Goal: Task Accomplishment & Management: Complete application form

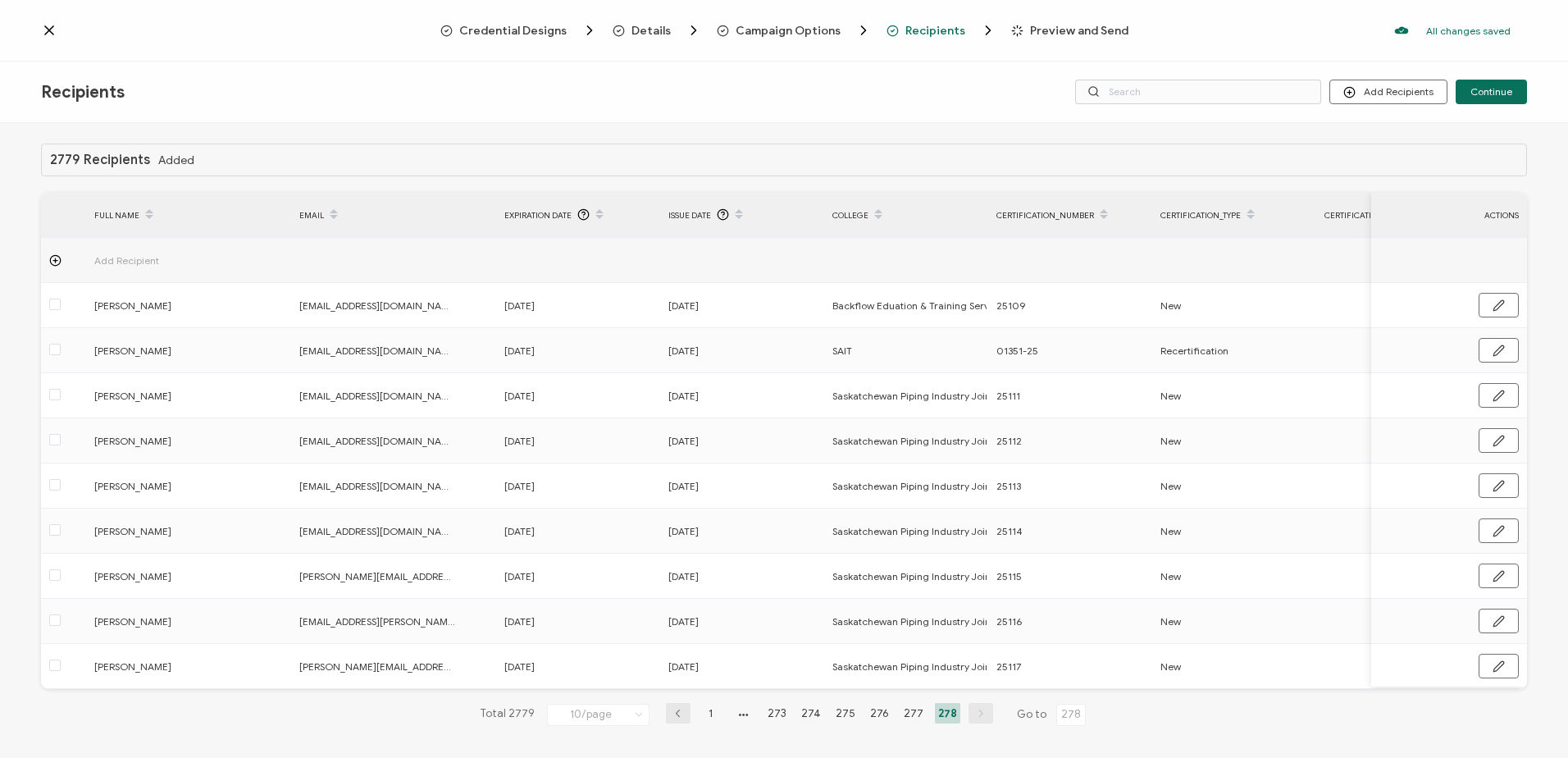
click at [50, 29] on icon at bounding box center [50, 31] width 8 height 8
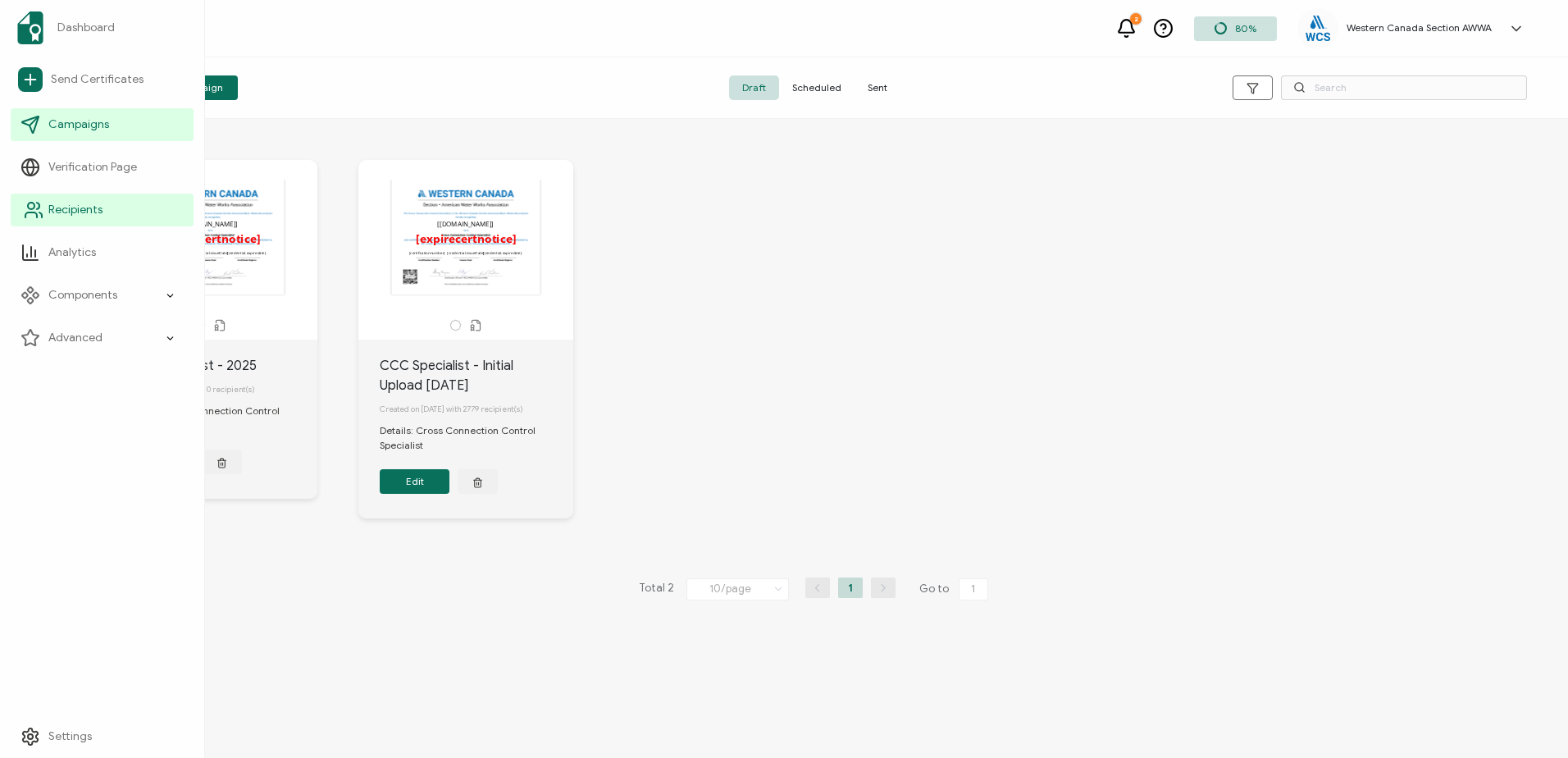
drag, startPoint x: 79, startPoint y: 209, endPoint x: 166, endPoint y: 207, distance: 87.0
click at [79, 209] on span "Recipients" at bounding box center [75, 210] width 54 height 17
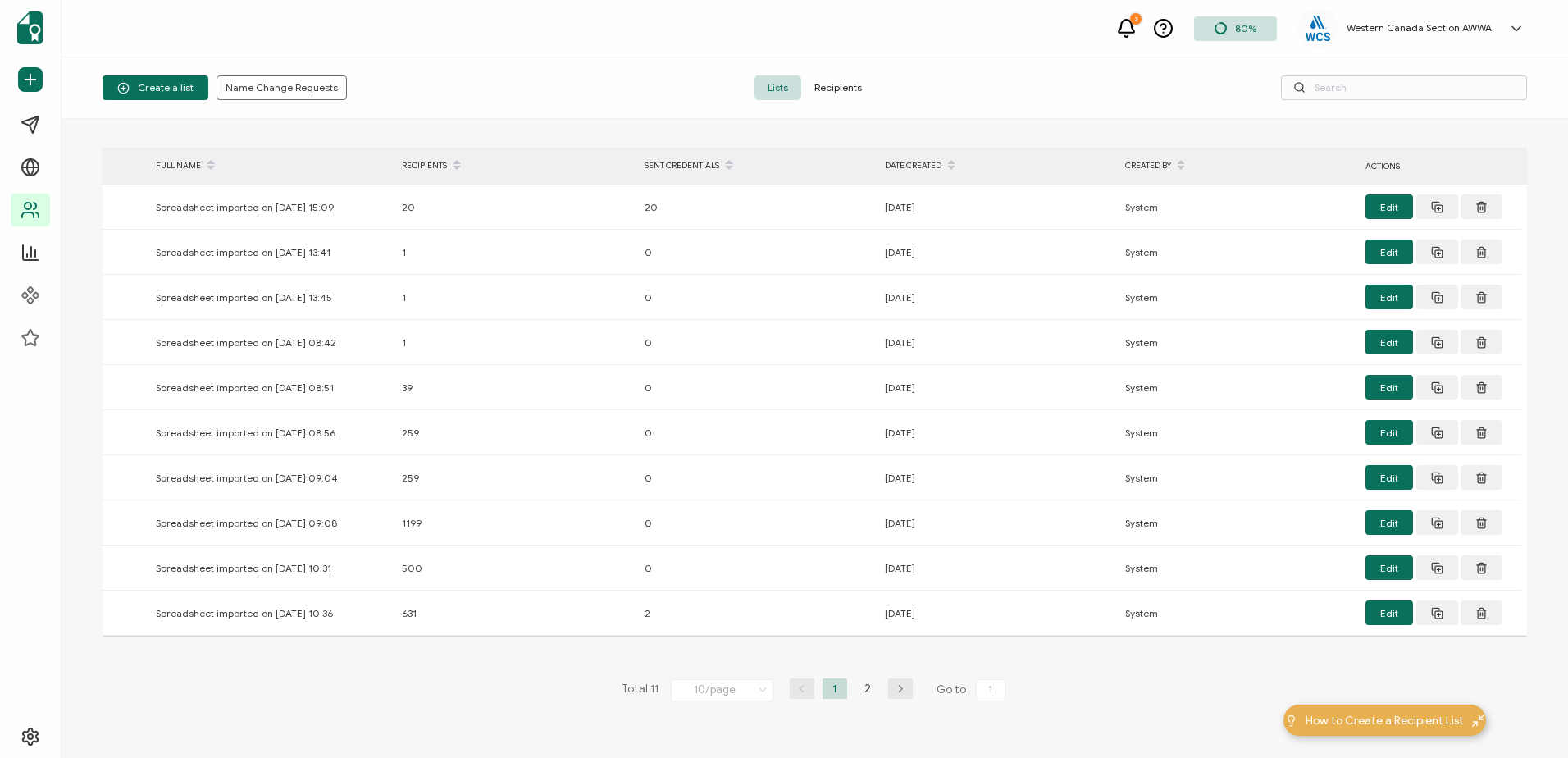
click at [848, 82] on span "Recipients" at bounding box center [837, 88] width 74 height 25
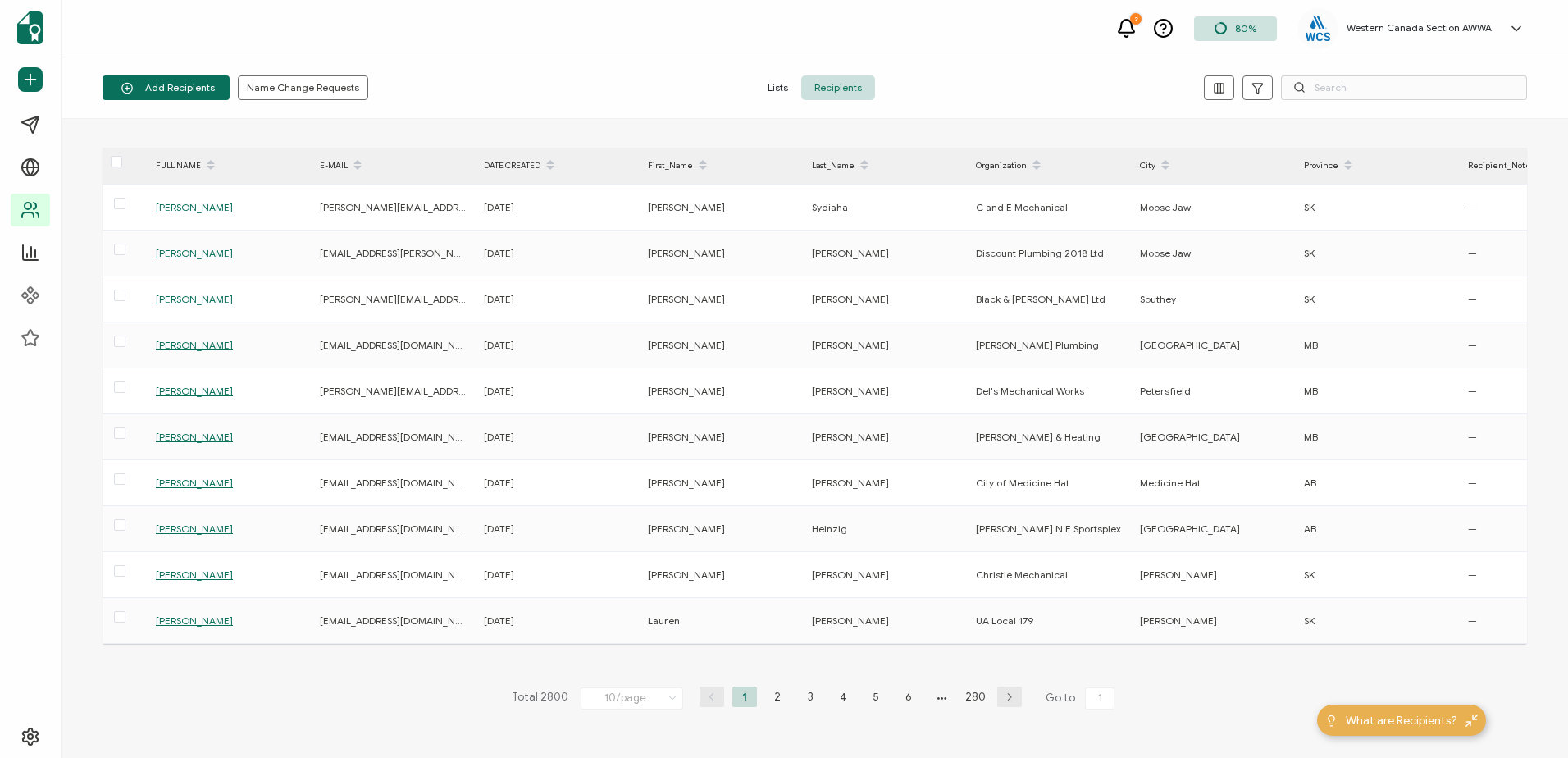
click at [670, 707] on icon at bounding box center [674, 698] width 17 height 18
click at [637, 663] on li "100/page" at bounding box center [634, 663] width 115 height 28
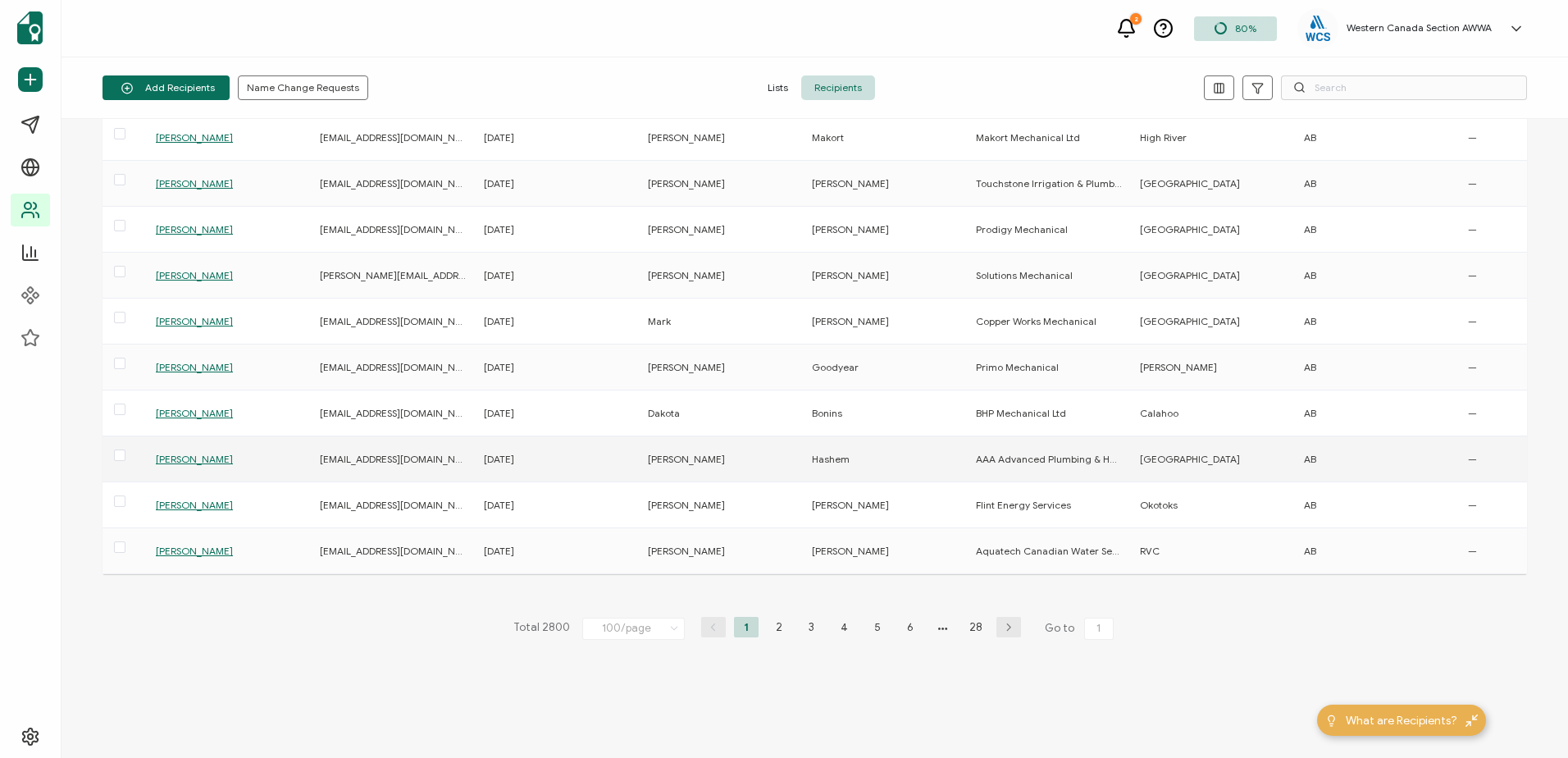
scroll to position [4214, 0]
drag, startPoint x: 1087, startPoint y: 626, endPoint x: 1101, endPoint y: 624, distance: 14.1
click at [1101, 624] on input "1" at bounding box center [1099, 626] width 30 height 22
type input "1"
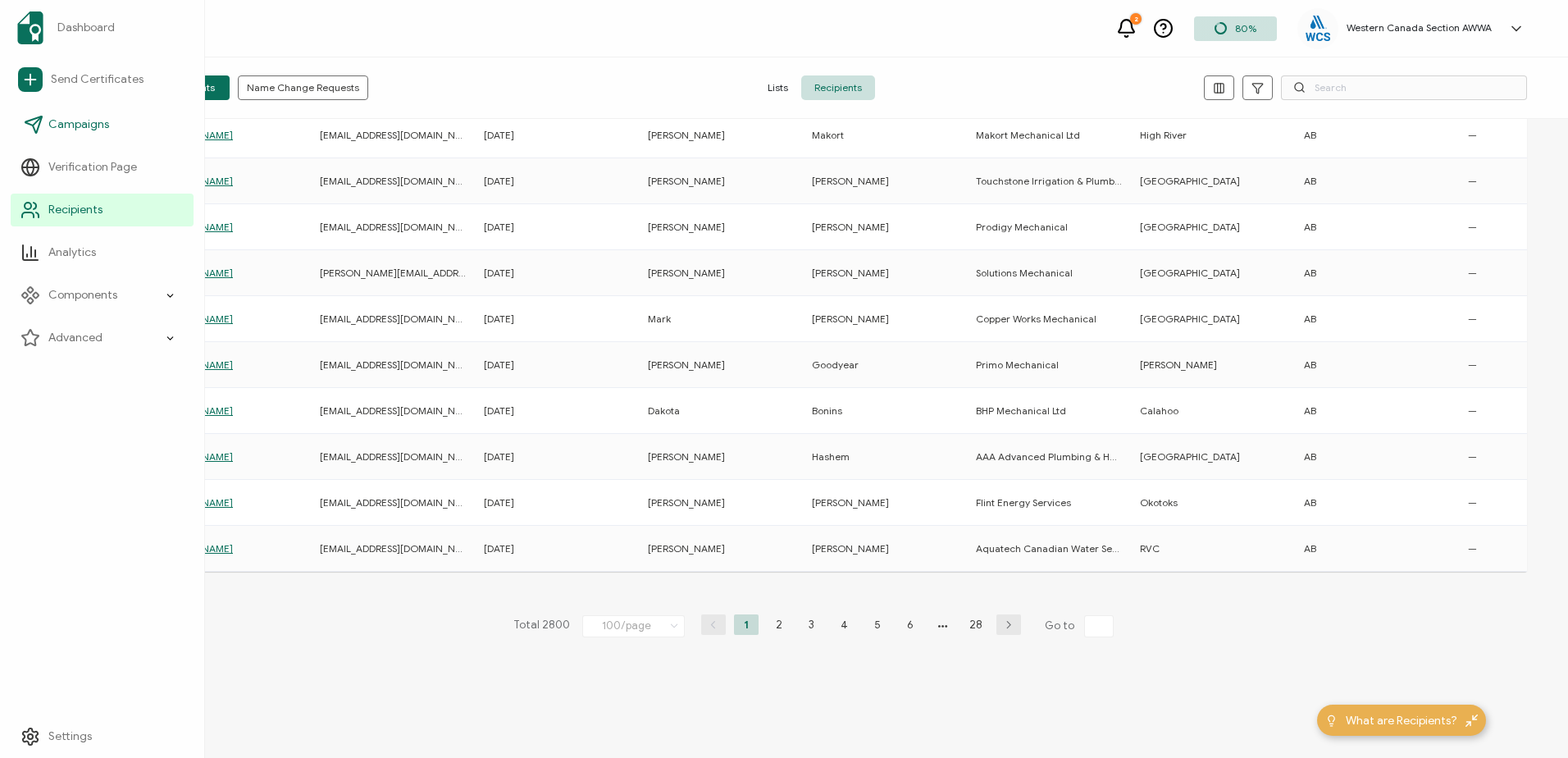
type input "1"
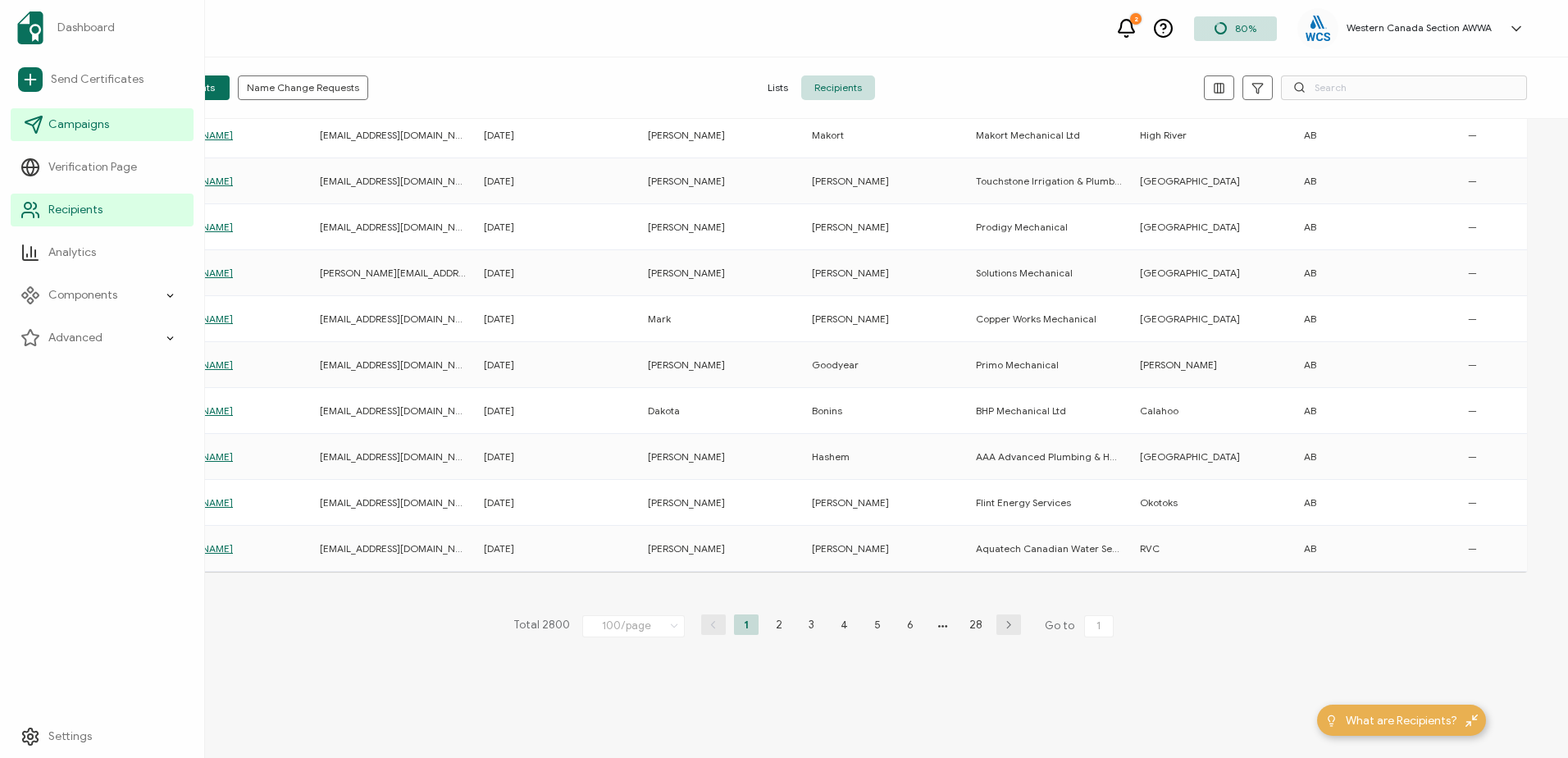
click at [72, 125] on span "Campaigns" at bounding box center [79, 125] width 60 height 17
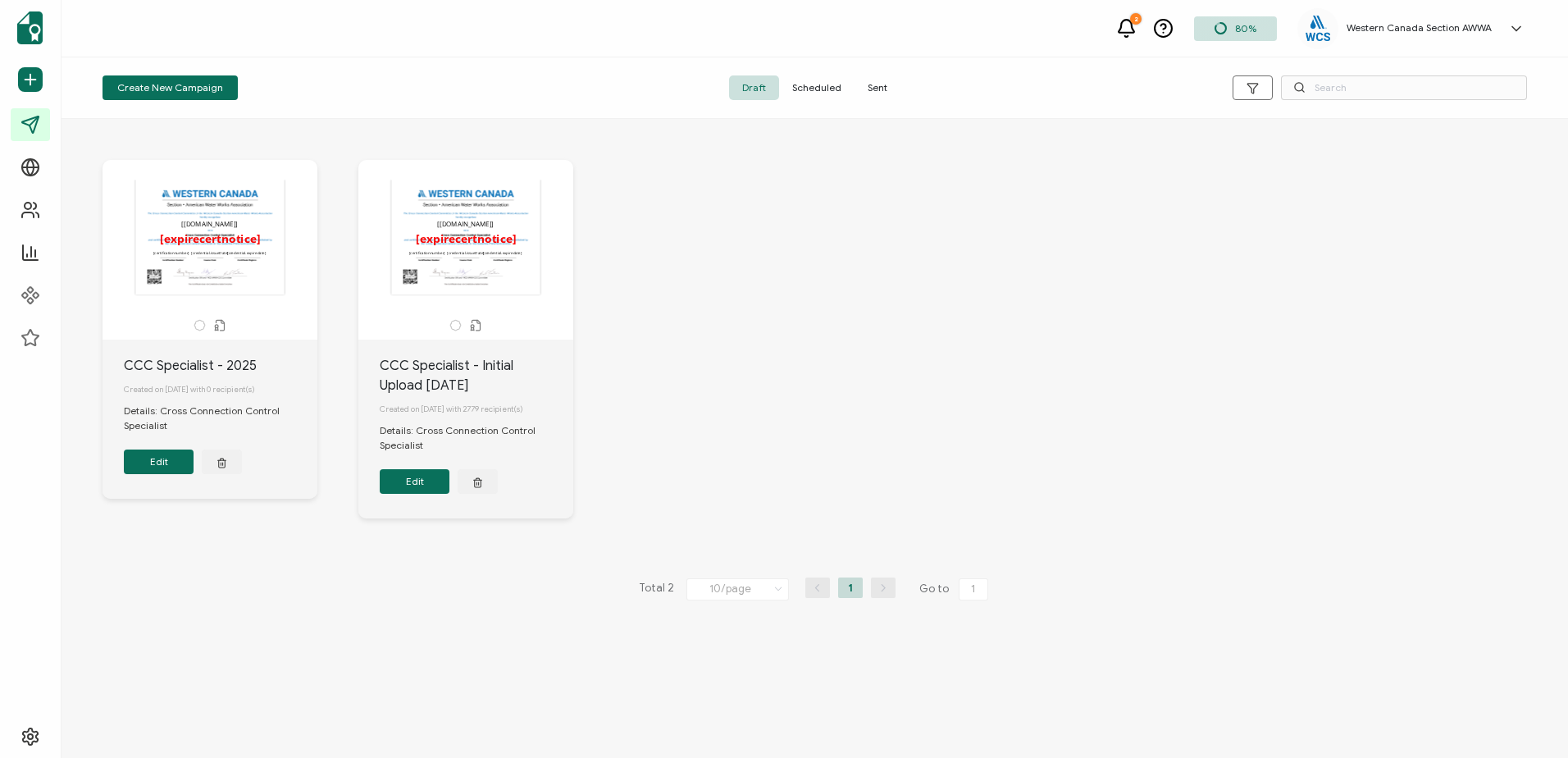
click at [420, 490] on button "Edit" at bounding box center [414, 482] width 69 height 25
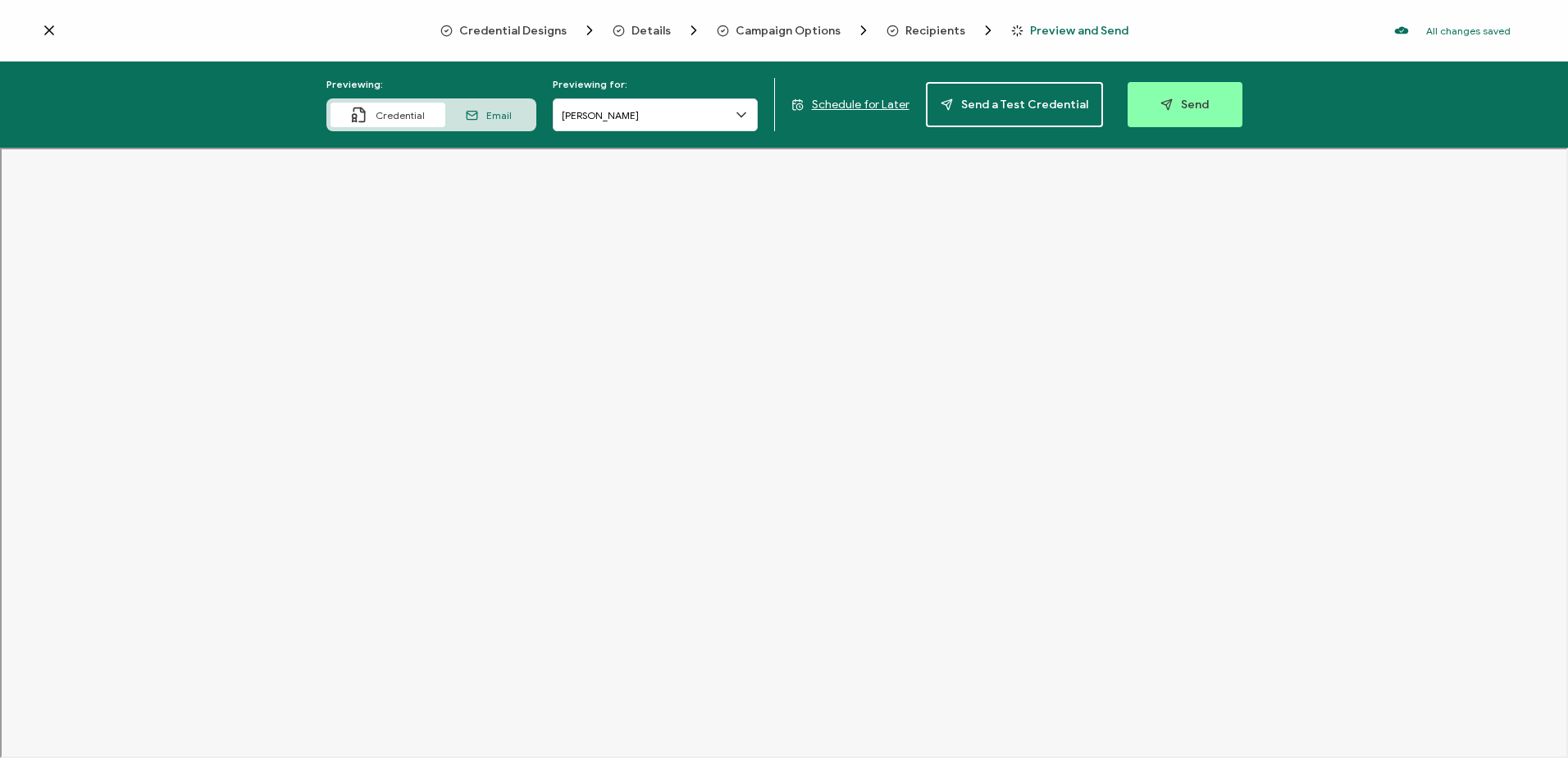
click at [933, 33] on span "Recipients" at bounding box center [935, 31] width 60 height 12
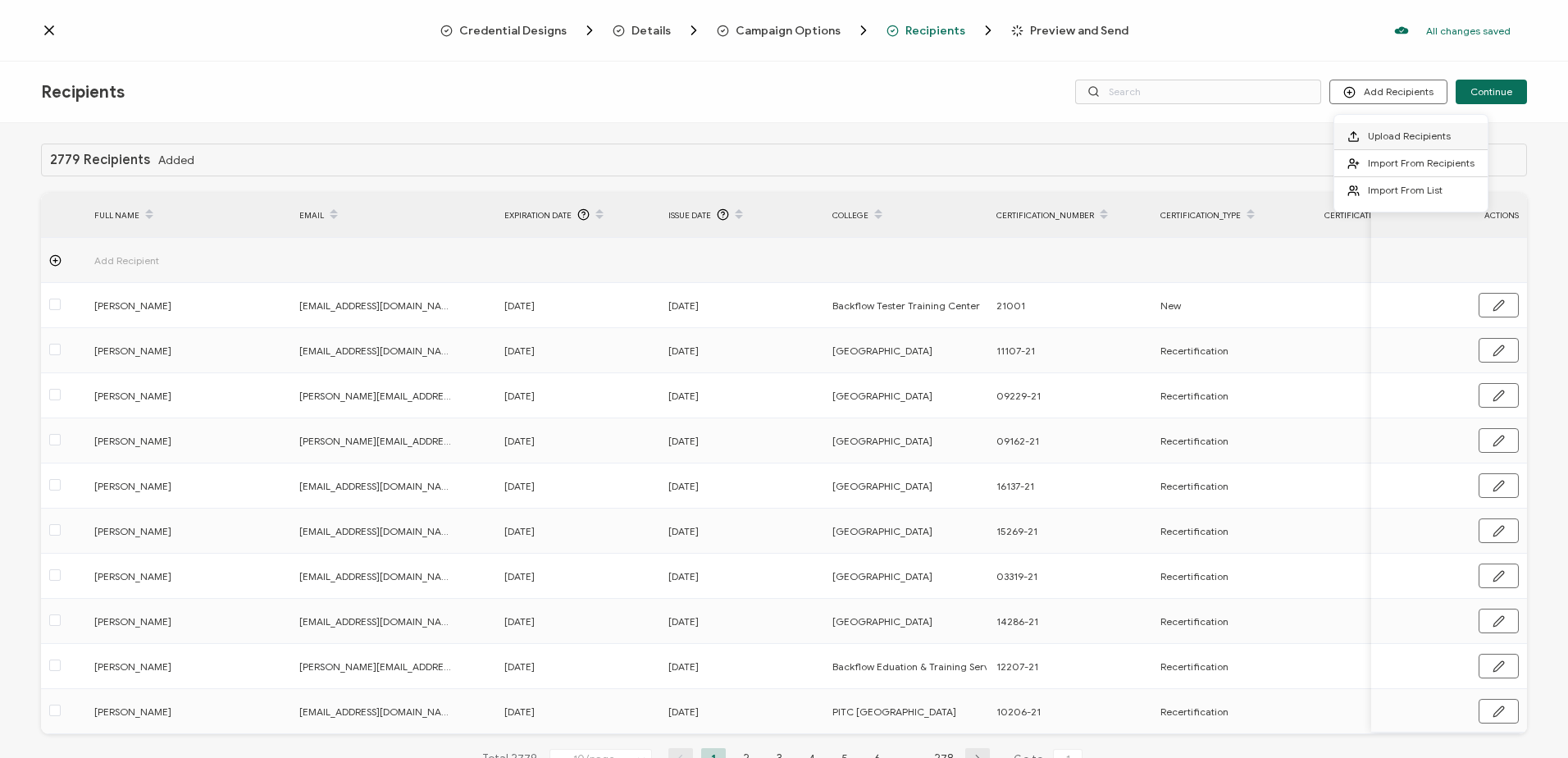
click at [1399, 133] on span "Upload Recipients" at bounding box center [1409, 136] width 83 height 12
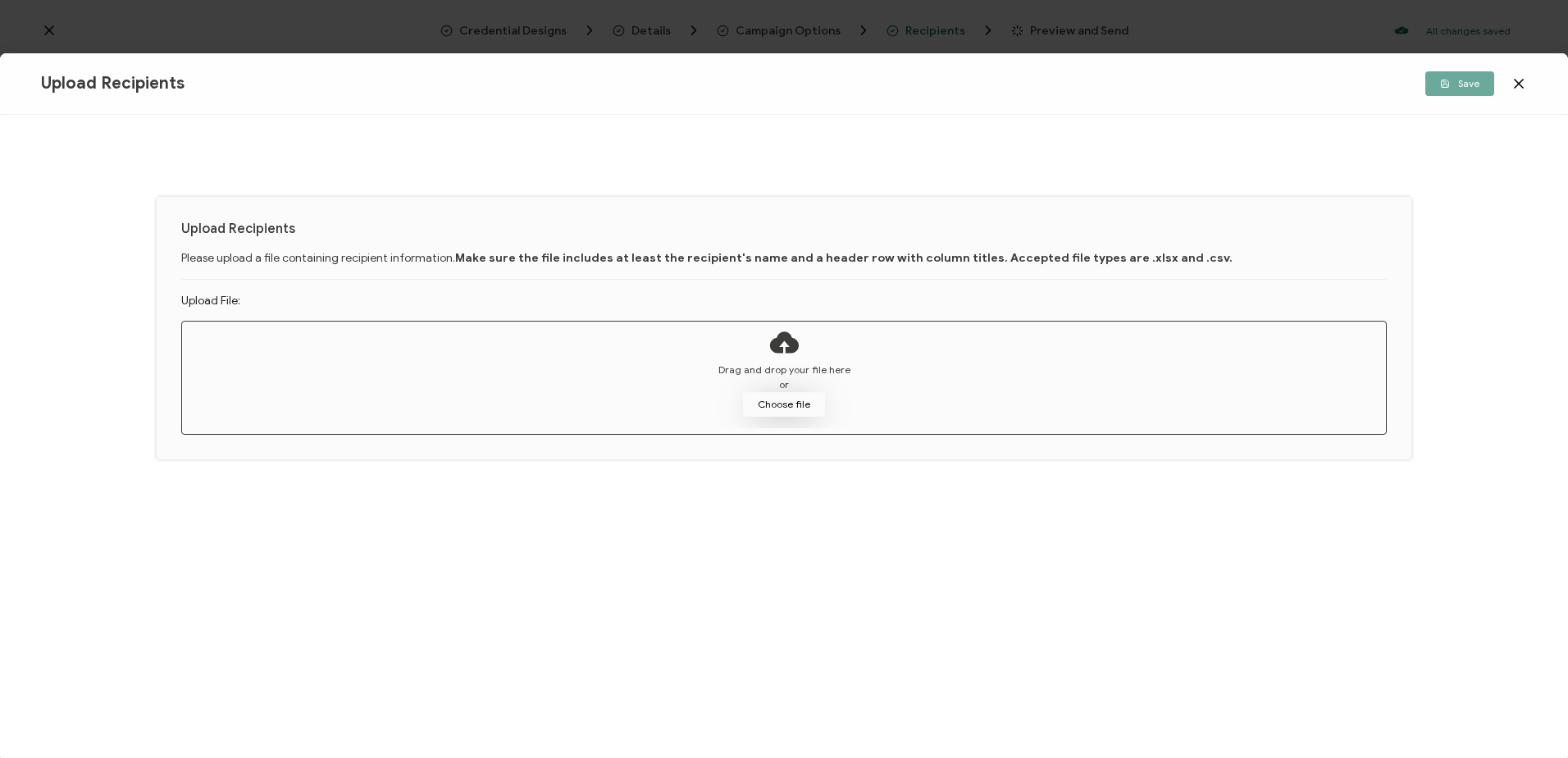
click at [787, 398] on button "Choose file" at bounding box center [784, 404] width 82 height 25
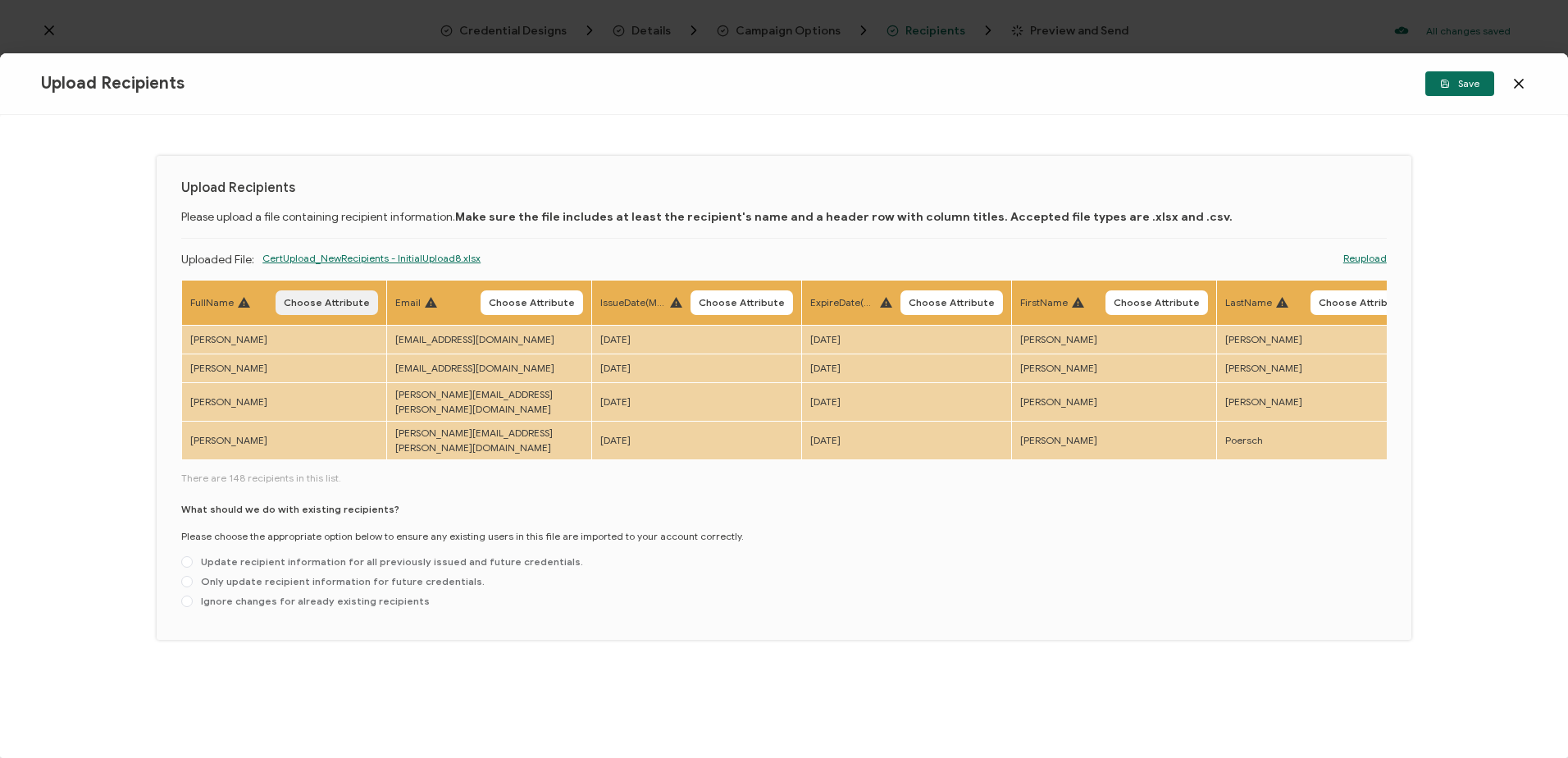
click at [340, 301] on span "Choose Attribute" at bounding box center [326, 303] width 86 height 10
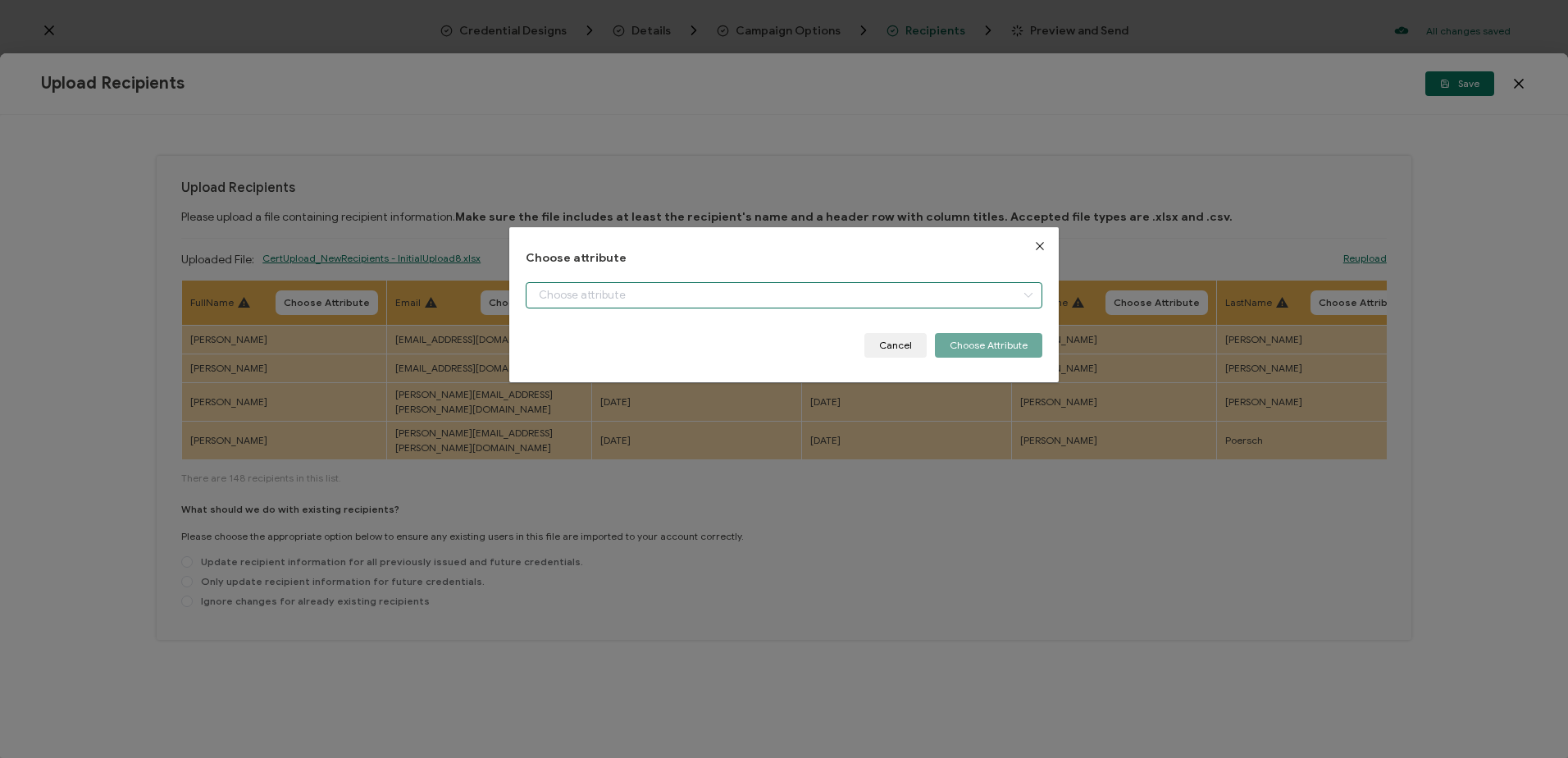
click at [575, 297] on input "dialog" at bounding box center [784, 295] width 516 height 26
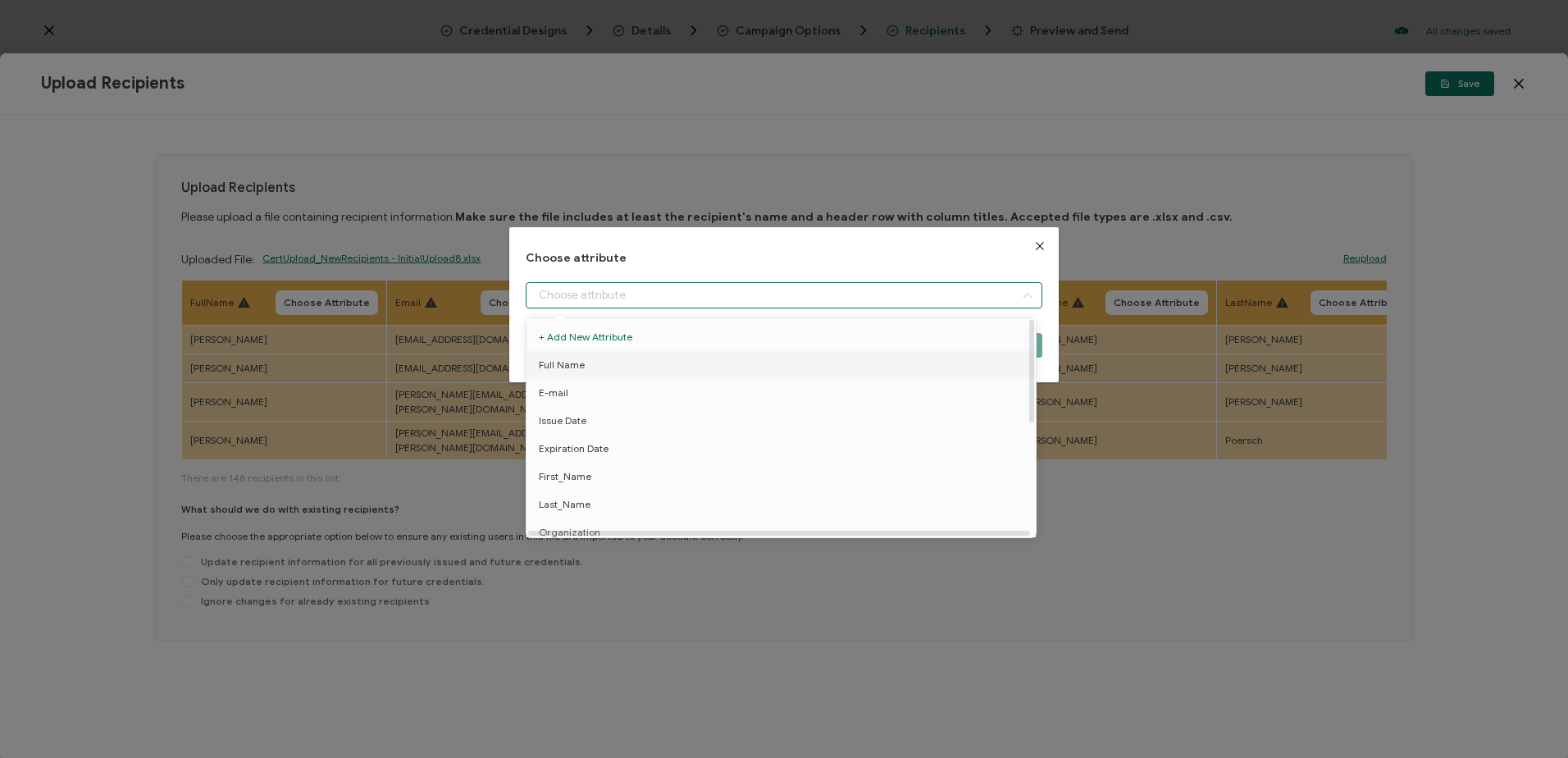
click at [577, 357] on span "Full Name" at bounding box center [562, 365] width 46 height 28
type input "Full Name"
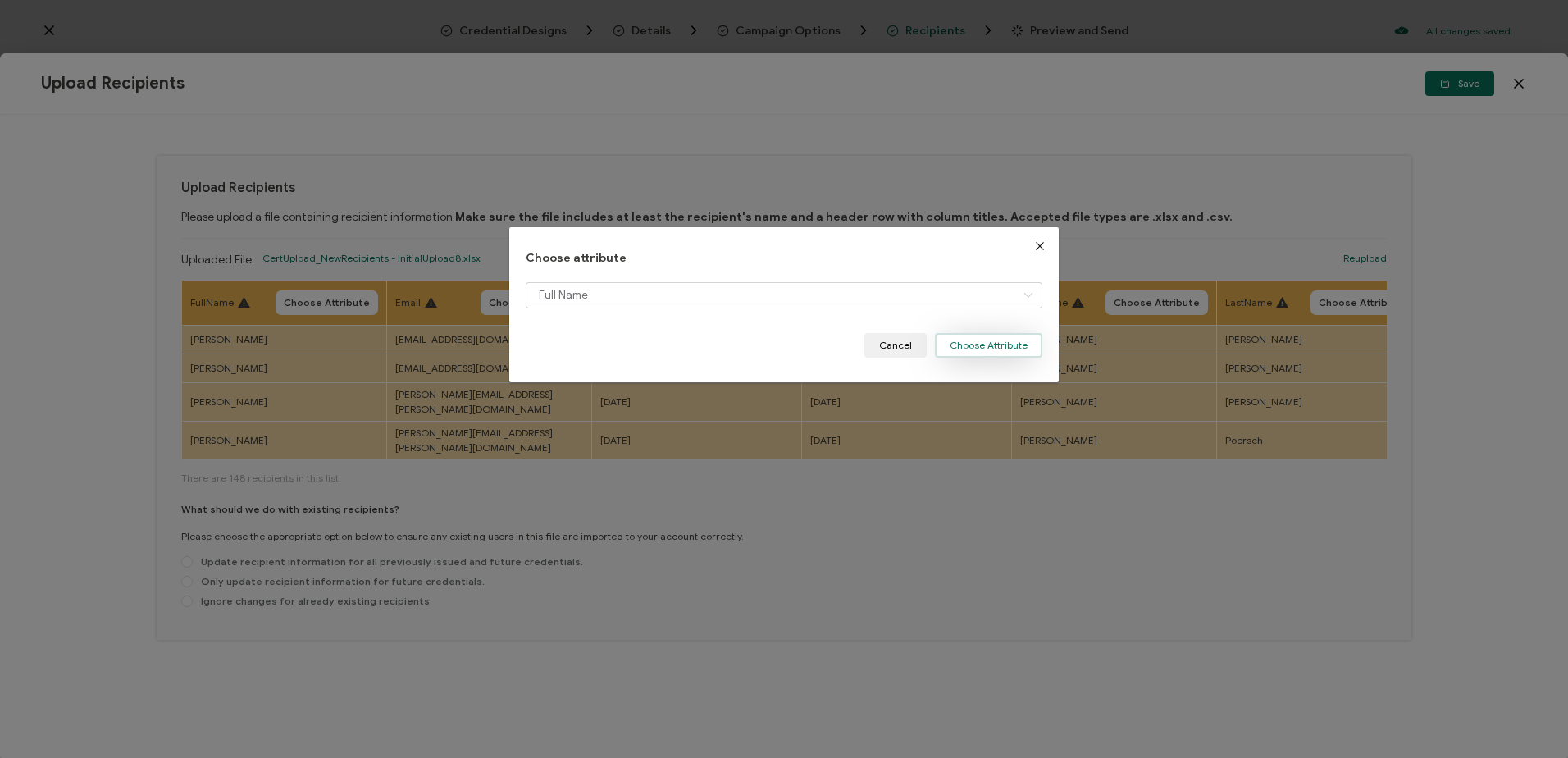
click at [976, 341] on button "Choose Attribute" at bounding box center [989, 346] width 107 height 25
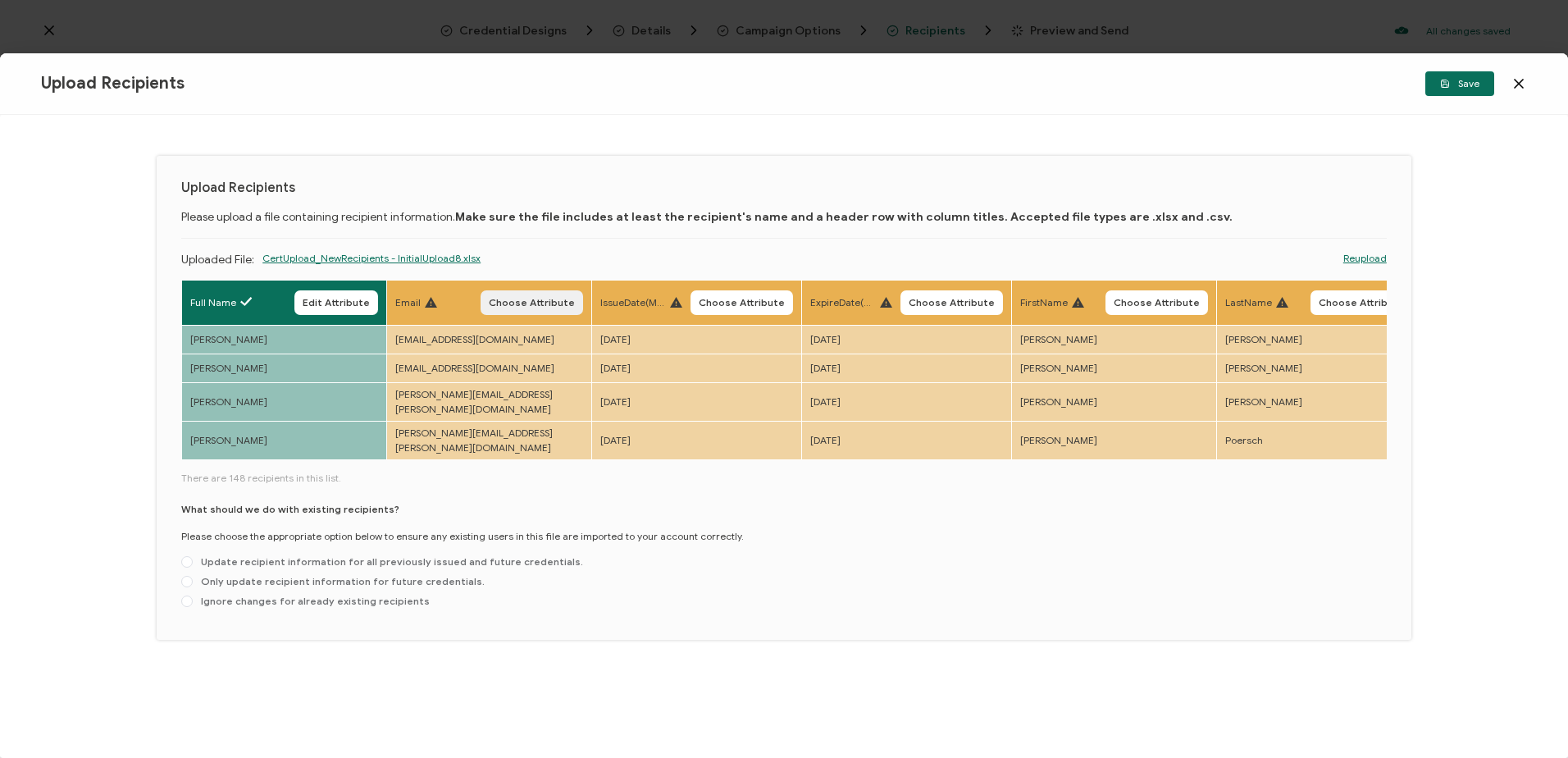
click at [538, 302] on span "Choose Attribute" at bounding box center [531, 303] width 86 height 10
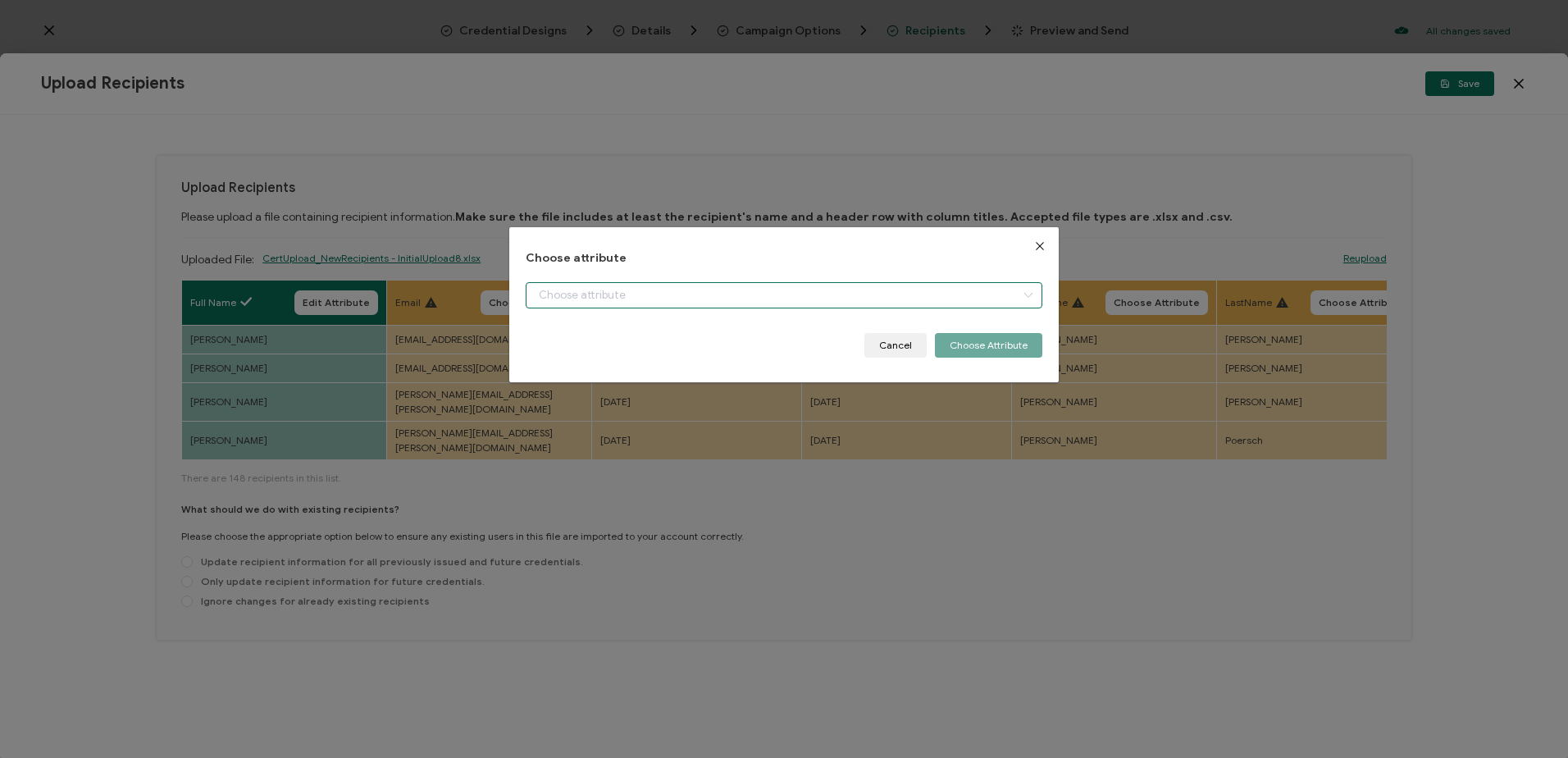
click at [555, 293] on input "dialog" at bounding box center [784, 295] width 516 height 26
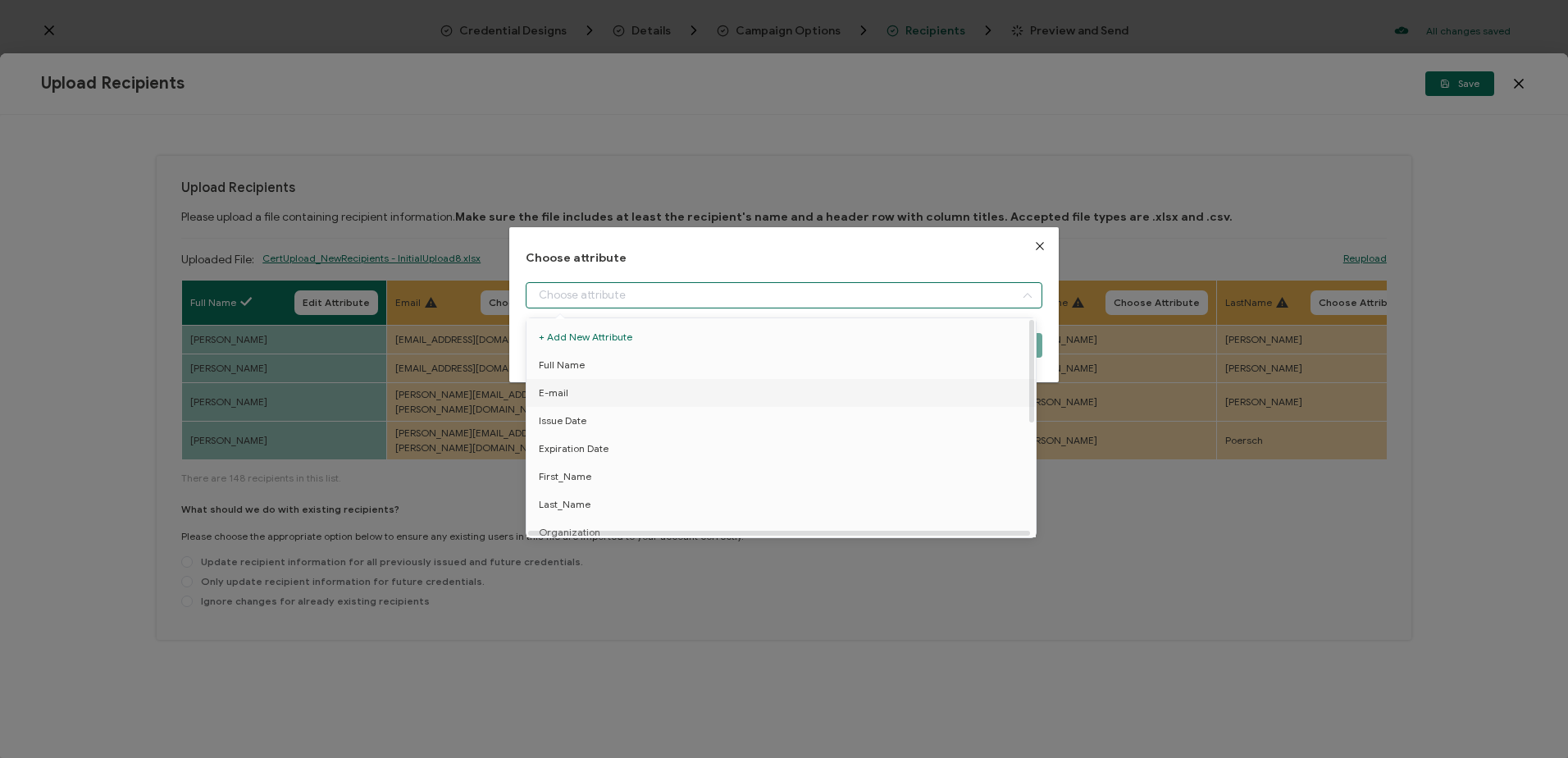
click at [553, 393] on span "E-mail" at bounding box center [554, 393] width 30 height 28
type input "E-mail"
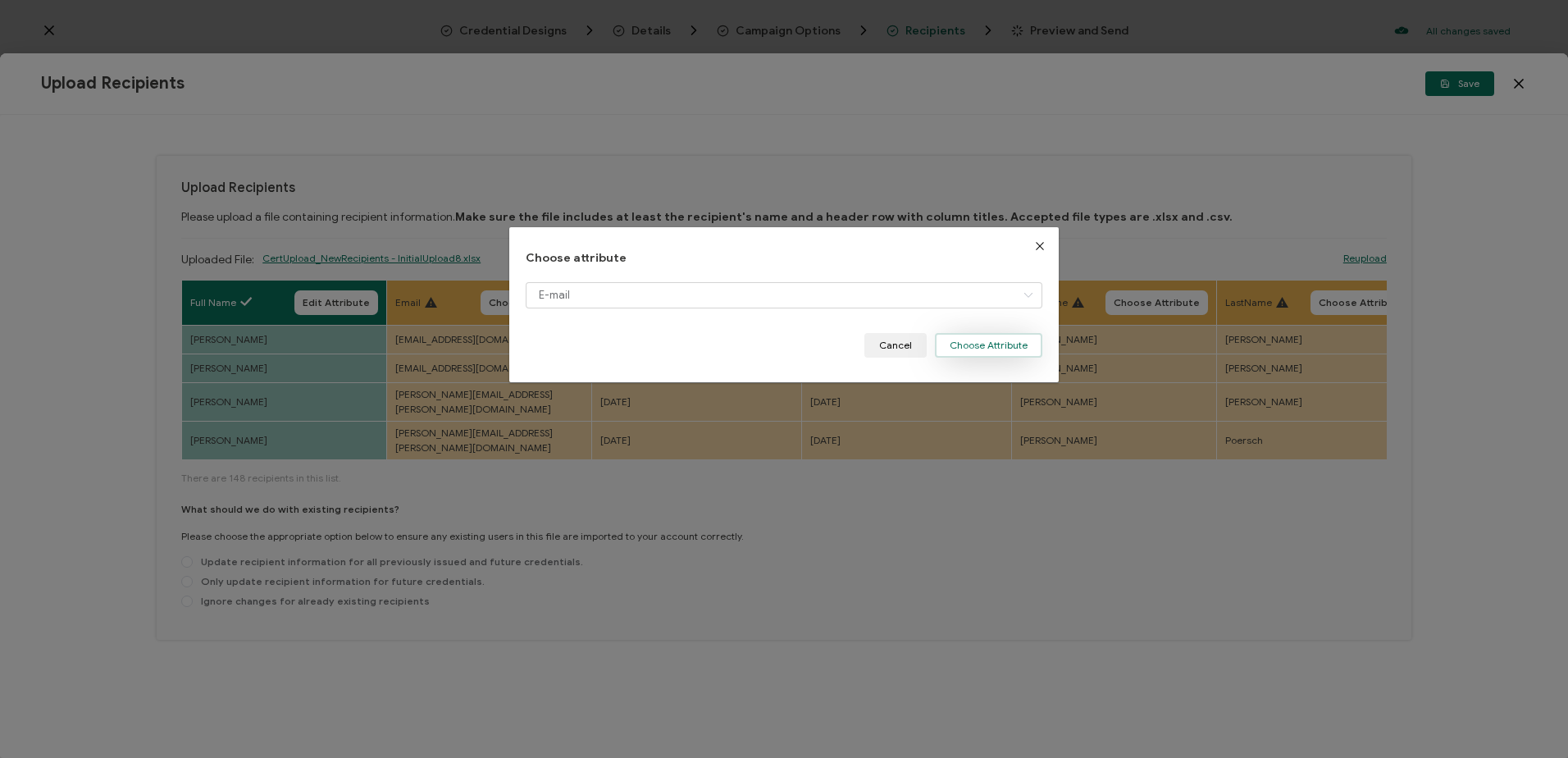
click at [991, 346] on button "Choose Attribute" at bounding box center [989, 346] width 107 height 25
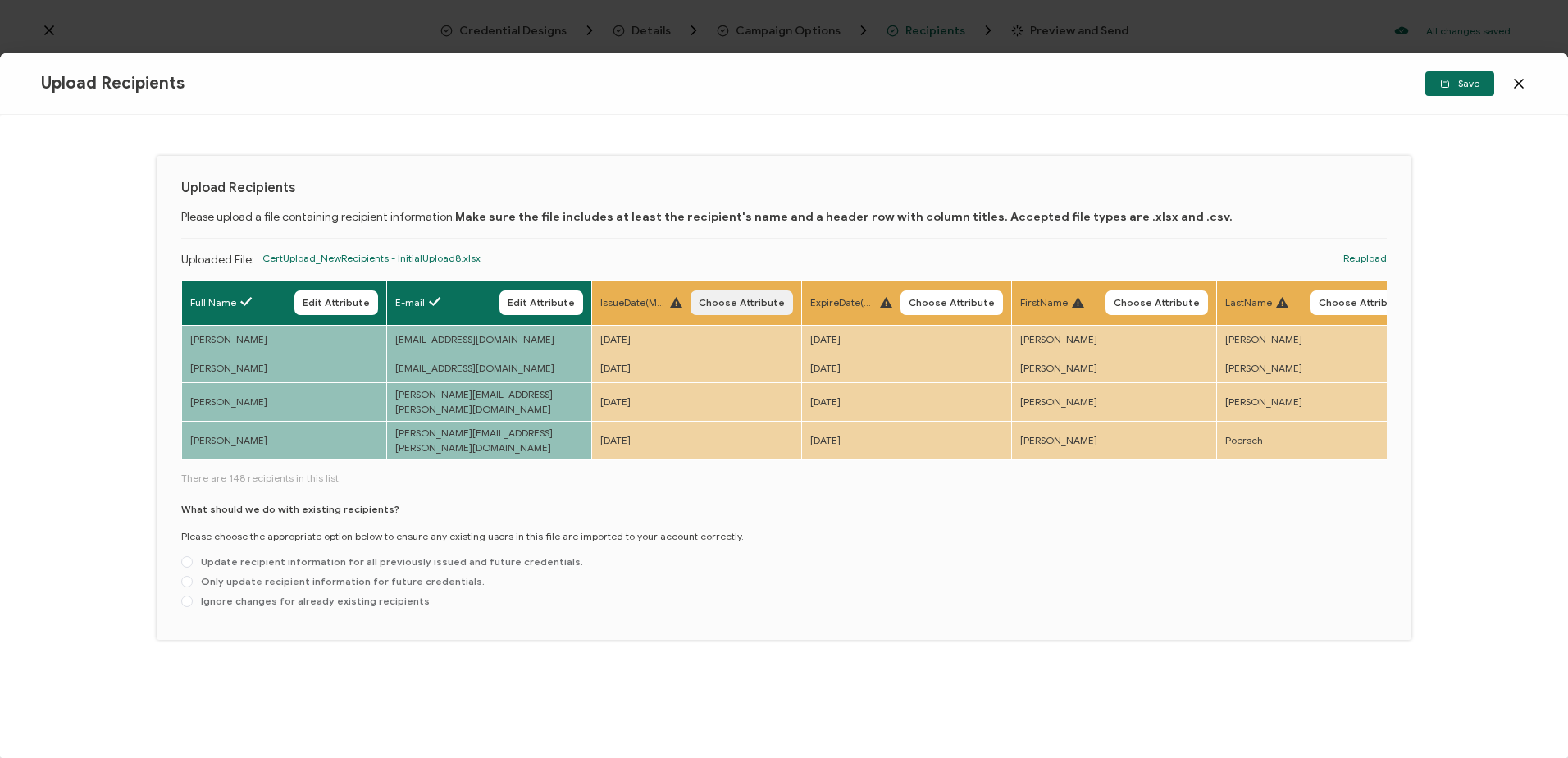
click at [731, 298] on span "Choose Attribute" at bounding box center [741, 303] width 86 height 10
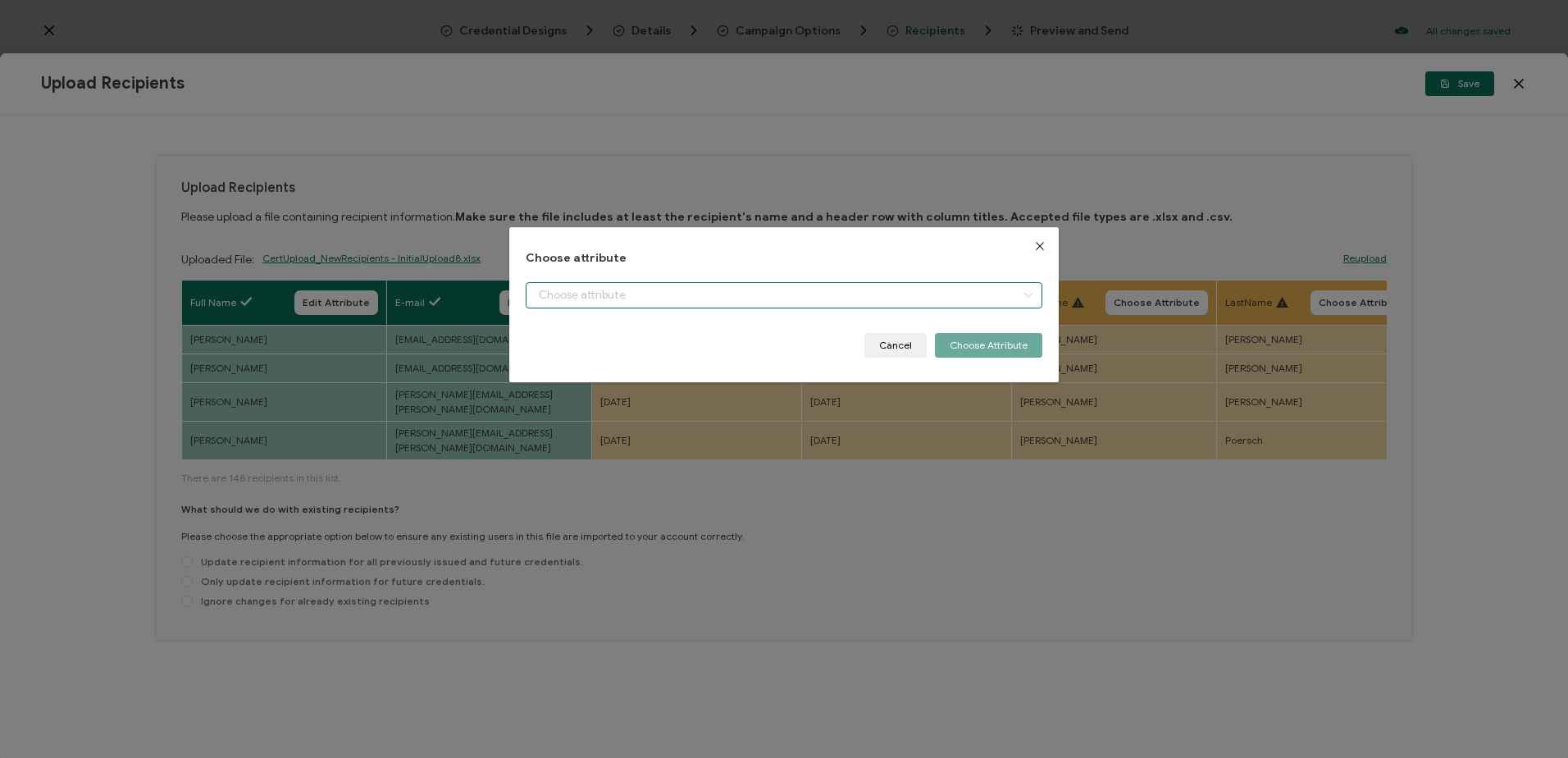
click at [600, 288] on input "dialog" at bounding box center [784, 295] width 516 height 26
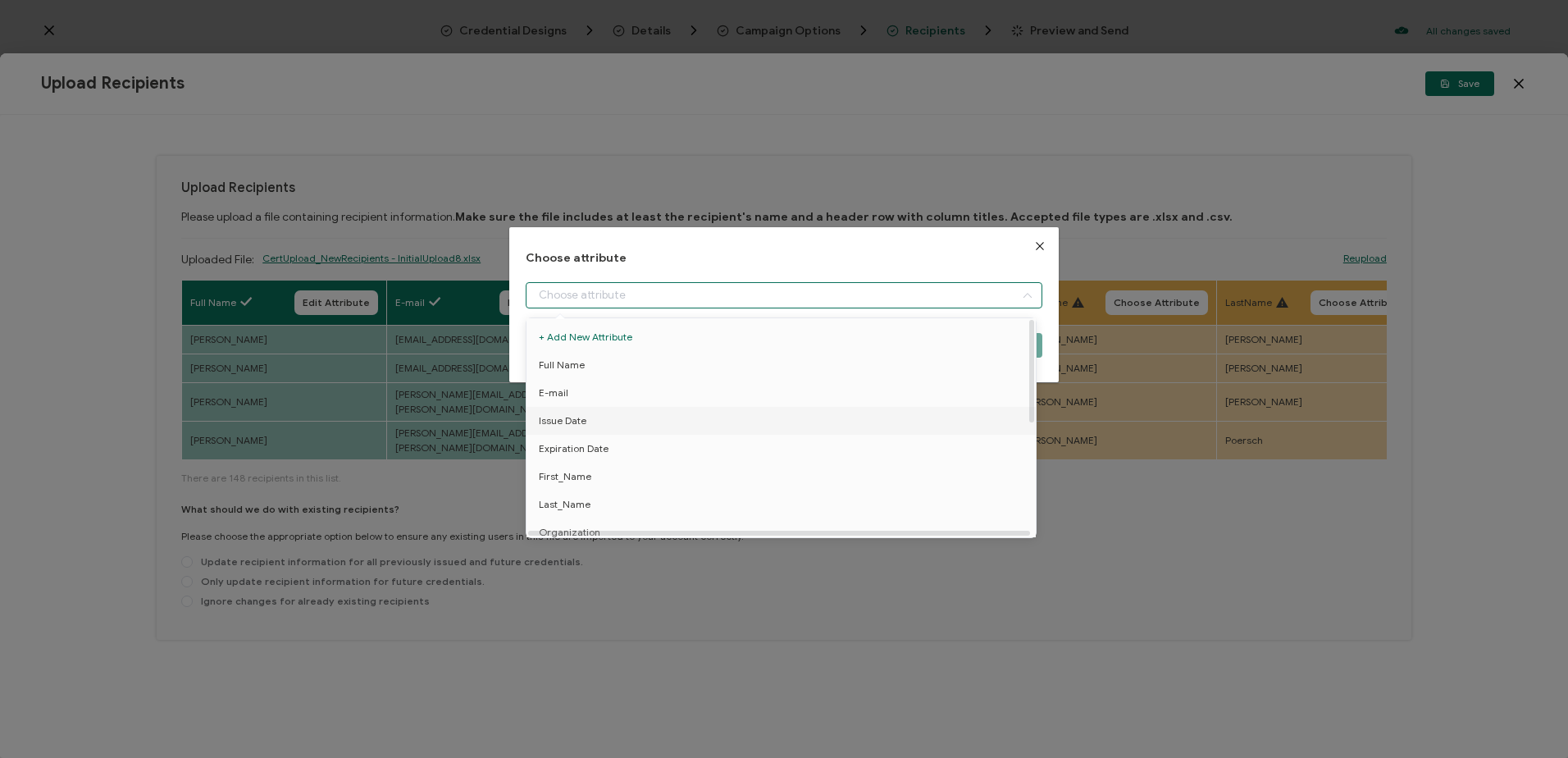
click at [570, 417] on span "Issue Date" at bounding box center [563, 421] width 48 height 28
type input "Issue Date"
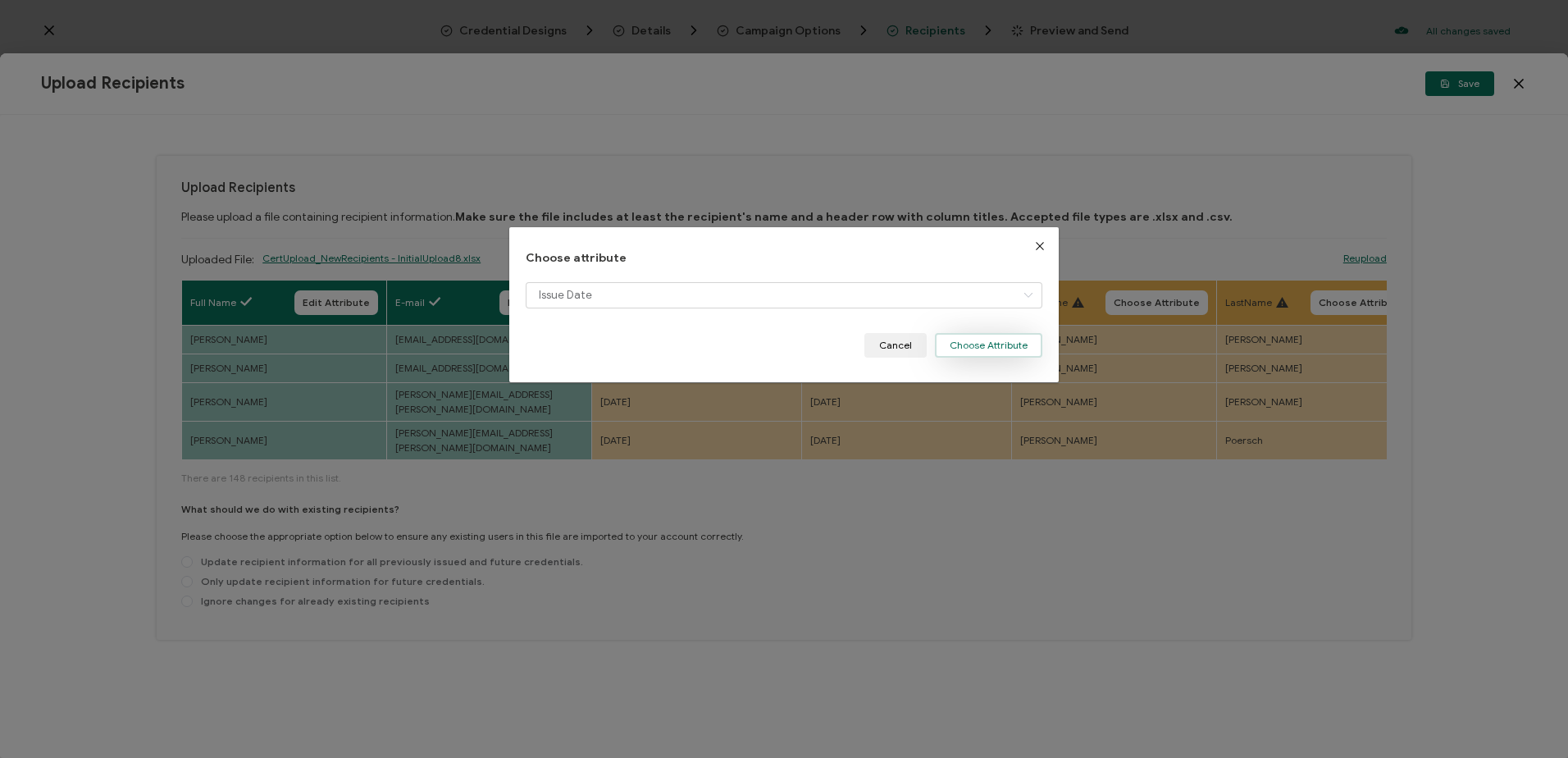
click at [969, 347] on button "Choose Attribute" at bounding box center [989, 346] width 107 height 25
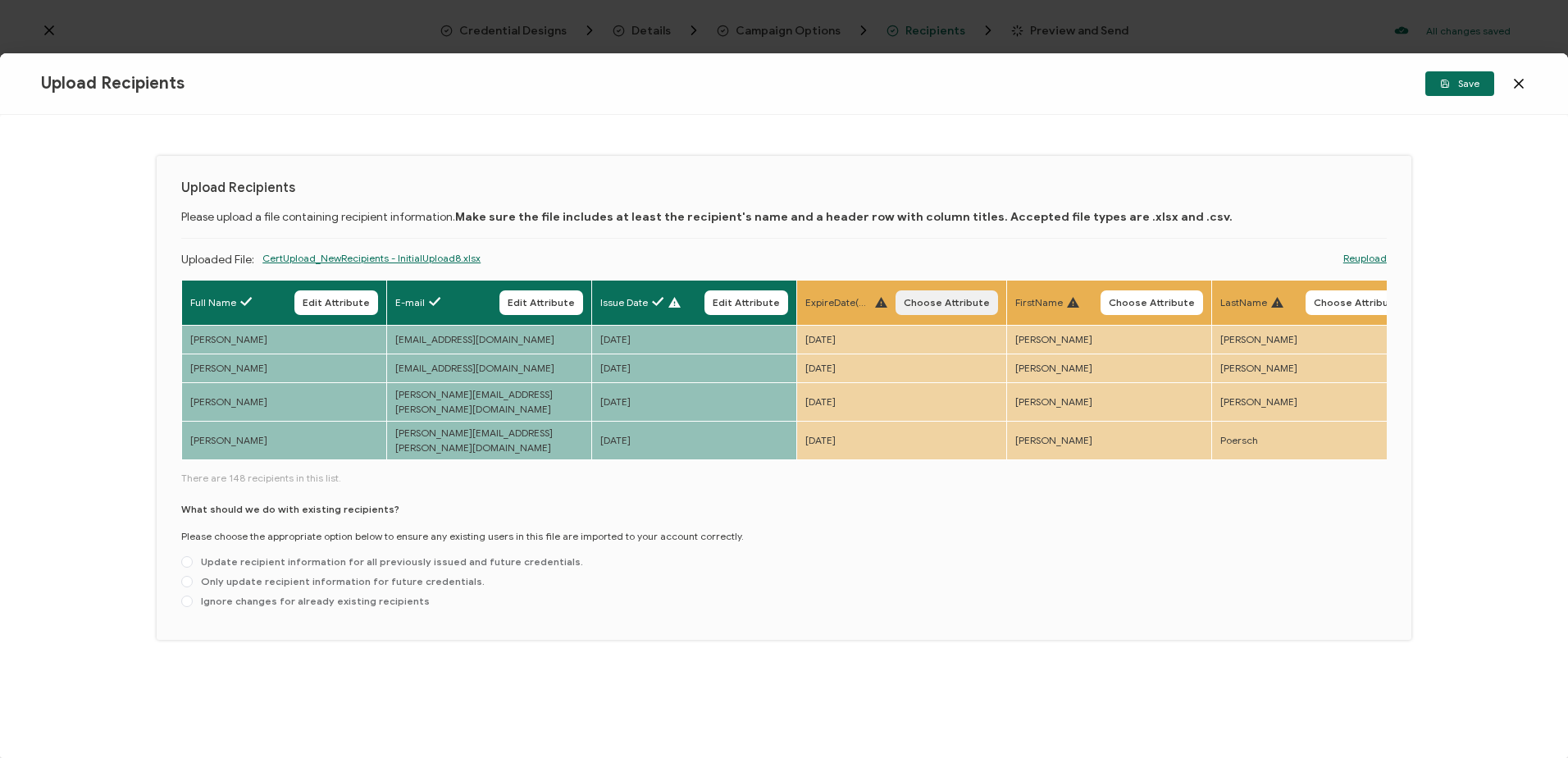
click at [923, 298] on span "Choose Attribute" at bounding box center [946, 303] width 86 height 10
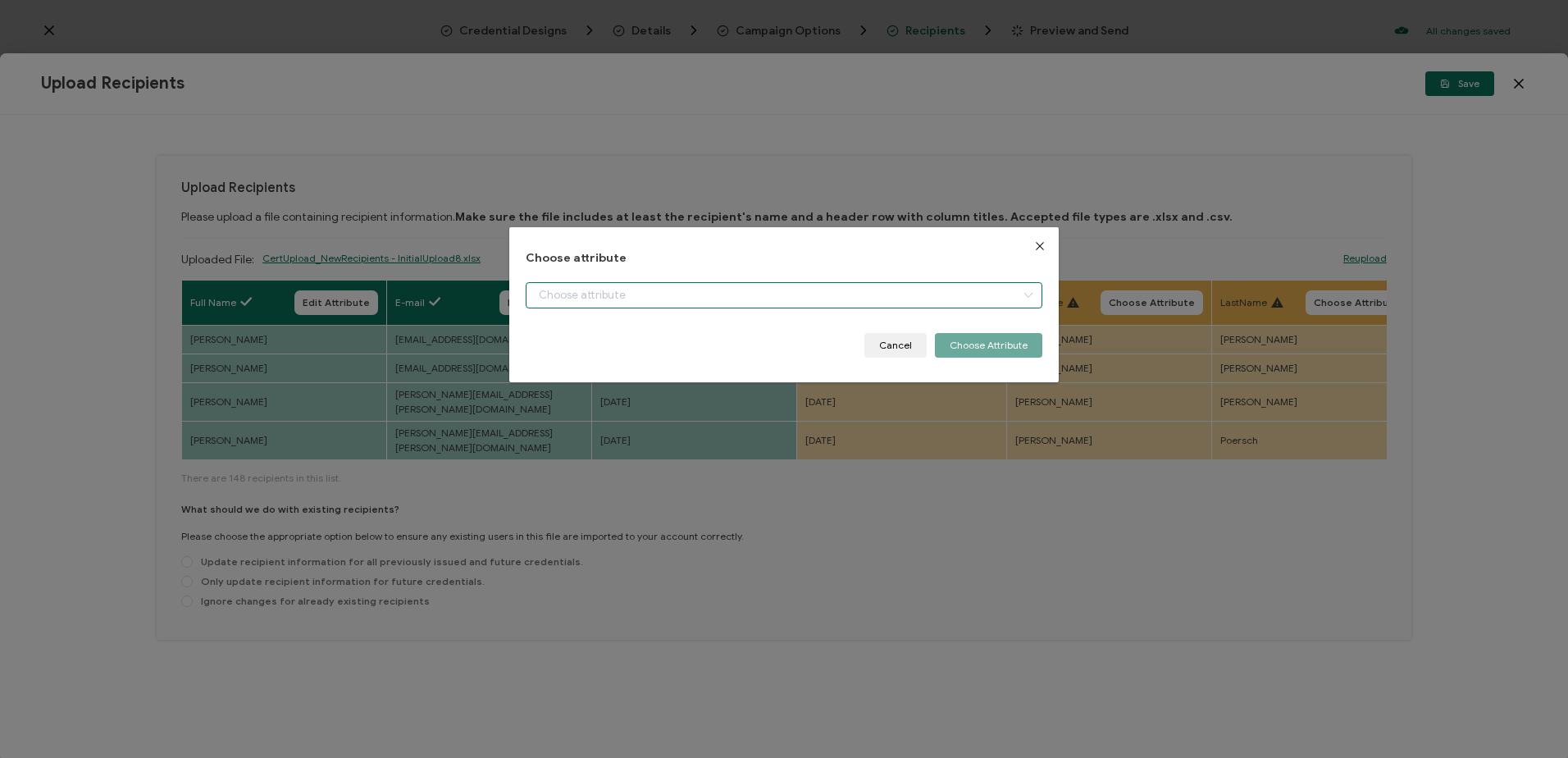
click at [675, 290] on input "dialog" at bounding box center [784, 295] width 516 height 26
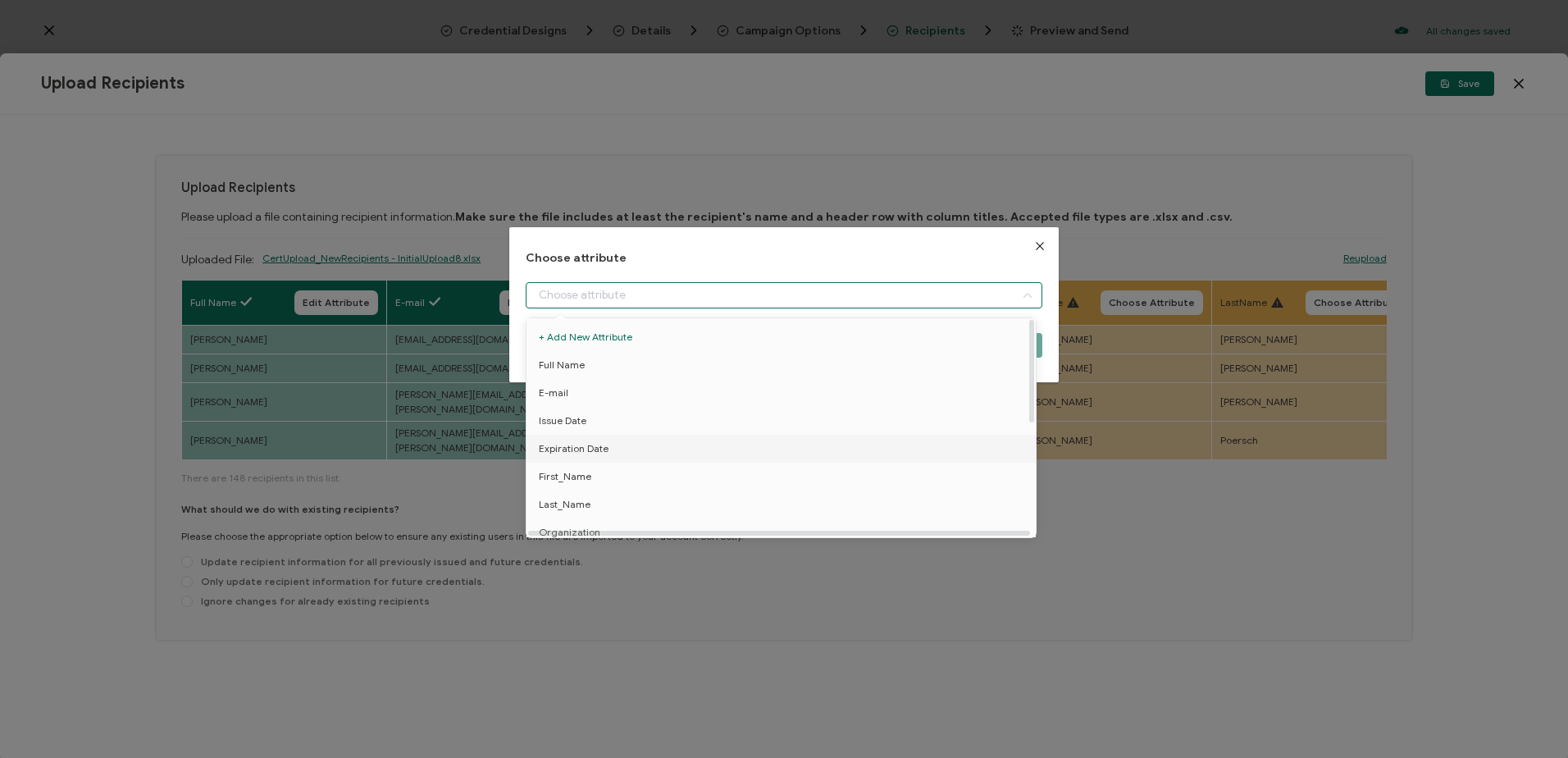
click at [567, 446] on span "Expiration Date" at bounding box center [574, 449] width 69 height 28
type input "Expiration Date"
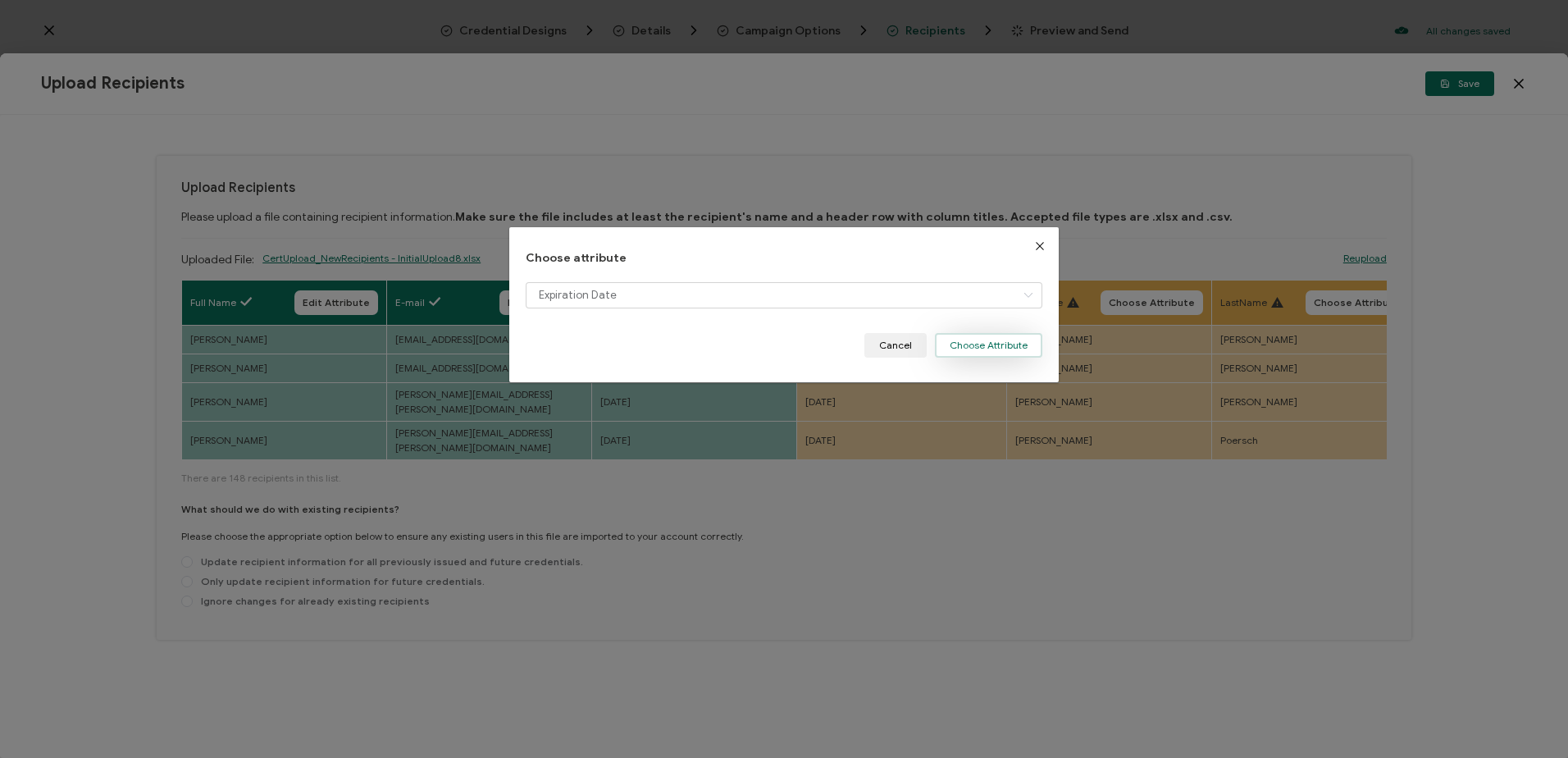
click at [979, 343] on button "Choose Attribute" at bounding box center [989, 346] width 107 height 25
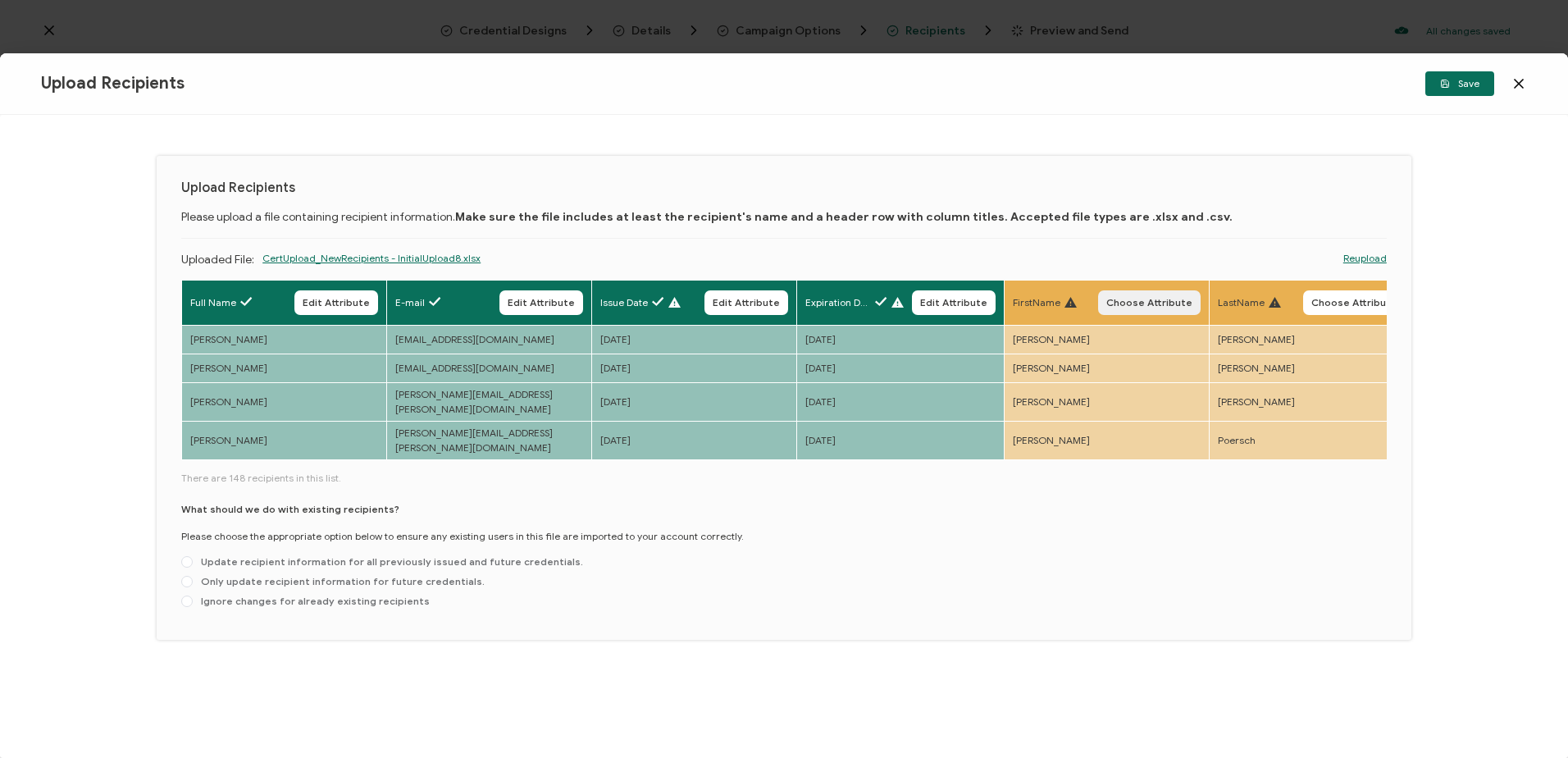
click at [1132, 298] on span "Choose Attribute" at bounding box center [1149, 303] width 86 height 10
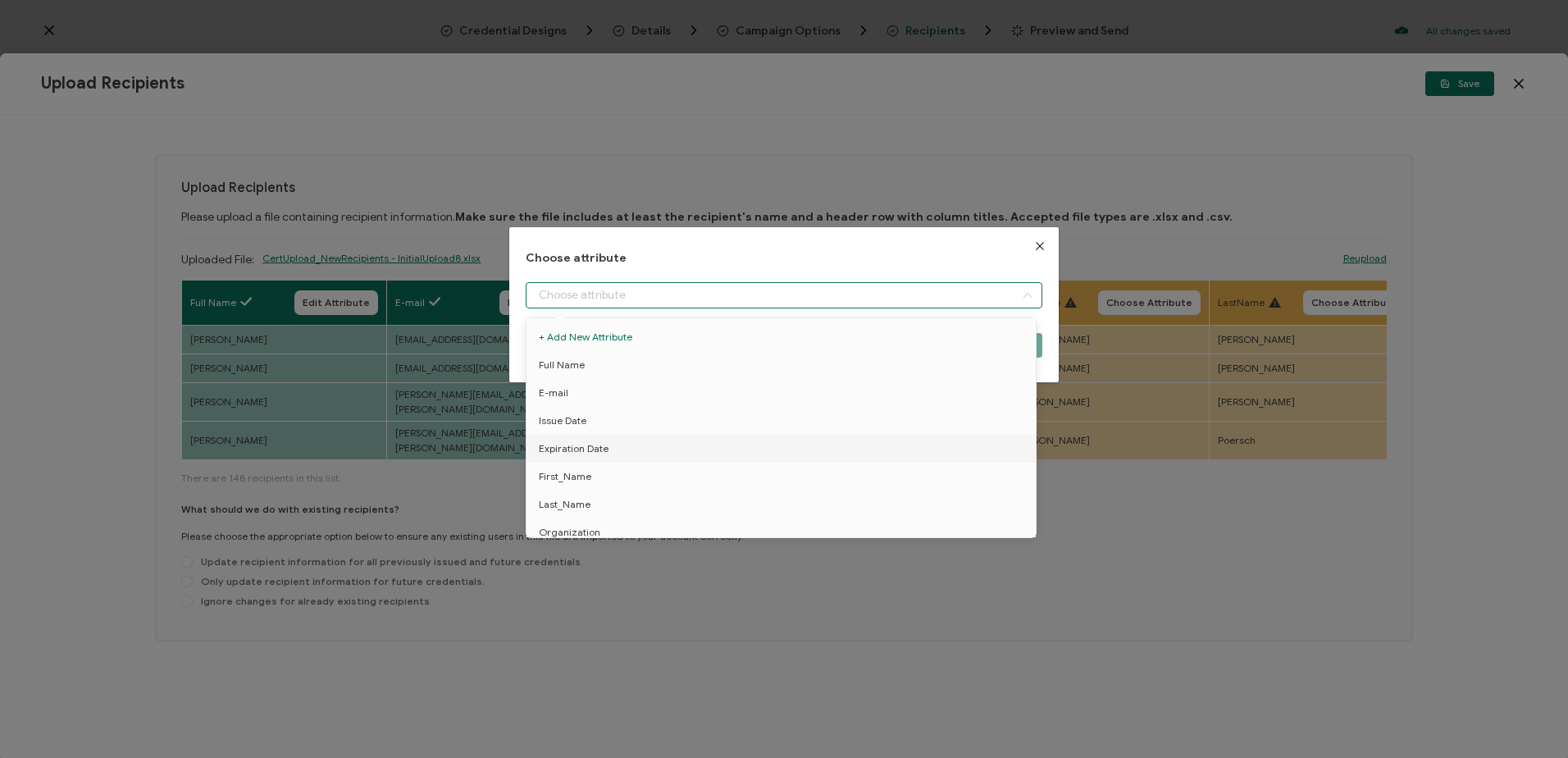
click at [720, 291] on input "dialog" at bounding box center [784, 295] width 516 height 26
click at [589, 472] on li "First_Name" at bounding box center [784, 477] width 523 height 28
type input "First_Name"
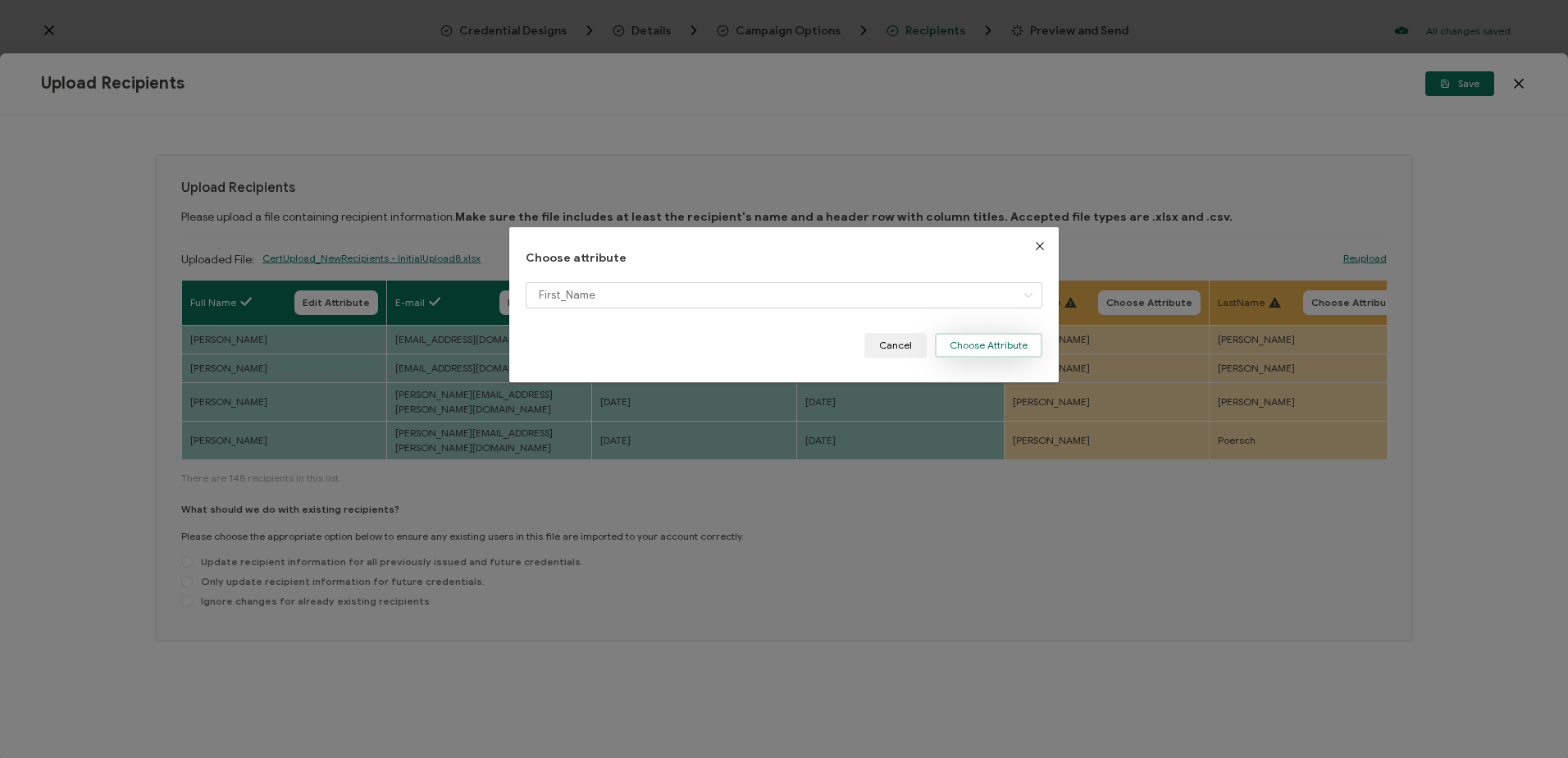
click at [976, 352] on button "Choose Attribute" at bounding box center [989, 346] width 107 height 25
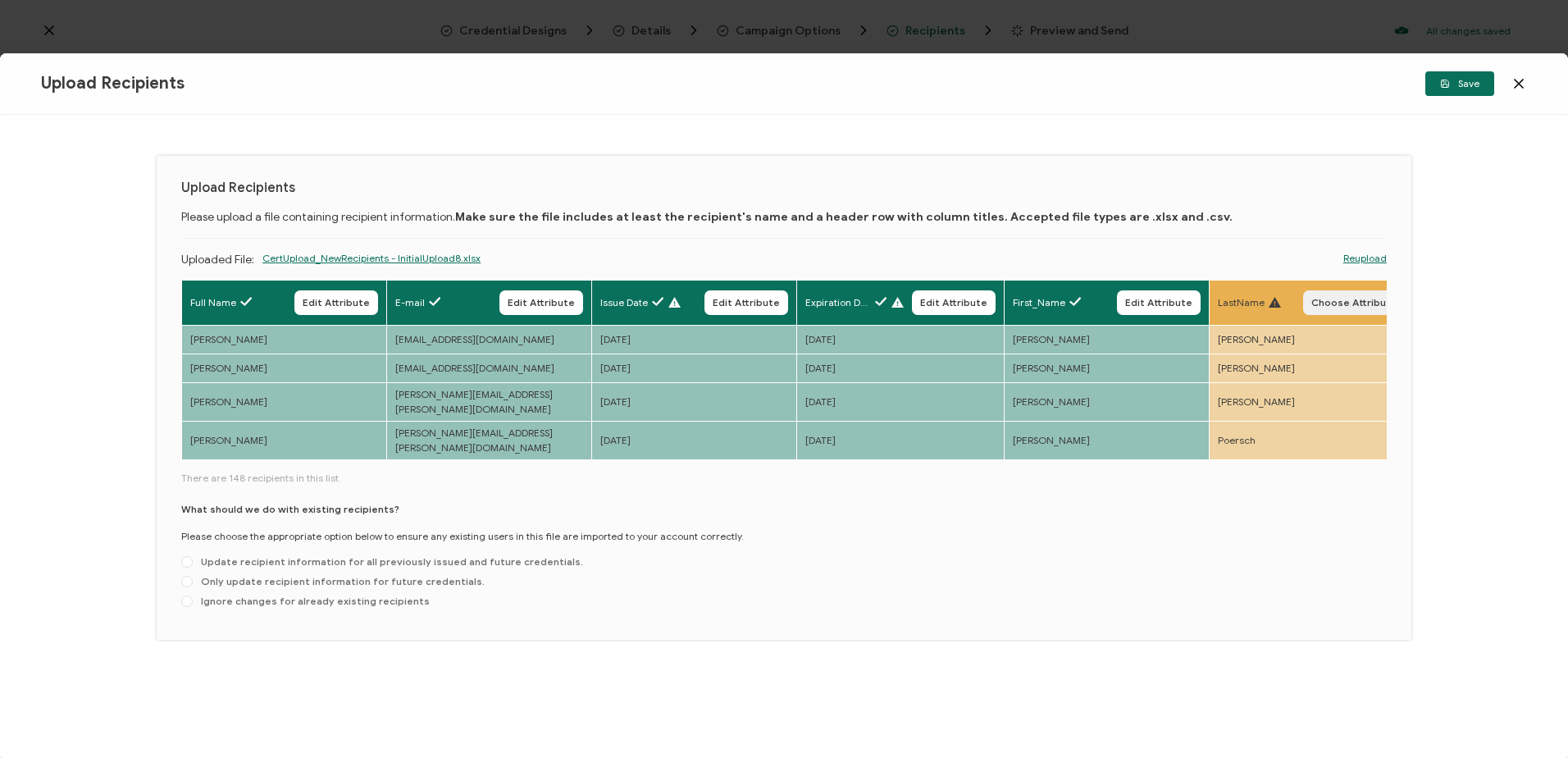
click at [1365, 302] on span "Choose Attribute" at bounding box center [1354, 303] width 86 height 10
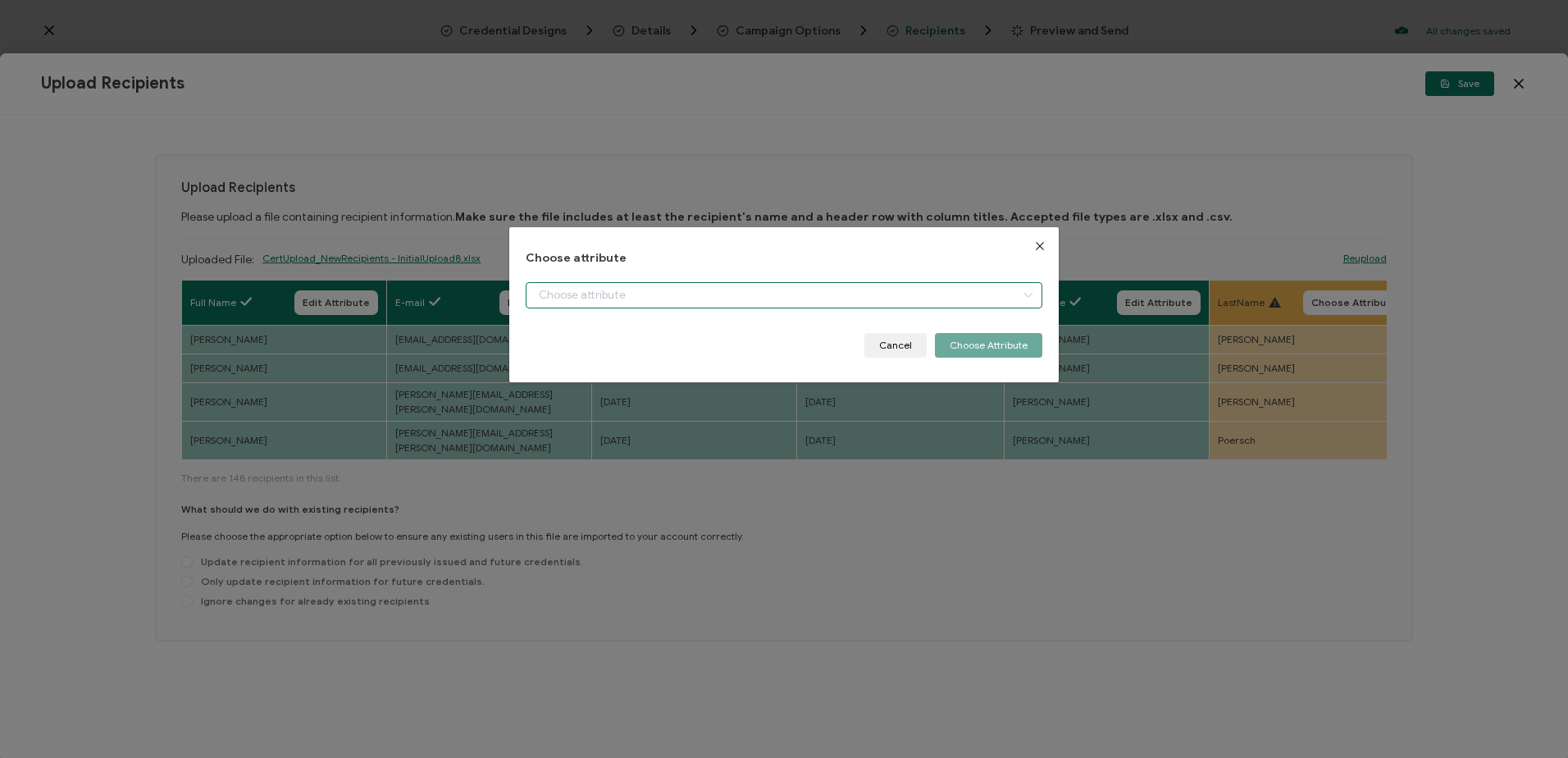
click at [666, 298] on input "dialog" at bounding box center [784, 295] width 516 height 26
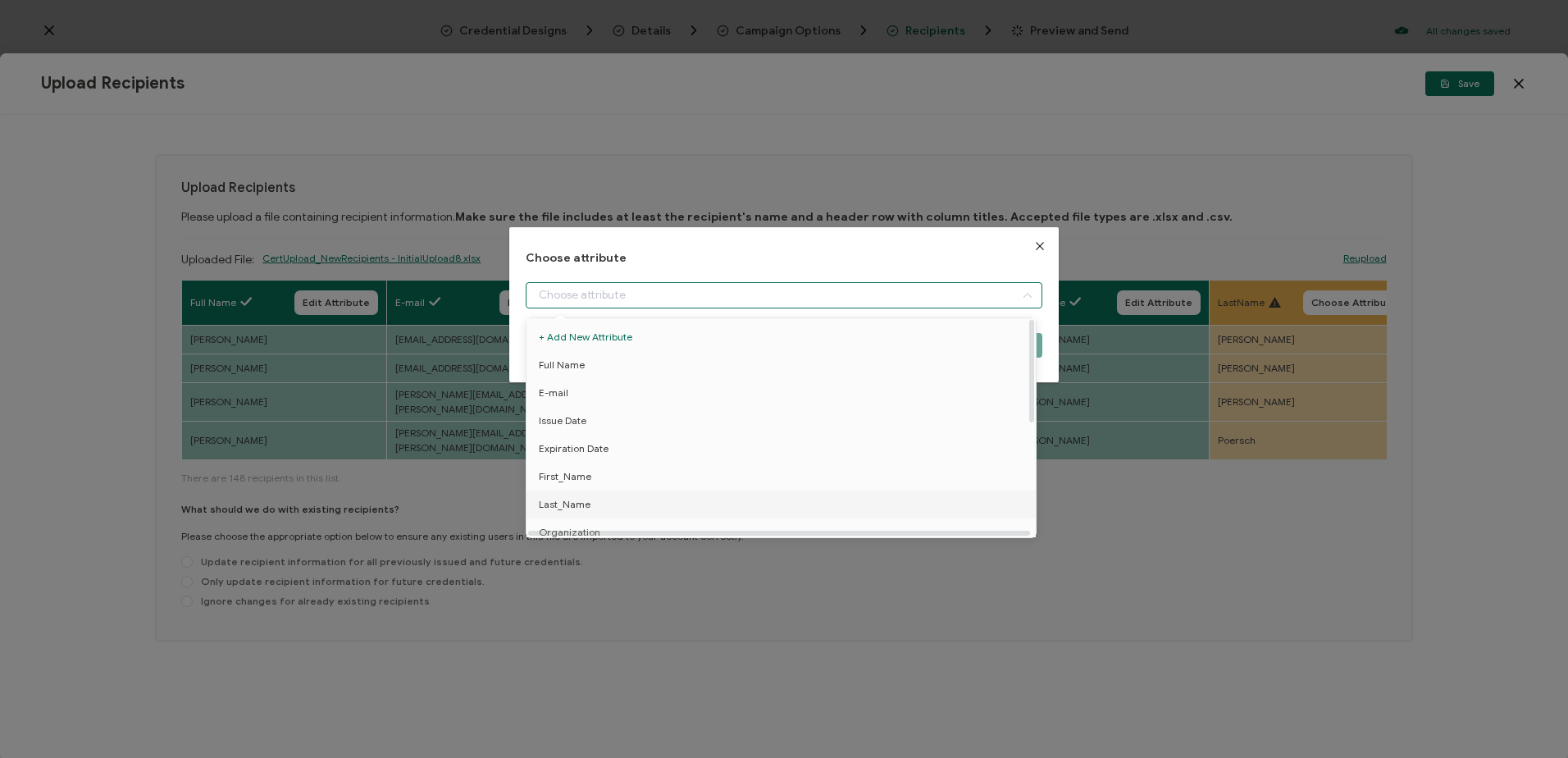
click at [569, 502] on span "Last_Name" at bounding box center [565, 504] width 52 height 28
type input "Last_Name"
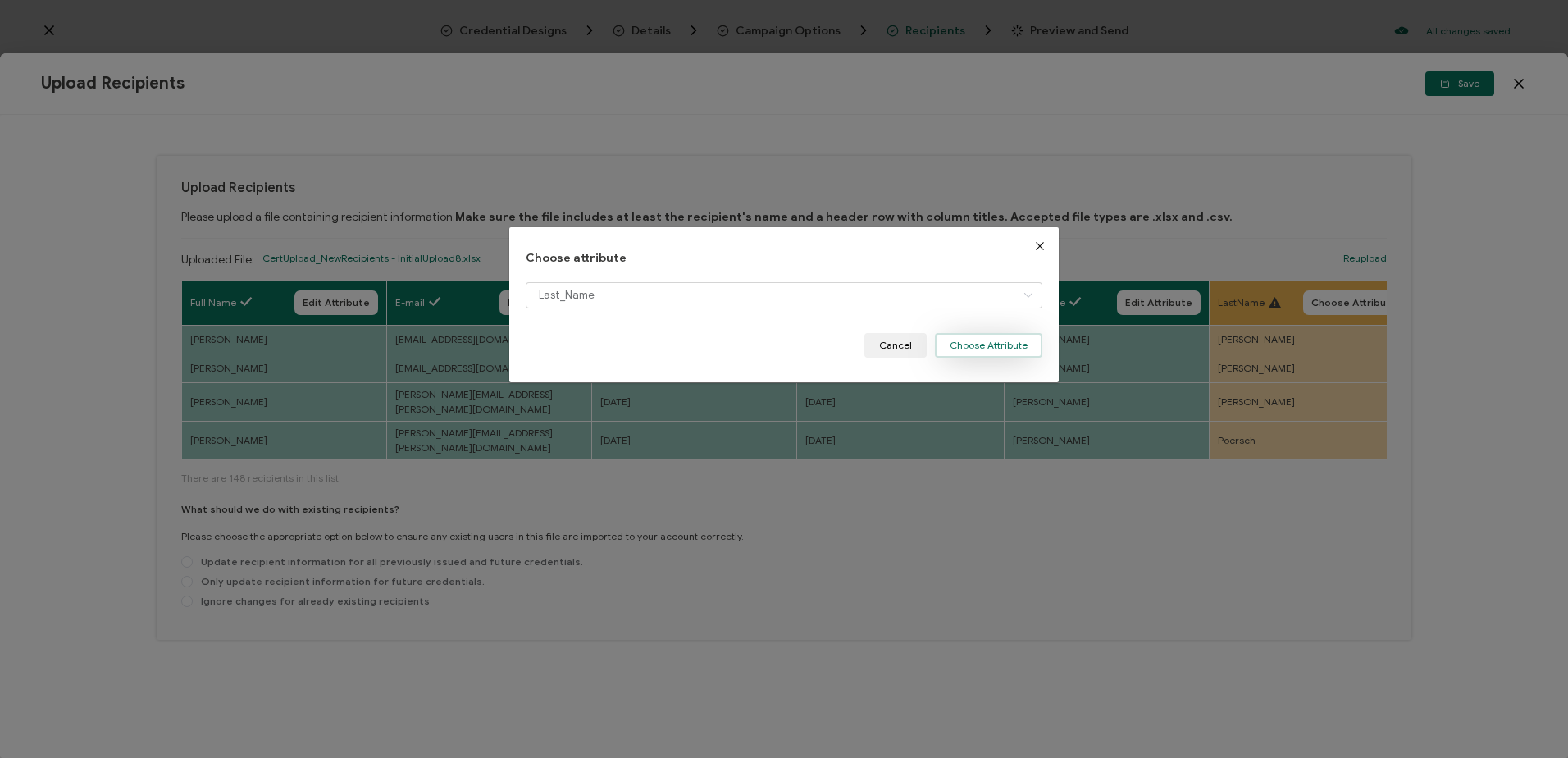
click at [988, 341] on button "Choose Attribute" at bounding box center [989, 346] width 107 height 25
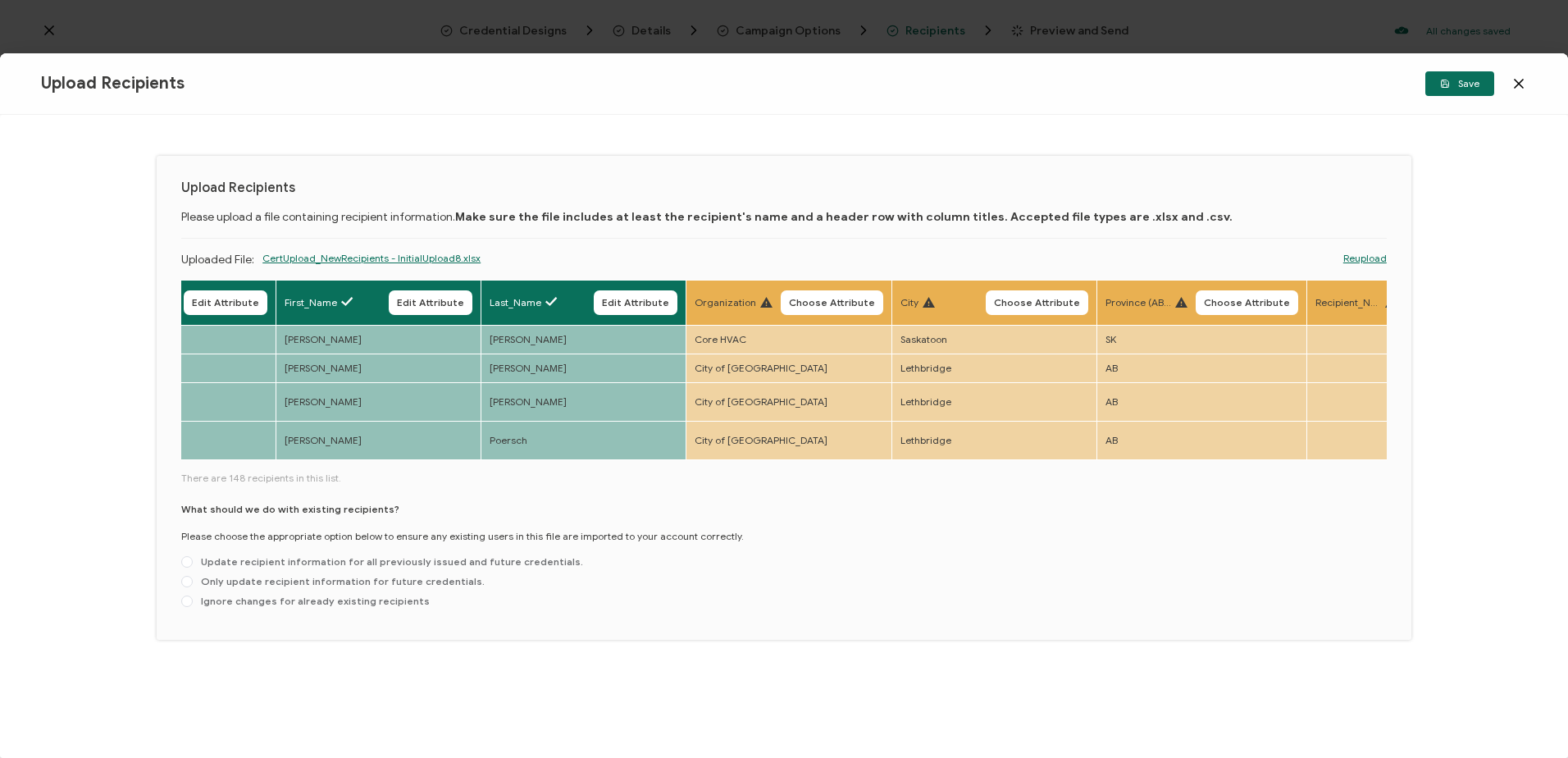
scroll to position [0, 804]
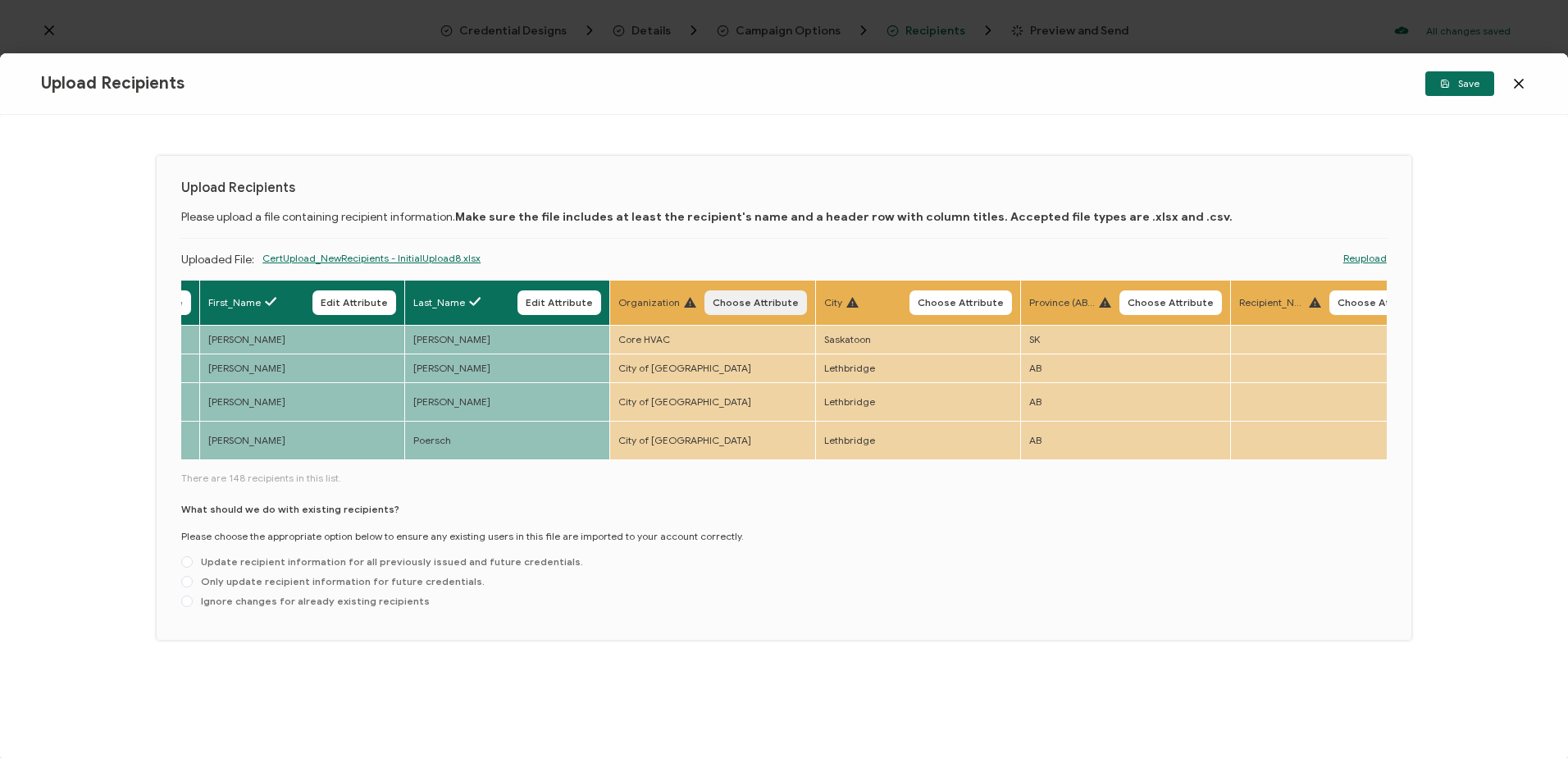
click at [760, 298] on span "Choose Attribute" at bounding box center [755, 303] width 86 height 10
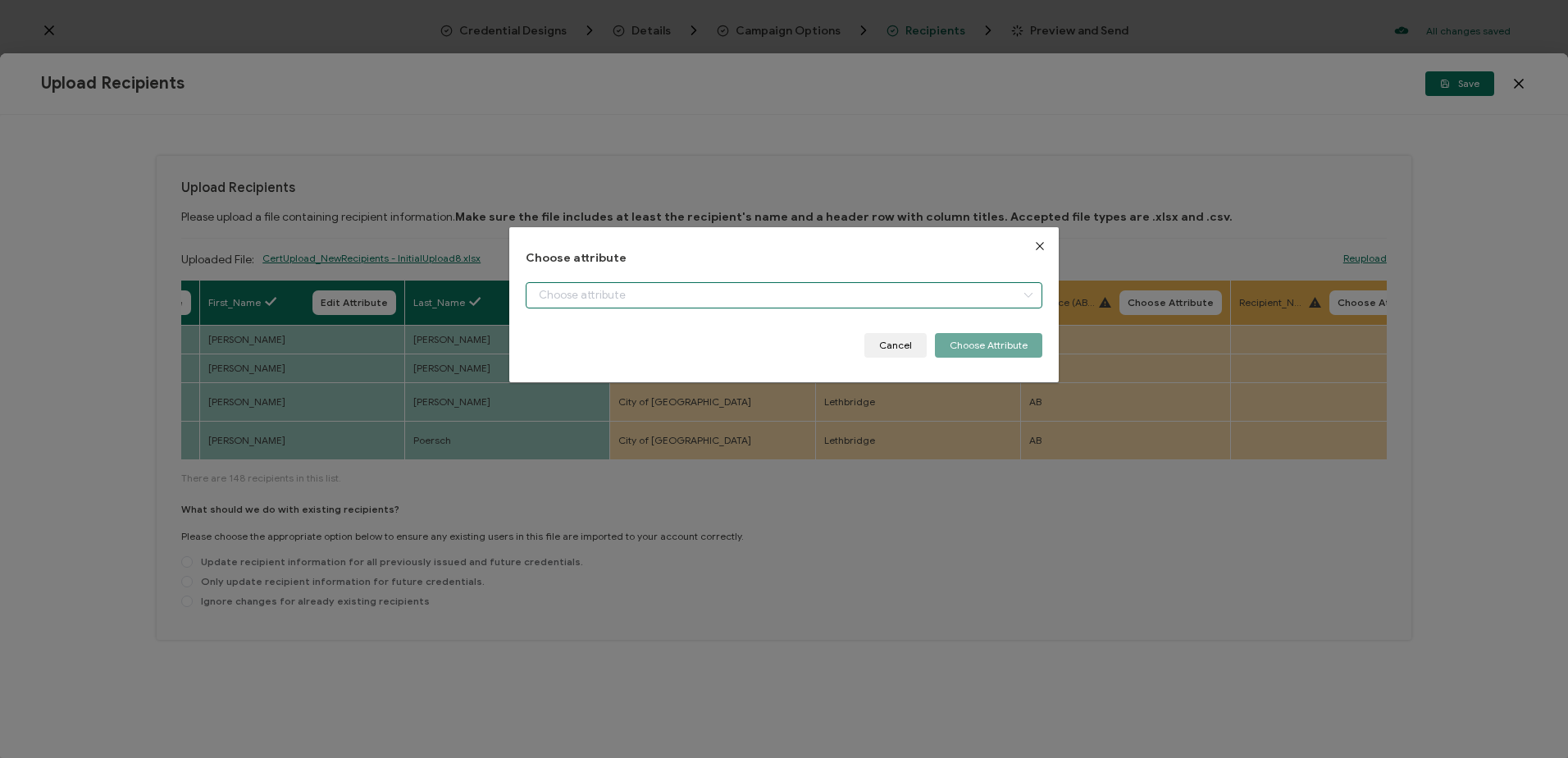
click at [630, 286] on input "dialog" at bounding box center [784, 295] width 516 height 26
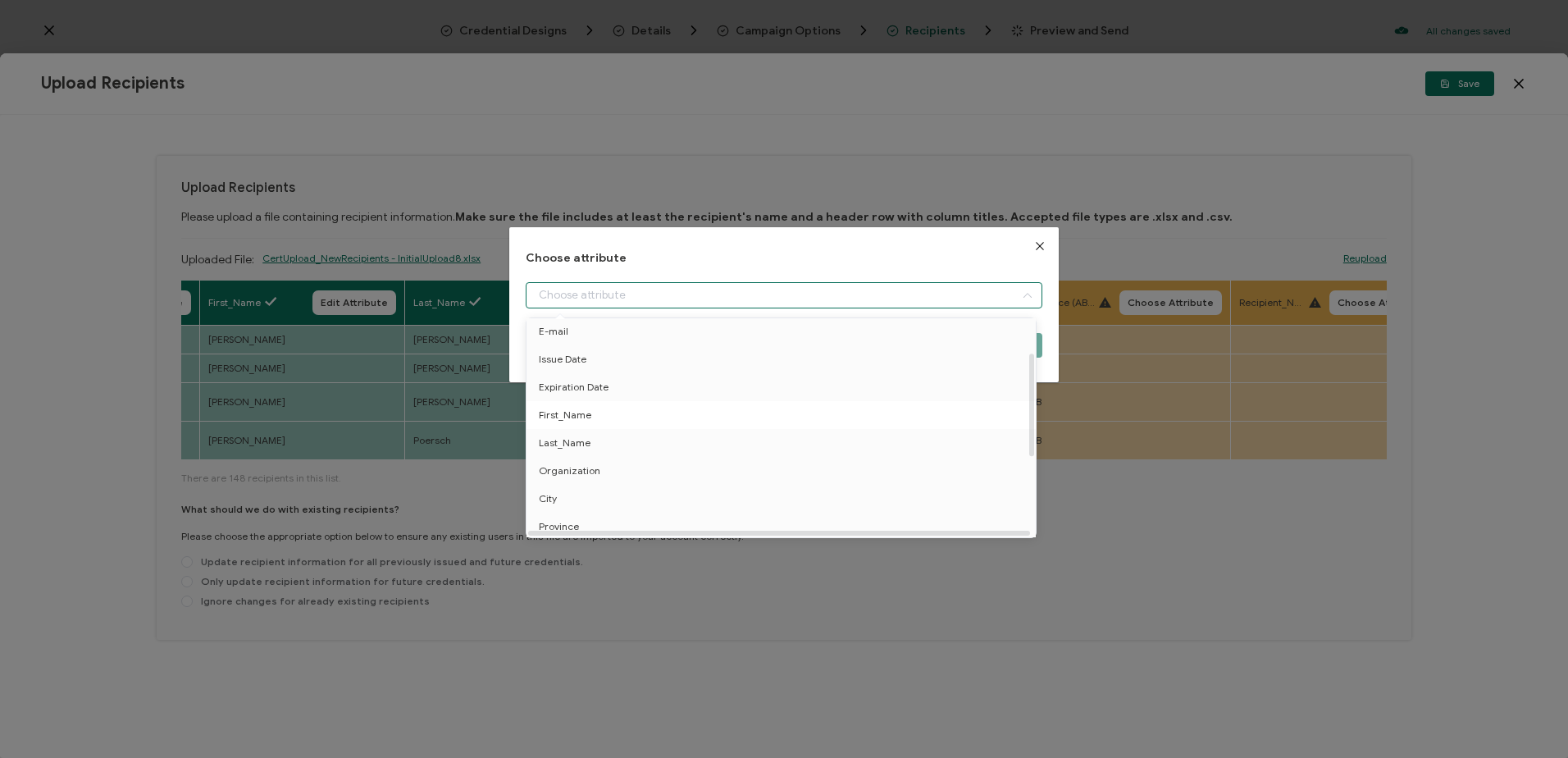
scroll to position [82, 0]
click at [568, 443] on span "Organization" at bounding box center [570, 451] width 61 height 28
type input "Organization"
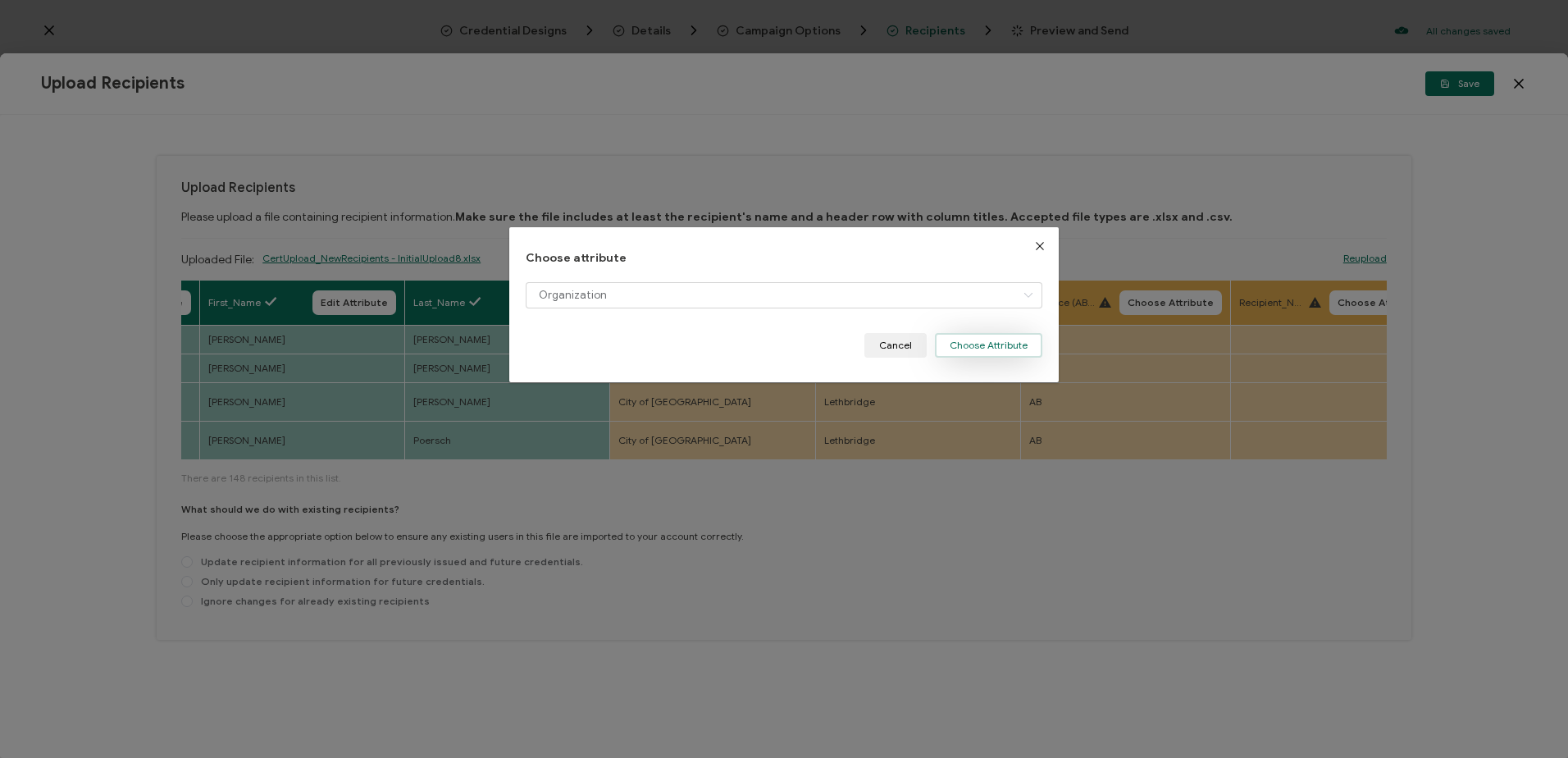
click at [997, 349] on button "Choose Attribute" at bounding box center [989, 346] width 107 height 25
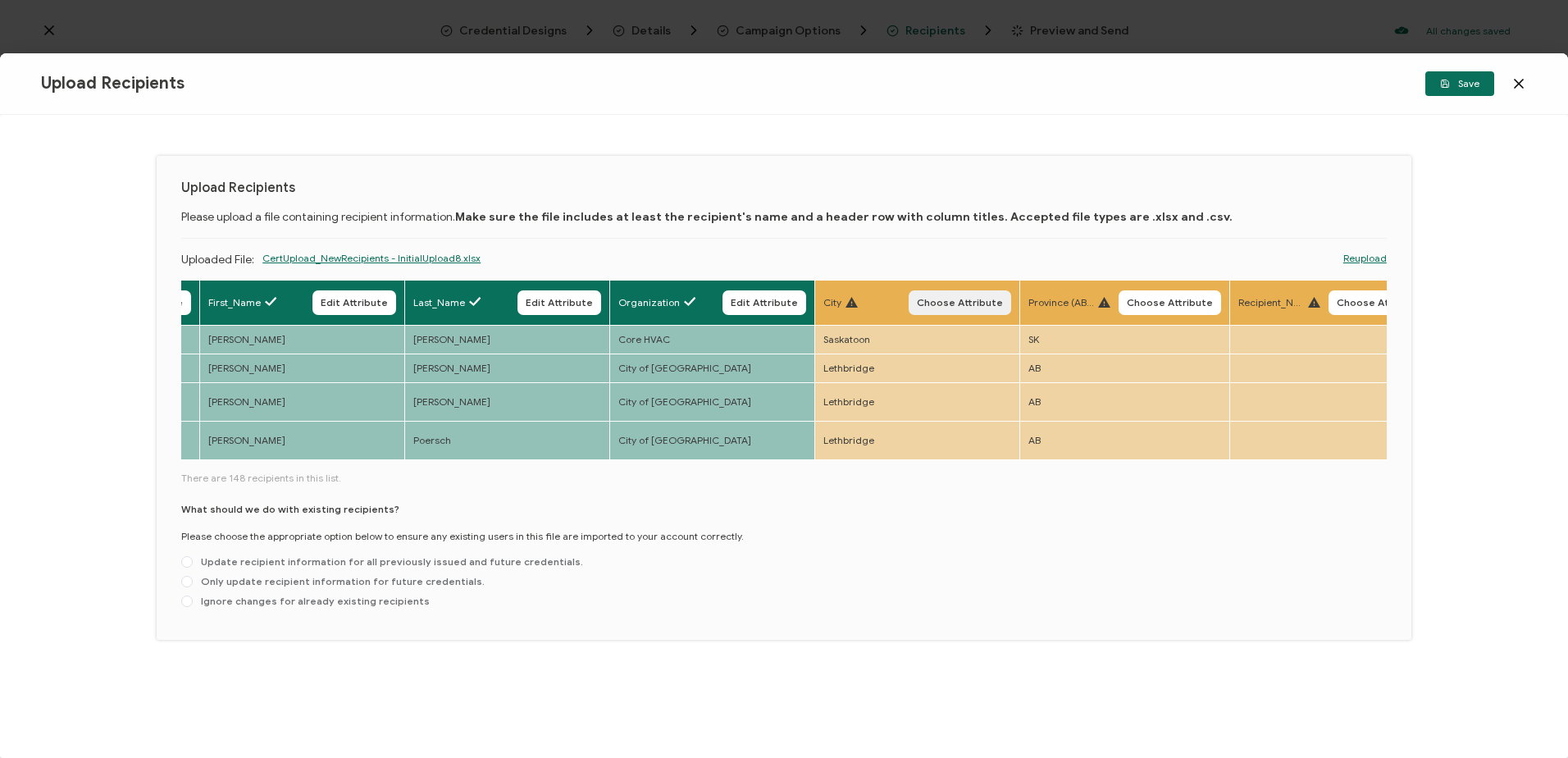
click at [959, 299] on span "Choose Attribute" at bounding box center [960, 303] width 86 height 10
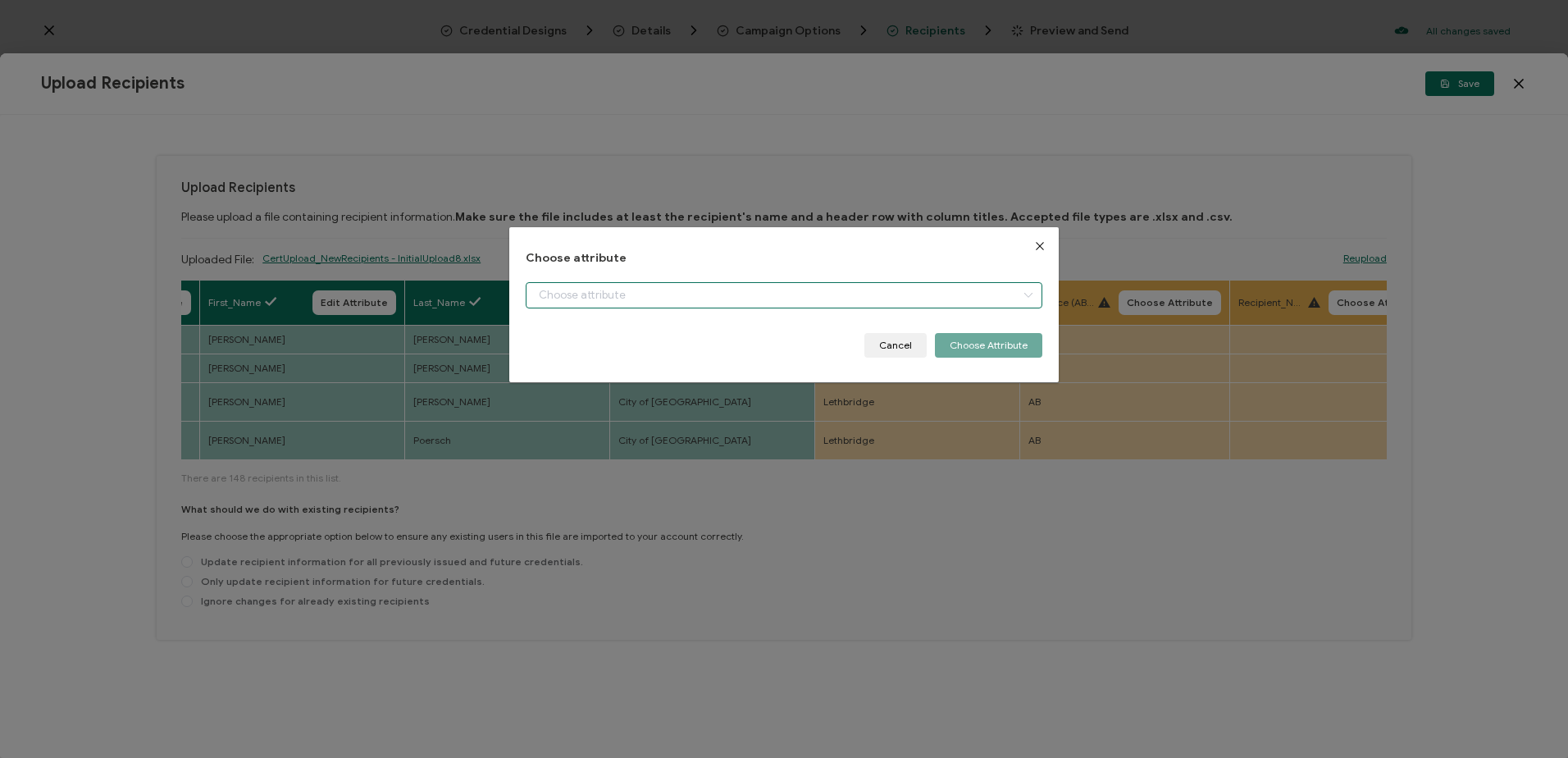
click at [788, 294] on input "dialog" at bounding box center [784, 295] width 516 height 26
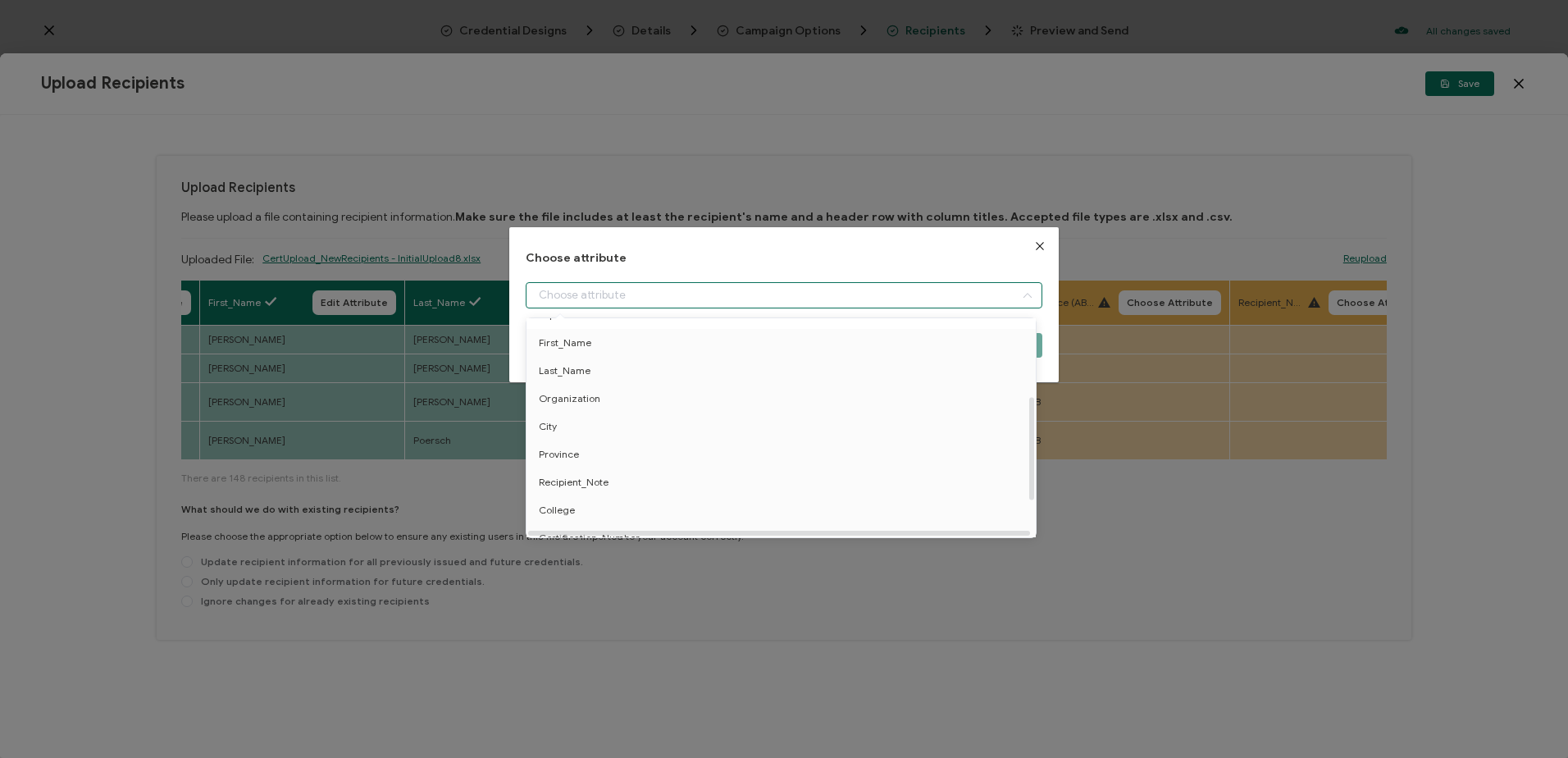
scroll to position [164, 0]
click at [565, 405] on li "City" at bounding box center [784, 396] width 523 height 28
type input "City"
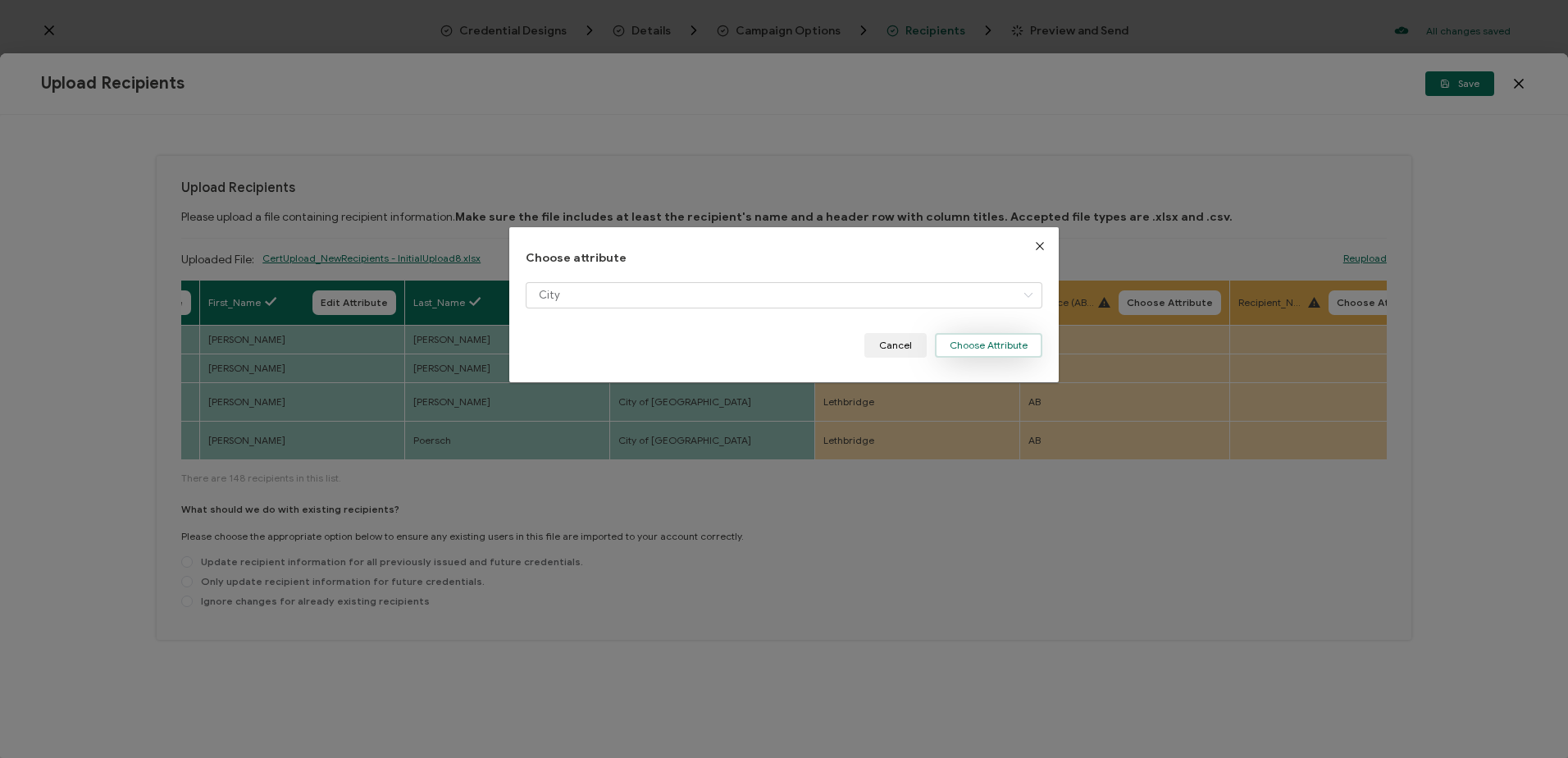
click at [963, 342] on button "Choose Attribute" at bounding box center [989, 346] width 107 height 25
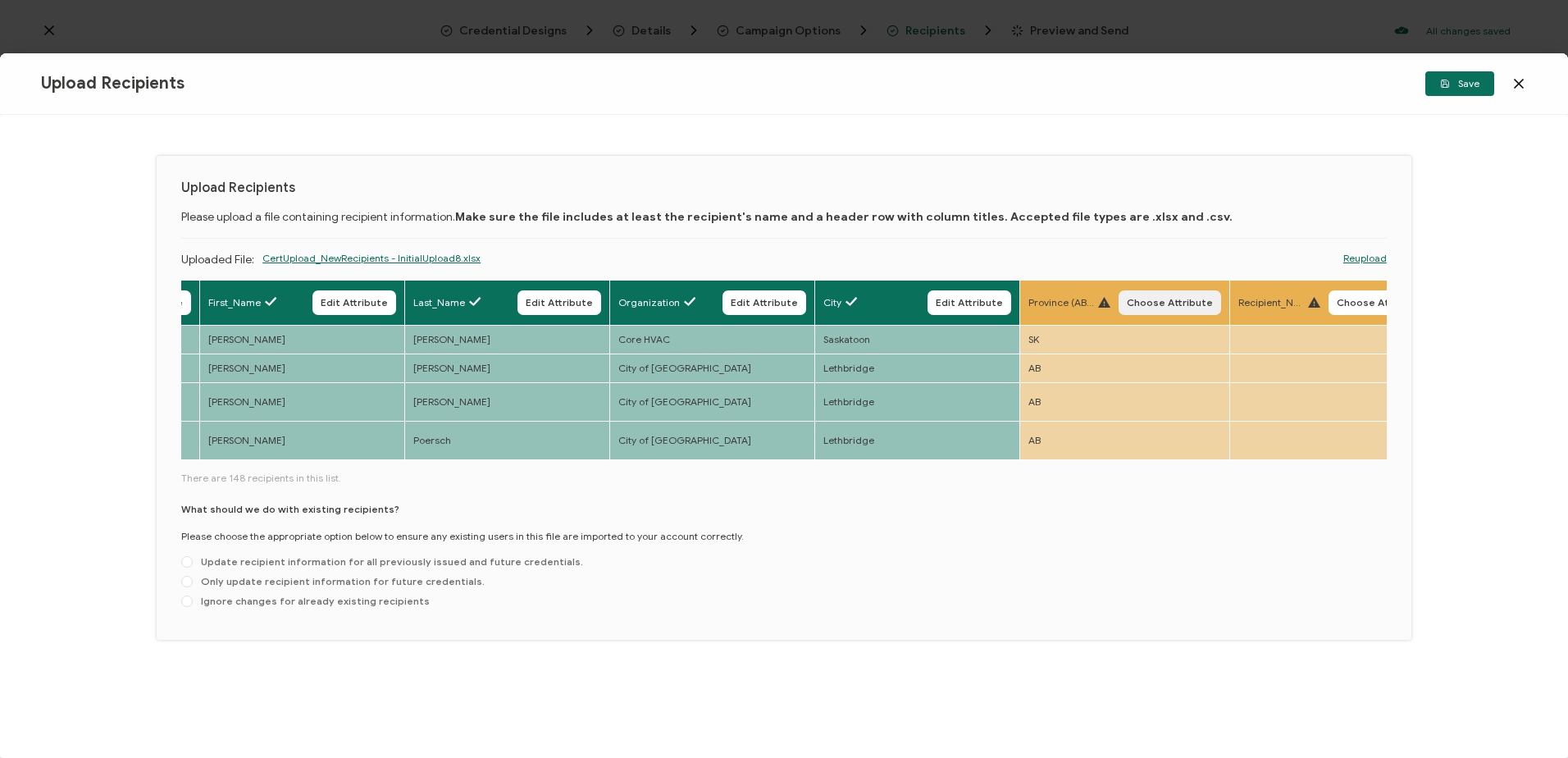
click at [1175, 302] on span "Choose Attribute" at bounding box center [1170, 303] width 86 height 10
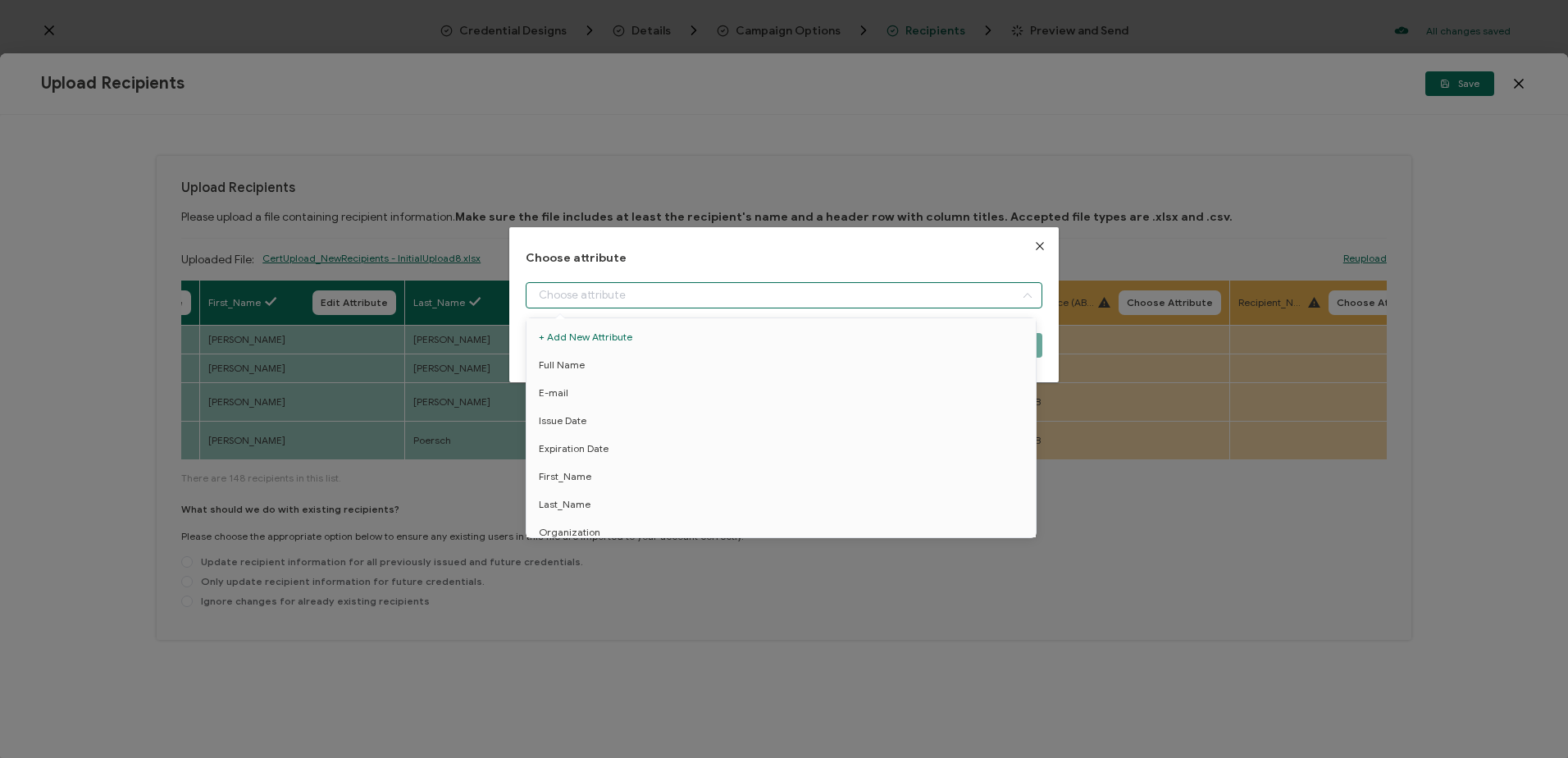
click at [802, 298] on input "dialog" at bounding box center [784, 295] width 516 height 26
click at [565, 420] on span "Province" at bounding box center [559, 424] width 41 height 28
type input "Province"
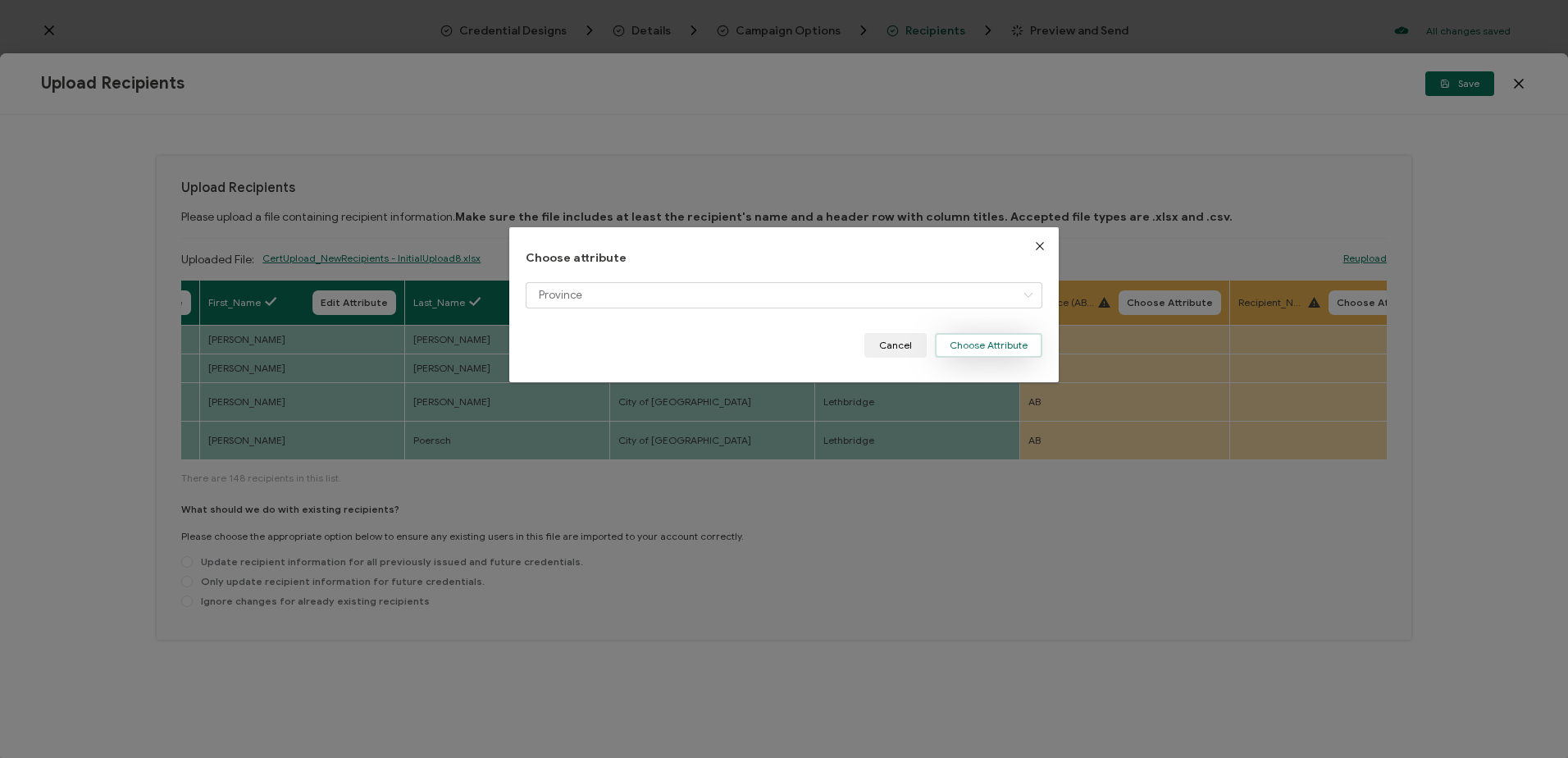
click at [965, 346] on button "Choose Attribute" at bounding box center [989, 346] width 107 height 25
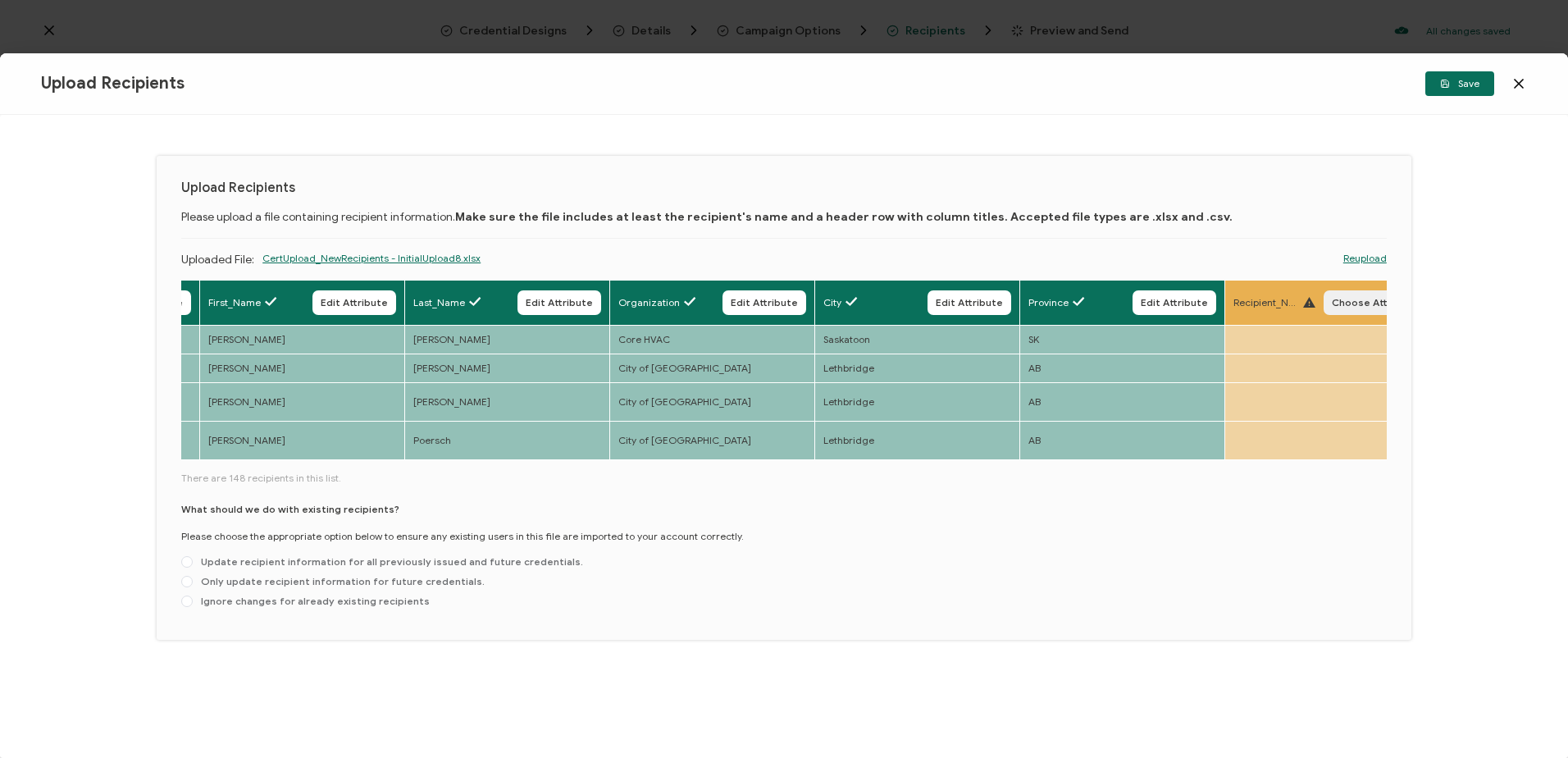
click at [1372, 305] on span "Choose Attribute" at bounding box center [1375, 303] width 86 height 10
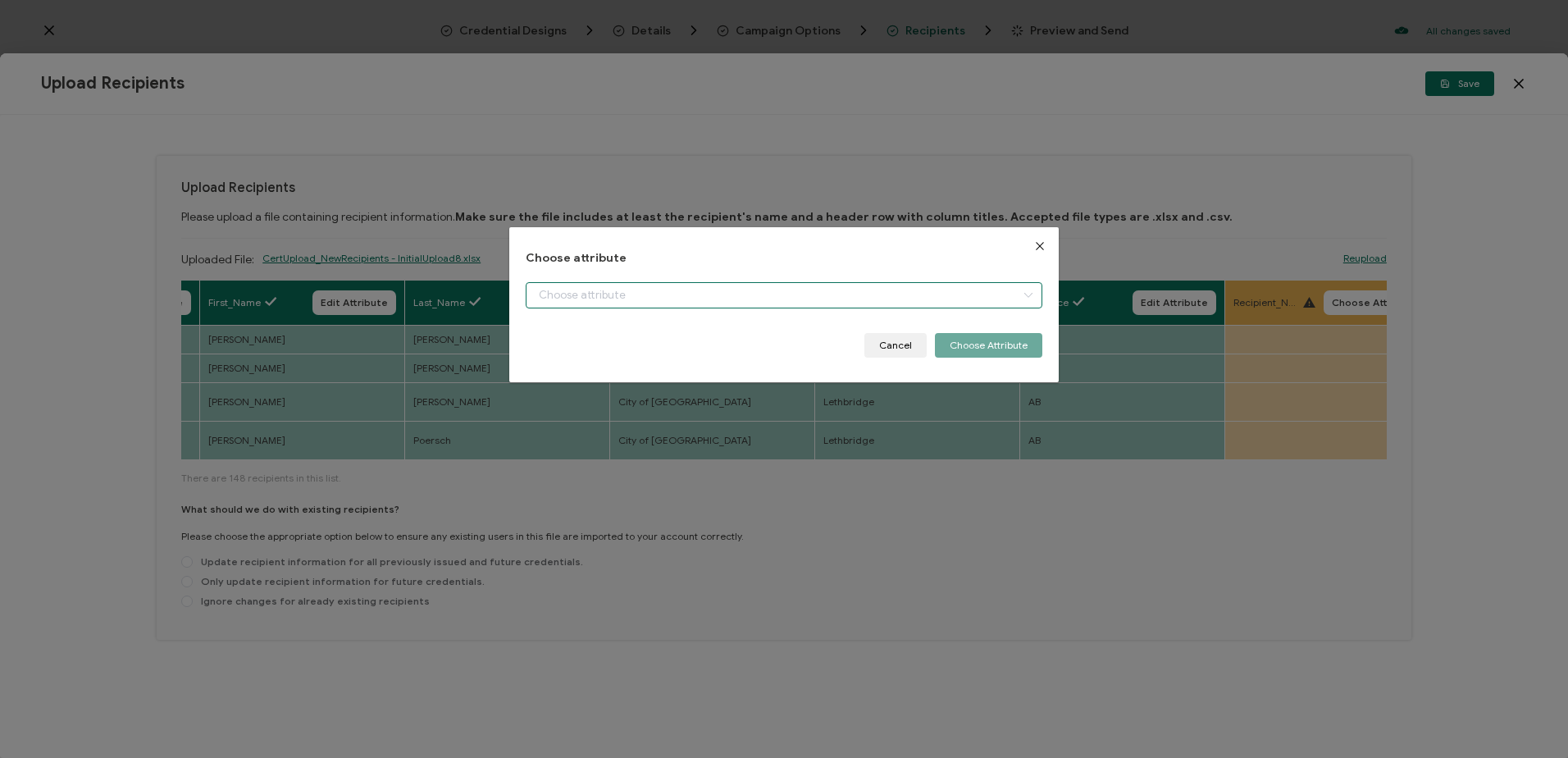
click at [813, 297] on input "dialog" at bounding box center [784, 295] width 516 height 26
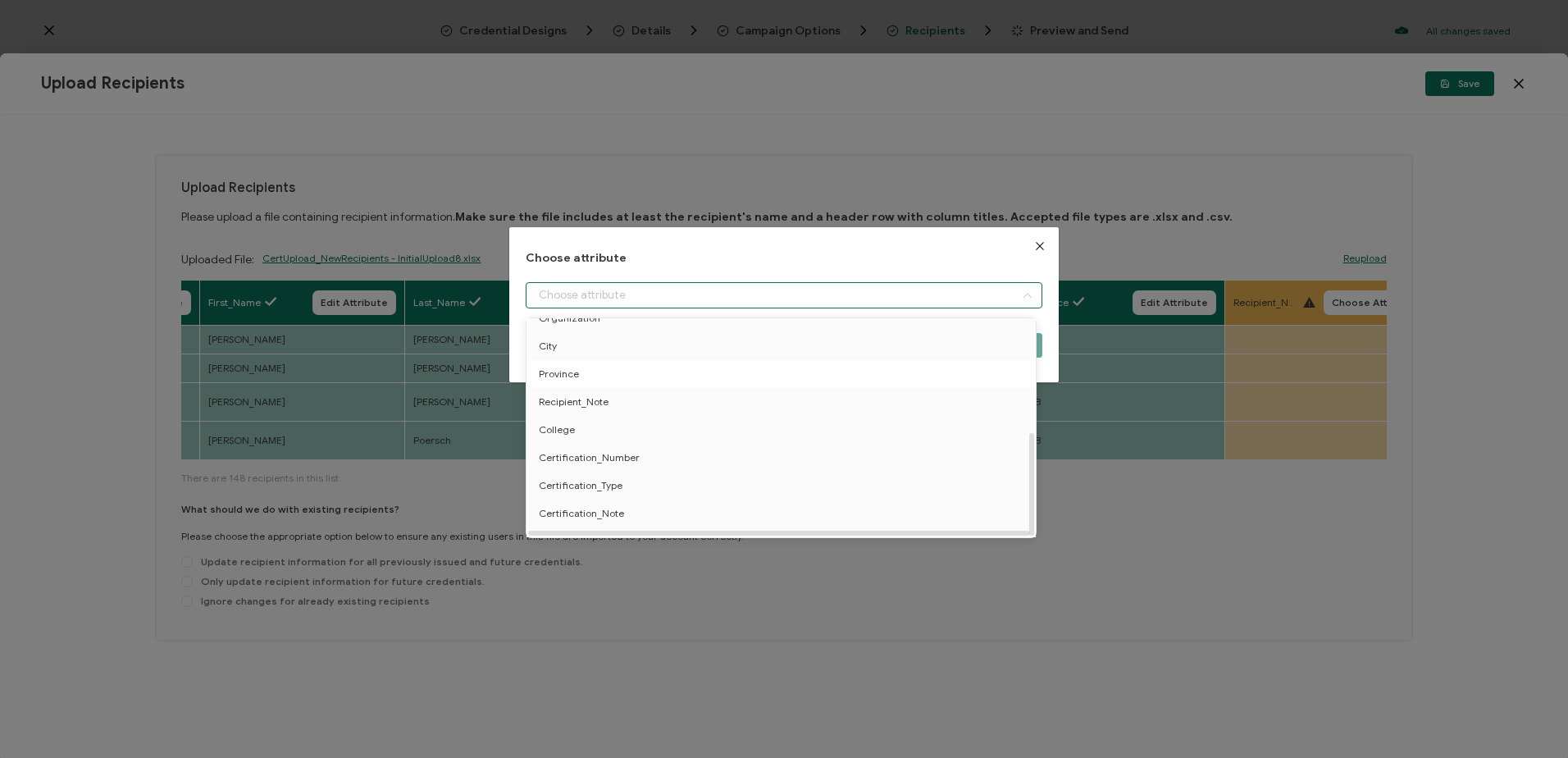
scroll to position [240, 0]
click at [586, 377] on span "Recipient_Note" at bounding box center [574, 384] width 69 height 28
type input "Recipient_Note"
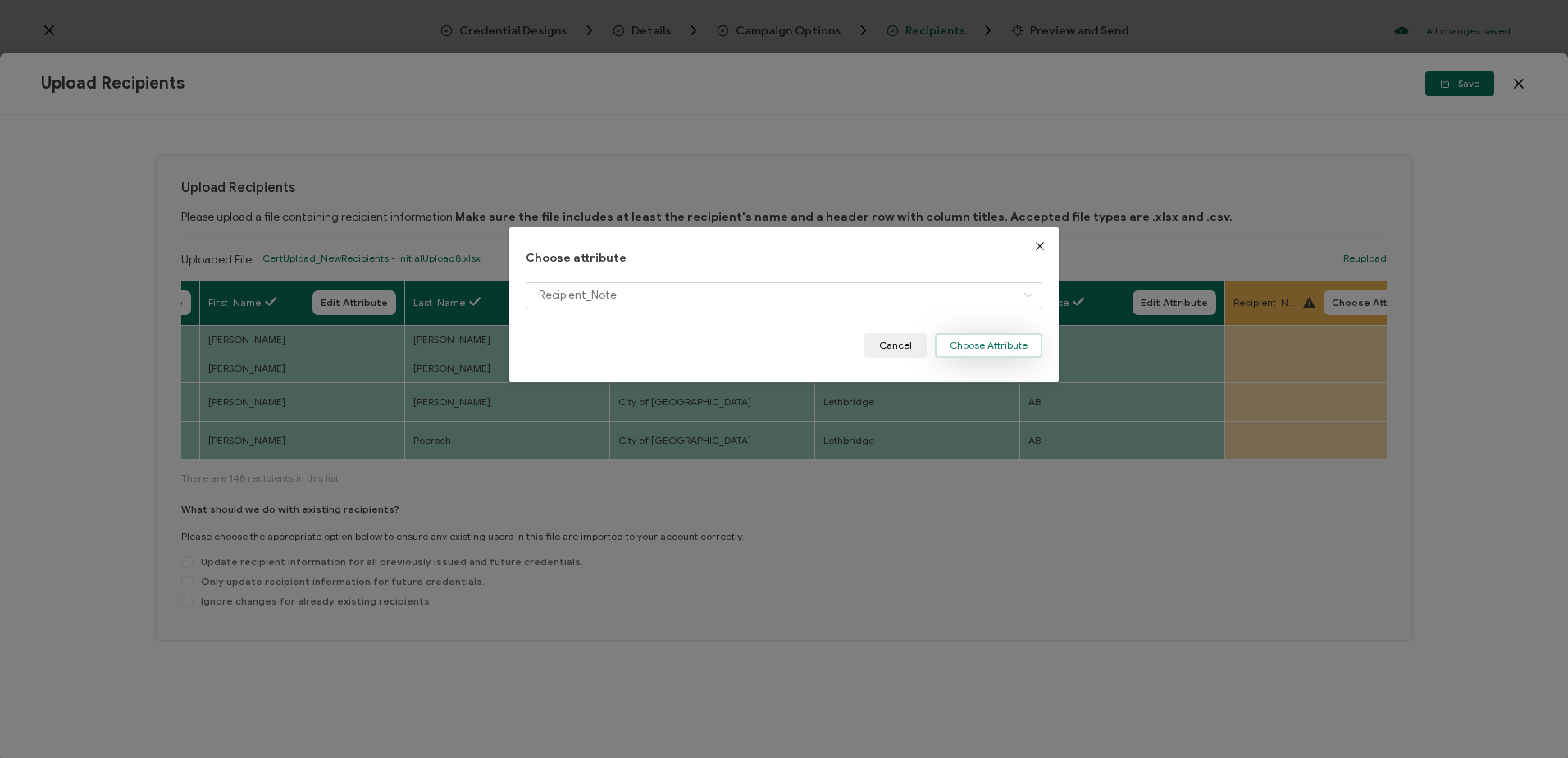
click at [984, 338] on button "Choose Attribute" at bounding box center [989, 346] width 107 height 25
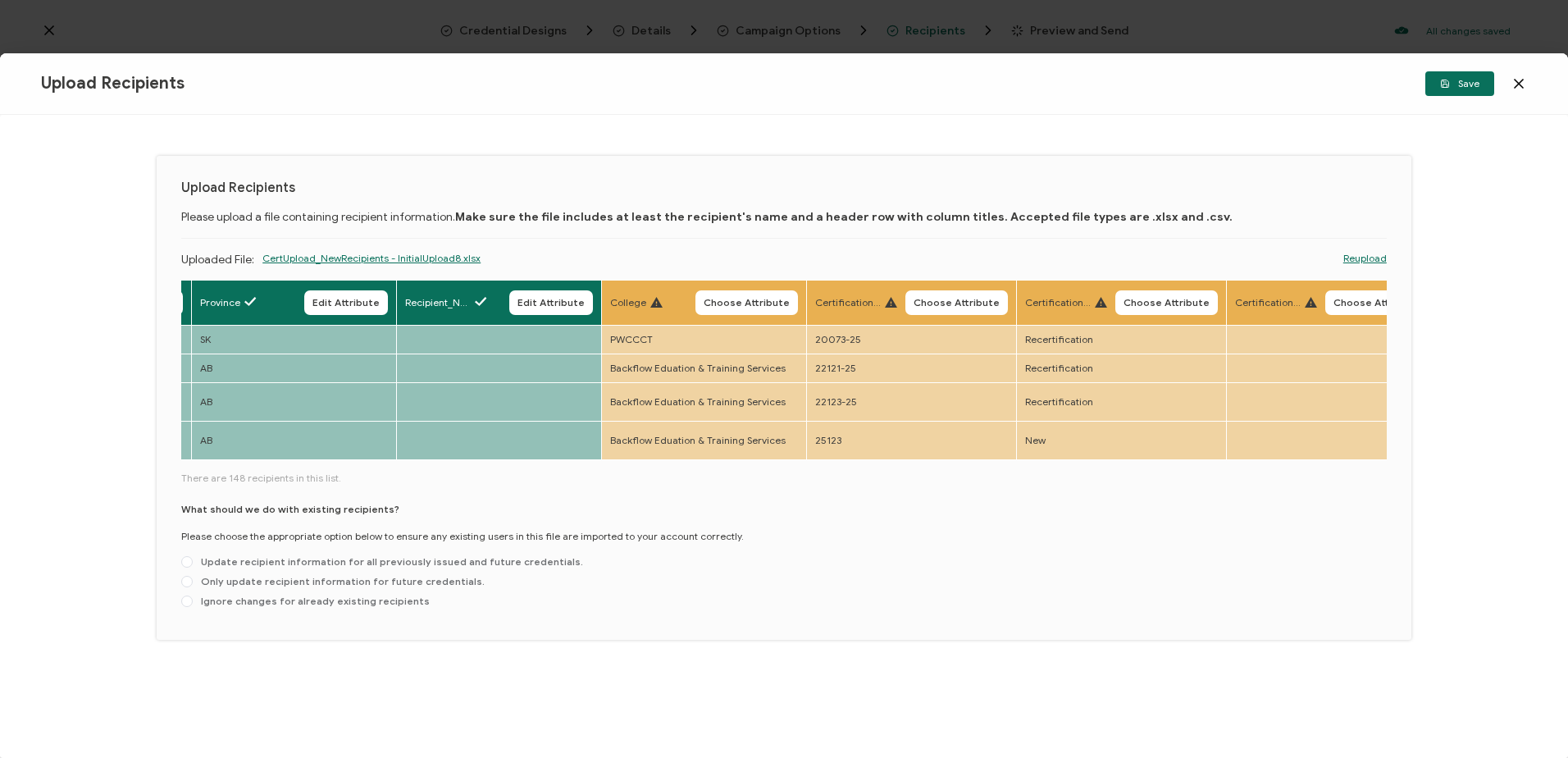
scroll to position [0, 1666]
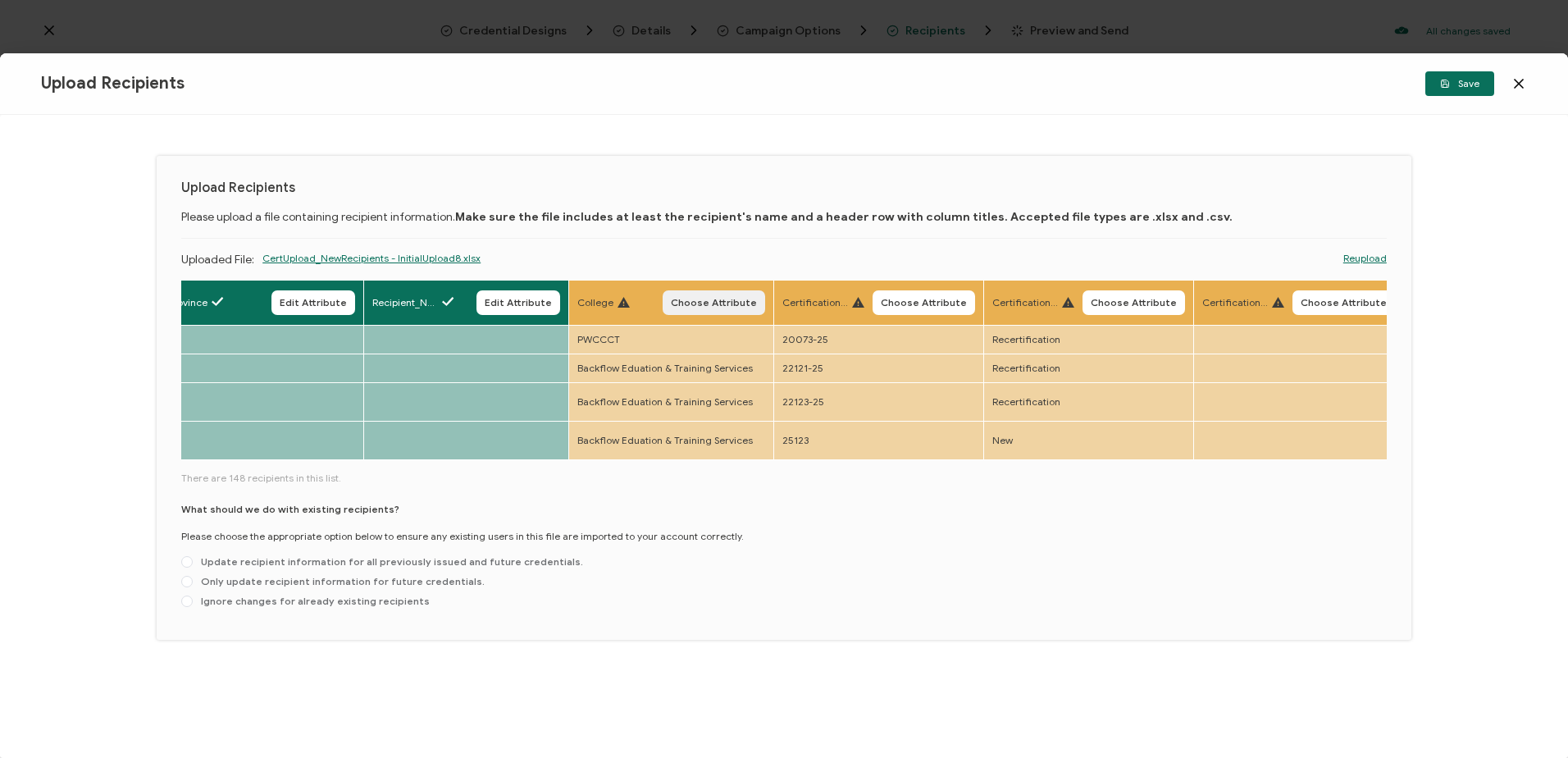
click at [724, 305] on span "Choose Attribute" at bounding box center [714, 303] width 86 height 10
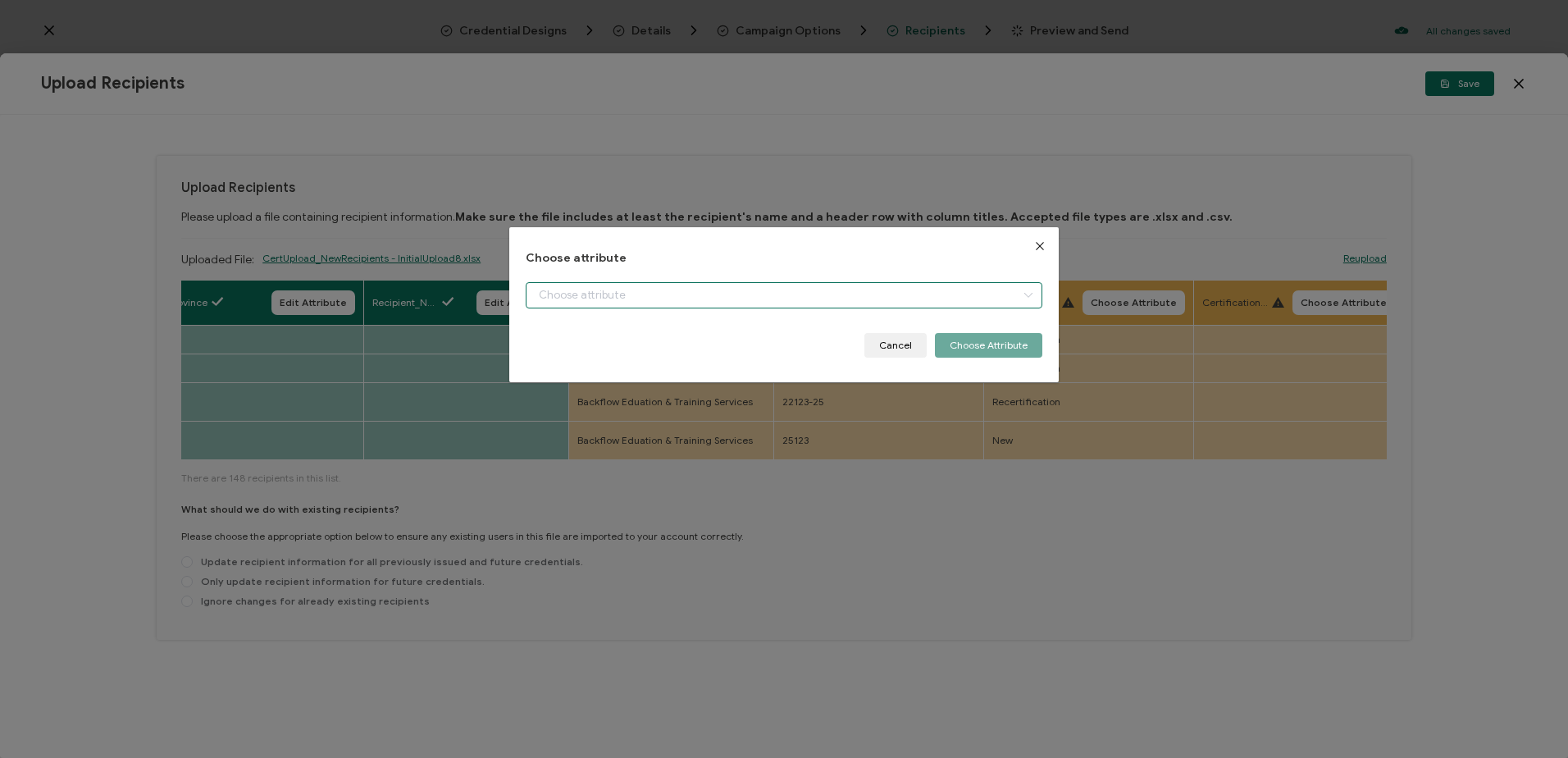
click at [629, 288] on input "dialog" at bounding box center [784, 295] width 516 height 26
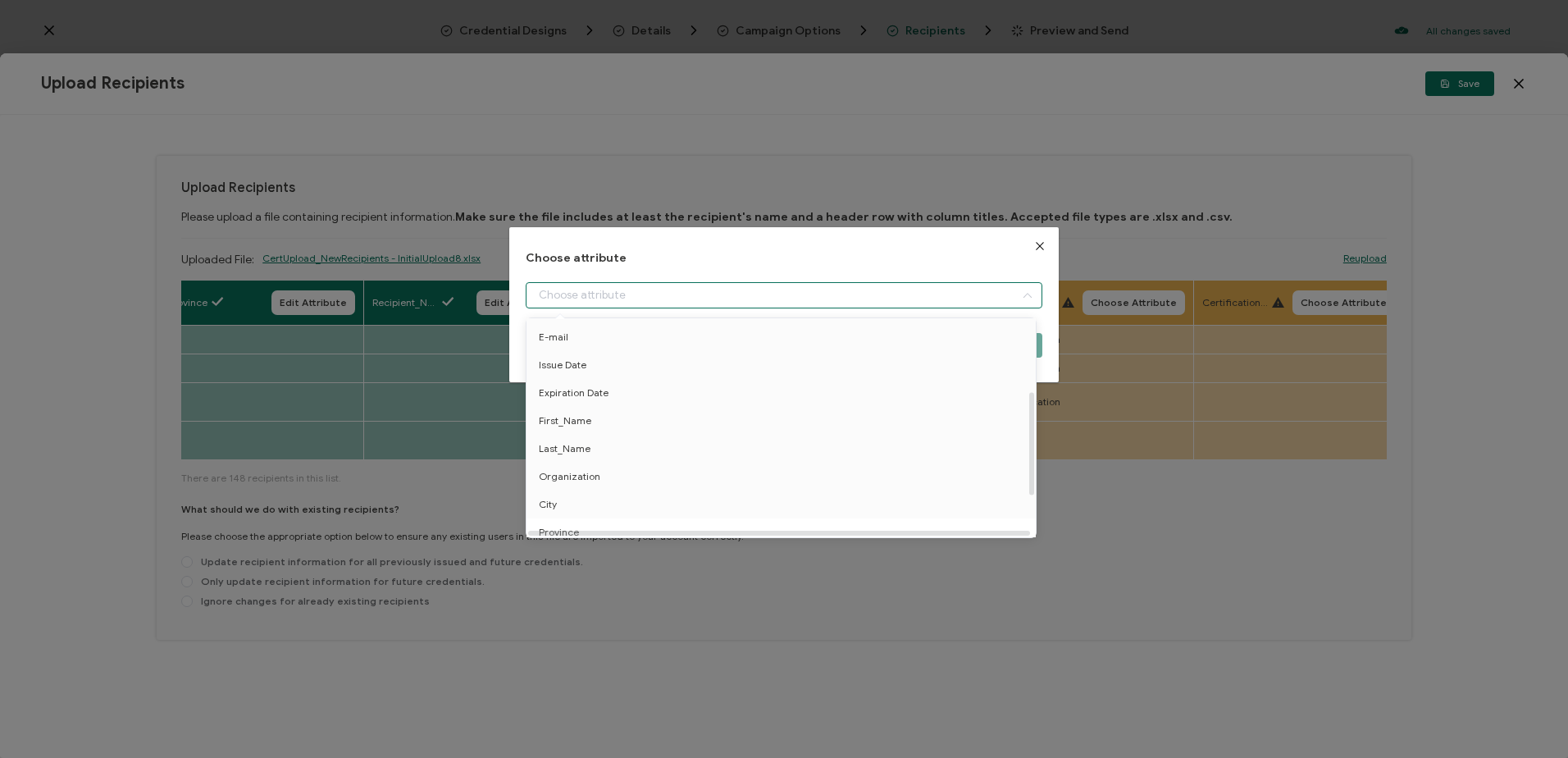
scroll to position [164, 0]
click at [579, 484] on li "College" at bounding box center [784, 480] width 523 height 28
type input "College"
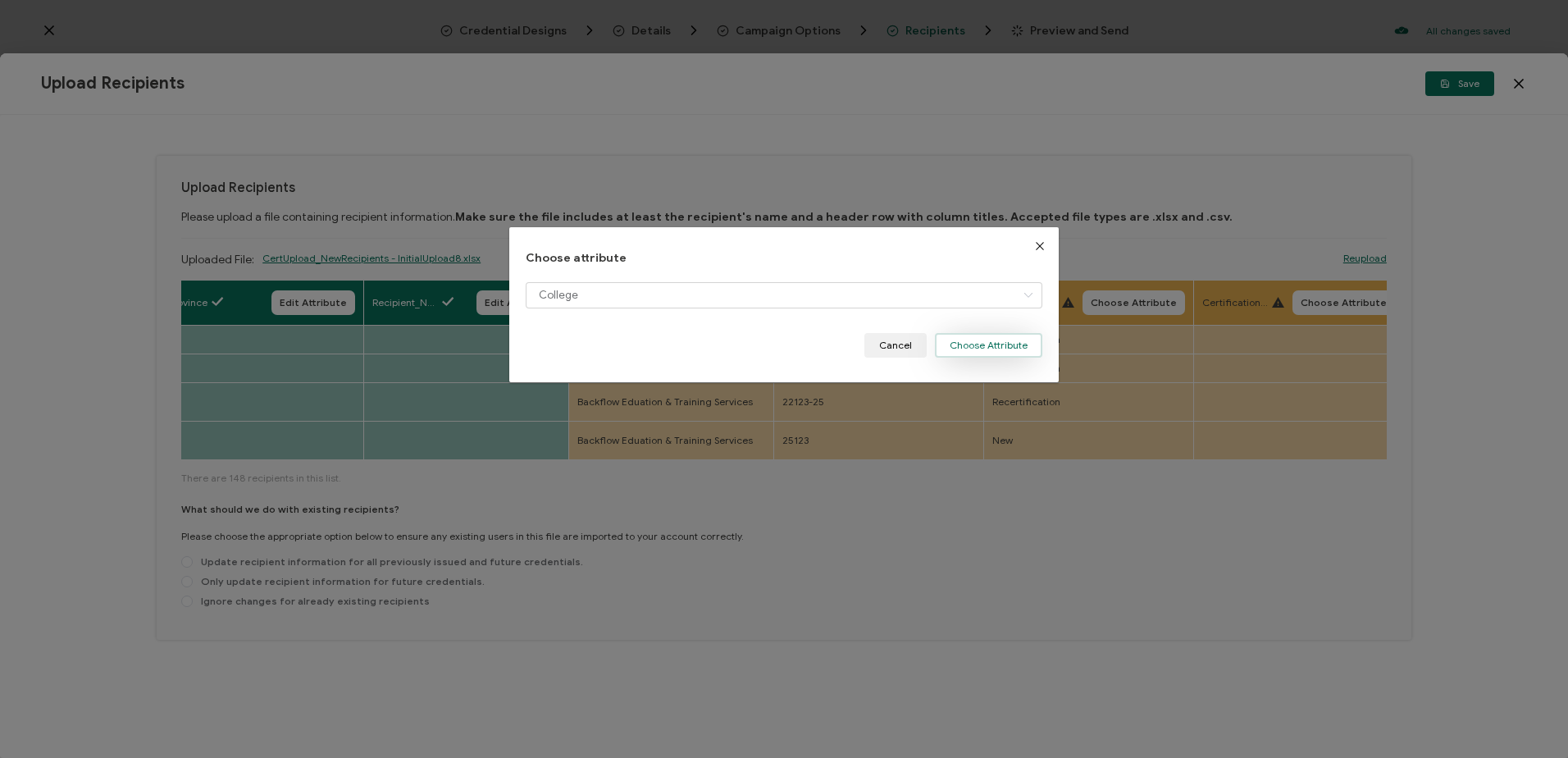
click at [971, 344] on button "Choose Attribute" at bounding box center [989, 346] width 107 height 25
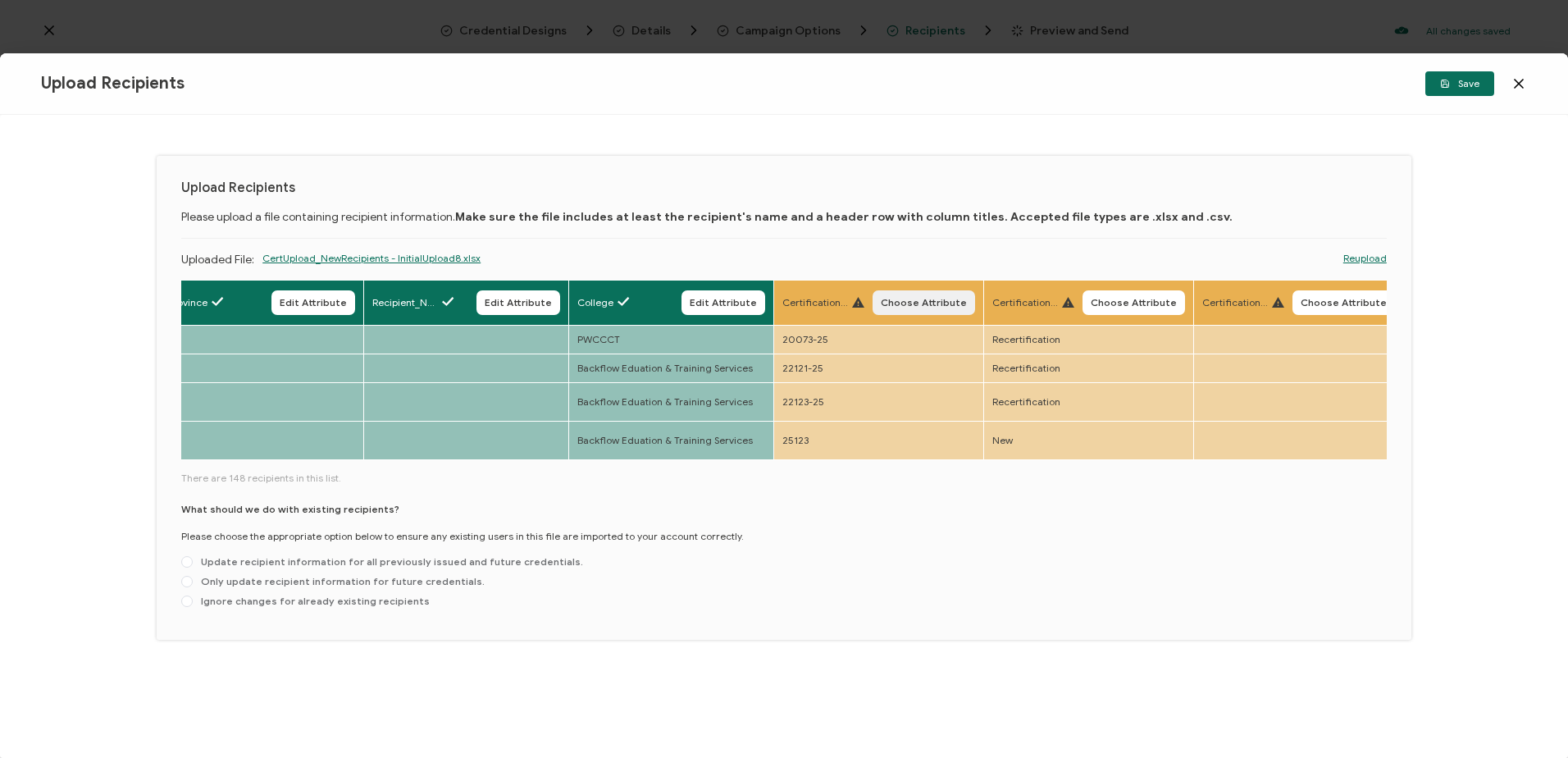
click at [918, 307] on span "Choose Attribute" at bounding box center [924, 303] width 86 height 10
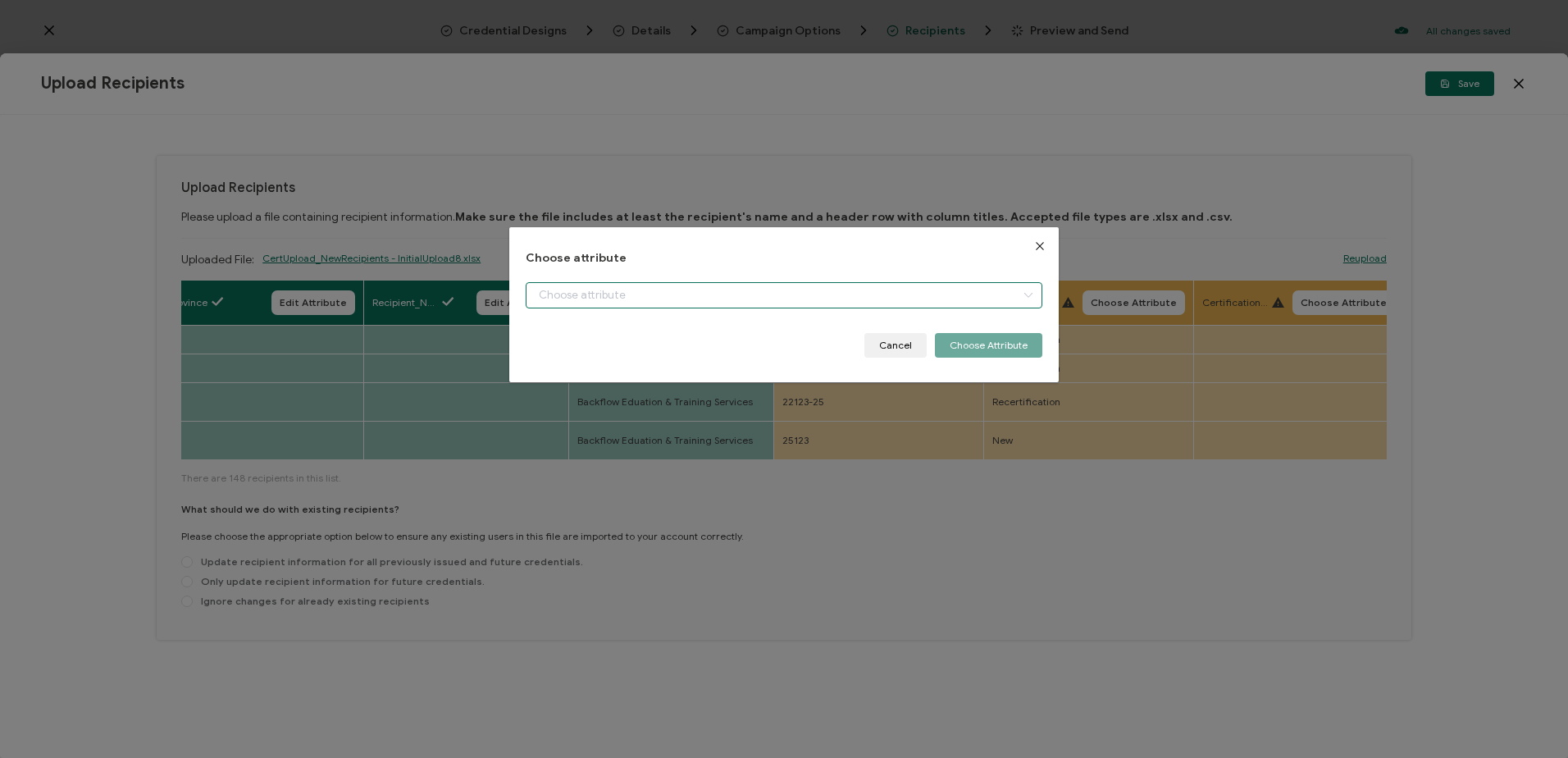
click at [701, 291] on input "dialog" at bounding box center [784, 295] width 516 height 26
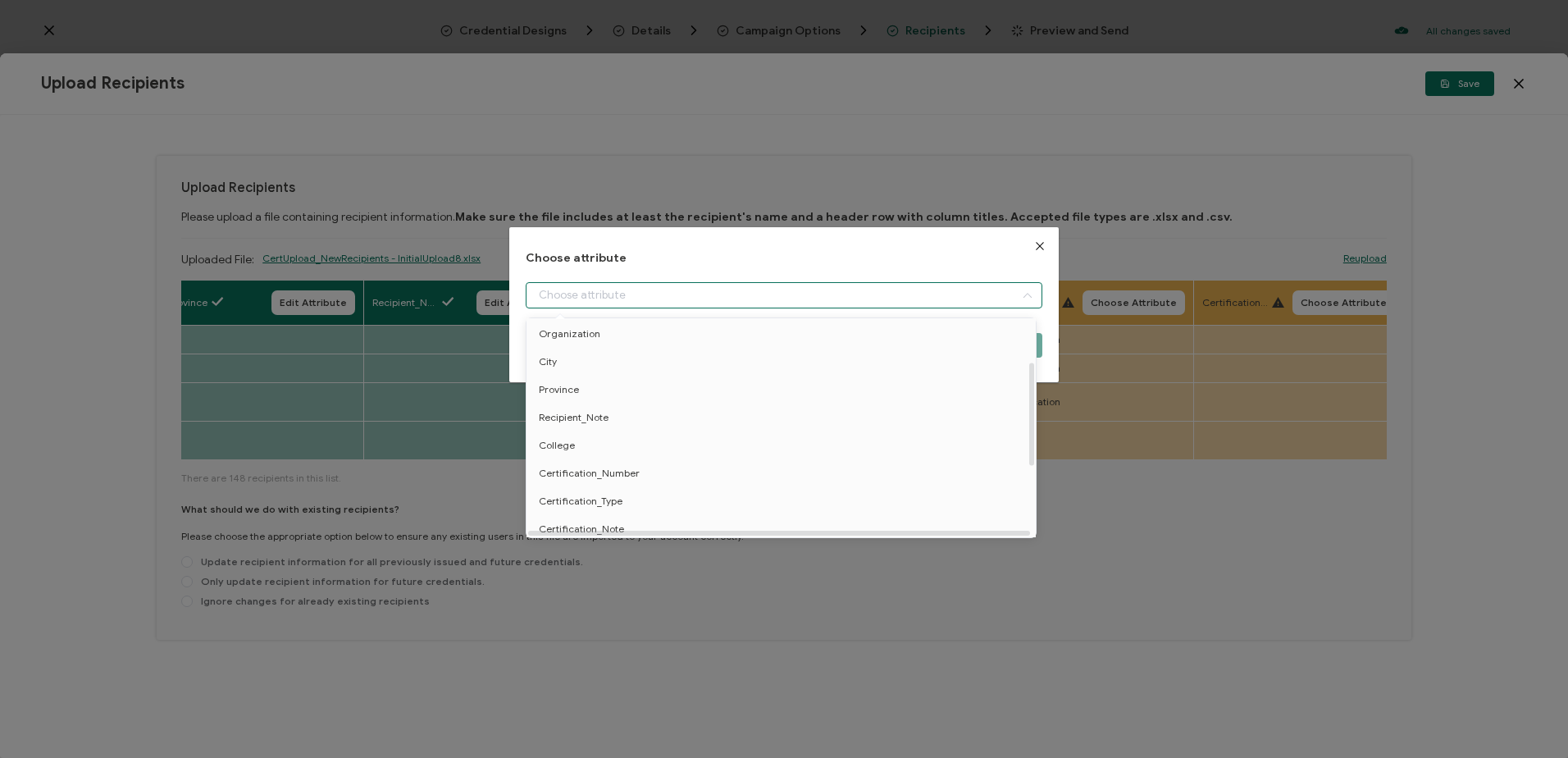
scroll to position [240, 0]
click at [554, 431] on span "Certification_Number" at bounding box center [589, 441] width 101 height 28
type input "Certification_Number"
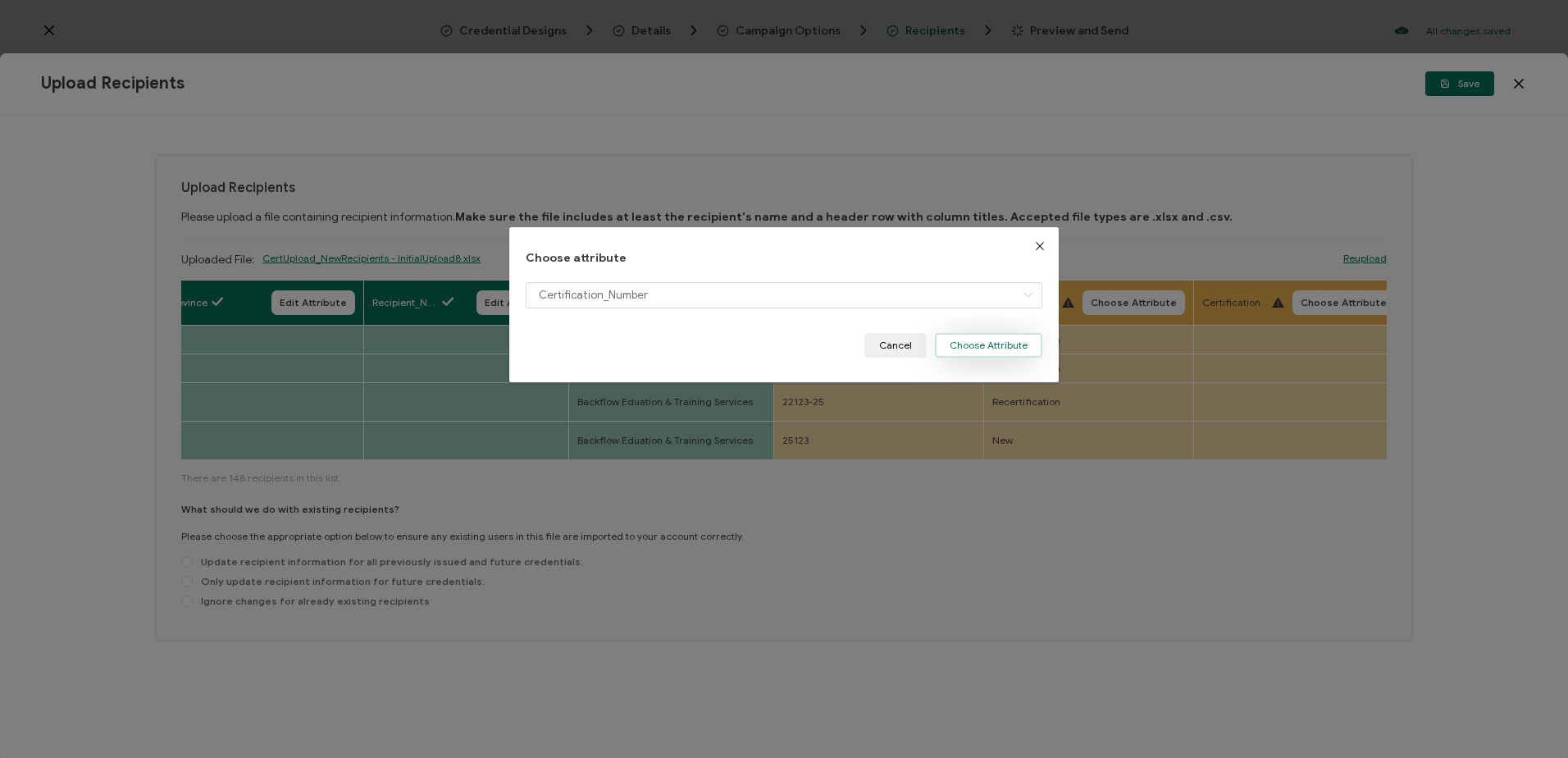
click at [958, 343] on button "Choose Attribute" at bounding box center [989, 346] width 107 height 25
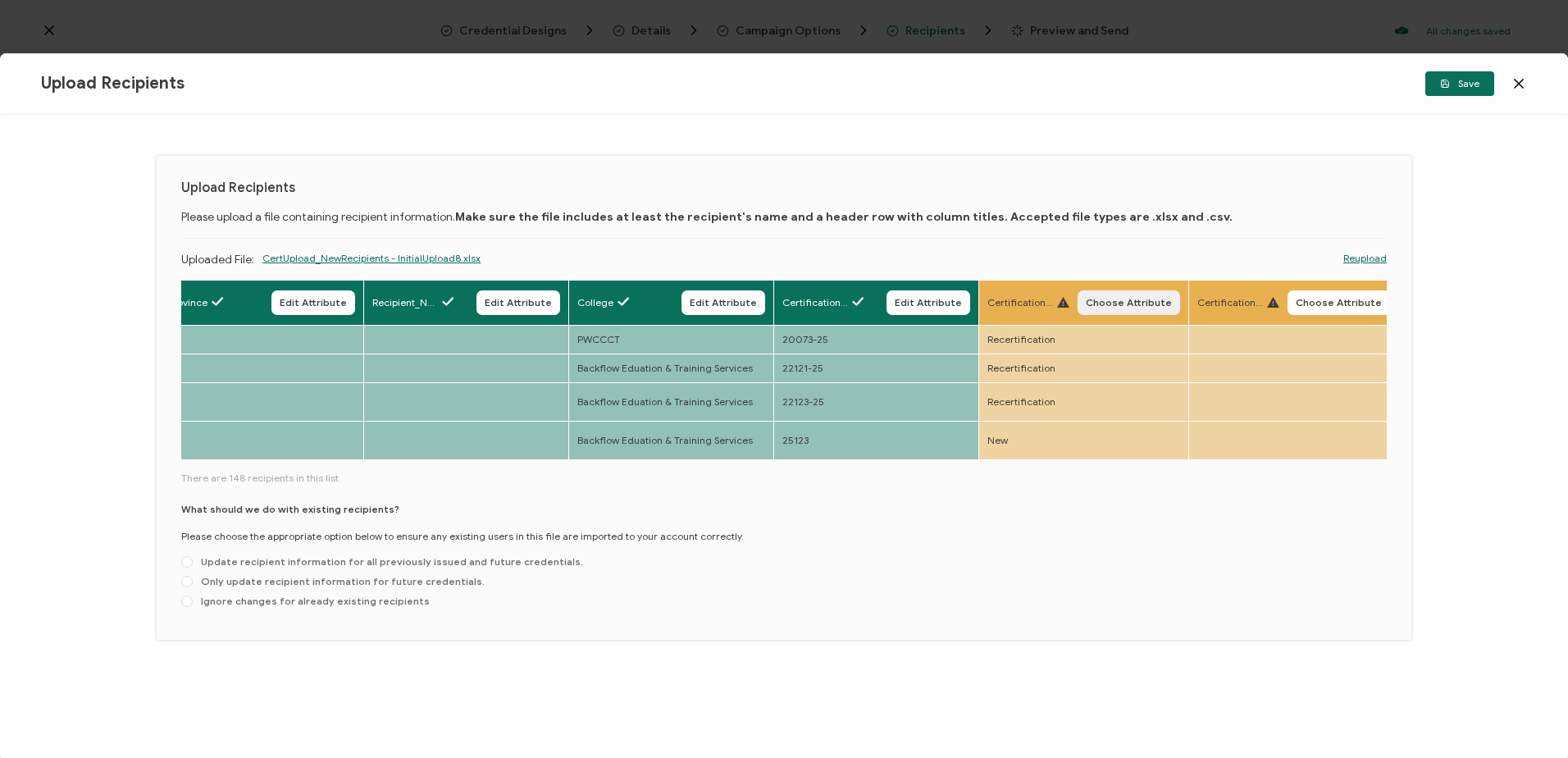
click at [1128, 304] on span "Choose Attribute" at bounding box center [1129, 303] width 86 height 10
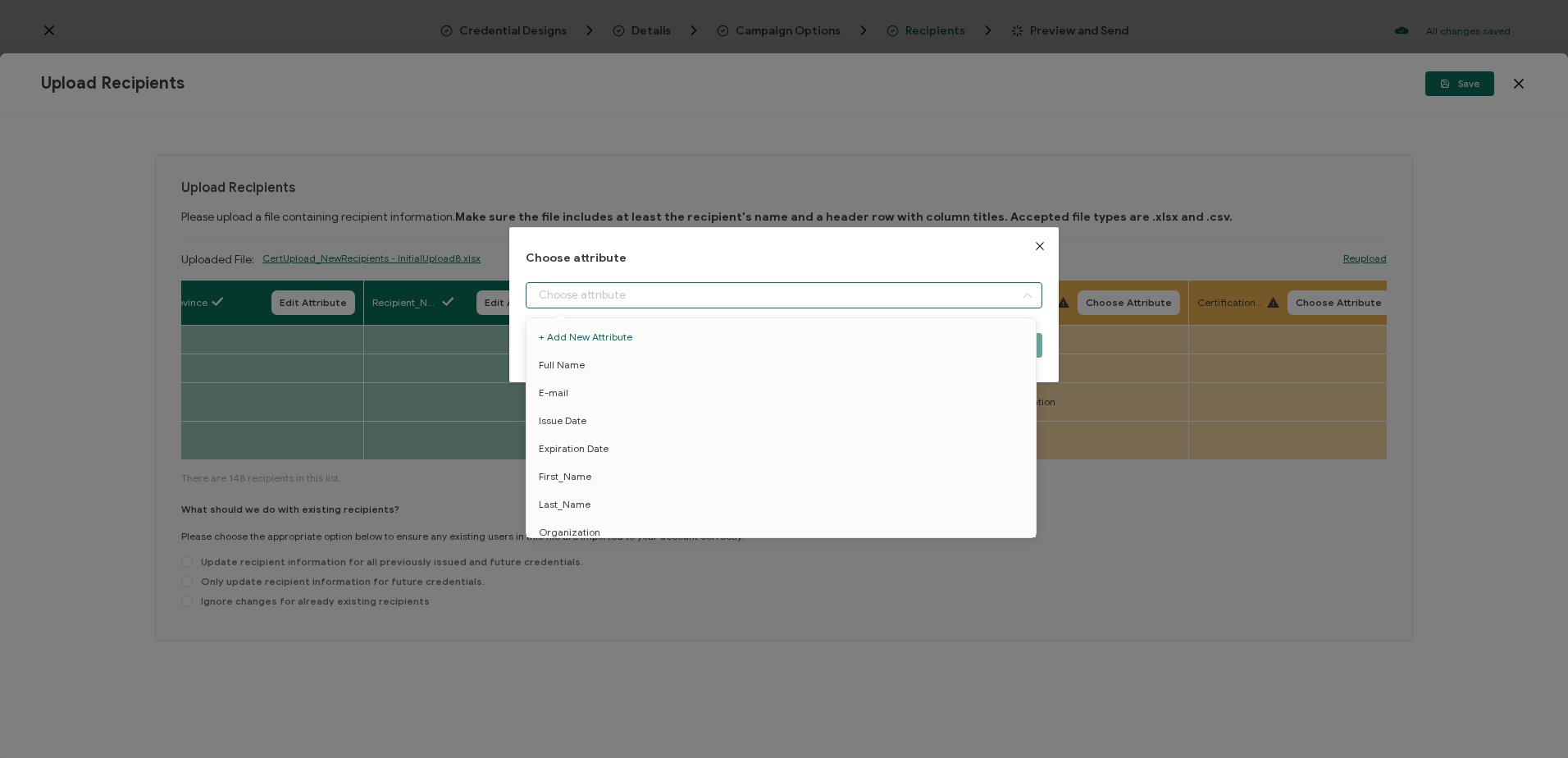
click at [781, 303] on input "dialog" at bounding box center [784, 295] width 516 height 26
click at [599, 455] on span "Certification_Type" at bounding box center [580, 469] width 83 height 28
type input "Certification_Type"
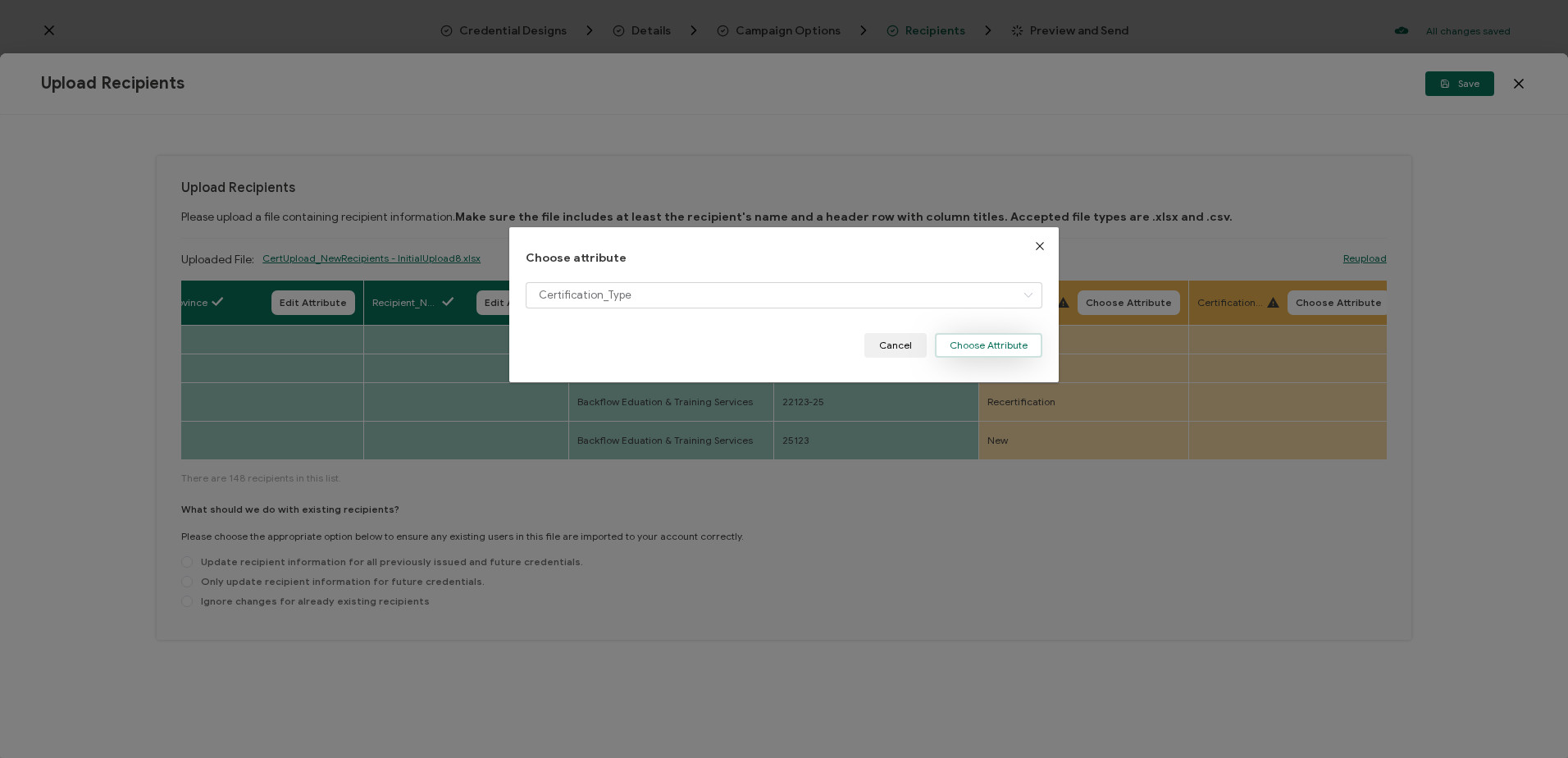
click at [975, 345] on button "Choose Attribute" at bounding box center [989, 346] width 107 height 25
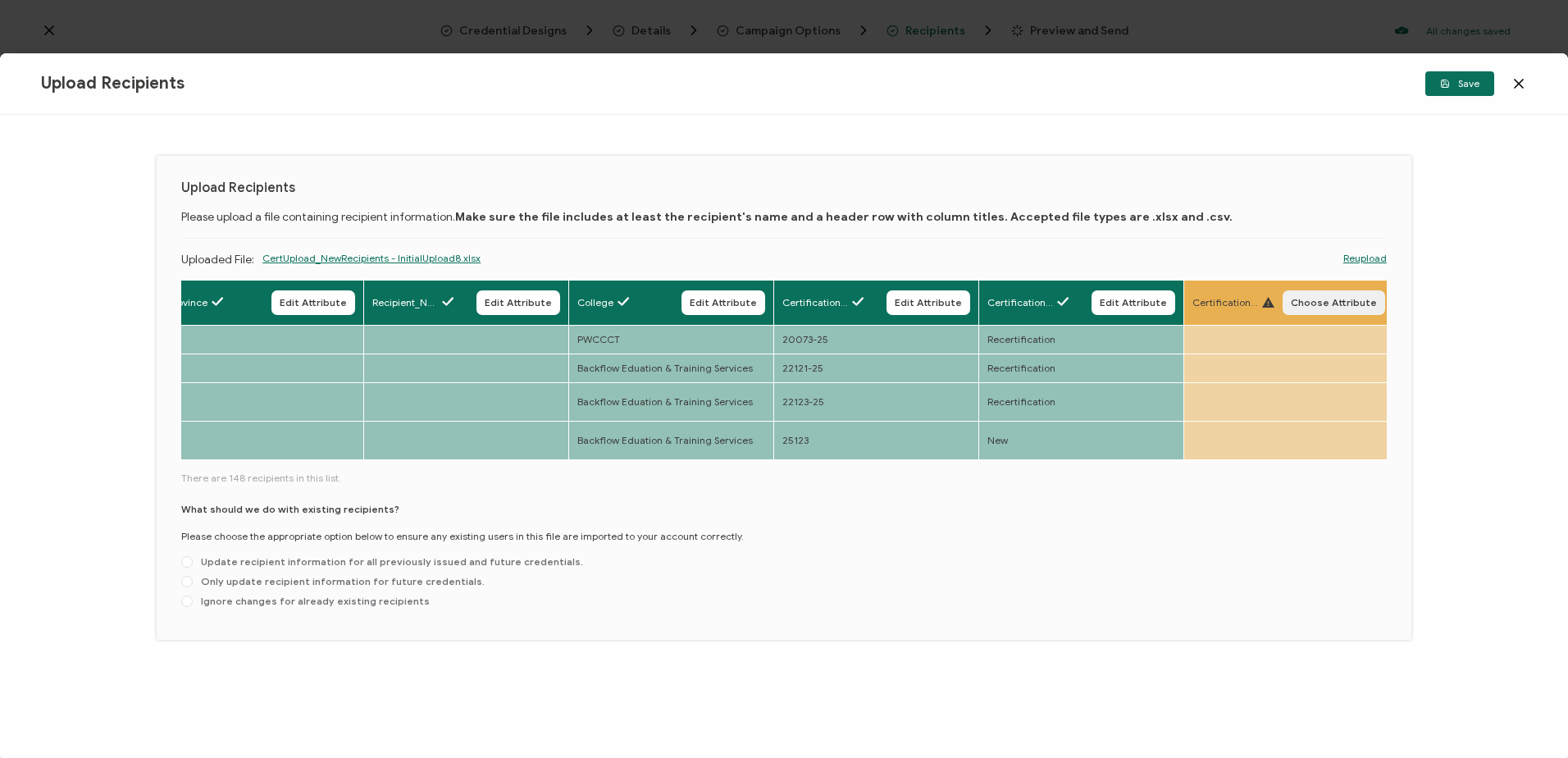
click at [1323, 306] on span "Choose Attribute" at bounding box center [1334, 303] width 86 height 10
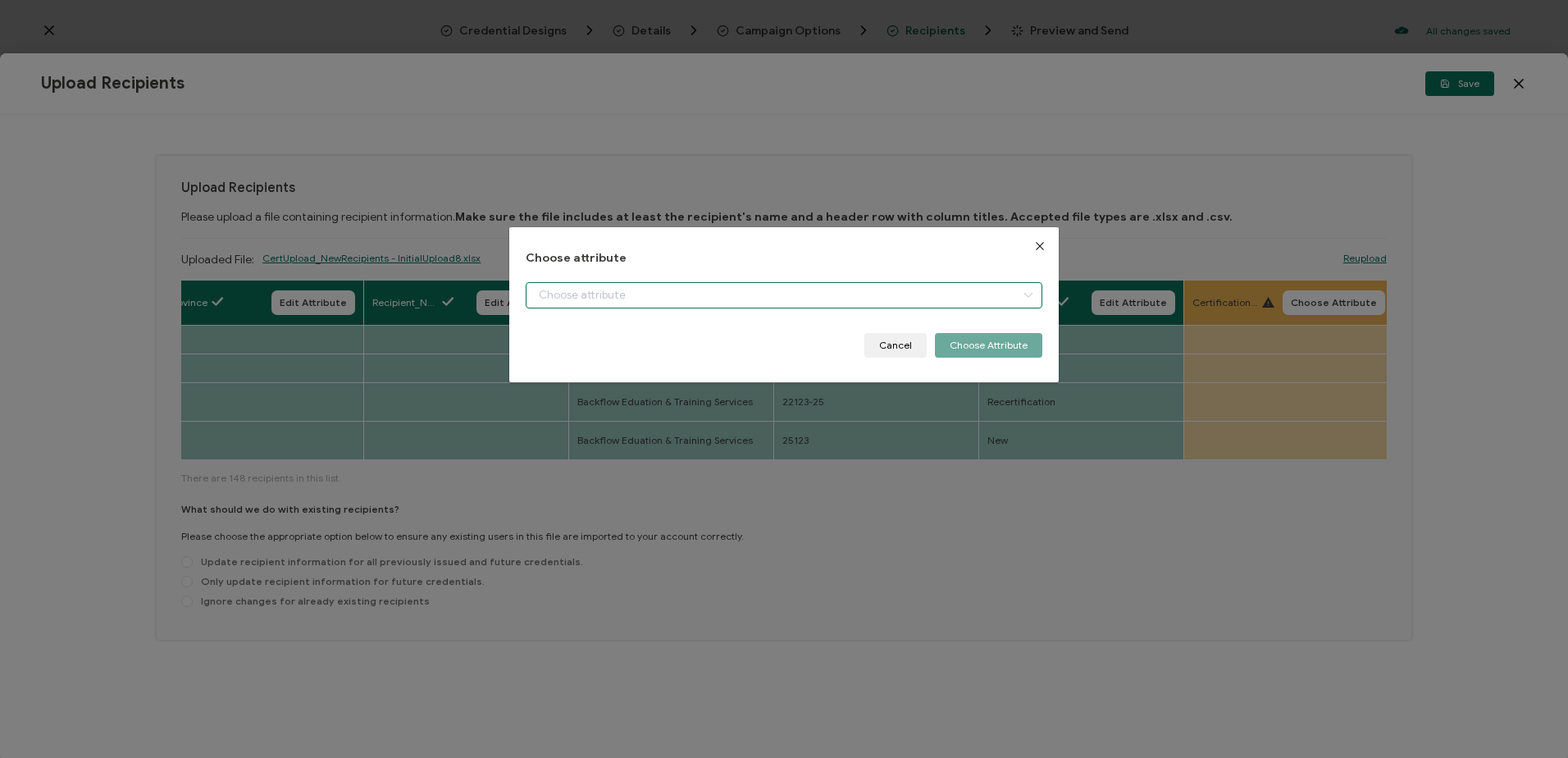
click at [689, 294] on input "dialog" at bounding box center [784, 295] width 516 height 26
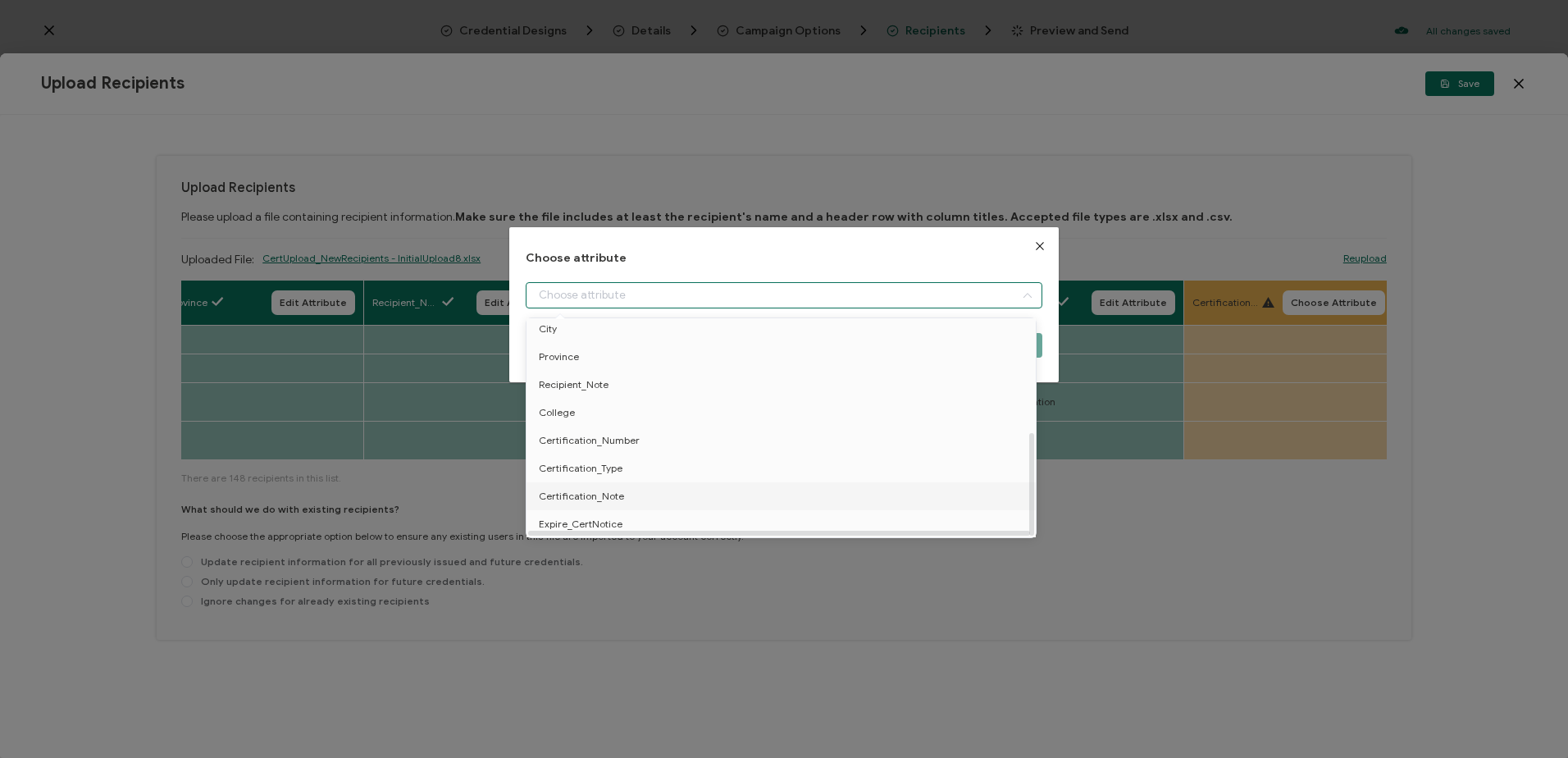
click at [621, 486] on li "Certification_Note" at bounding box center [784, 496] width 523 height 28
type input "Certification_Note"
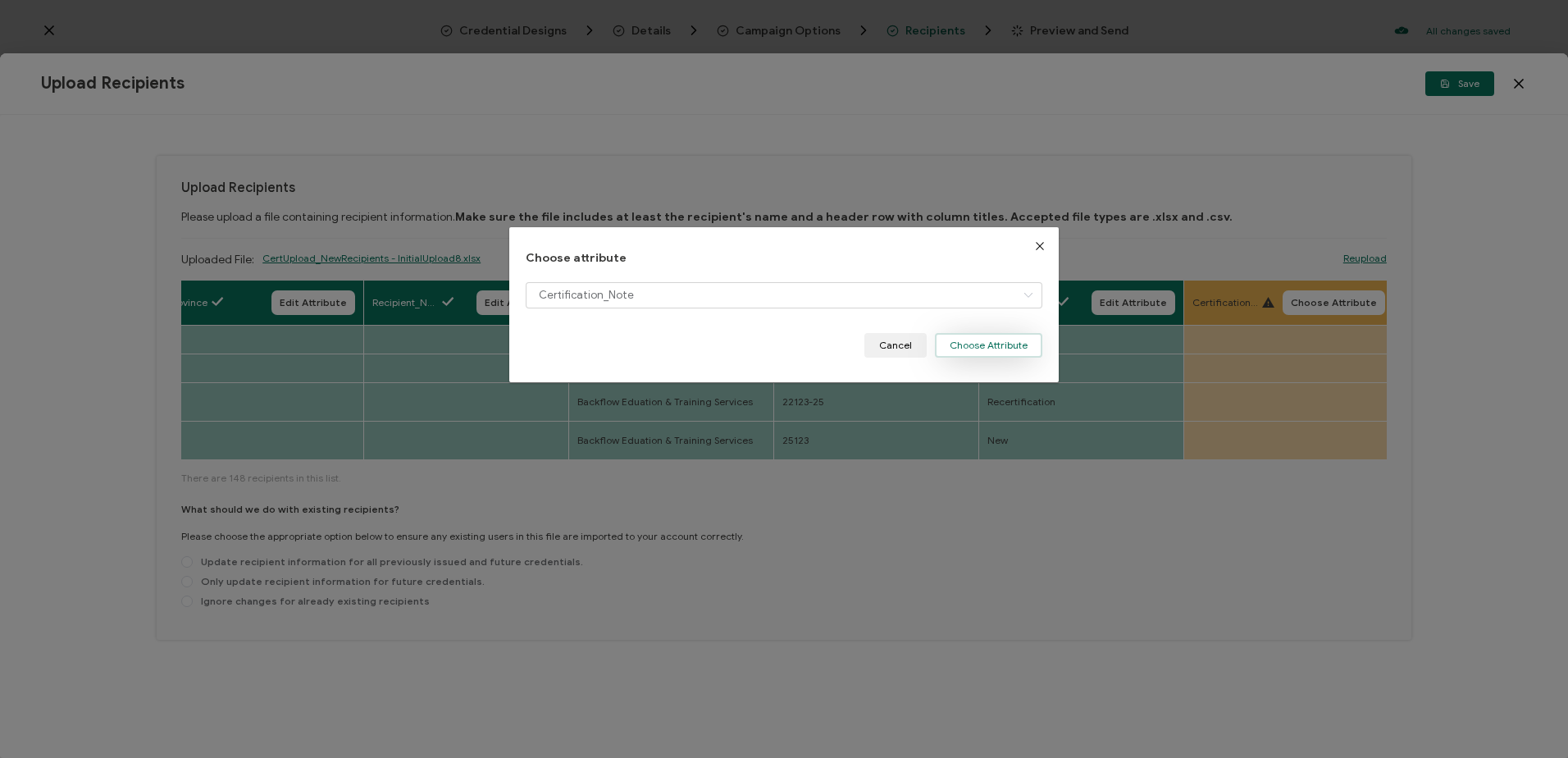
click at [972, 355] on button "Choose Attribute" at bounding box center [989, 346] width 107 height 25
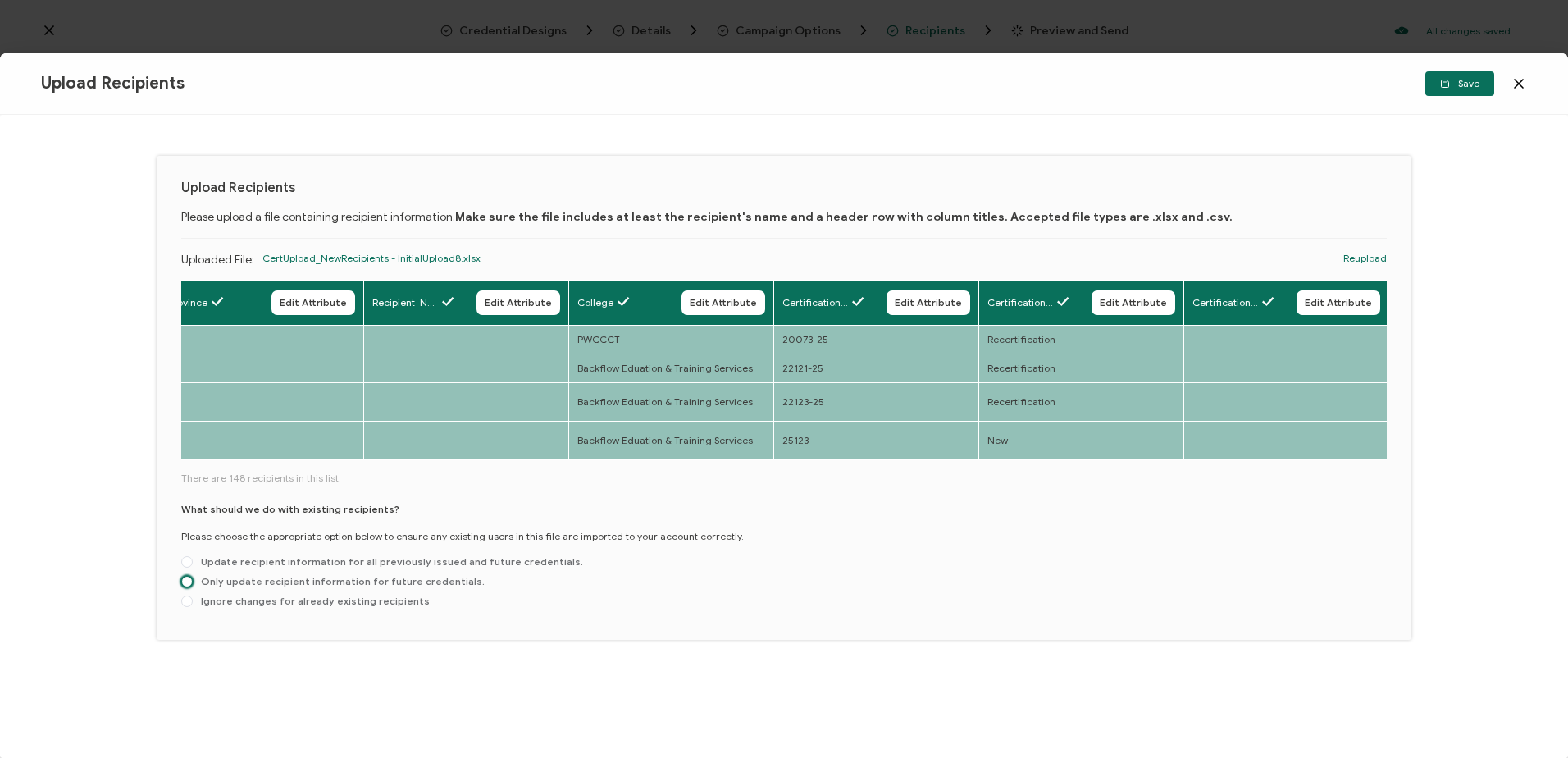
click at [188, 576] on span at bounding box center [187, 582] width 12 height 12
click at [188, 576] on input "Only update recipient information for future credentials." at bounding box center [187, 583] width 12 height 13
radio input "true"
click at [839, 560] on div "What should we do with existing recipients? Please choose the appropriate optio…" at bounding box center [784, 558] width 1206 height 113
click at [1447, 79] on icon "button" at bounding box center [1445, 83] width 10 height 10
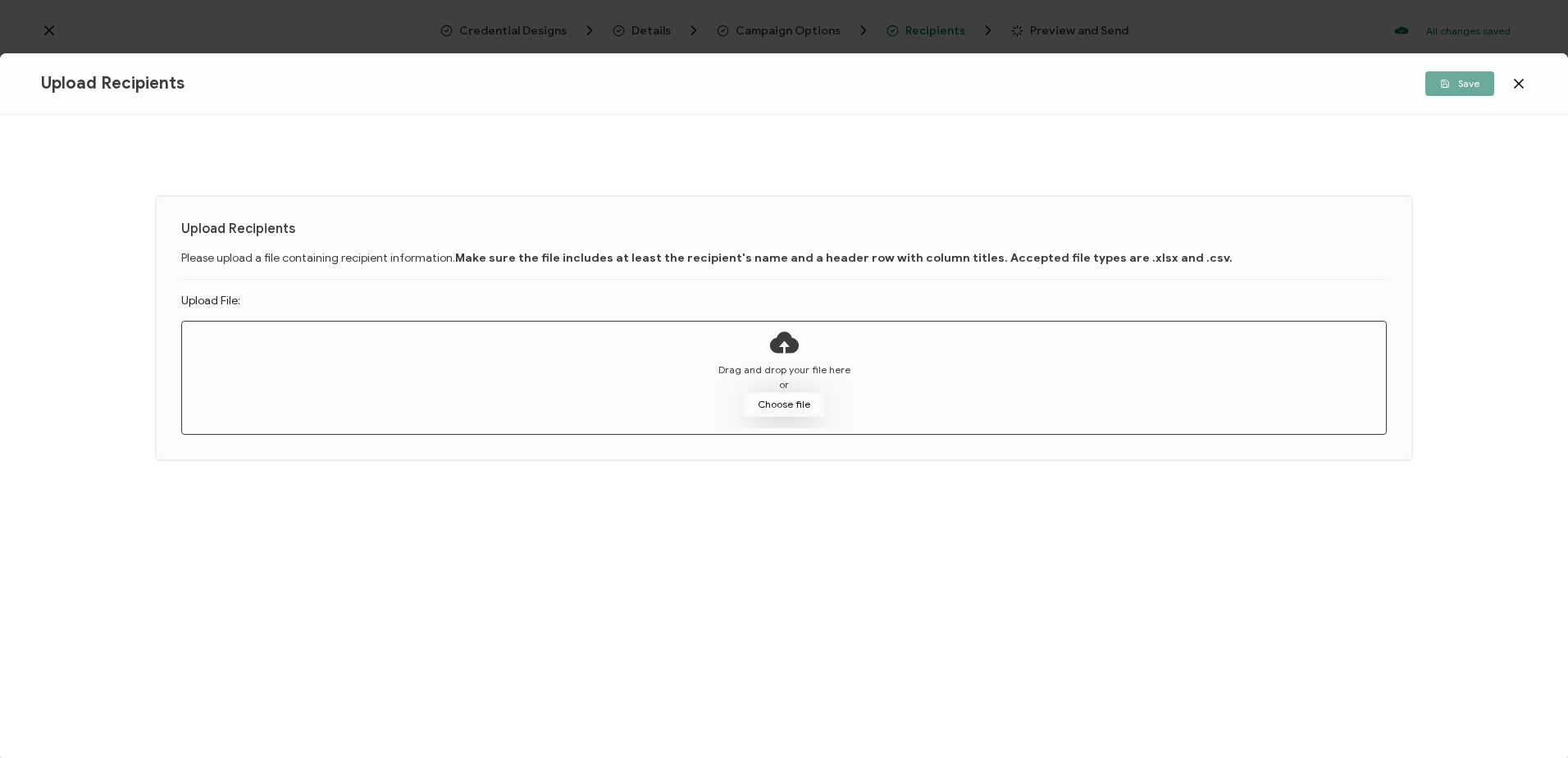
click at [761, 394] on button "Choose file" at bounding box center [784, 404] width 82 height 25
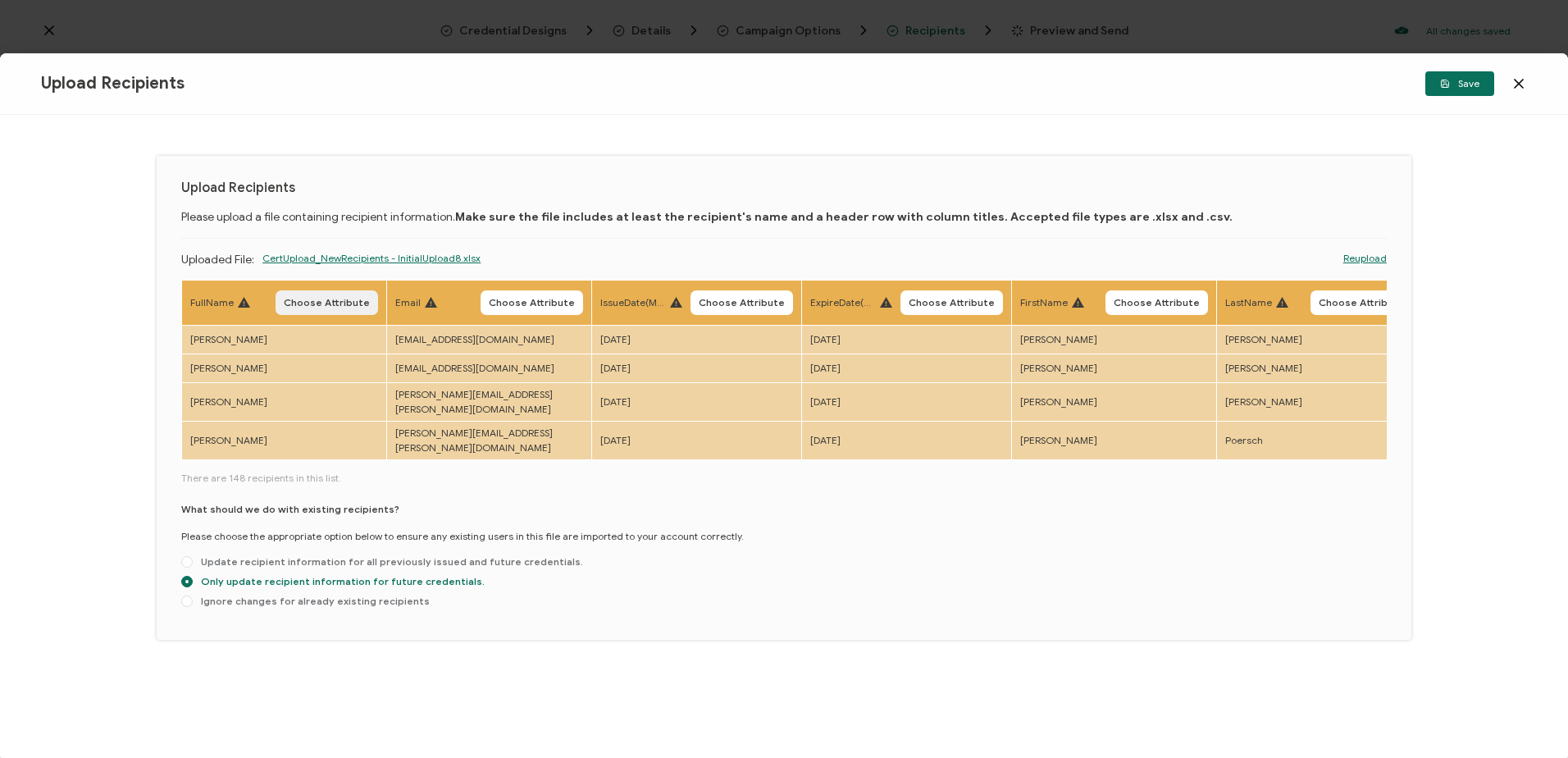
click at [346, 301] on span "Choose Attribute" at bounding box center [326, 303] width 86 height 10
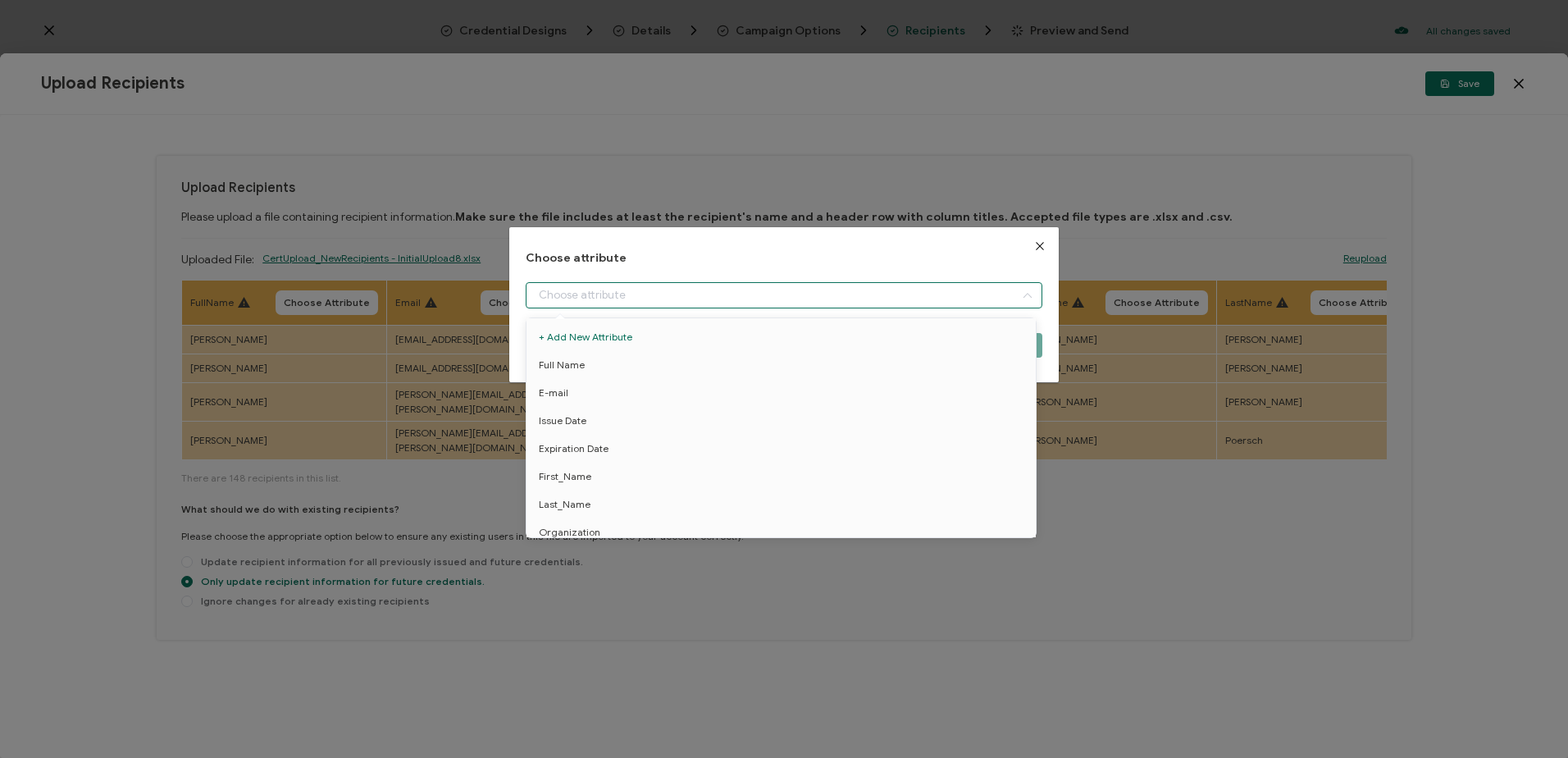
click at [565, 286] on input "dialog" at bounding box center [784, 295] width 516 height 26
click at [562, 369] on span "Full Name" at bounding box center [562, 365] width 46 height 28
type input "Full Name"
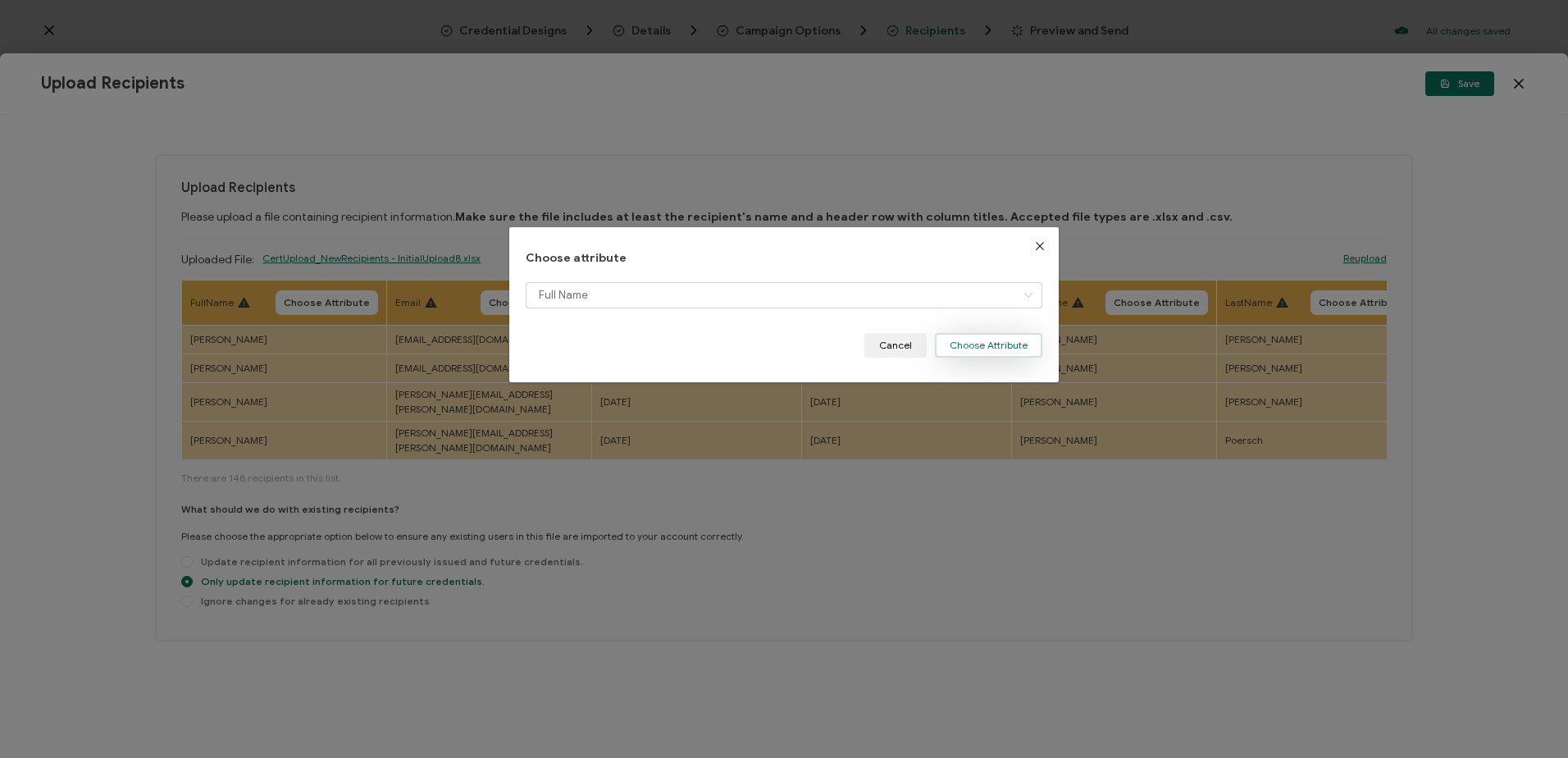
click at [967, 342] on button "Choose Attribute" at bounding box center [989, 346] width 107 height 25
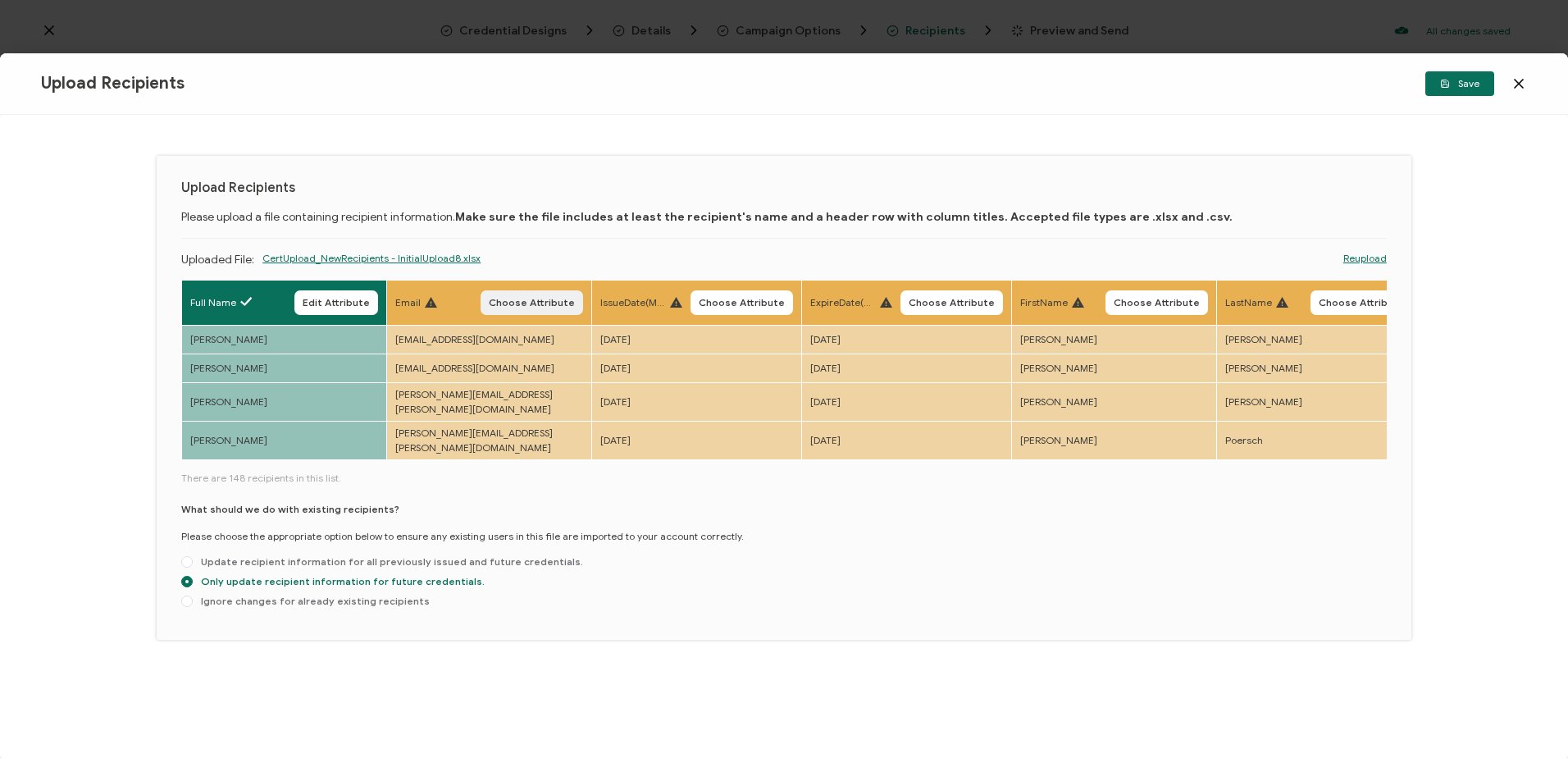
click at [504, 304] on span "Choose Attribute" at bounding box center [531, 303] width 86 height 10
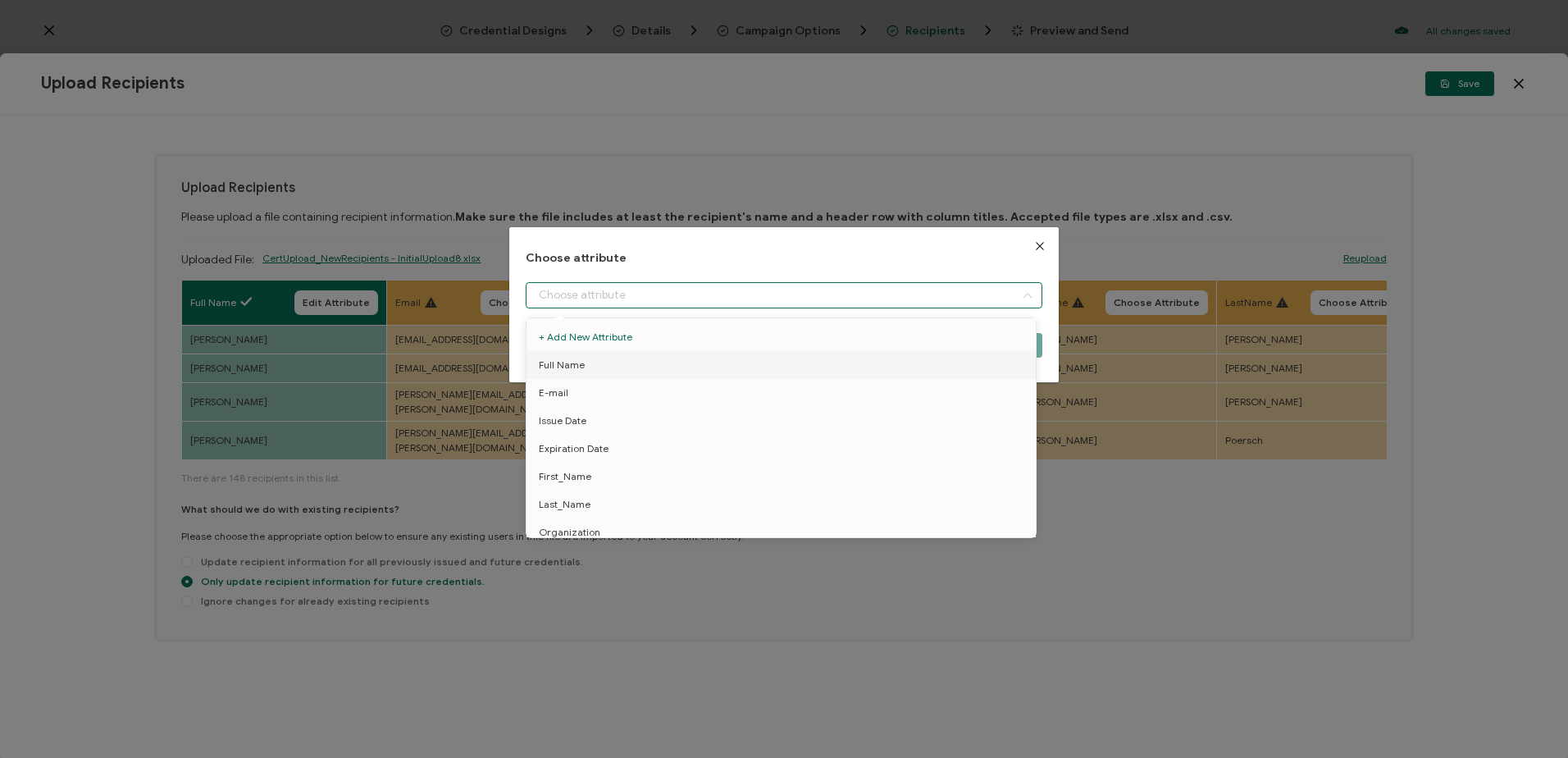
click at [567, 299] on input "dialog" at bounding box center [784, 295] width 516 height 26
click at [561, 397] on span "E-mail" at bounding box center [554, 393] width 30 height 28
type input "E-mail"
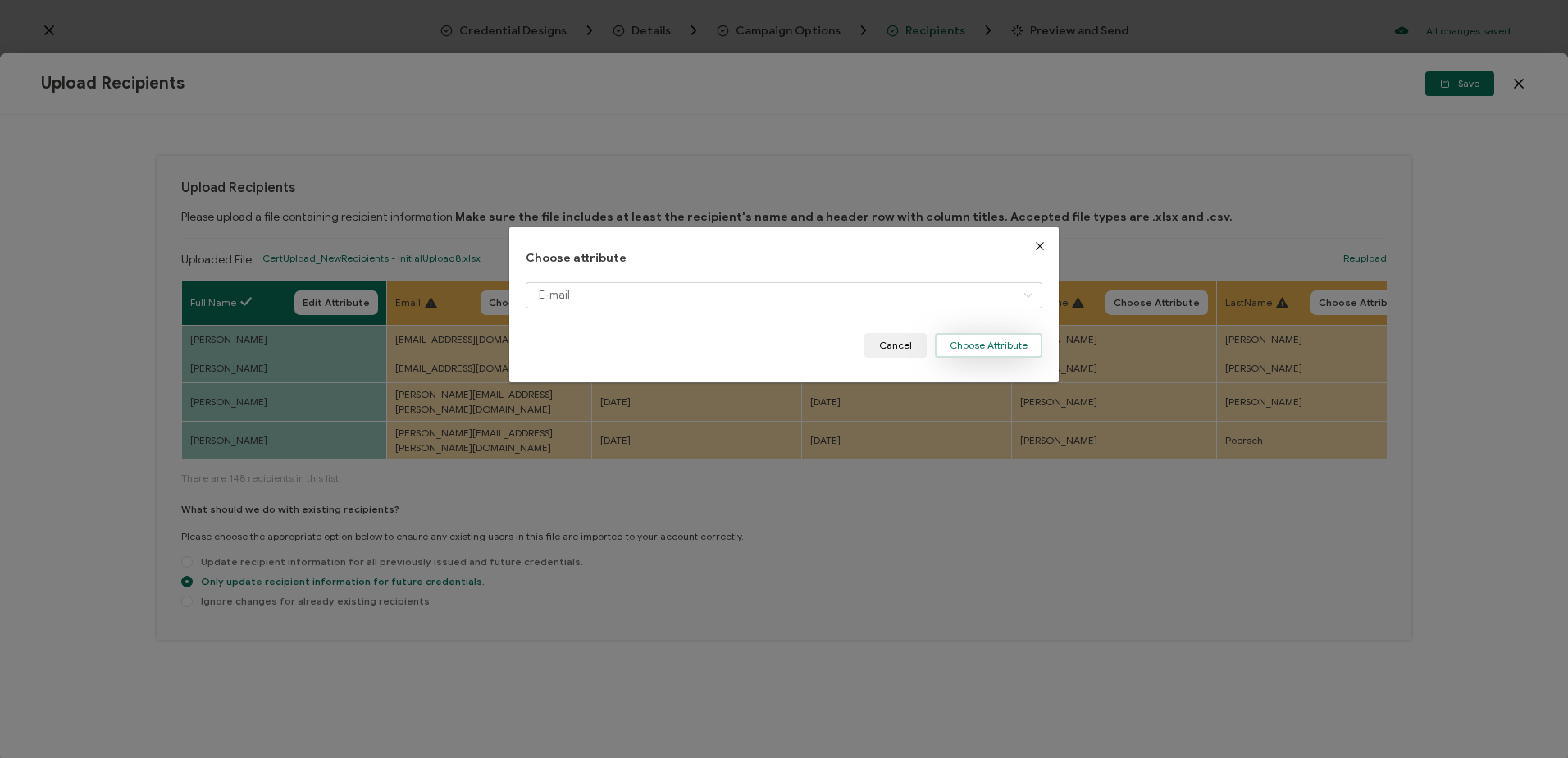
click at [990, 348] on button "Choose Attribute" at bounding box center [989, 346] width 107 height 25
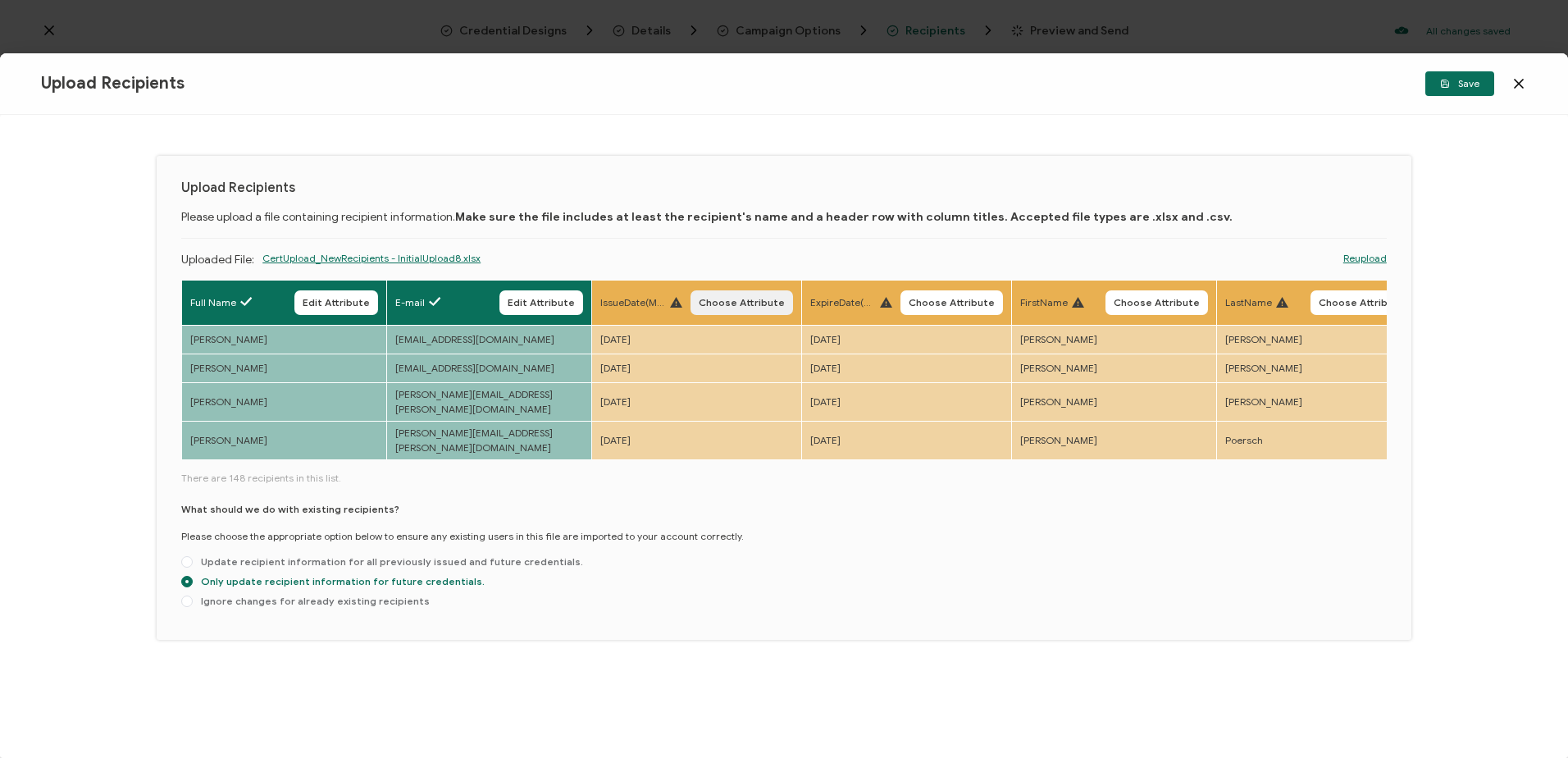
click at [727, 300] on span "Choose Attribute" at bounding box center [741, 303] width 86 height 10
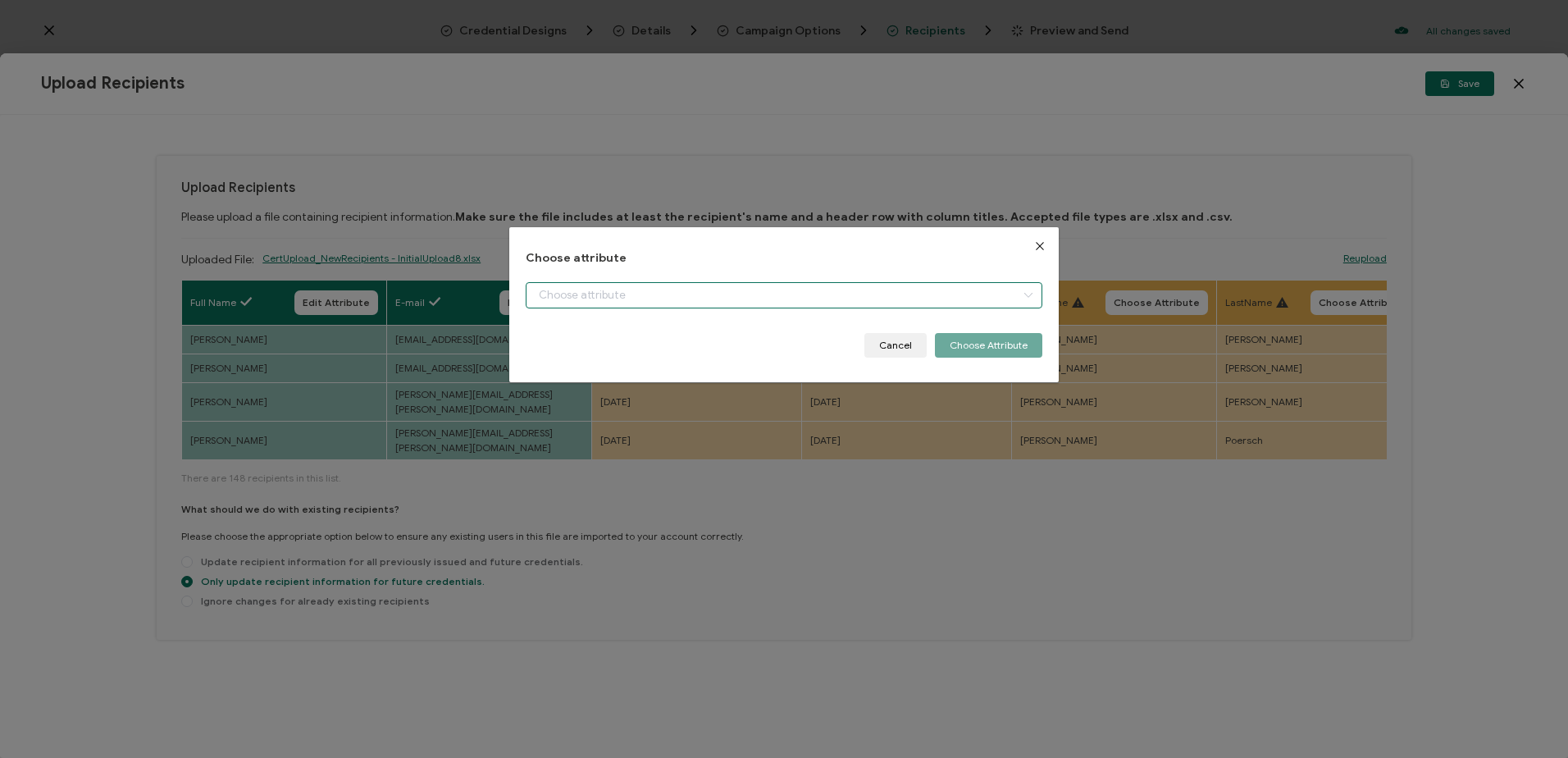
click at [599, 288] on input "dialog" at bounding box center [784, 295] width 516 height 26
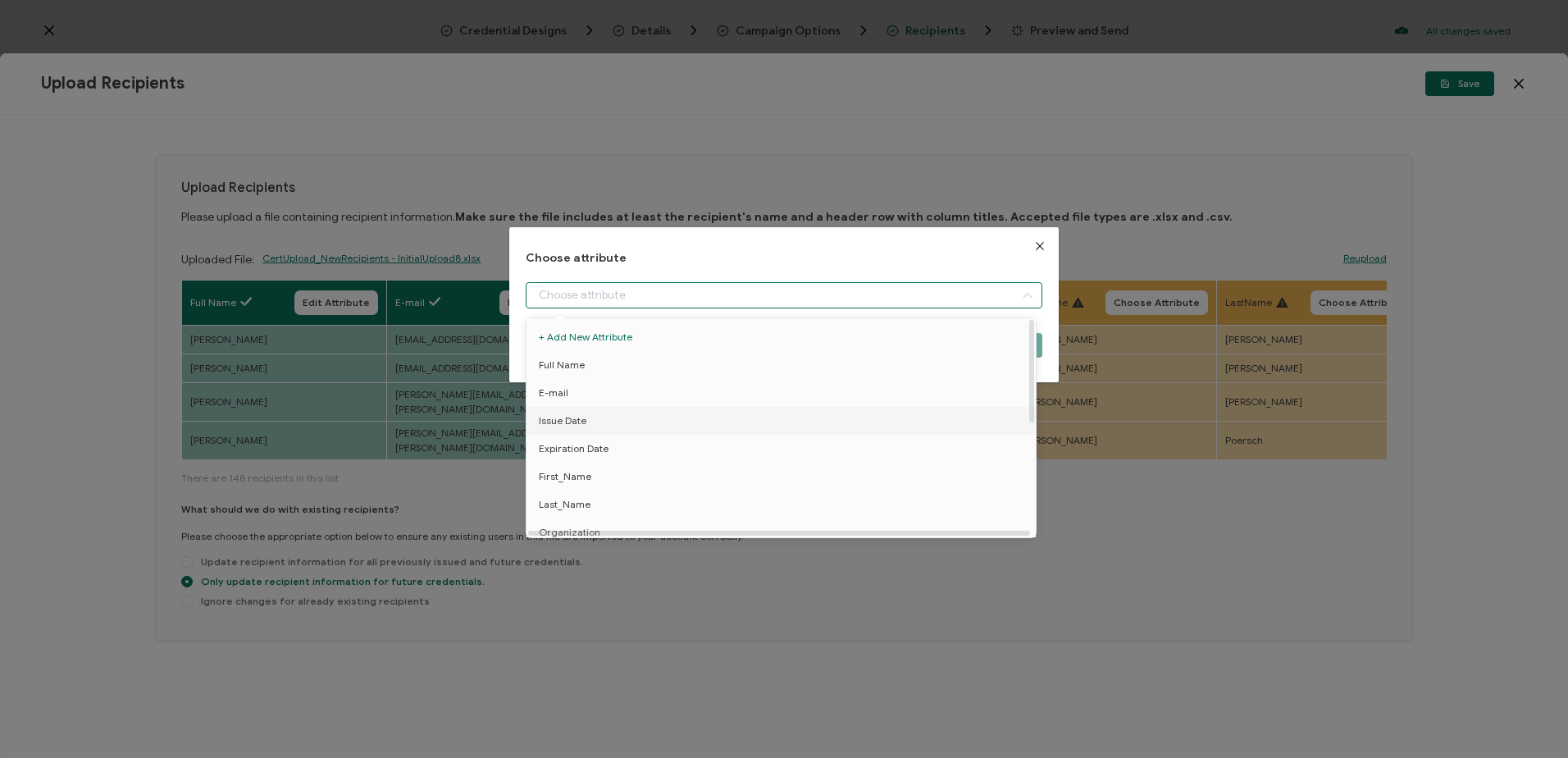
click at [550, 416] on span "Issue Date" at bounding box center [563, 421] width 48 height 28
type input "Issue Date"
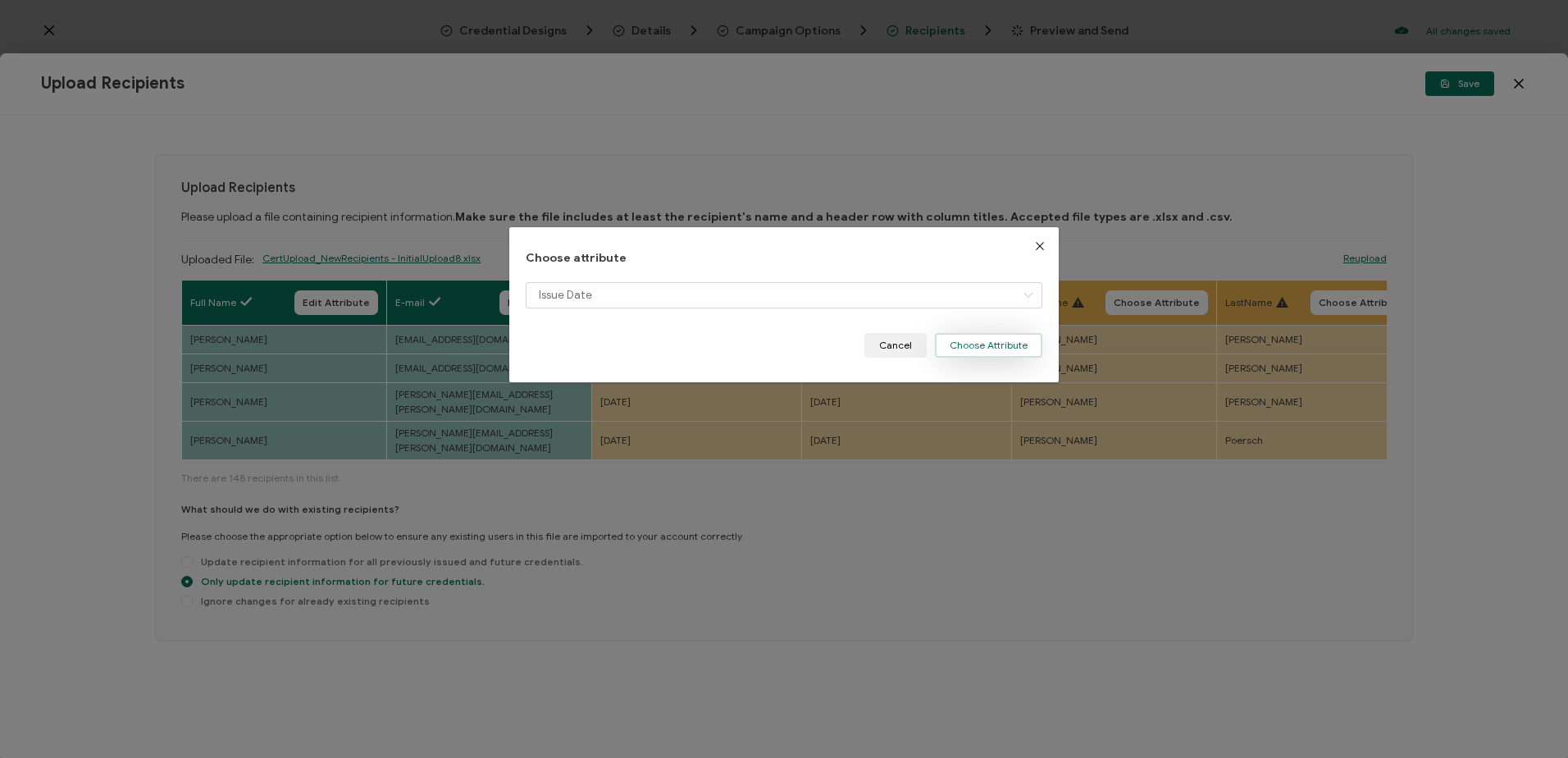
click at [963, 345] on button "Choose Attribute" at bounding box center [989, 346] width 107 height 25
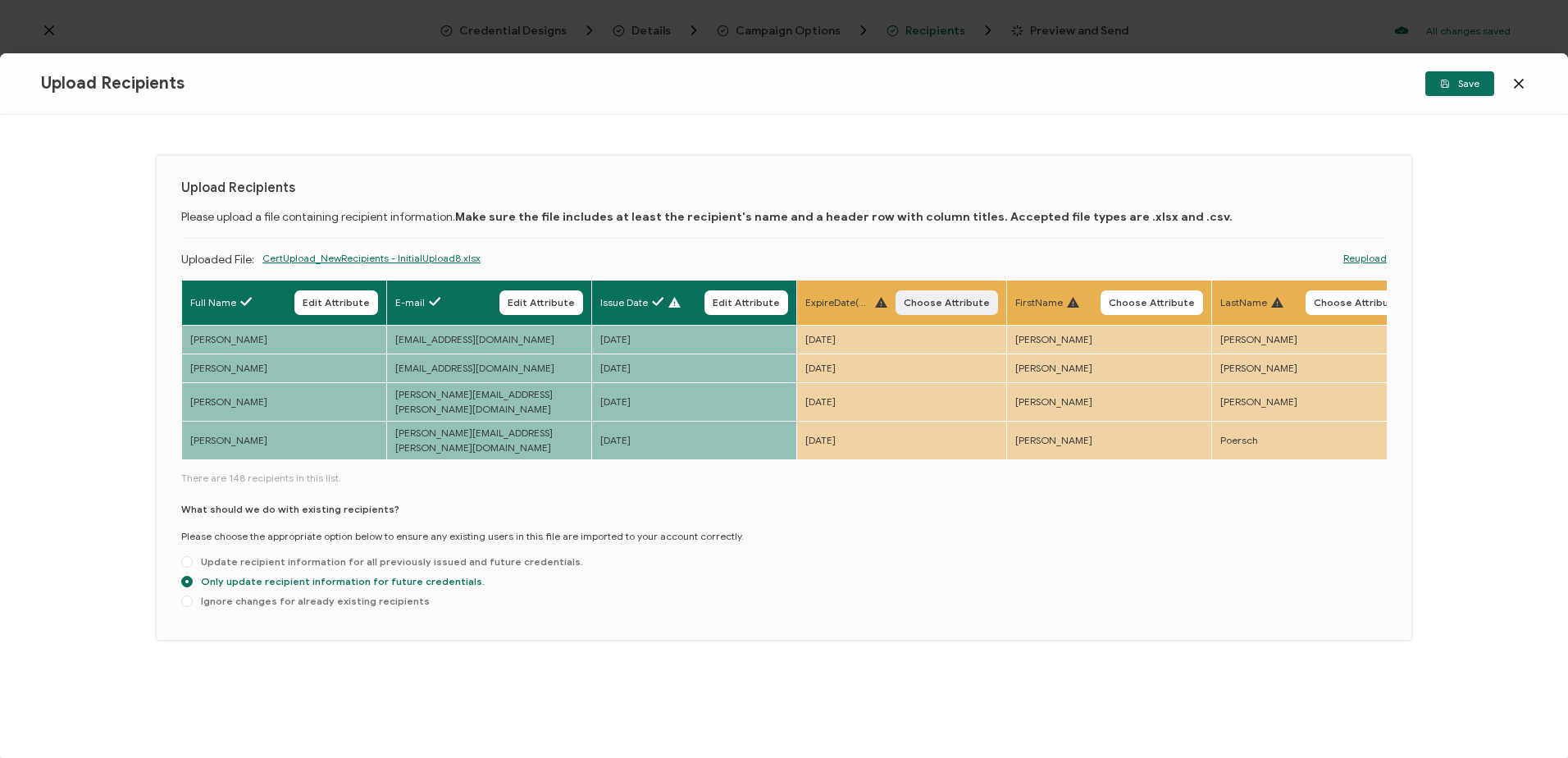
click at [957, 307] on span "Choose Attribute" at bounding box center [946, 303] width 86 height 10
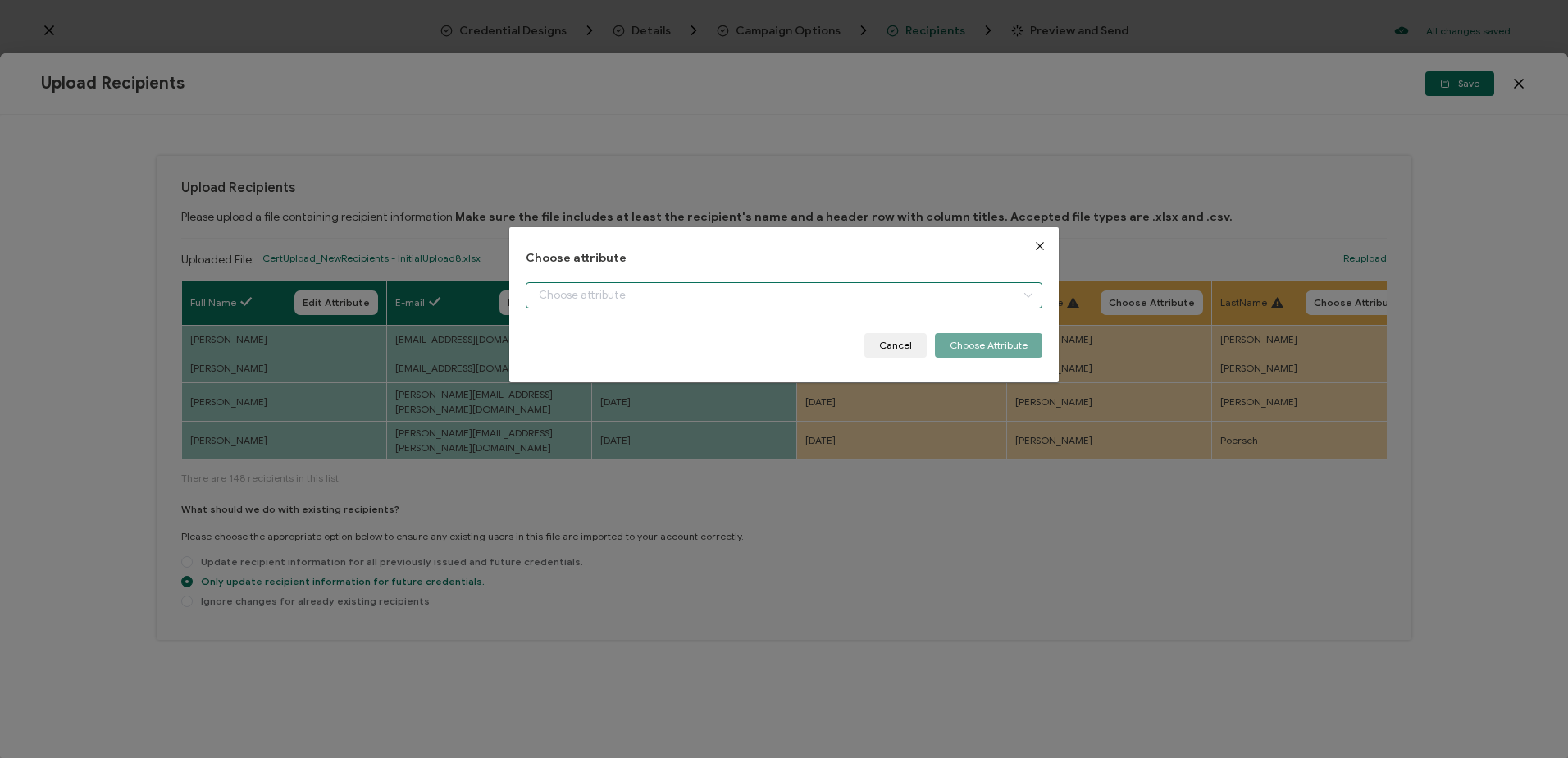
click at [684, 300] on input "dialog" at bounding box center [784, 295] width 516 height 26
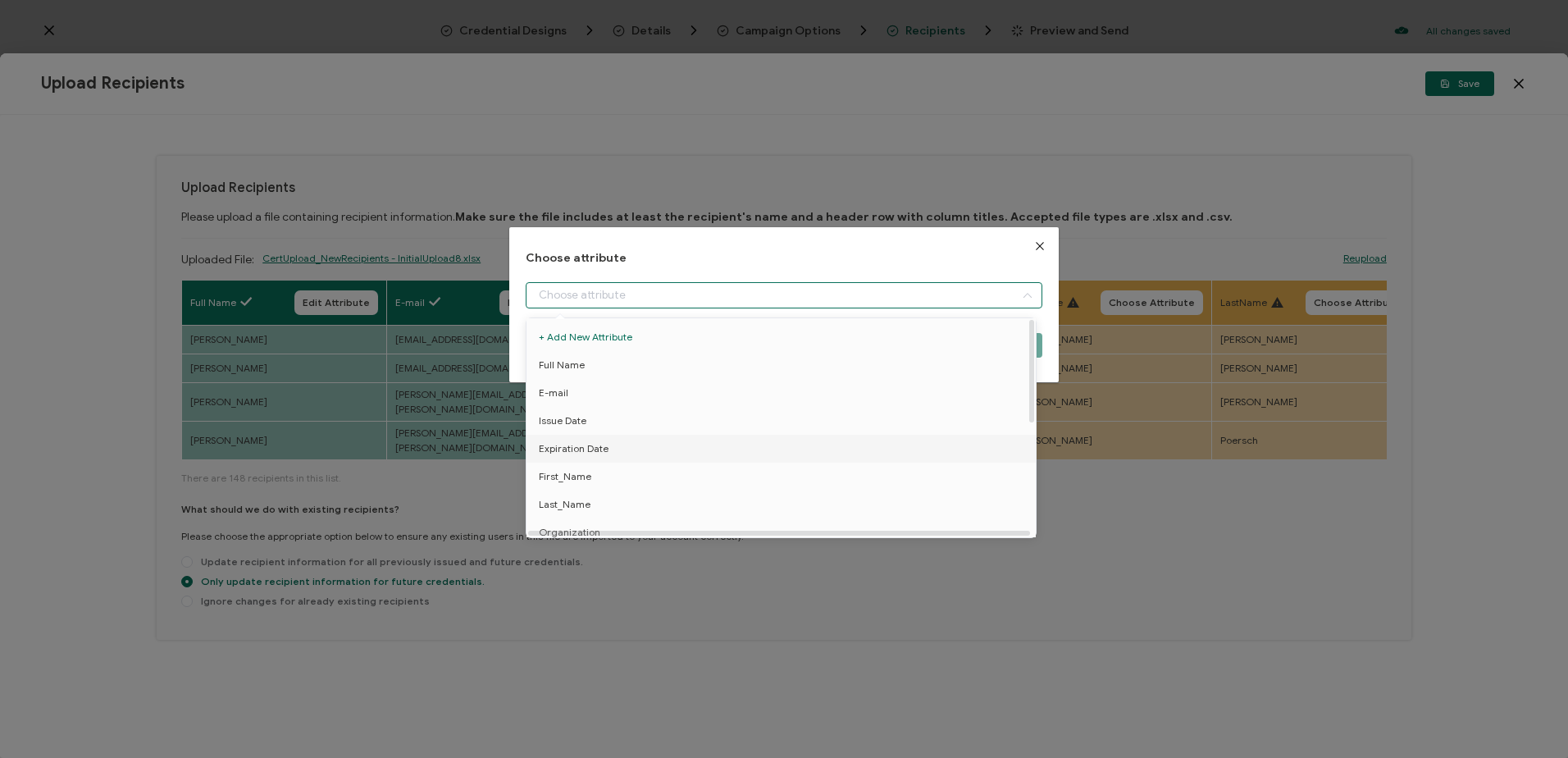
click at [593, 447] on span "Expiration Date" at bounding box center [574, 449] width 69 height 28
type input "Expiration Date"
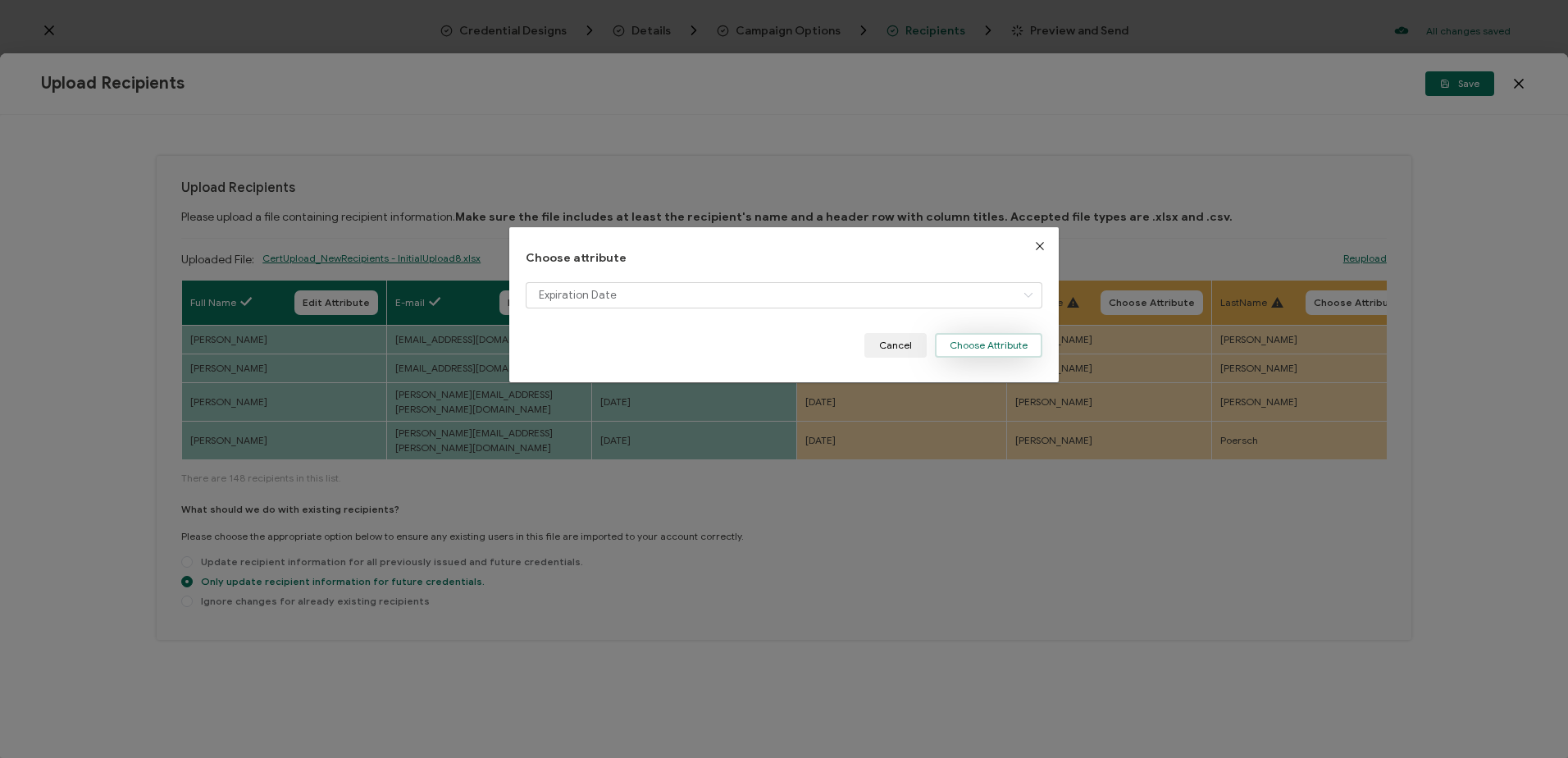
click at [950, 341] on button "Choose Attribute" at bounding box center [989, 346] width 107 height 25
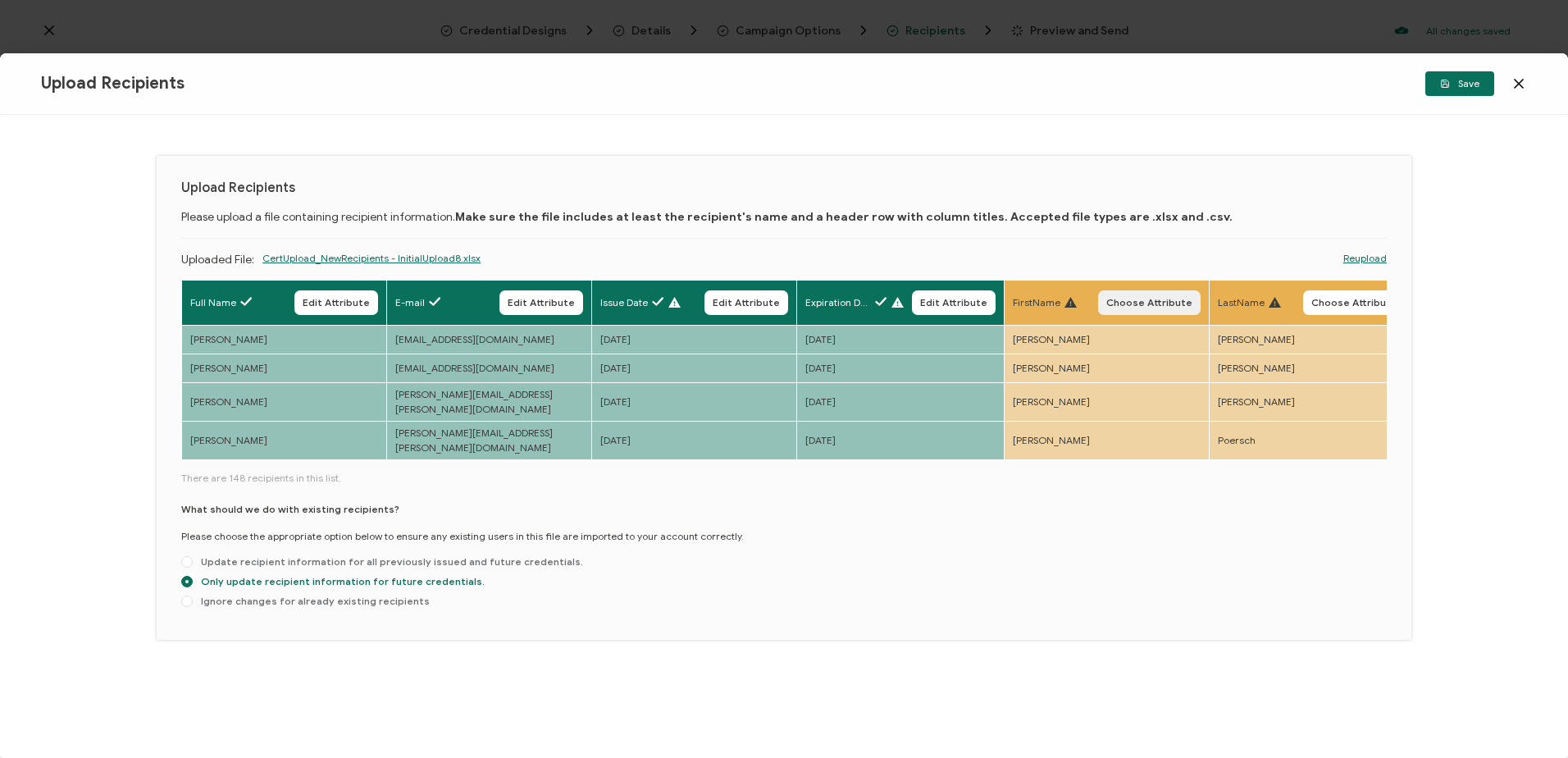
click at [1152, 304] on span "Choose Attribute" at bounding box center [1149, 303] width 86 height 10
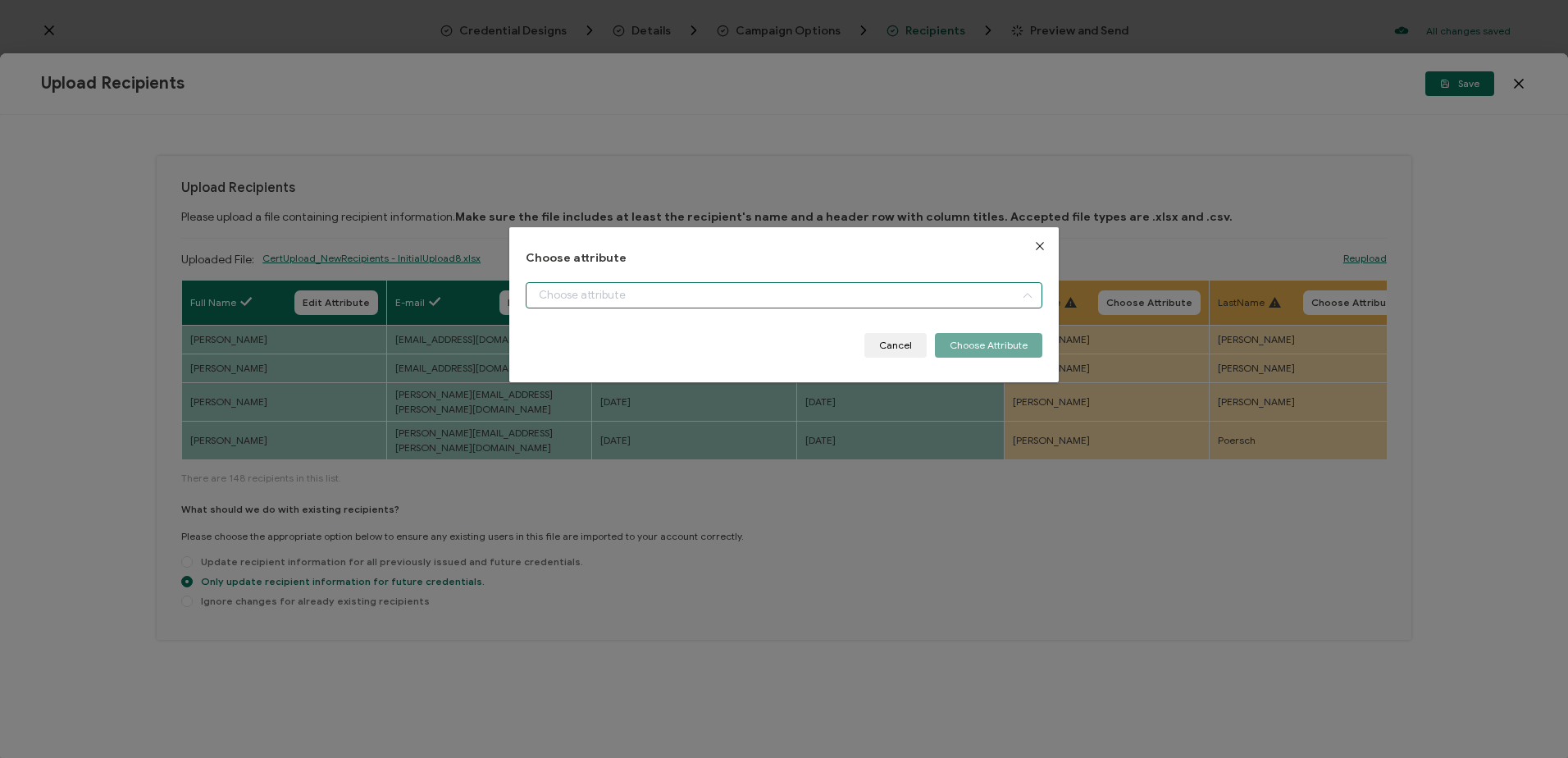
click at [636, 288] on input "dialog" at bounding box center [784, 295] width 516 height 26
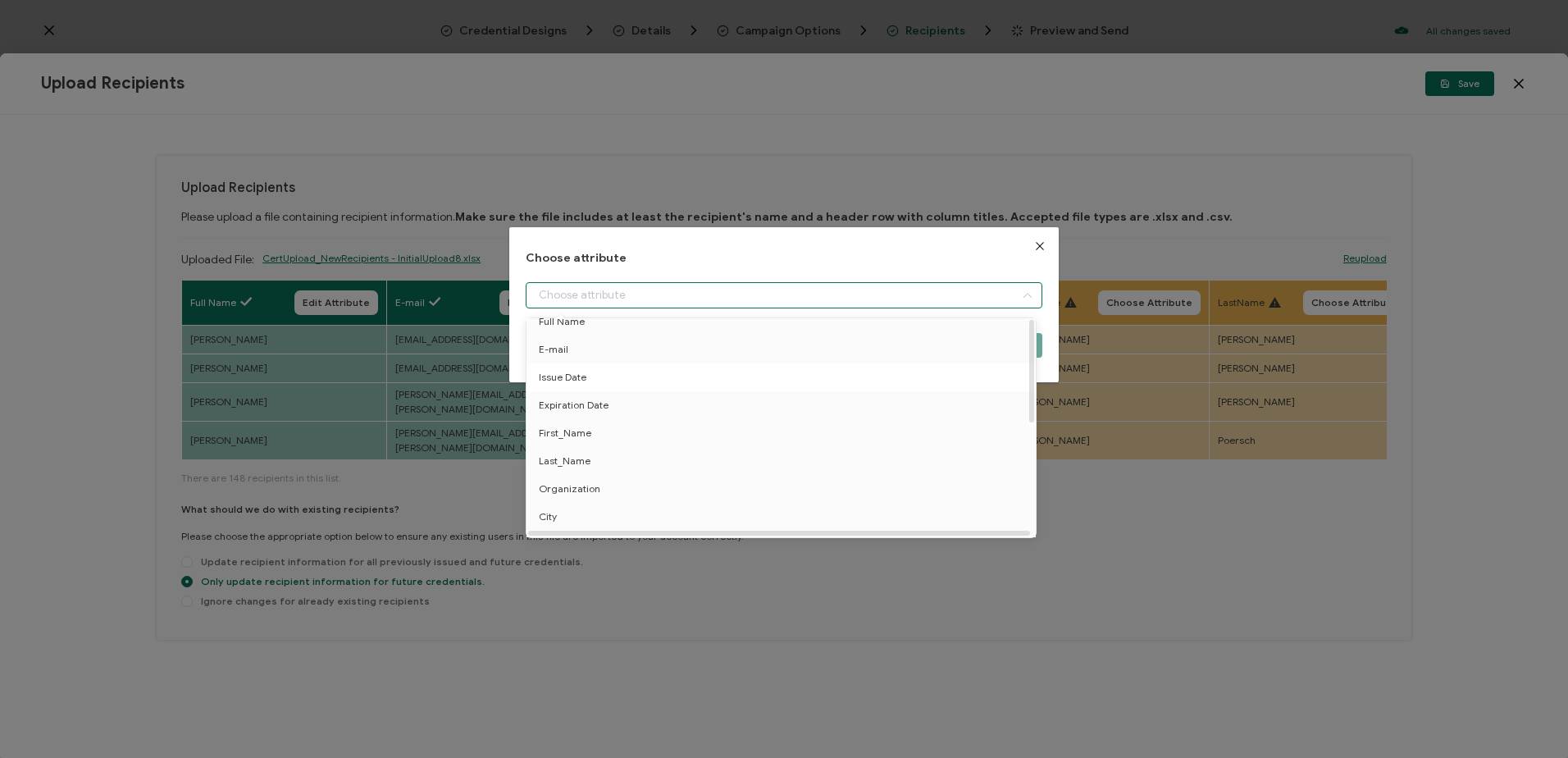
scroll to position [82, 0]
click at [582, 393] on span "First_Name" at bounding box center [565, 394] width 52 height 28
type input "First_Name"
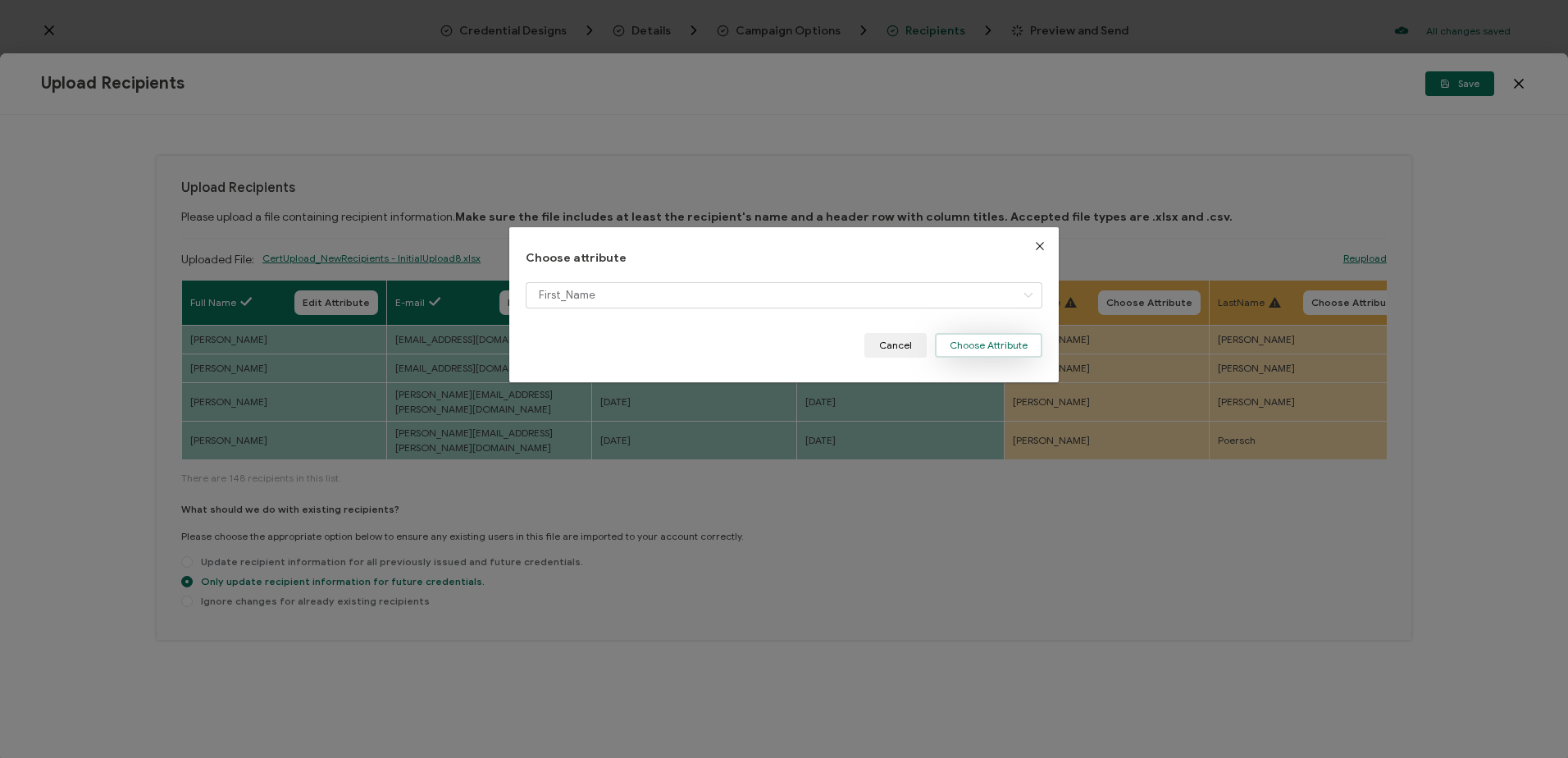
click at [964, 341] on button "Choose Attribute" at bounding box center [989, 346] width 107 height 25
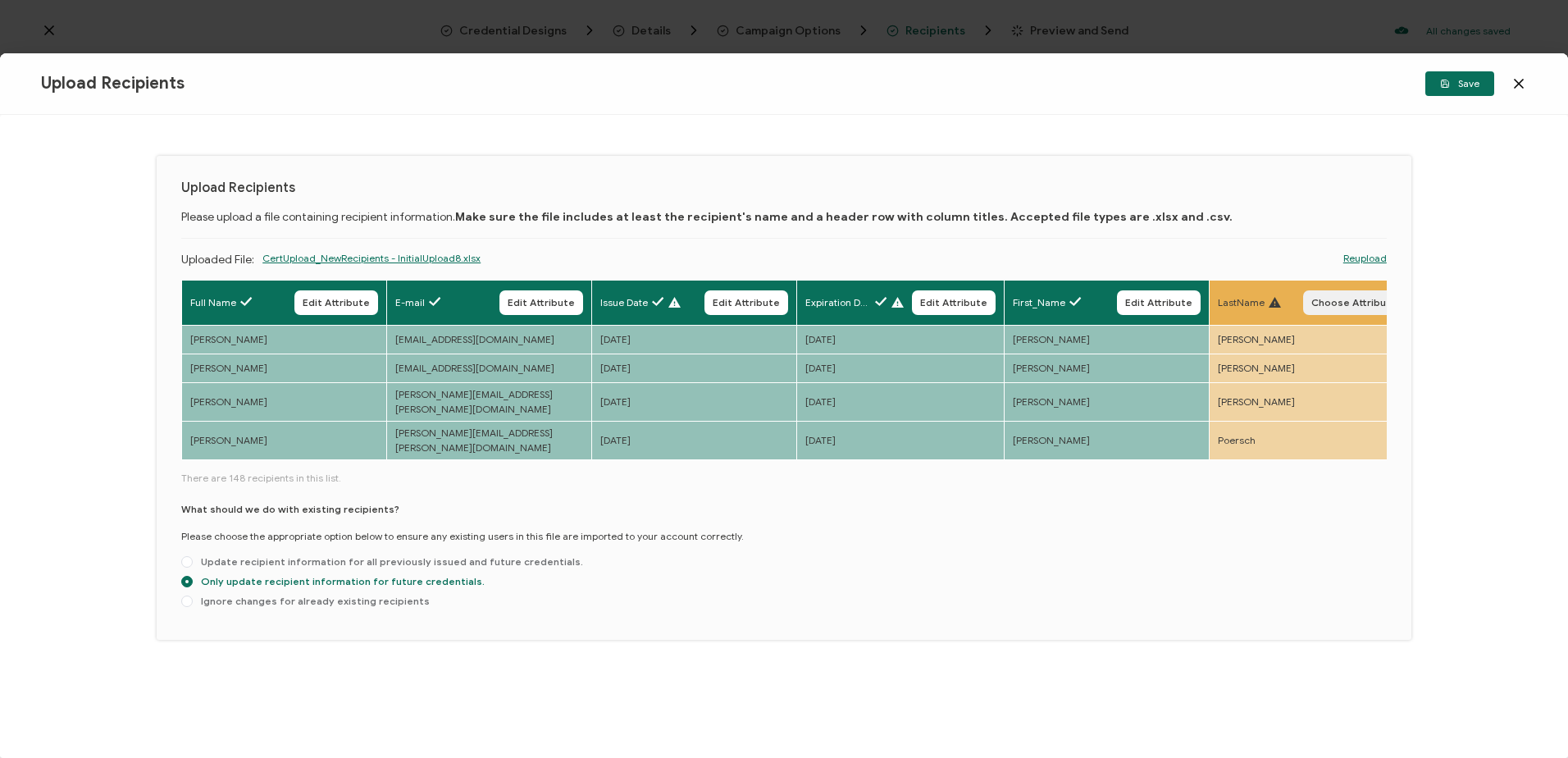
click at [1340, 304] on span "Choose Attribute" at bounding box center [1354, 303] width 86 height 10
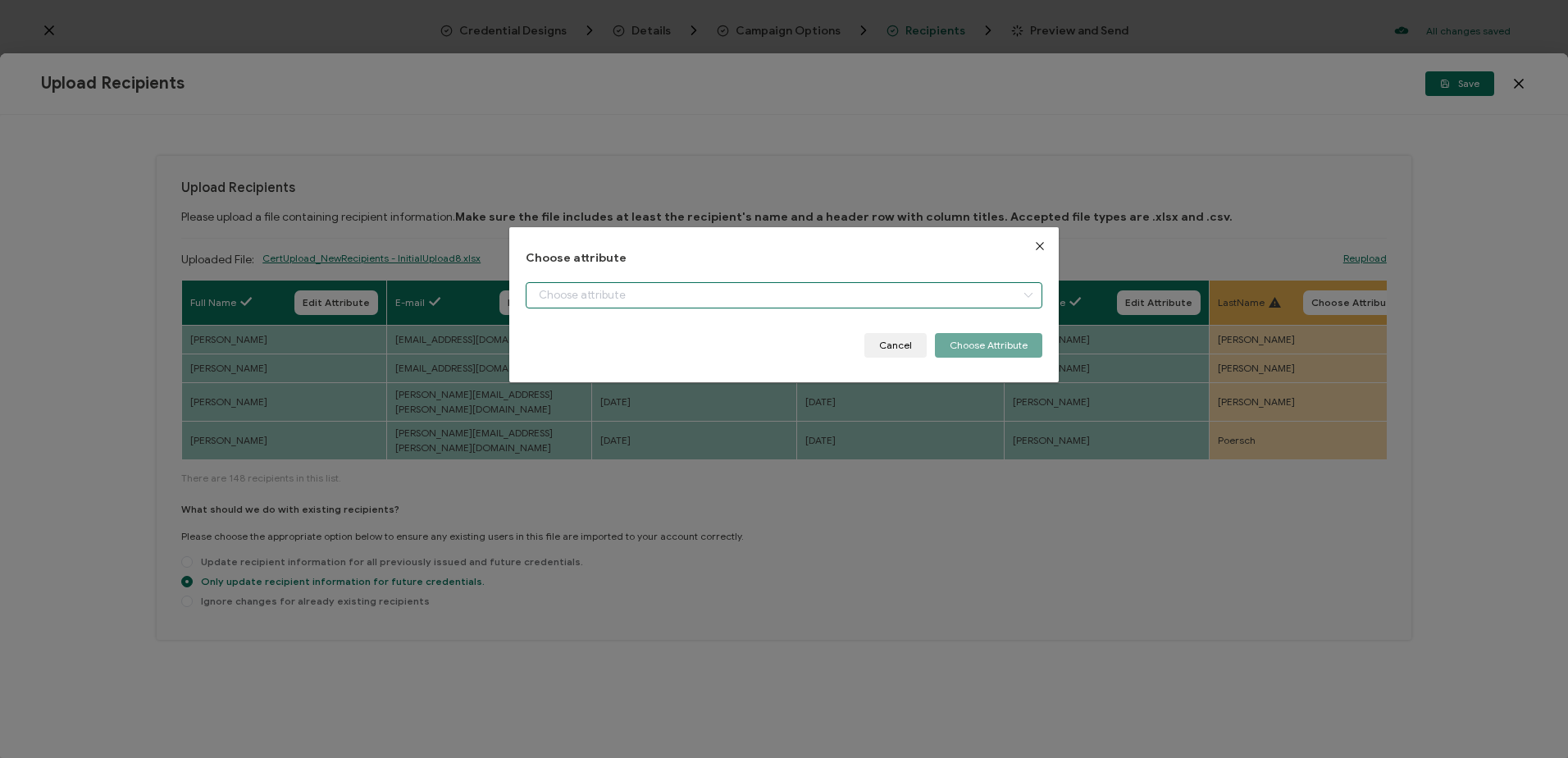
click at [814, 293] on input "dialog" at bounding box center [784, 295] width 516 height 26
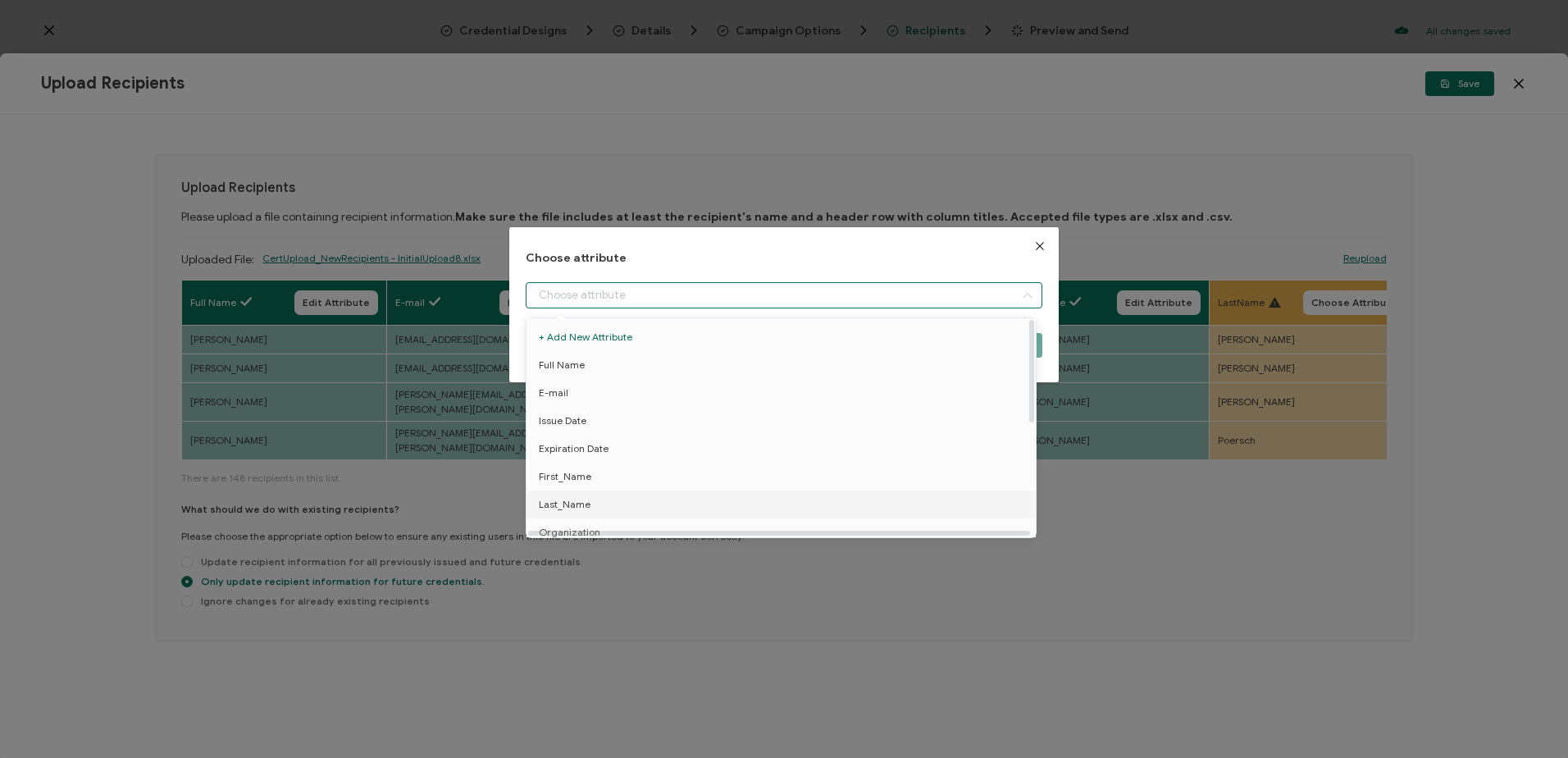
drag, startPoint x: 579, startPoint y: 507, endPoint x: 608, endPoint y: 503, distance: 29.3
click at [582, 507] on span "Last_Name" at bounding box center [565, 504] width 52 height 28
type input "Last_Name"
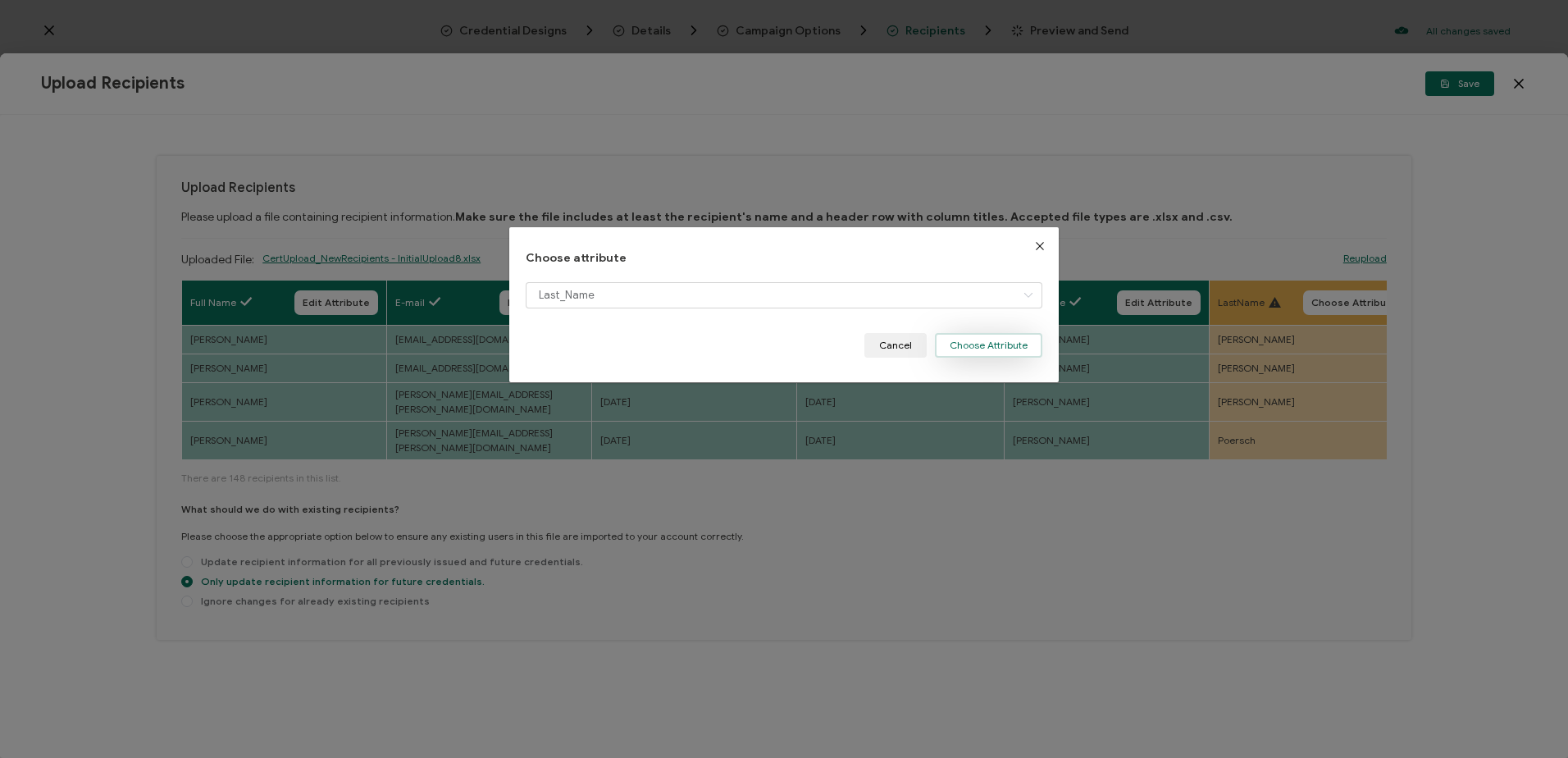
click at [951, 341] on button "Choose Attribute" at bounding box center [989, 346] width 107 height 25
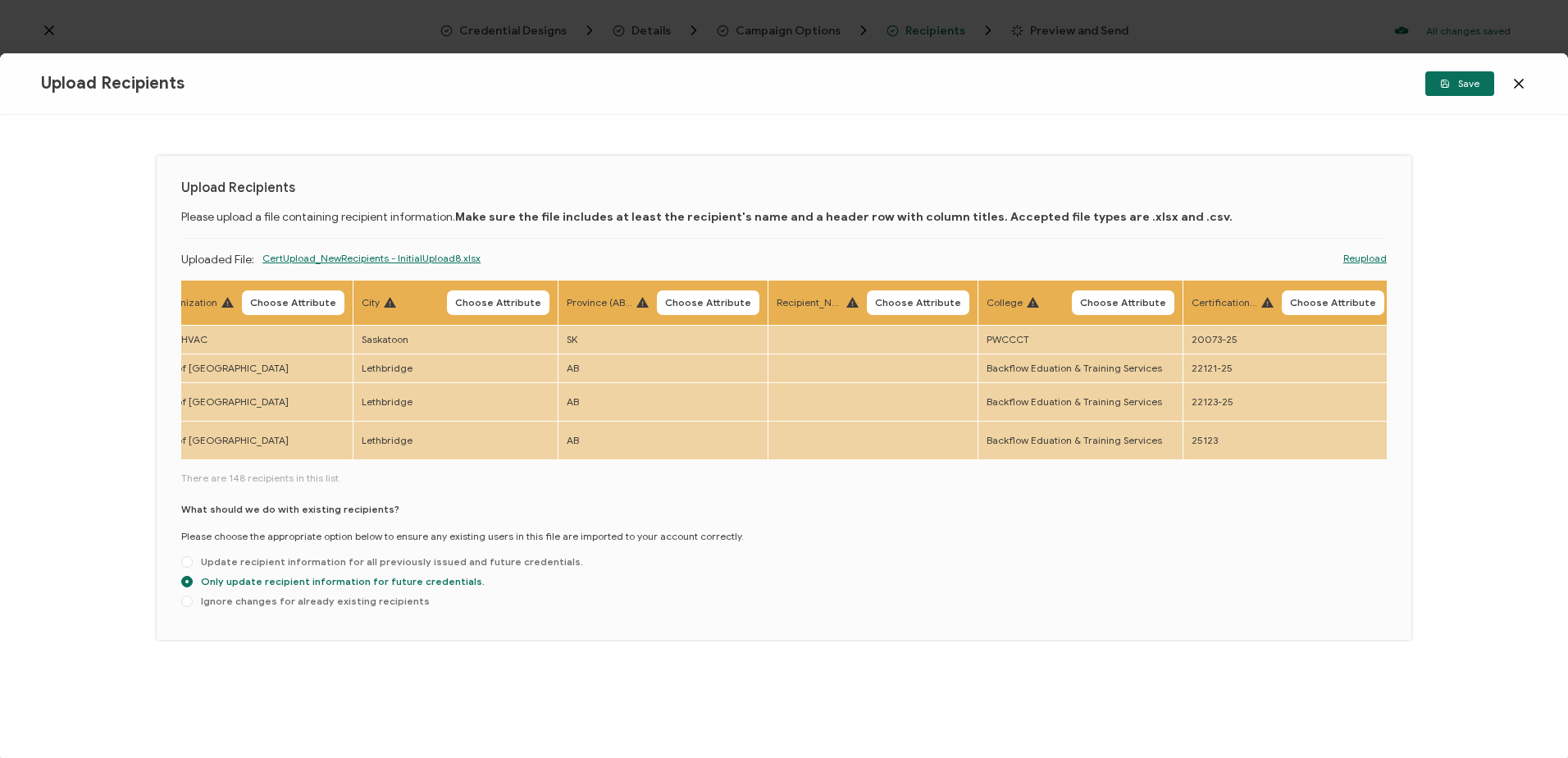
scroll to position [0, 1261]
click at [272, 301] on span "Choose Attribute" at bounding box center [299, 303] width 86 height 10
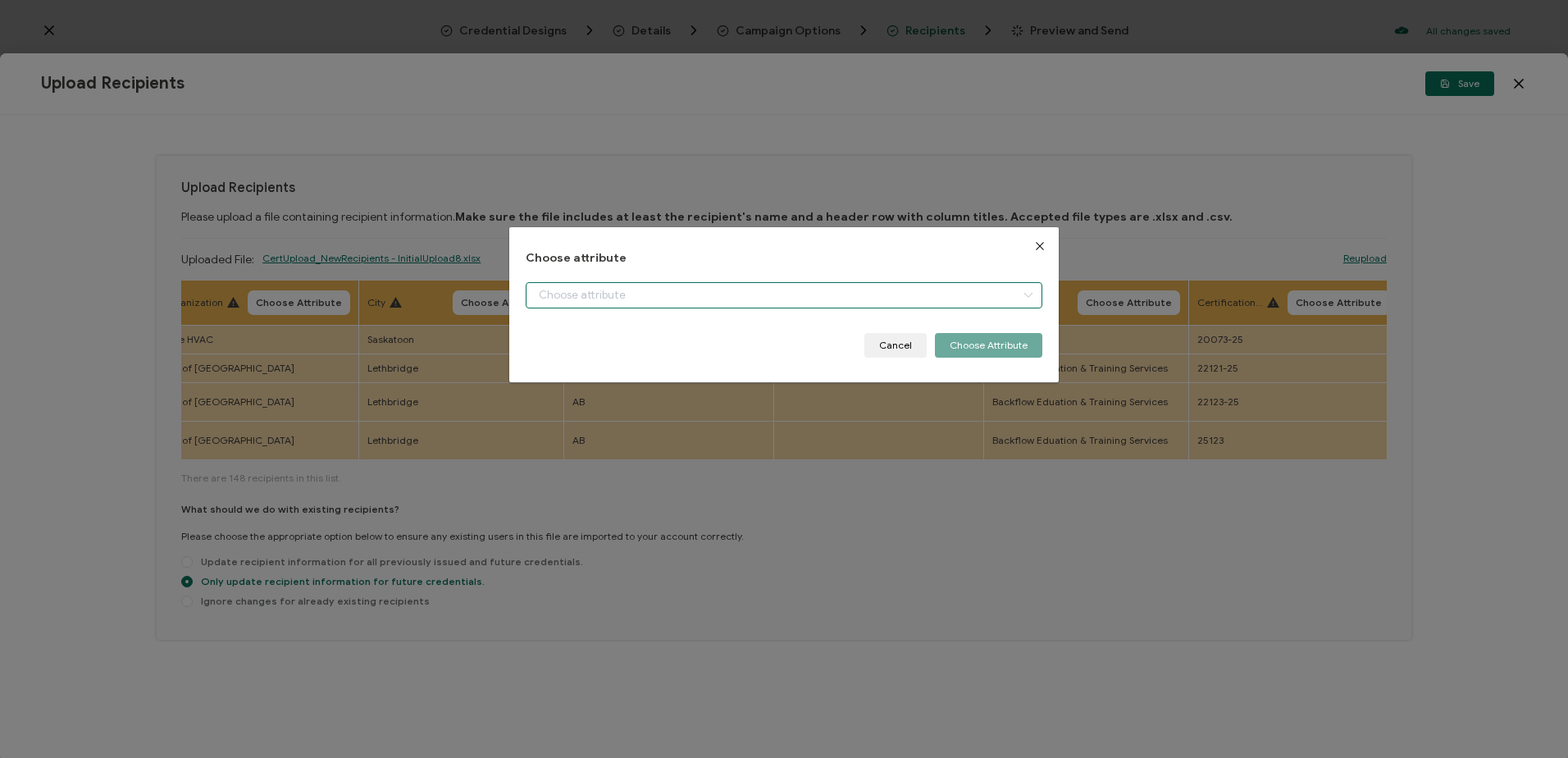
click at [628, 286] on input "dialog" at bounding box center [784, 295] width 516 height 26
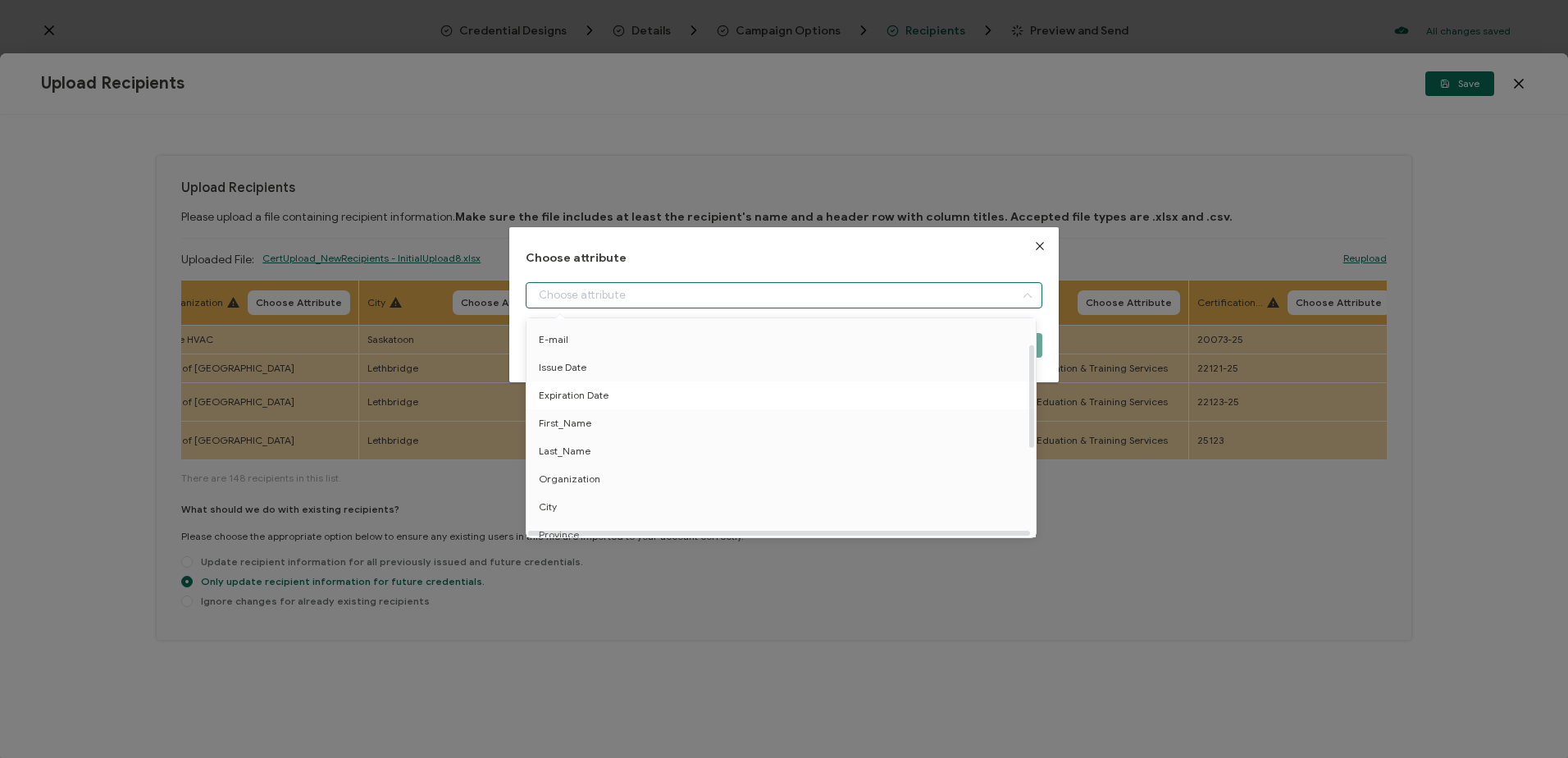
scroll to position [82, 0]
click at [572, 451] on span "Organization" at bounding box center [570, 451] width 61 height 28
type input "Organization"
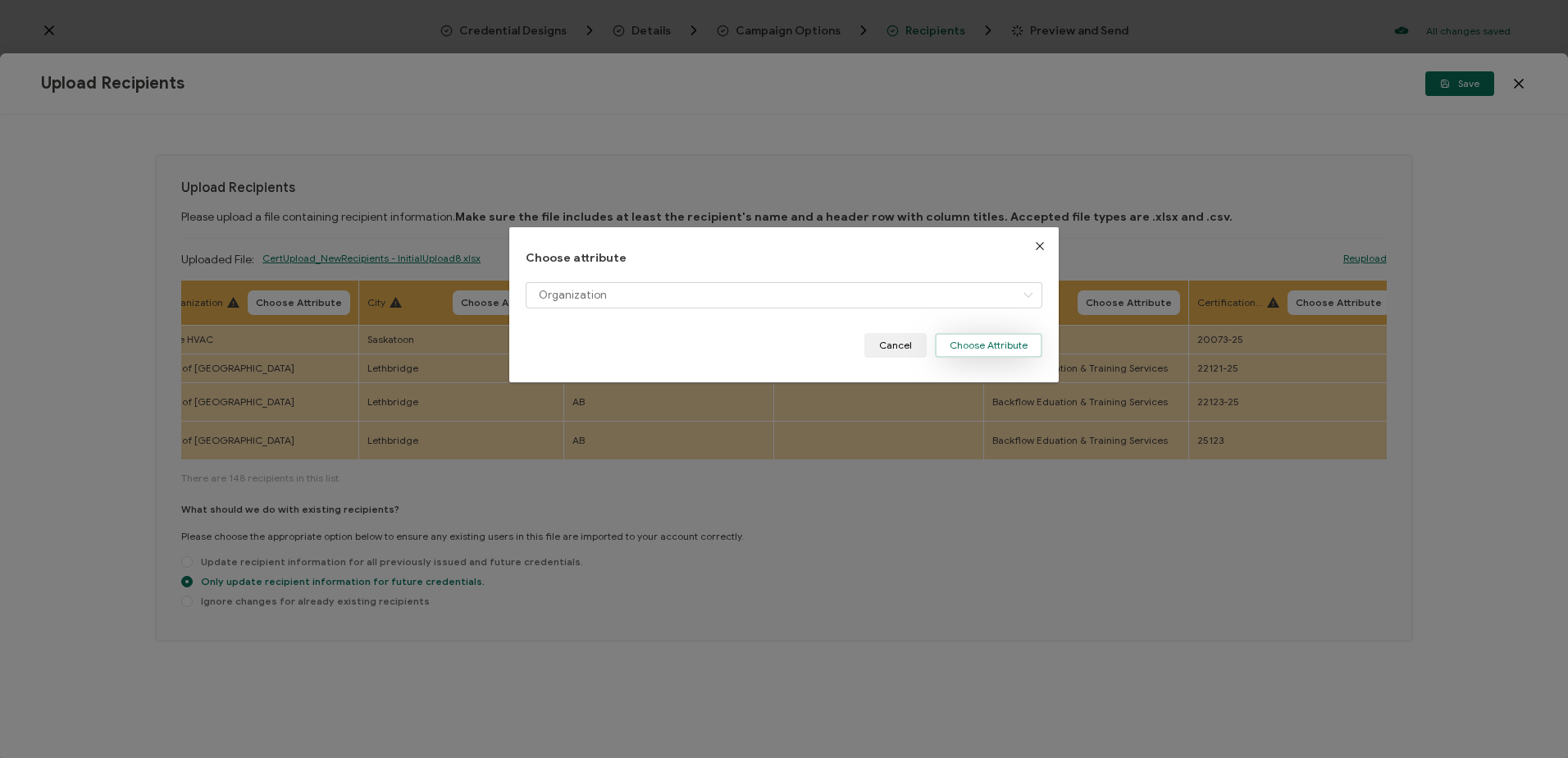
click at [967, 341] on button "Choose Attribute" at bounding box center [989, 346] width 107 height 25
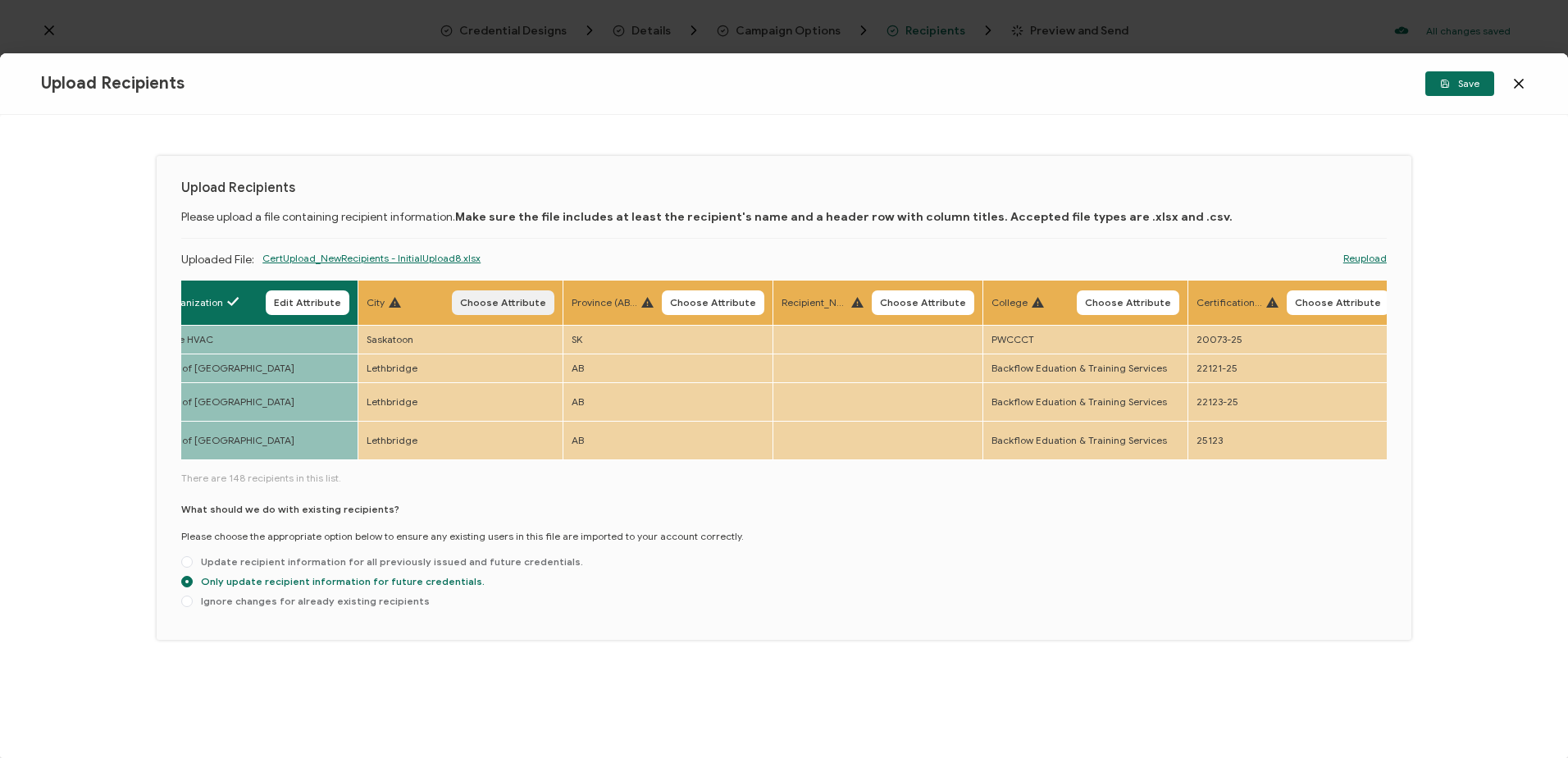
click at [514, 305] on span "Choose Attribute" at bounding box center [503, 303] width 86 height 10
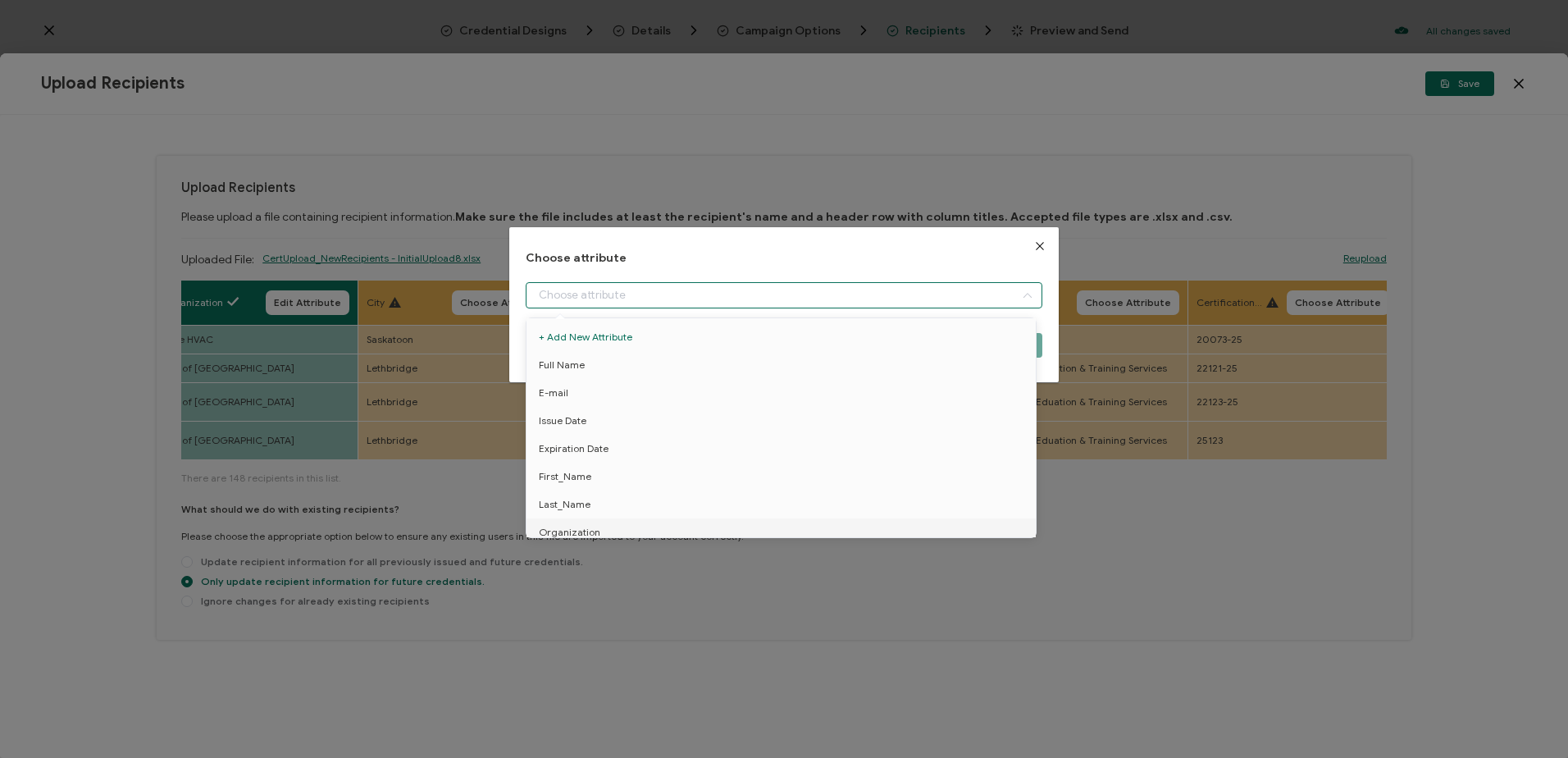
click at [573, 299] on input "dialog" at bounding box center [784, 295] width 516 height 26
click at [553, 393] on span "City" at bounding box center [548, 396] width 18 height 28
type input "City"
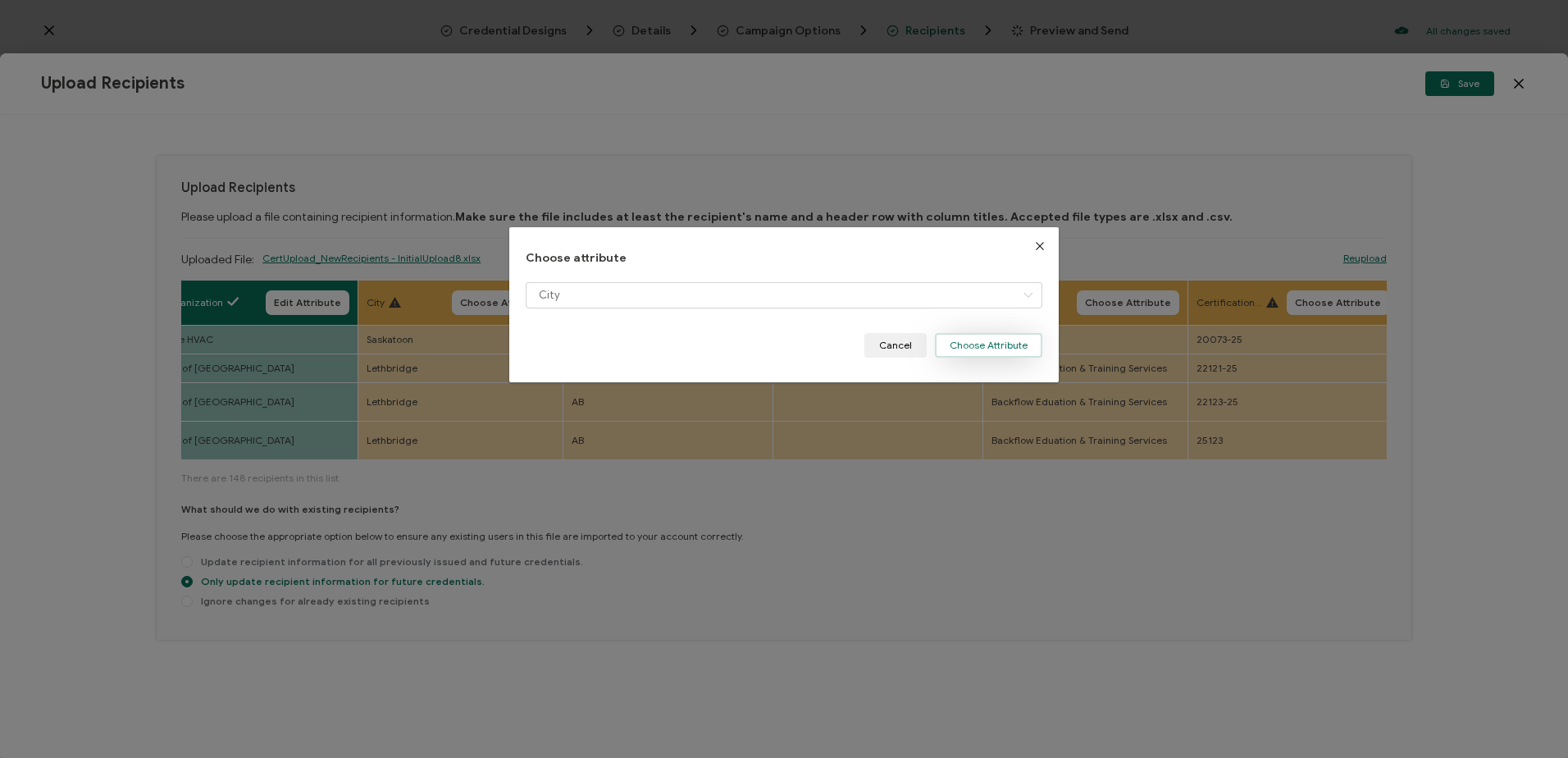
click at [965, 340] on button "Choose Attribute" at bounding box center [989, 346] width 107 height 25
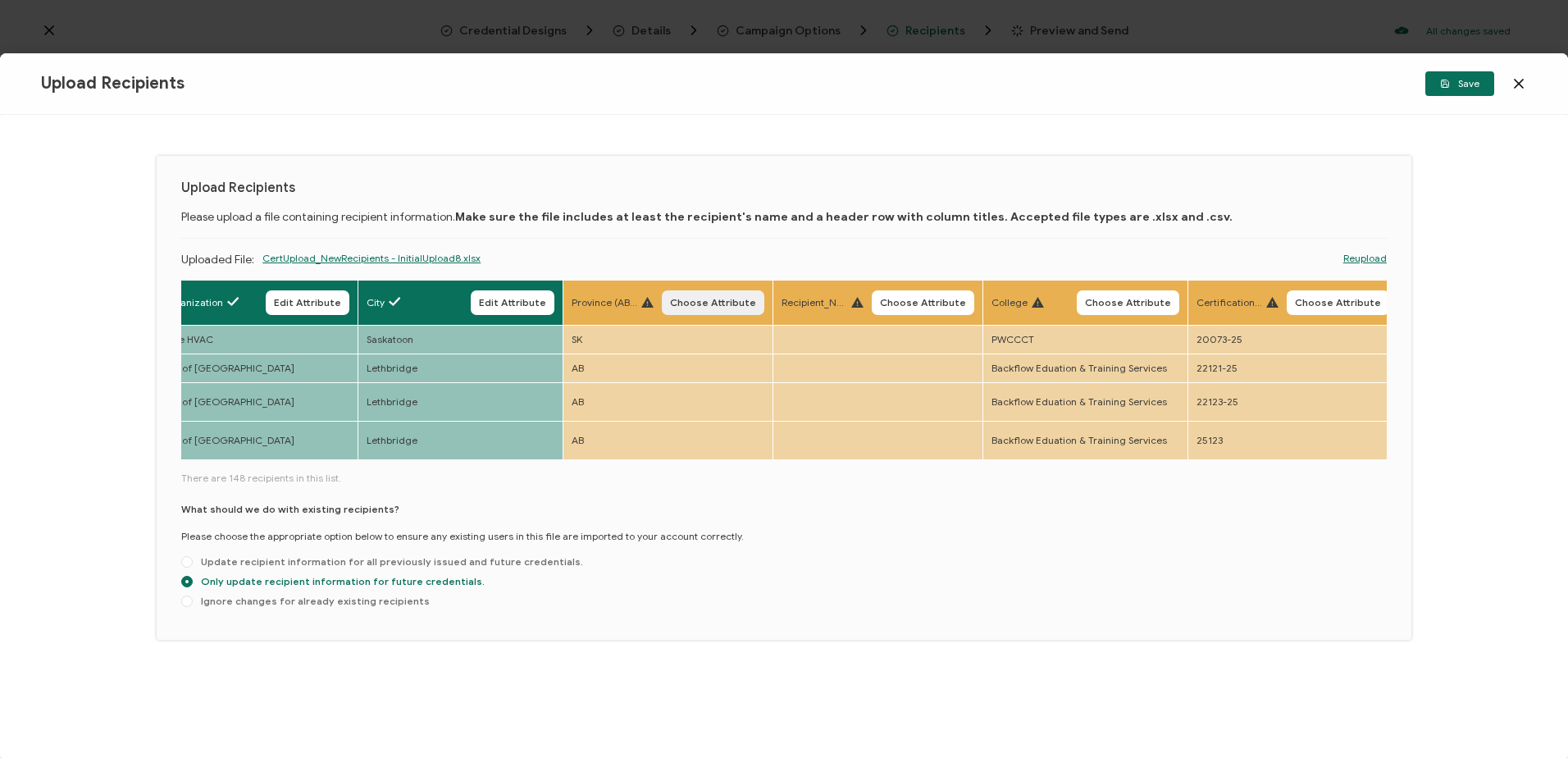
click at [735, 302] on span "Choose Attribute" at bounding box center [713, 303] width 86 height 10
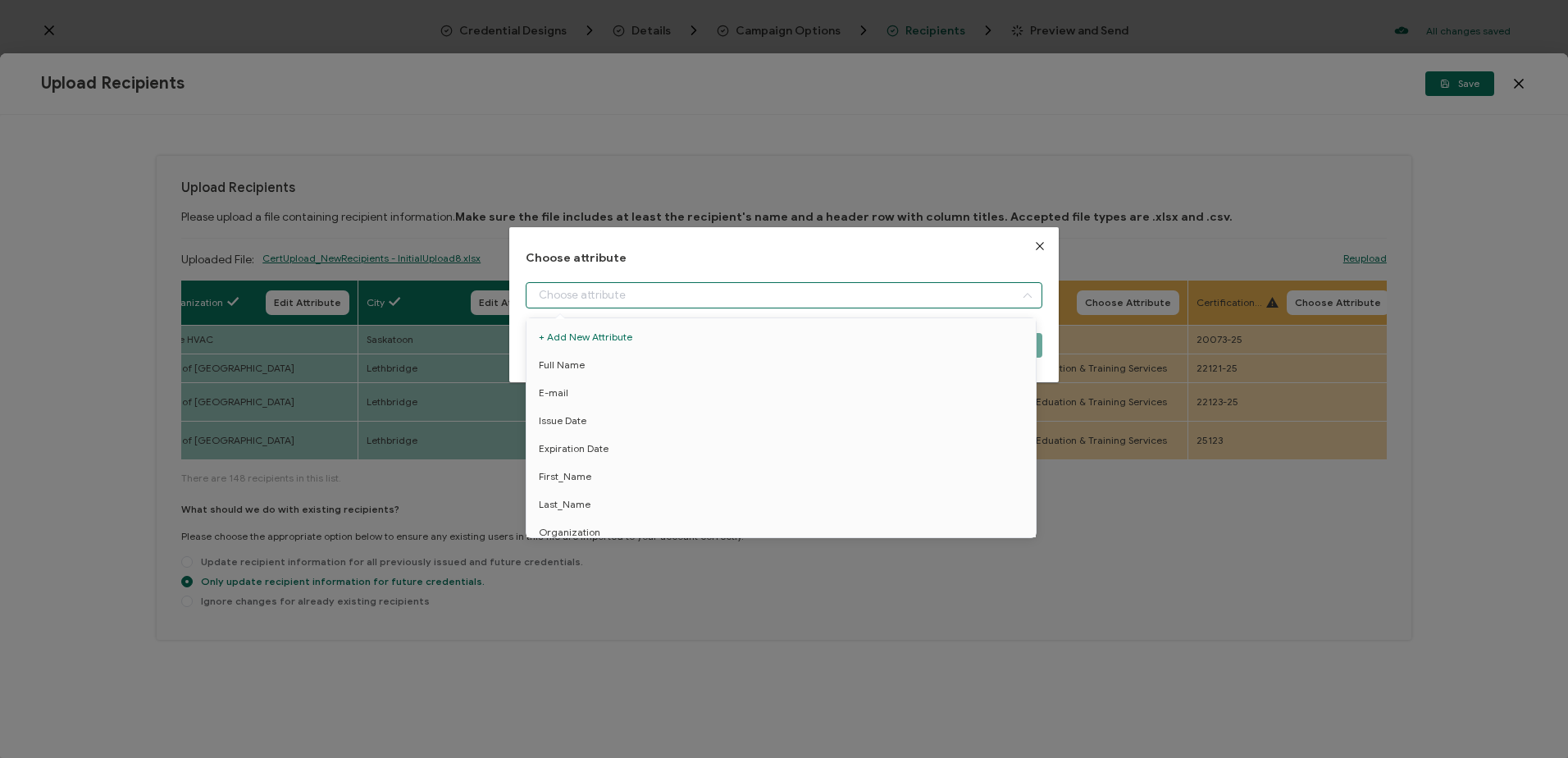
click at [593, 293] on input "dialog" at bounding box center [784, 295] width 516 height 26
drag, startPoint x: 579, startPoint y: 417, endPoint x: 681, endPoint y: 417, distance: 102.0
click at [579, 417] on li "Province" at bounding box center [784, 424] width 523 height 28
type input "Province"
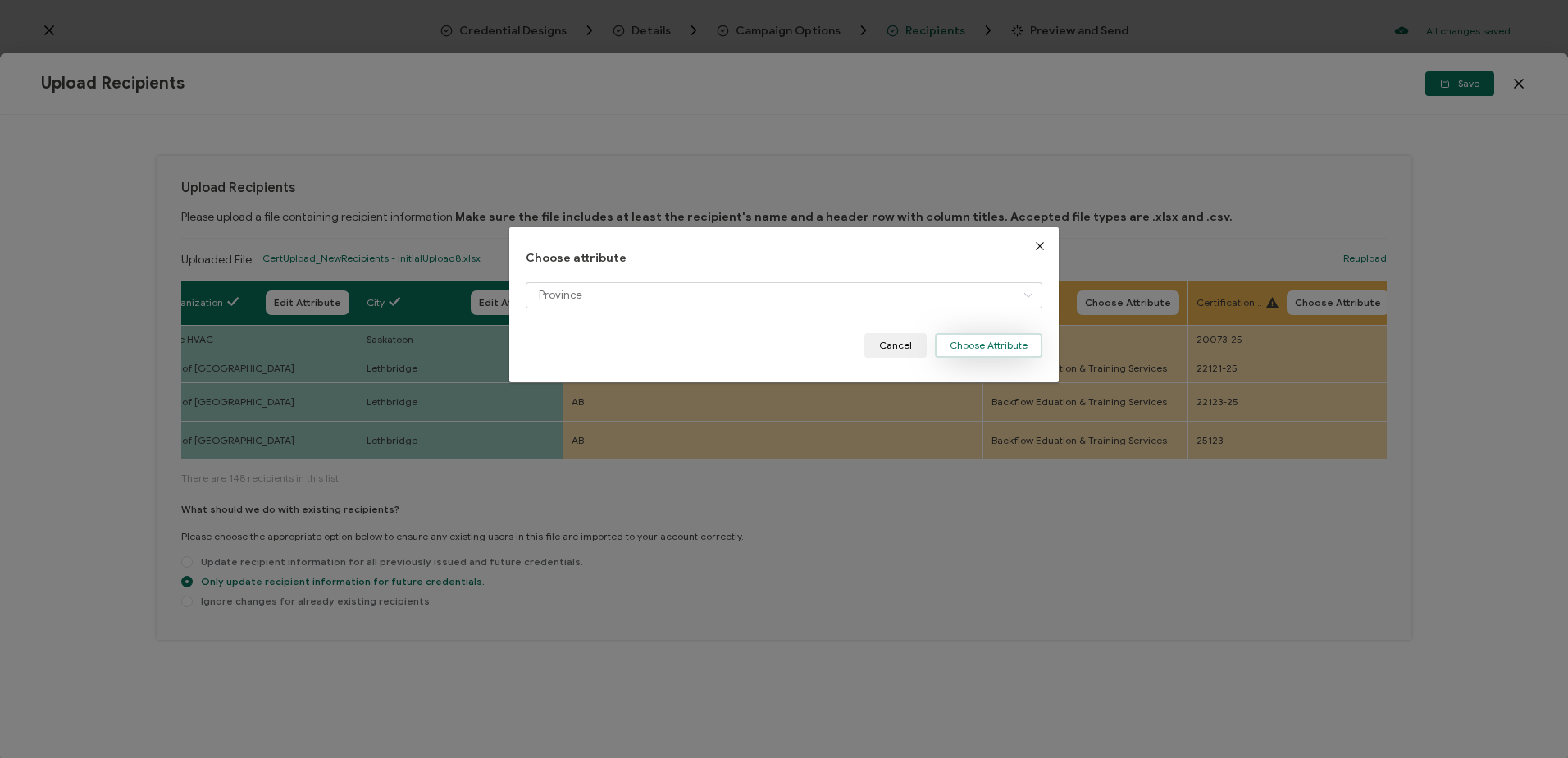
click at [972, 346] on button "Choose Attribute" at bounding box center [989, 346] width 107 height 25
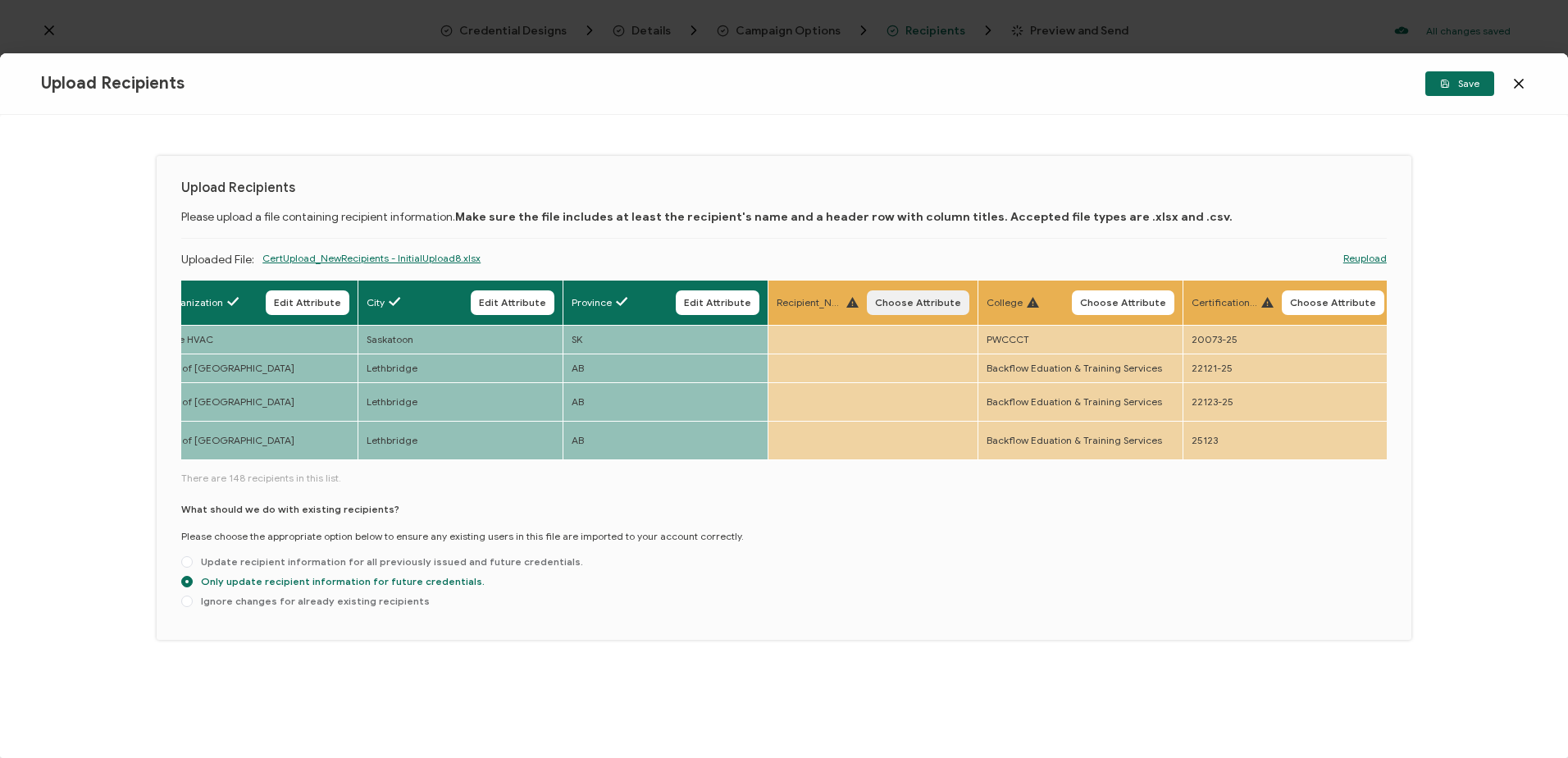
click at [934, 300] on span "Choose Attribute" at bounding box center [918, 303] width 86 height 10
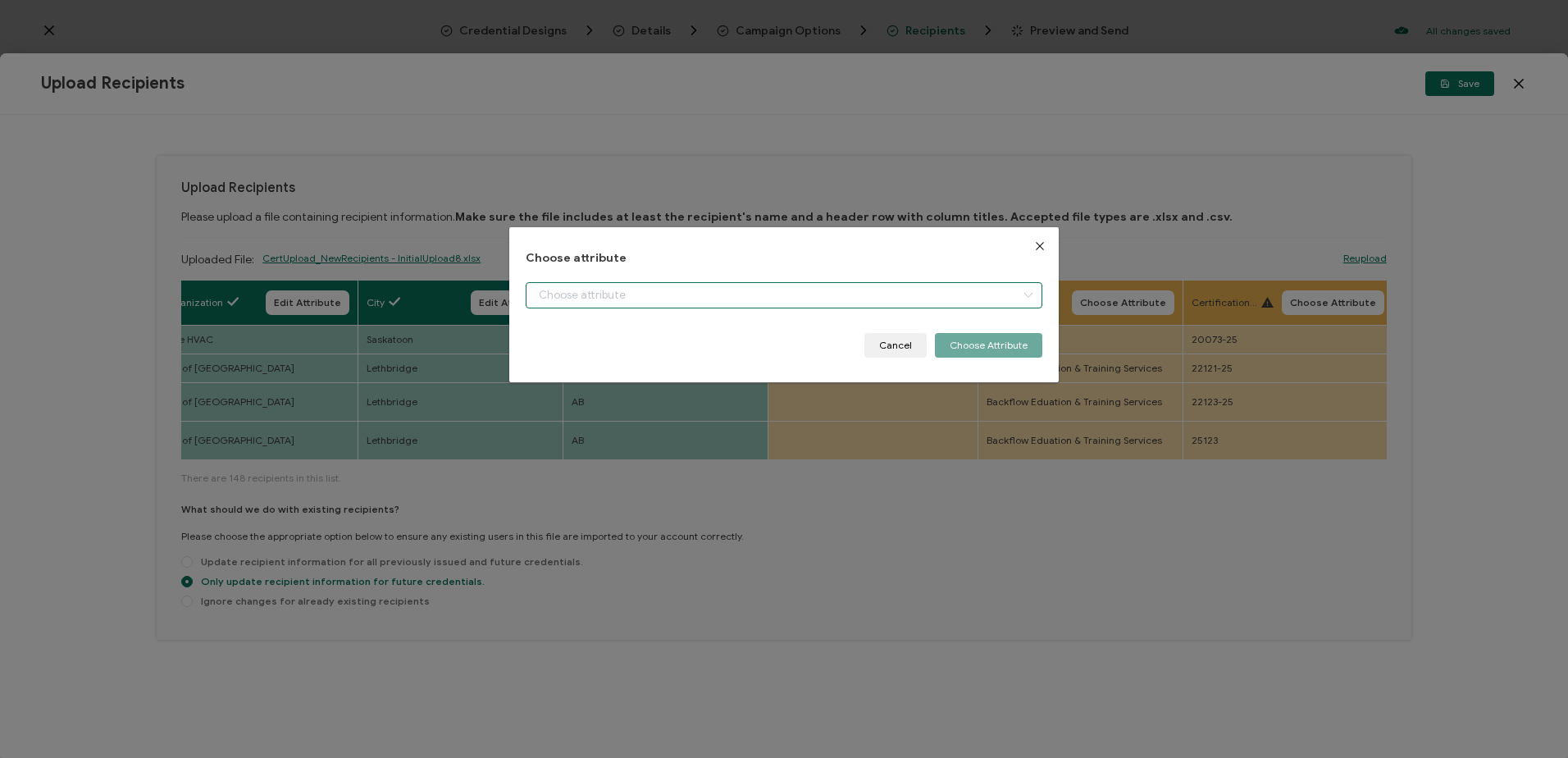
click at [683, 296] on input "dialog" at bounding box center [784, 295] width 516 height 26
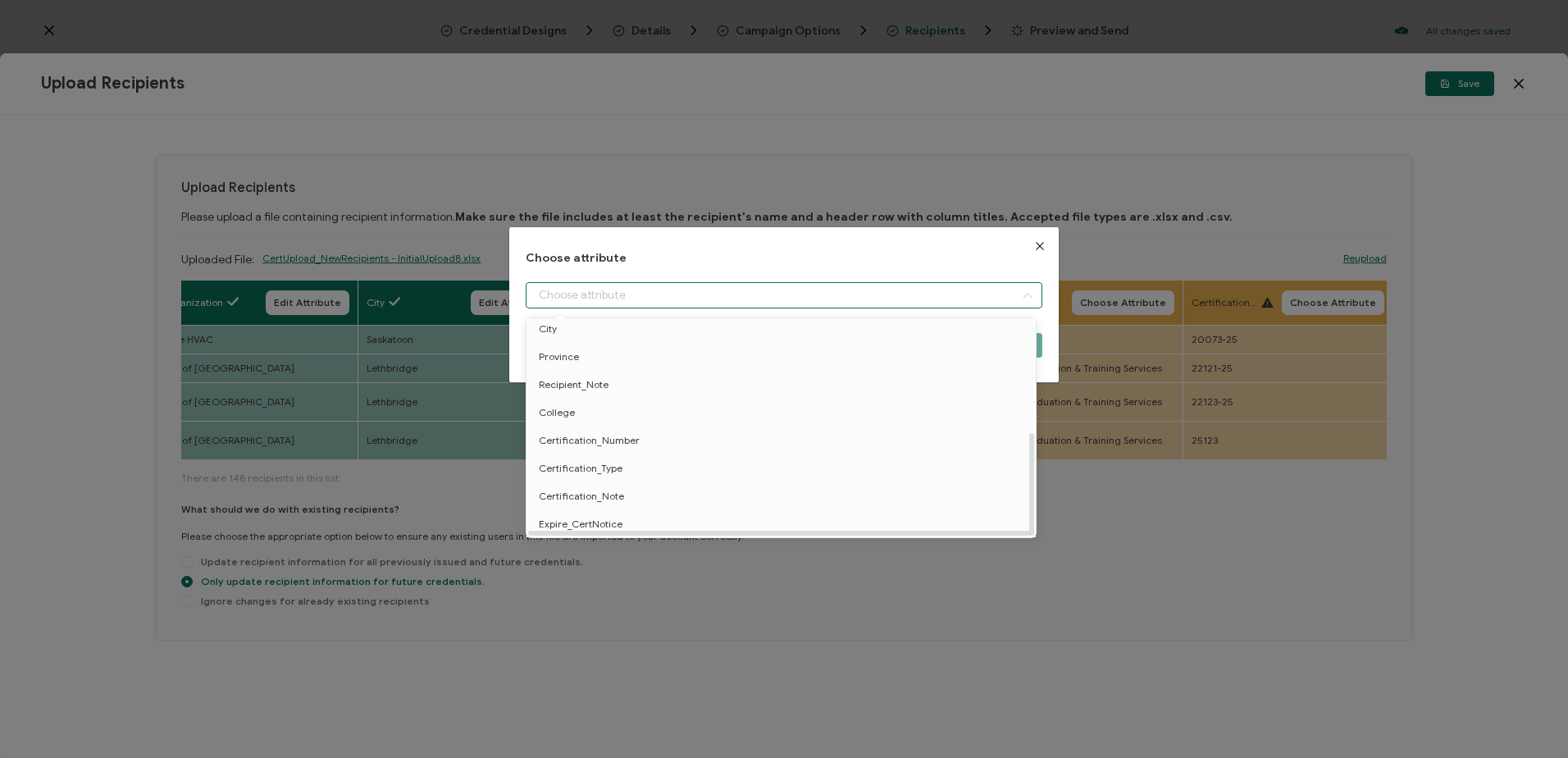
scroll to position [240, 0]
click at [560, 375] on span "Recipient_Note" at bounding box center [574, 384] width 69 height 28
type input "Recipient_Note"
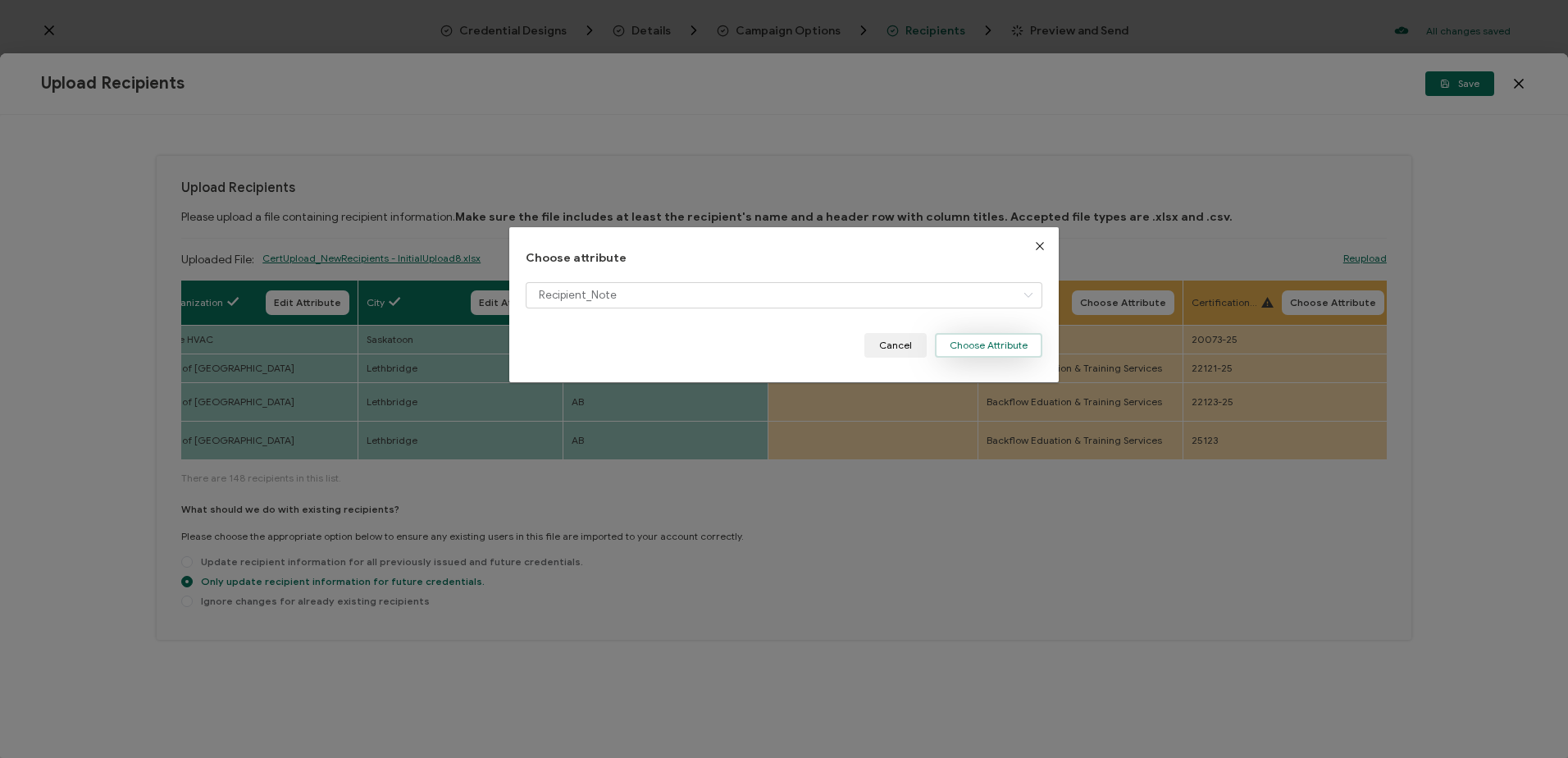
click at [994, 346] on button "Choose Attribute" at bounding box center [989, 346] width 107 height 25
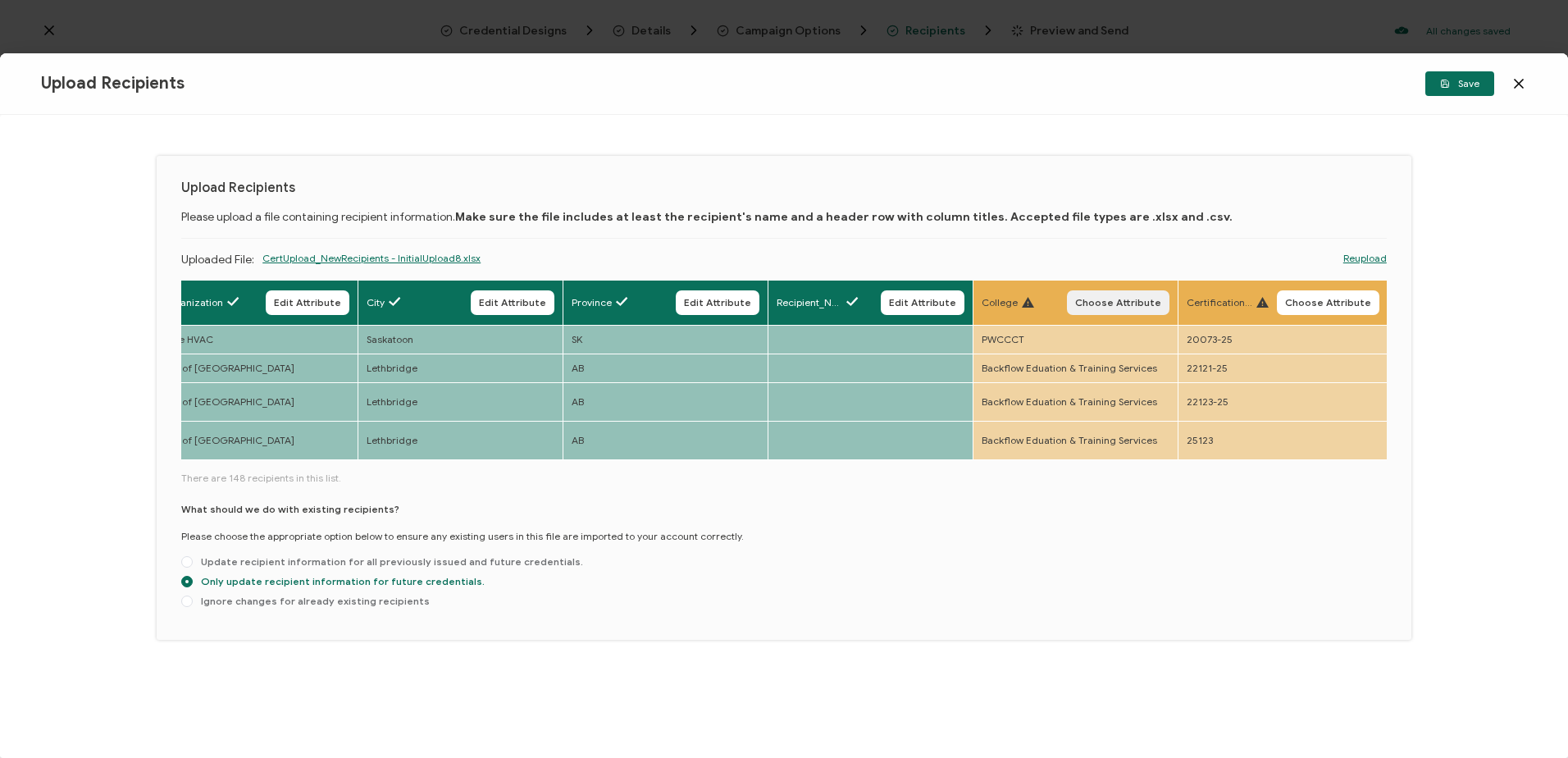
click at [1109, 298] on span "Choose Attribute" at bounding box center [1118, 303] width 86 height 10
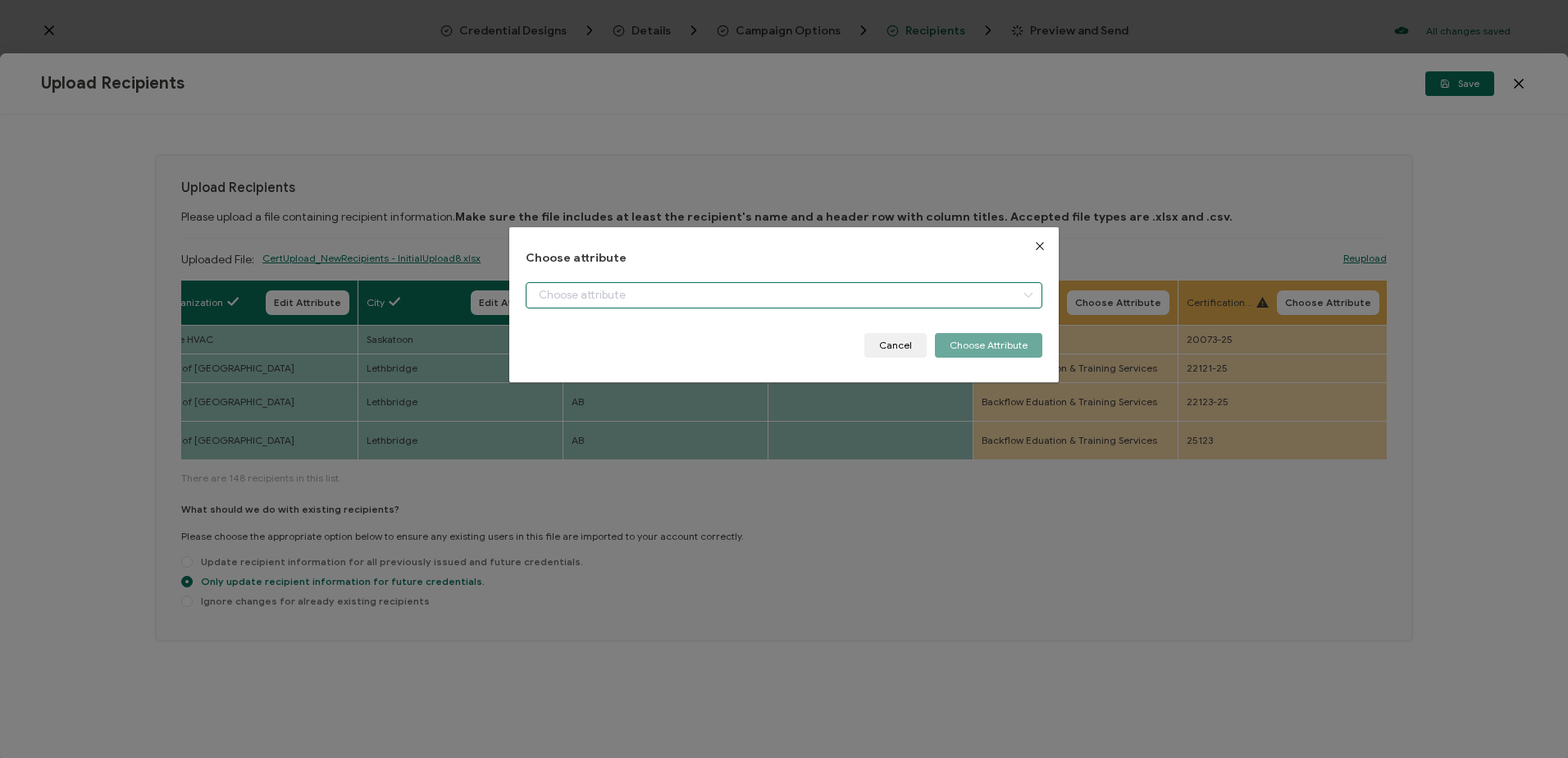
click at [805, 302] on input "dialog" at bounding box center [784, 295] width 516 height 26
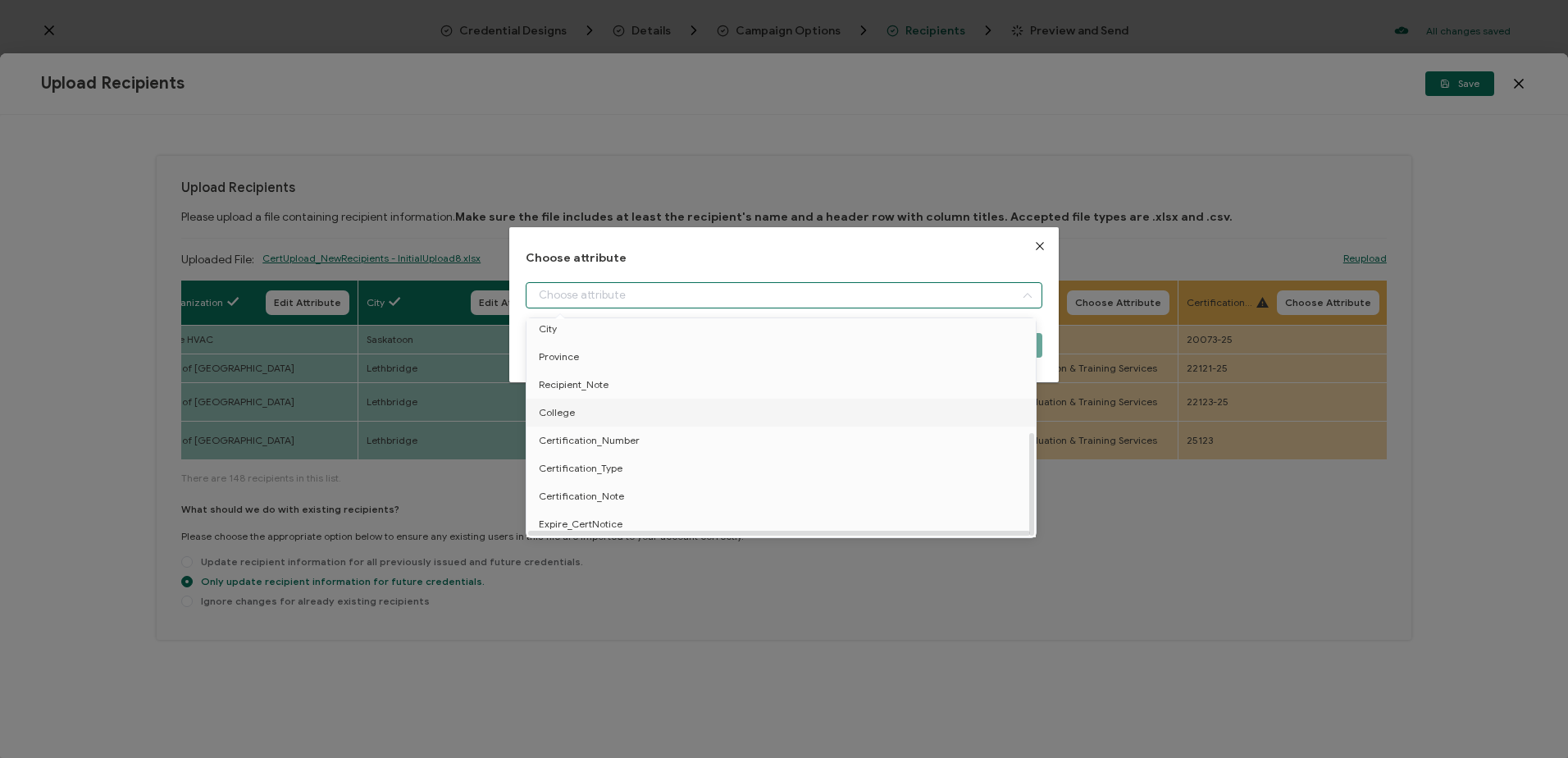
click at [570, 402] on span "College" at bounding box center [557, 412] width 36 height 28
type input "College"
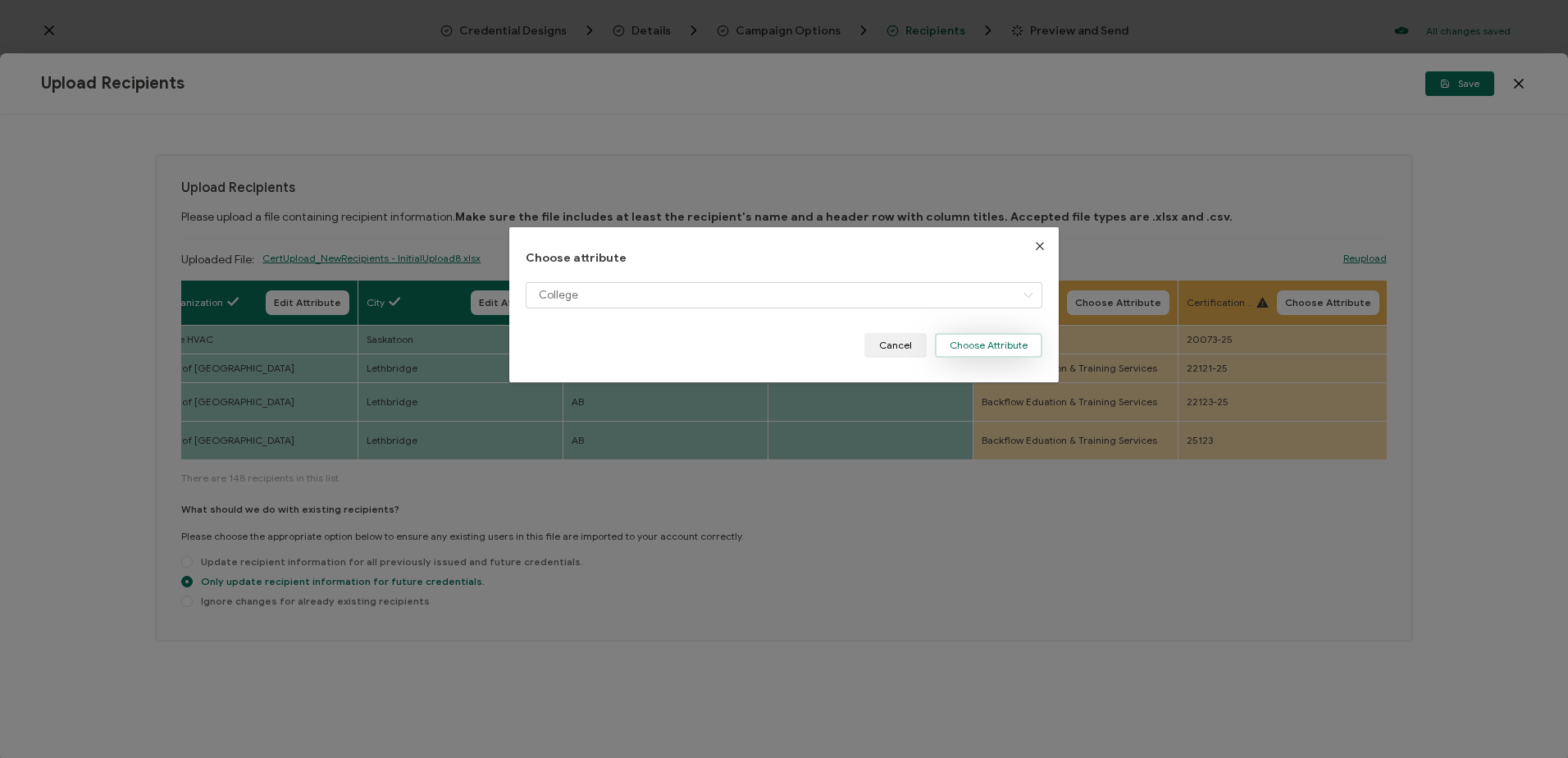
click at [965, 344] on button "Choose Attribute" at bounding box center [989, 346] width 107 height 25
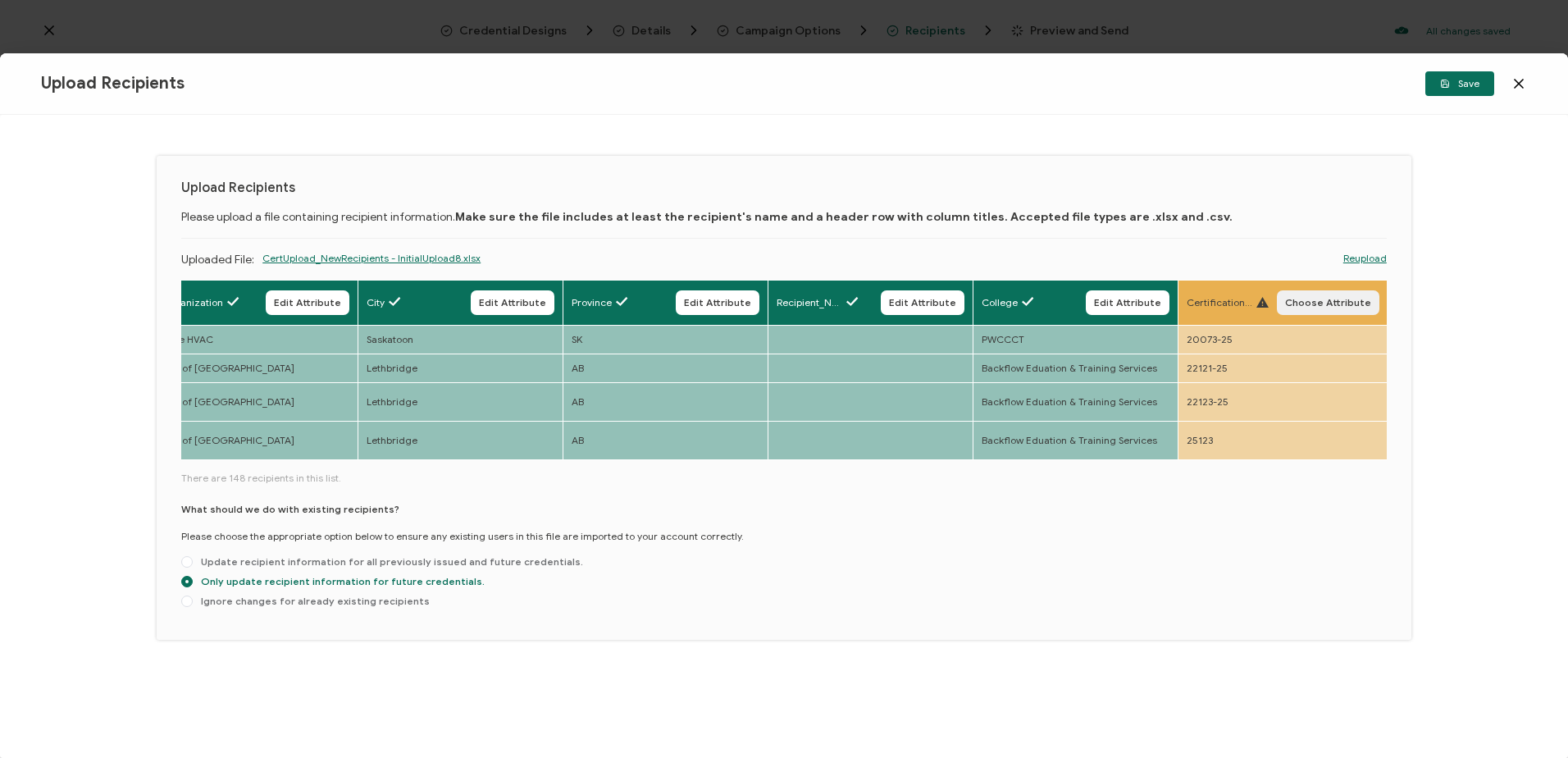
click at [1295, 300] on span "Choose Attribute" at bounding box center [1328, 303] width 86 height 10
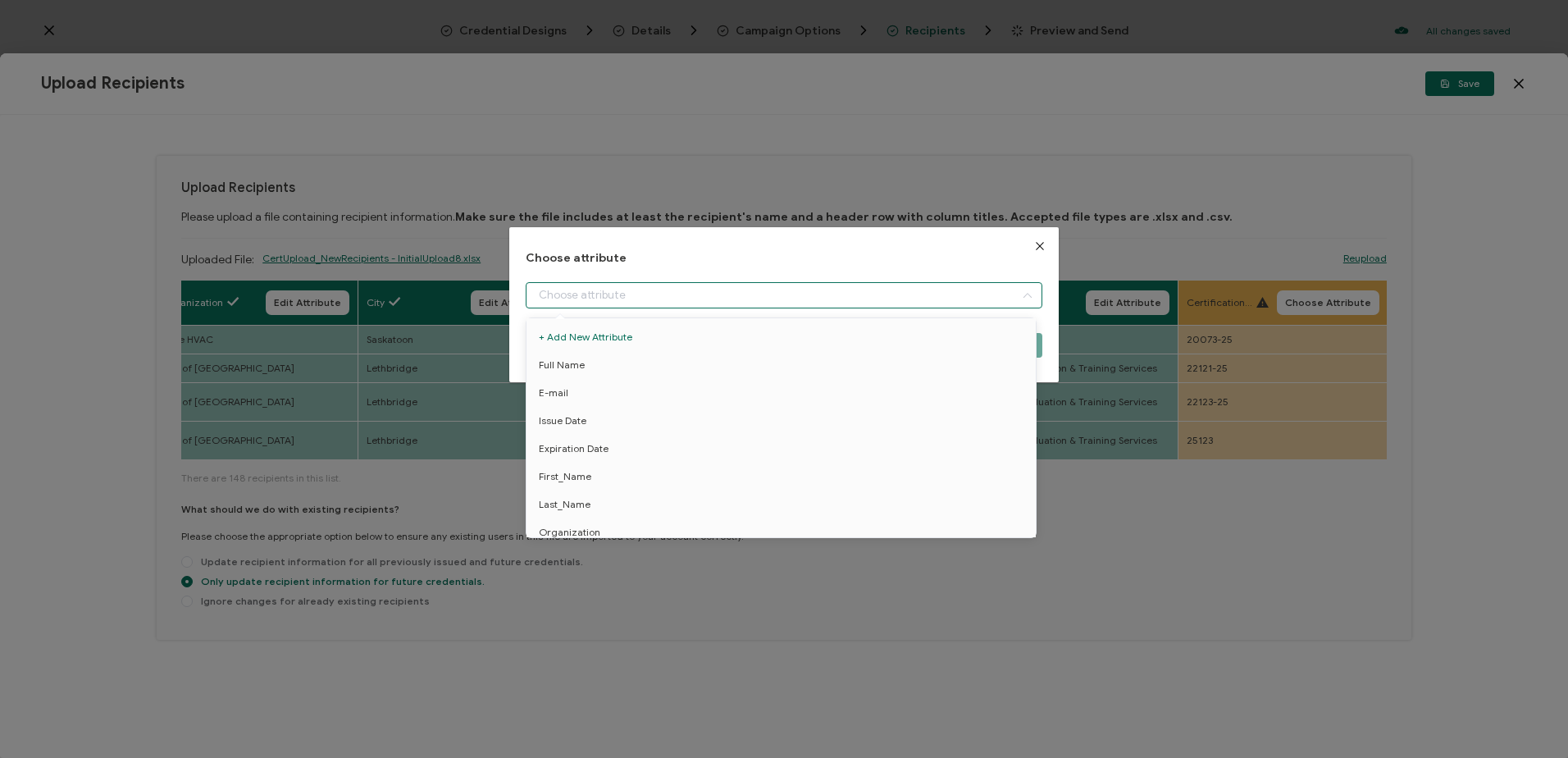
click at [715, 293] on input "dialog" at bounding box center [784, 295] width 516 height 26
click at [591, 427] on span "Certification_Number" at bounding box center [589, 441] width 101 height 28
type input "Certification_Number"
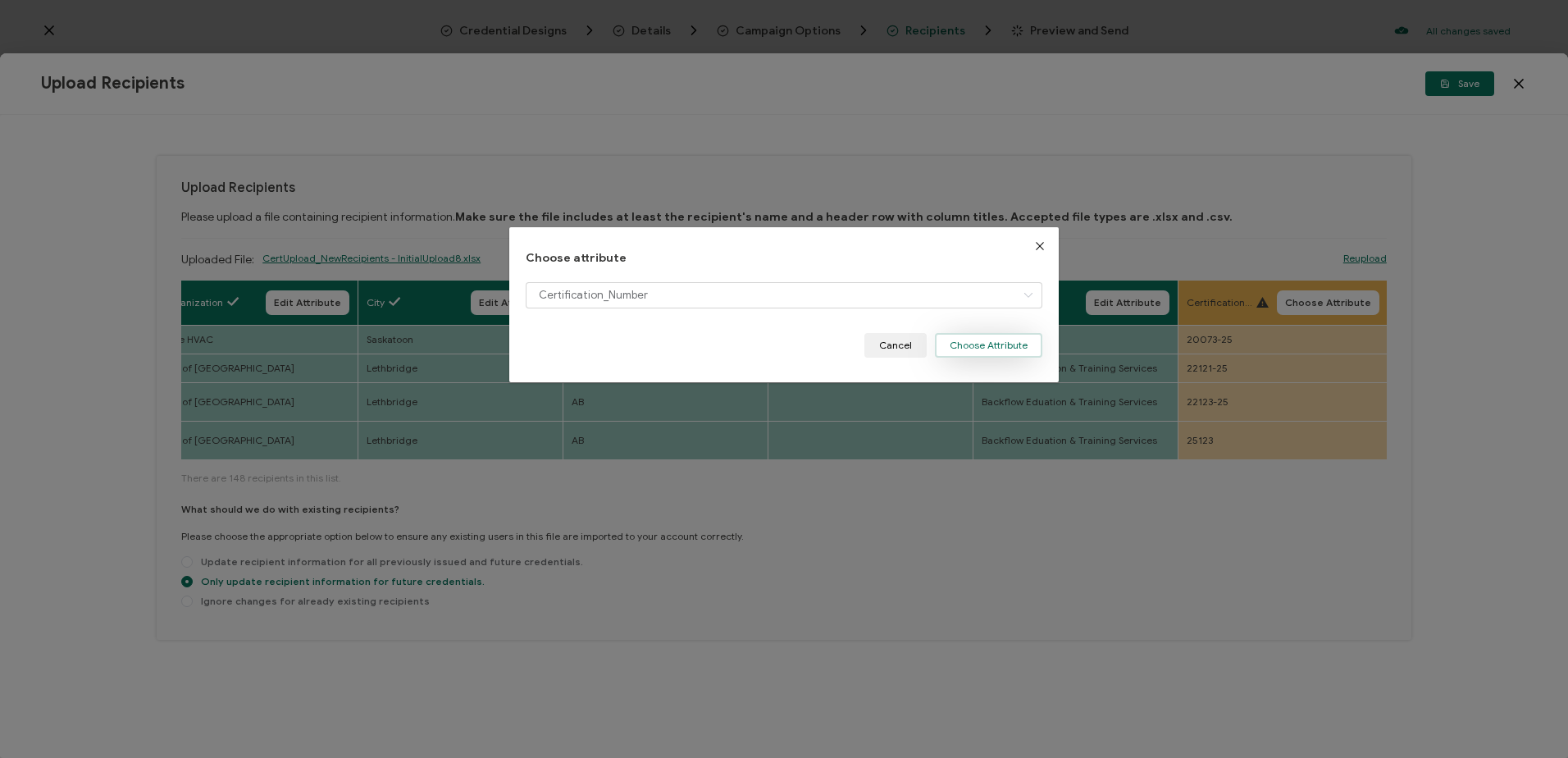
click at [988, 344] on button "Choose Attribute" at bounding box center [989, 346] width 107 height 25
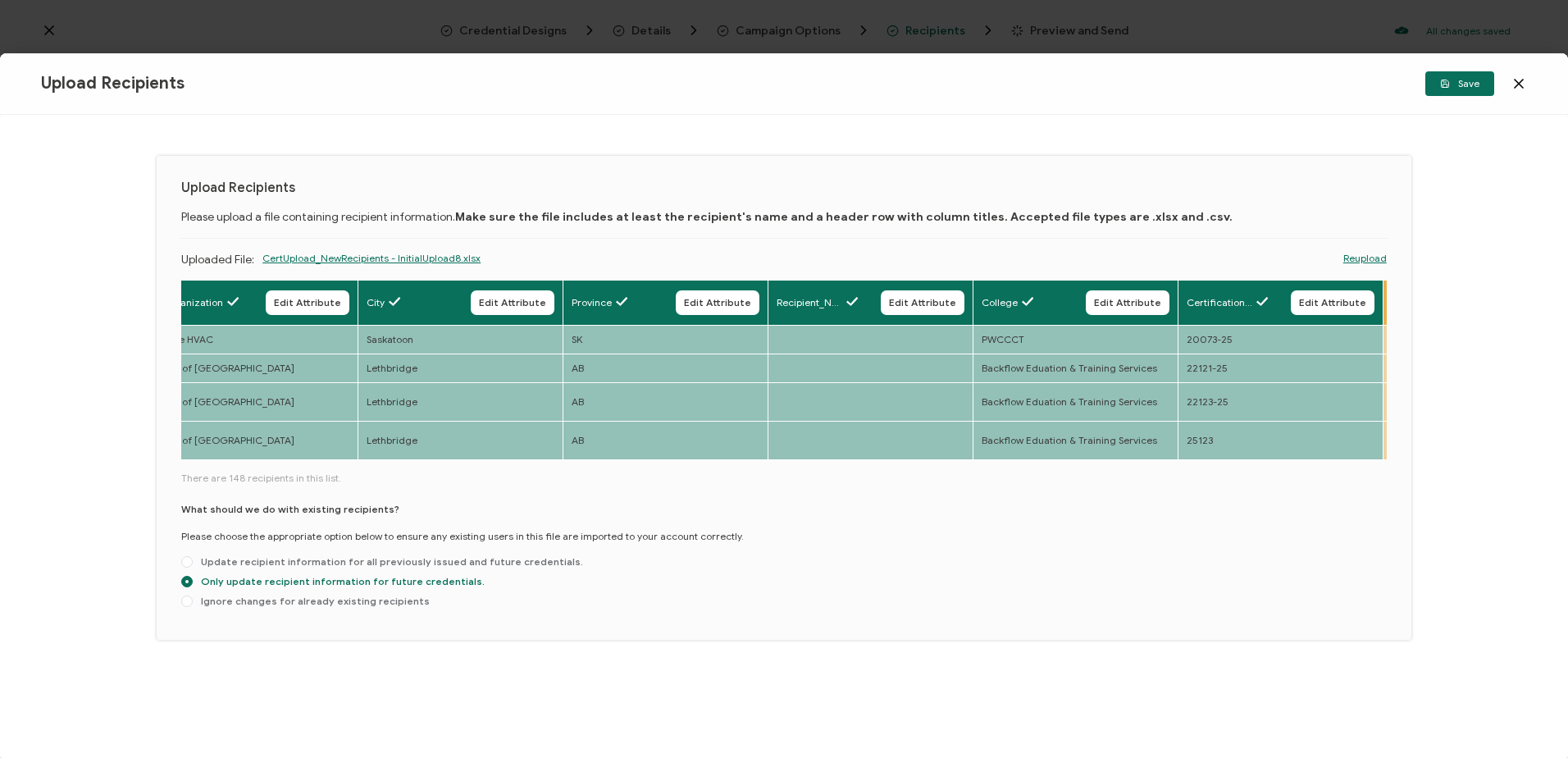
scroll to position [0, 1666]
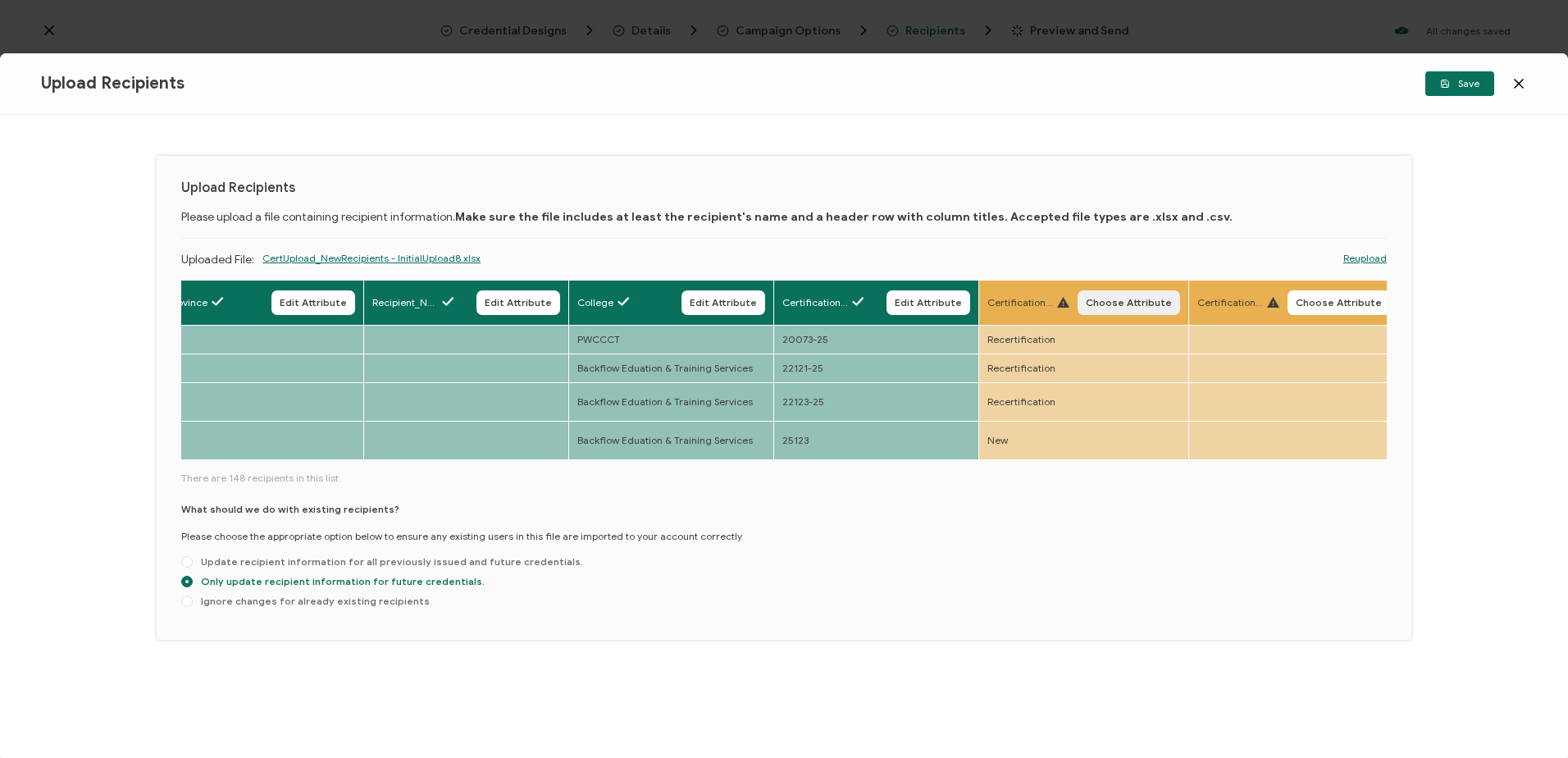
click at [1106, 298] on span "Choose Attribute" at bounding box center [1129, 303] width 86 height 10
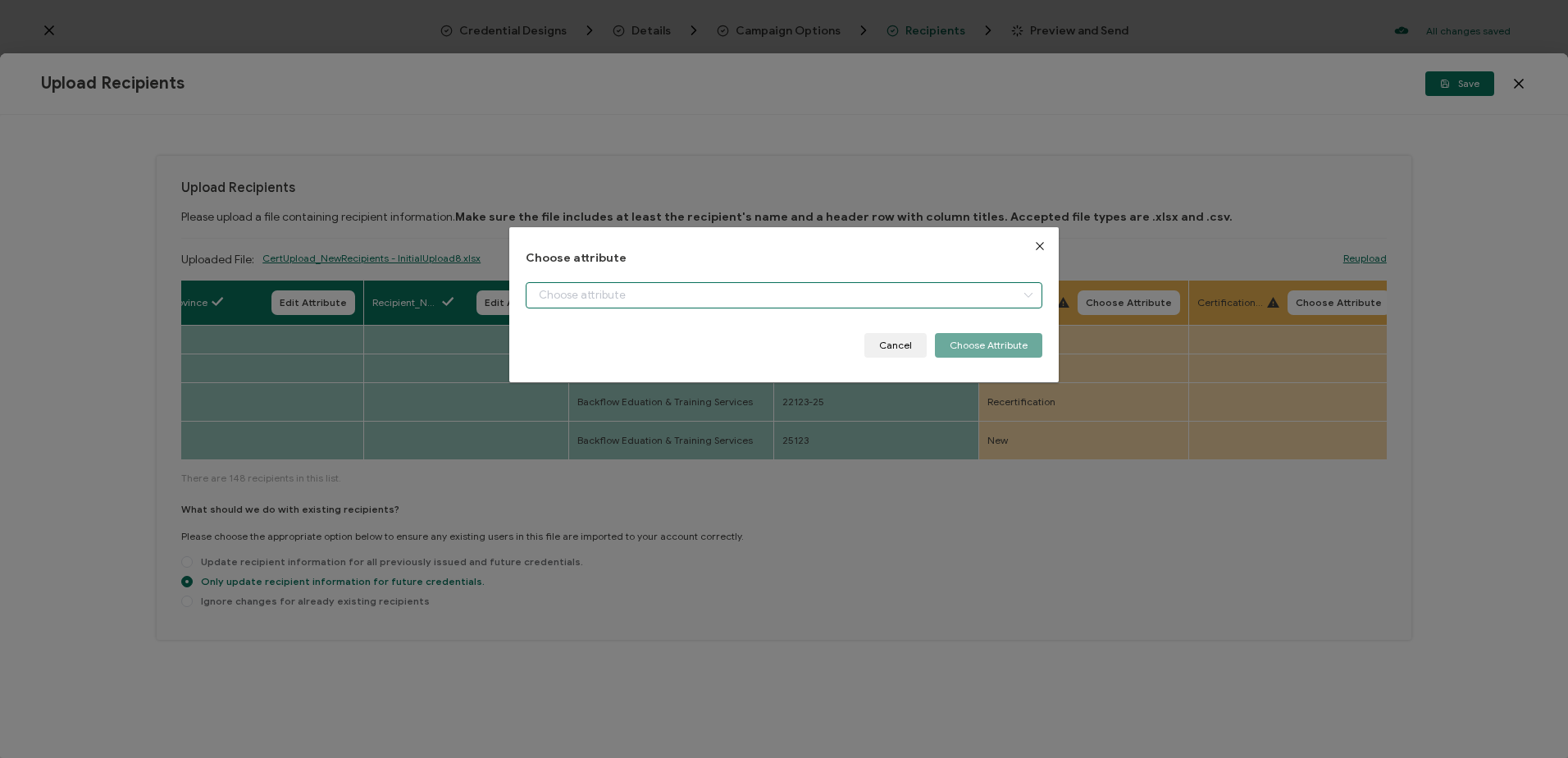
click at [889, 288] on input "dialog" at bounding box center [784, 295] width 516 height 26
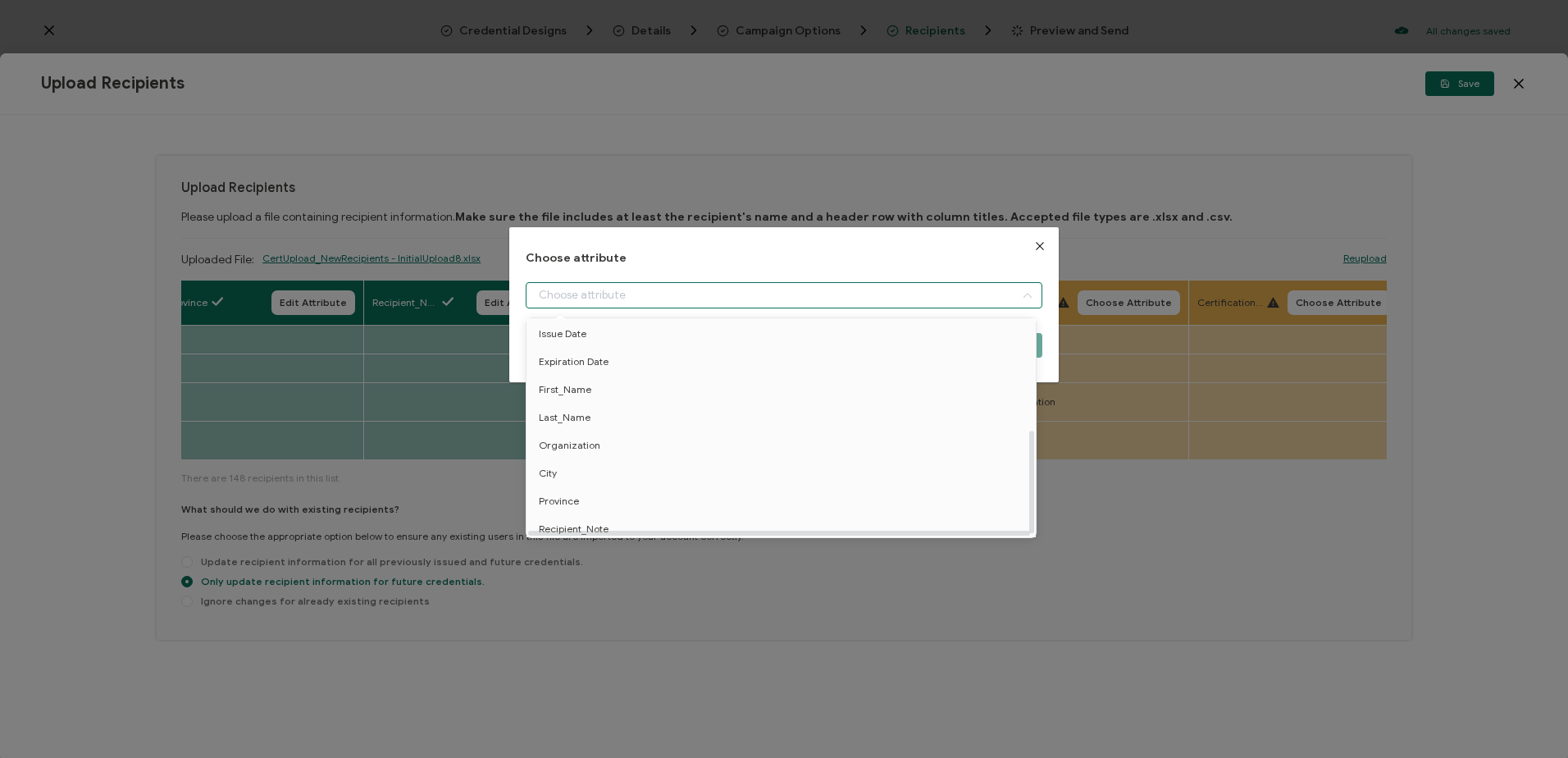
scroll to position [240, 0]
click at [603, 456] on span "Certification_Type" at bounding box center [580, 469] width 83 height 28
type input "Certification_Type"
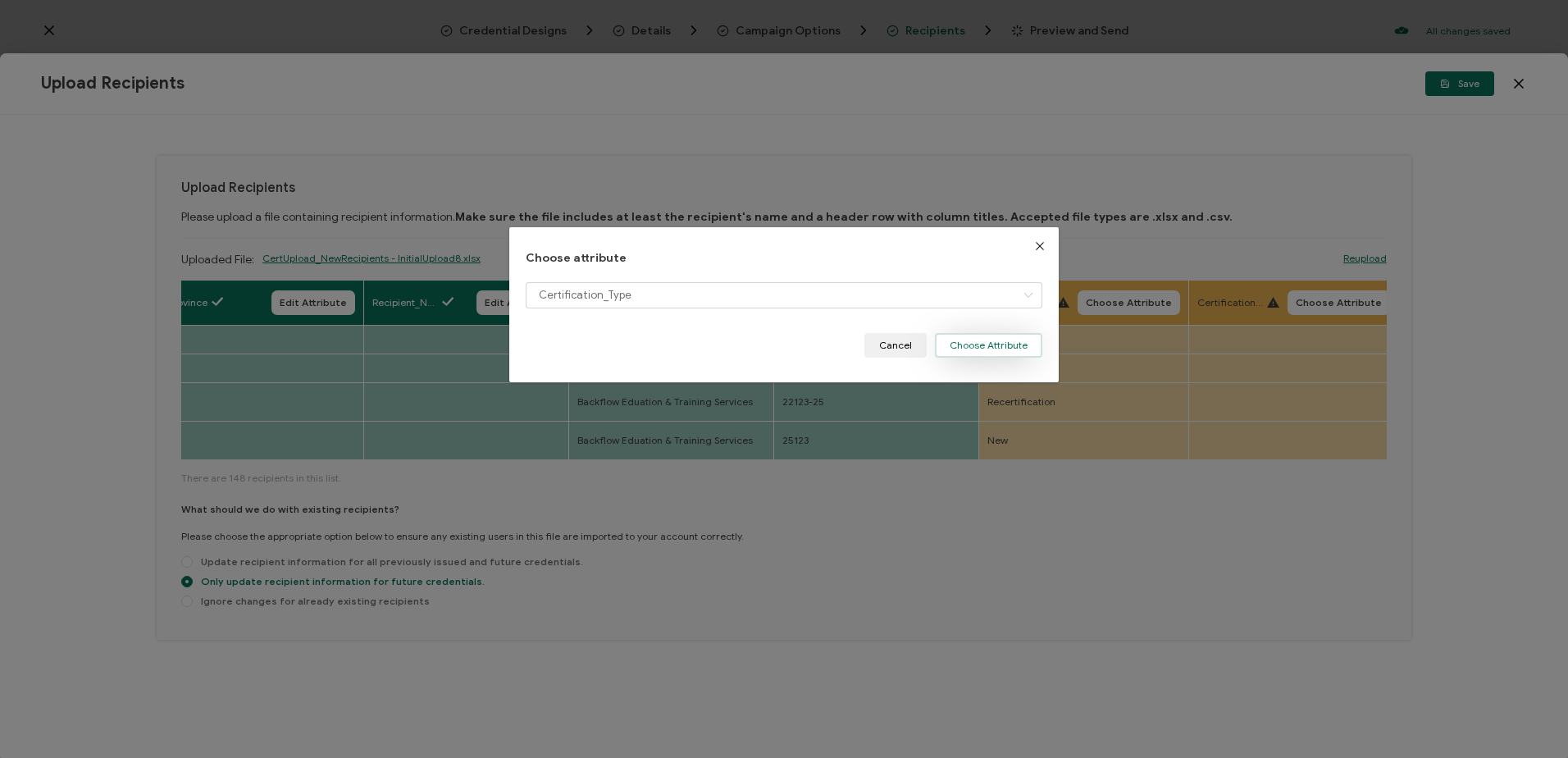
click at [972, 346] on button "Choose Attribute" at bounding box center [989, 346] width 107 height 25
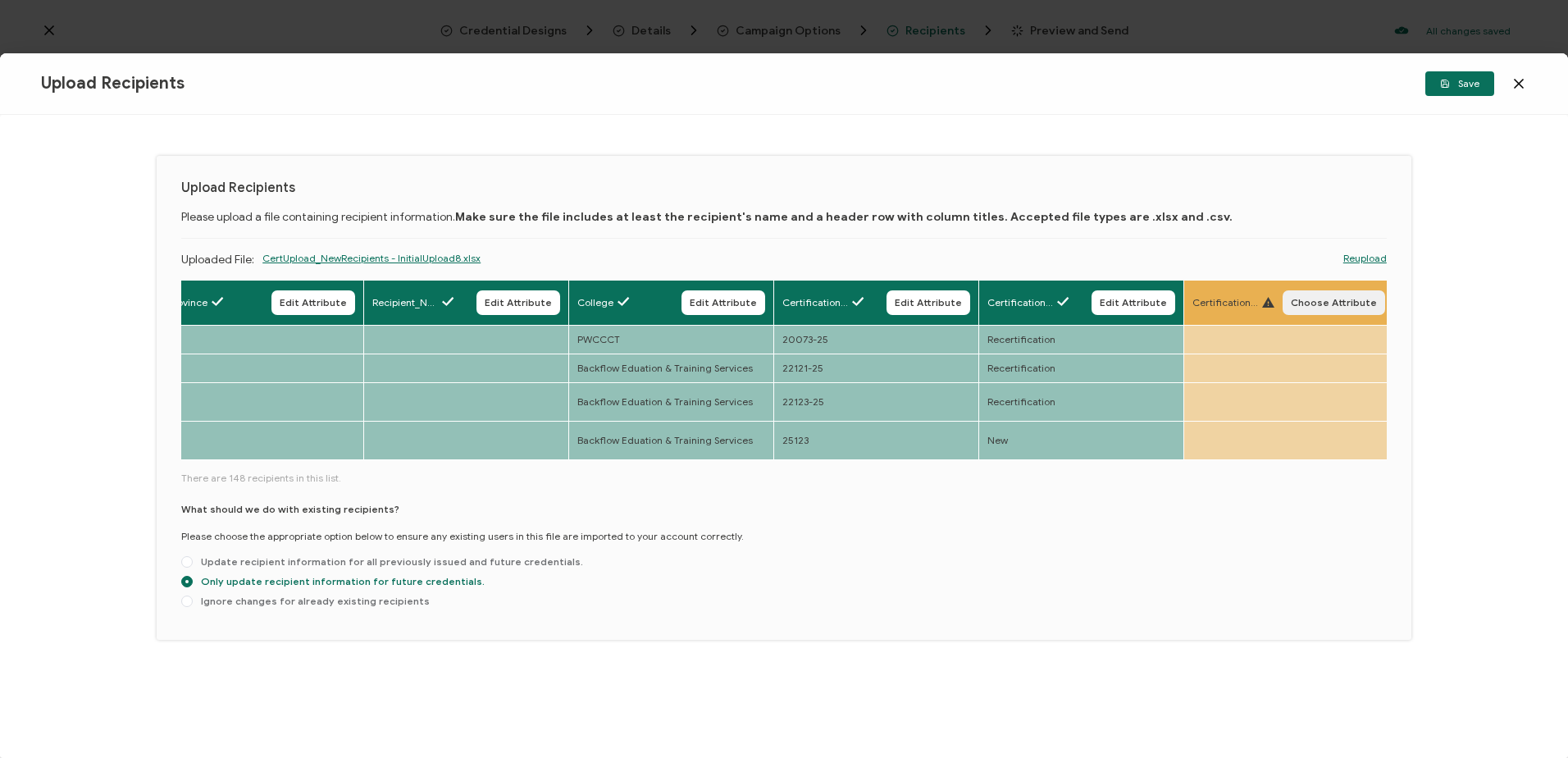
click at [1306, 299] on span "Choose Attribute" at bounding box center [1334, 303] width 86 height 10
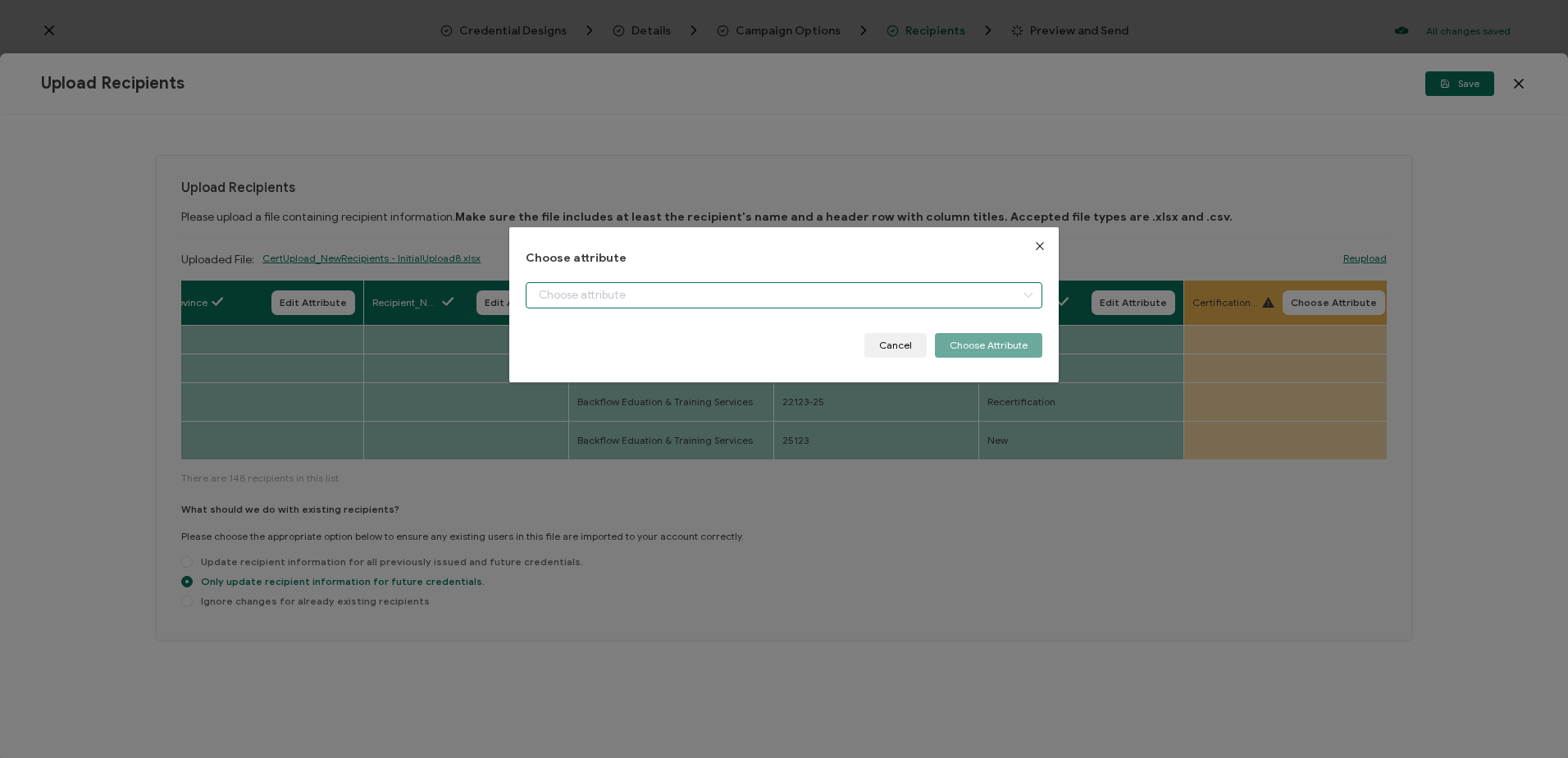
click at [747, 300] on input "dialog" at bounding box center [784, 295] width 516 height 26
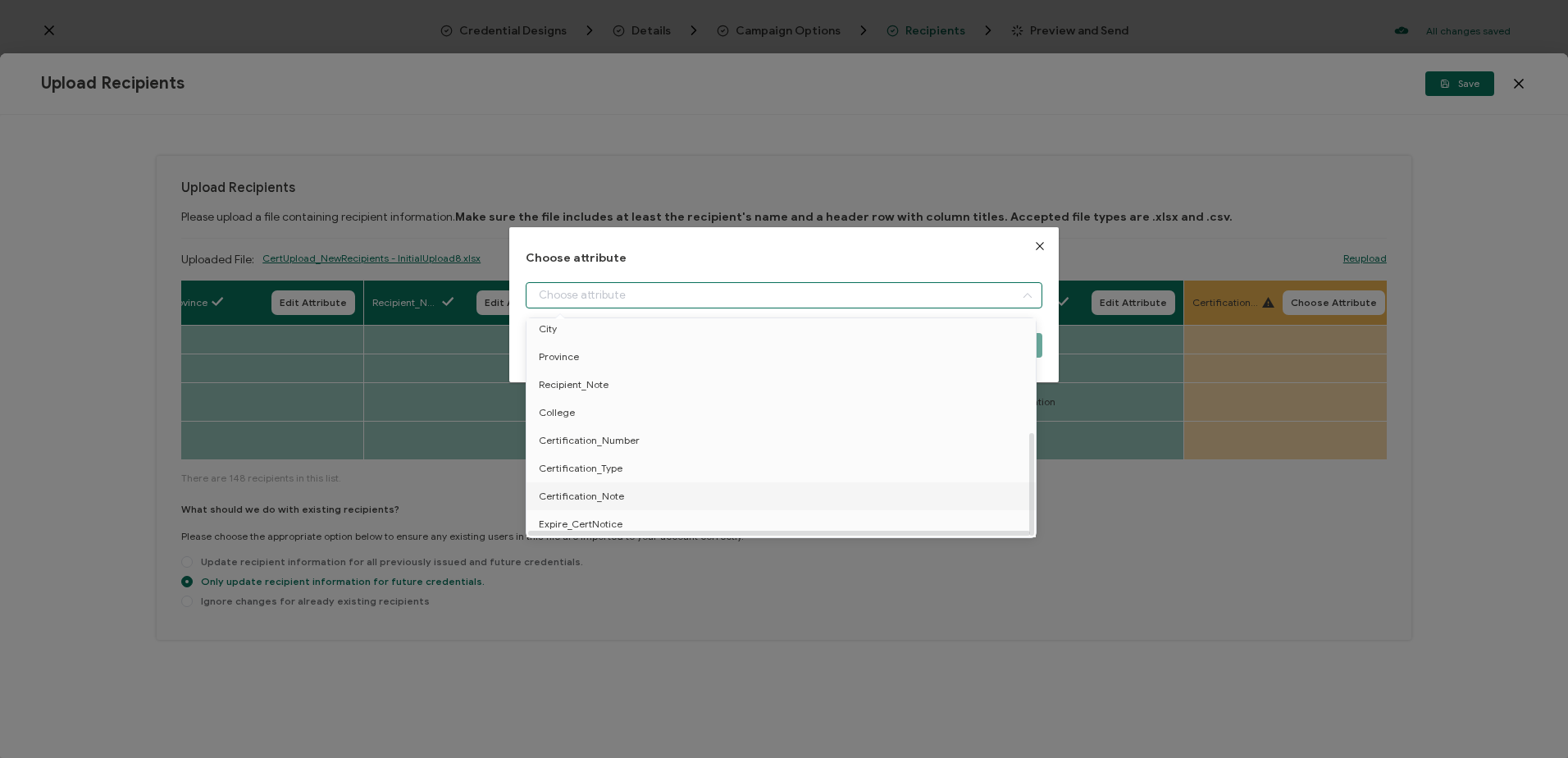
click at [607, 487] on span "Certification_Note" at bounding box center [581, 496] width 85 height 28
type input "Certification_Note"
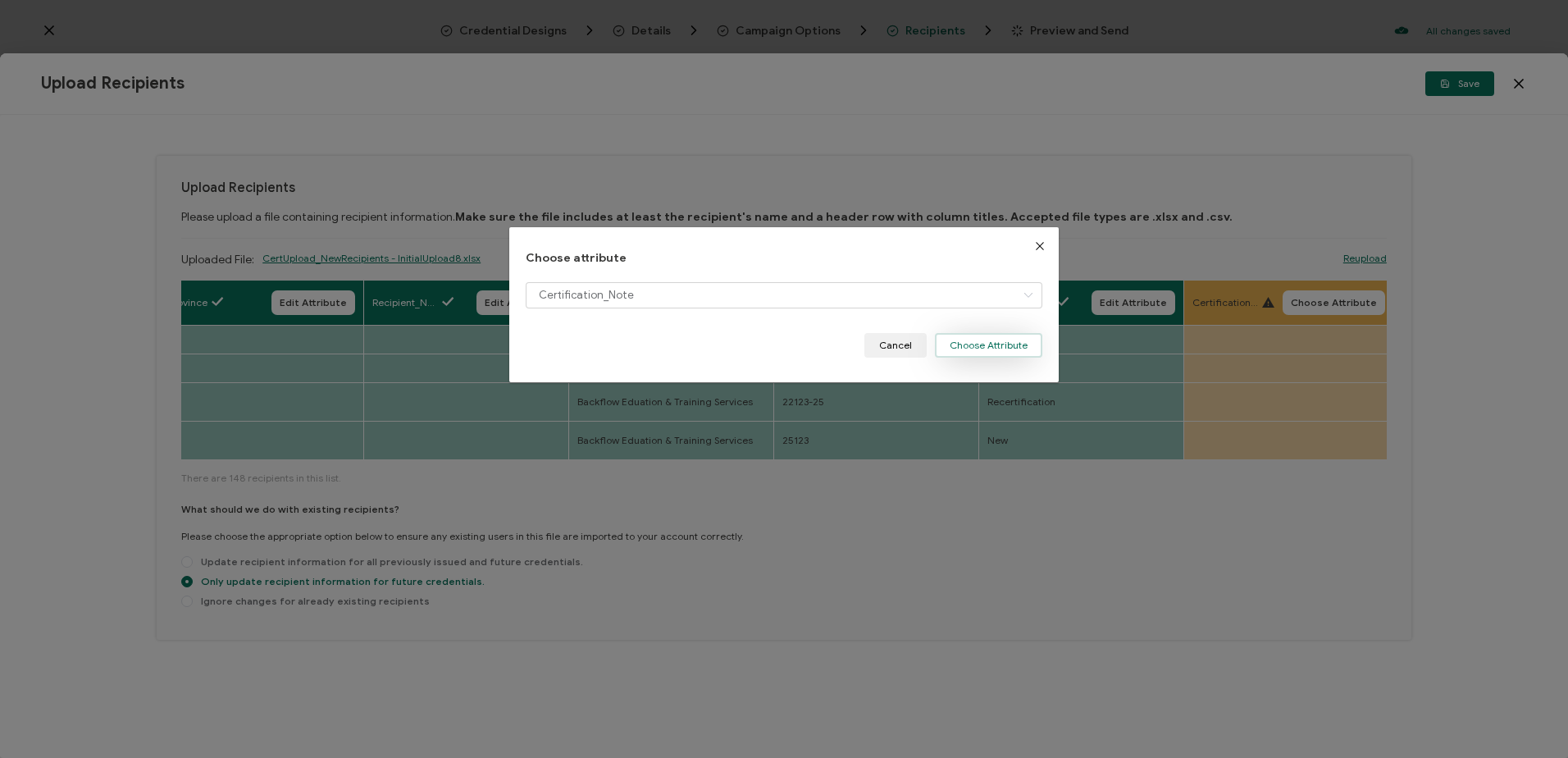
click at [993, 348] on button "Choose Attribute" at bounding box center [989, 346] width 107 height 25
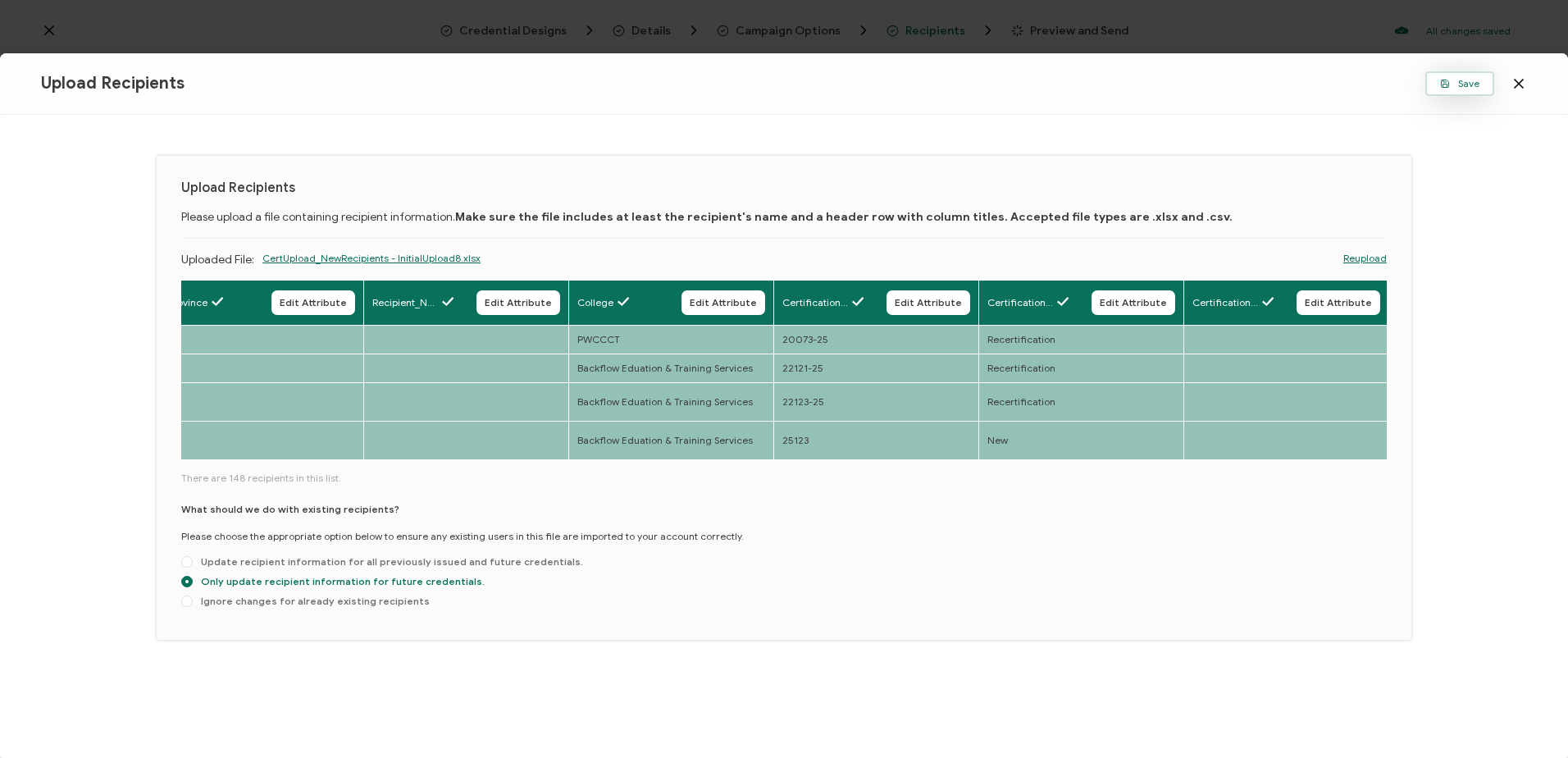
click at [1457, 80] on span "Save" at bounding box center [1460, 83] width 40 height 10
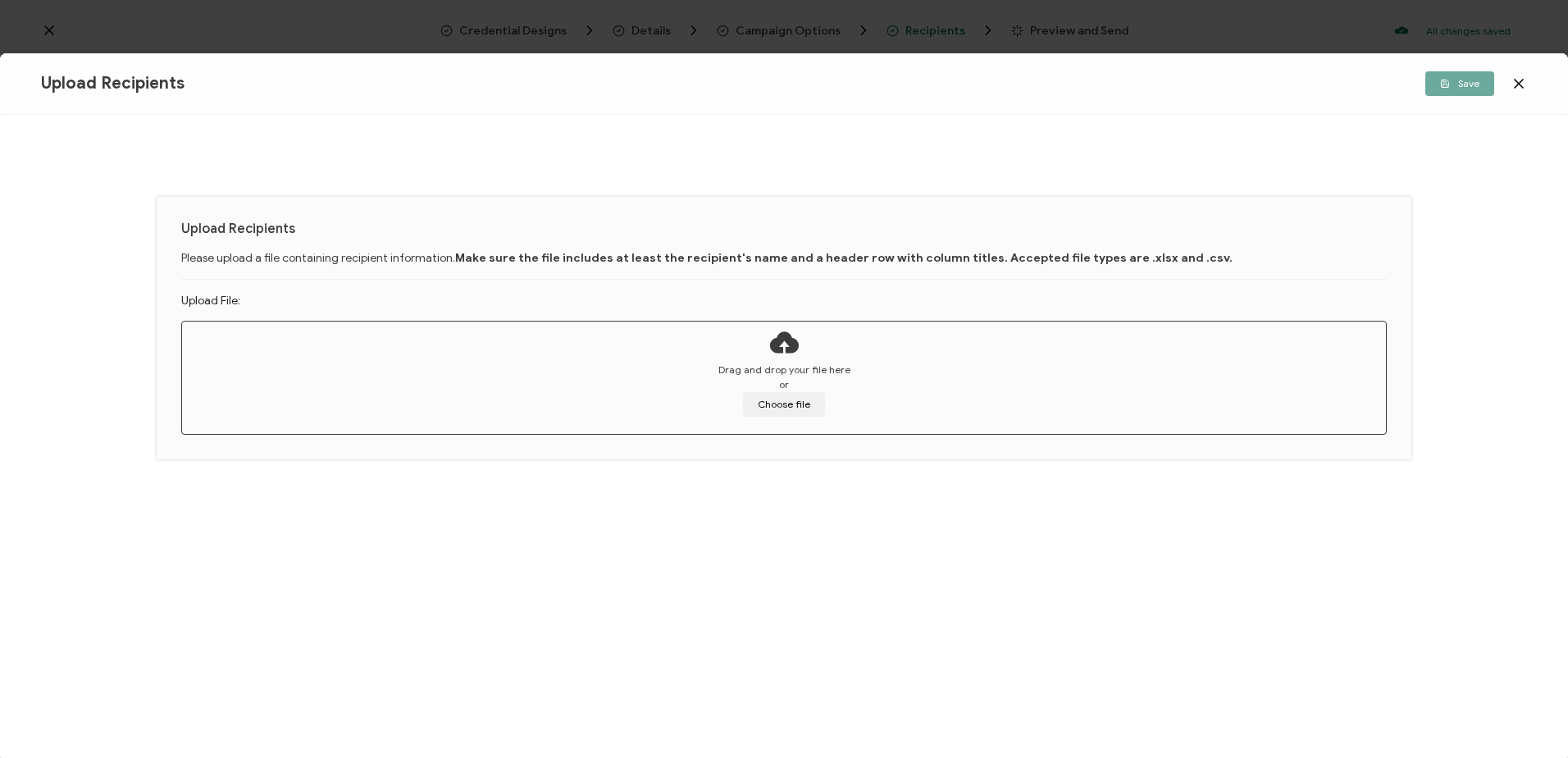
click at [794, 349] on icon at bounding box center [784, 342] width 33 height 41
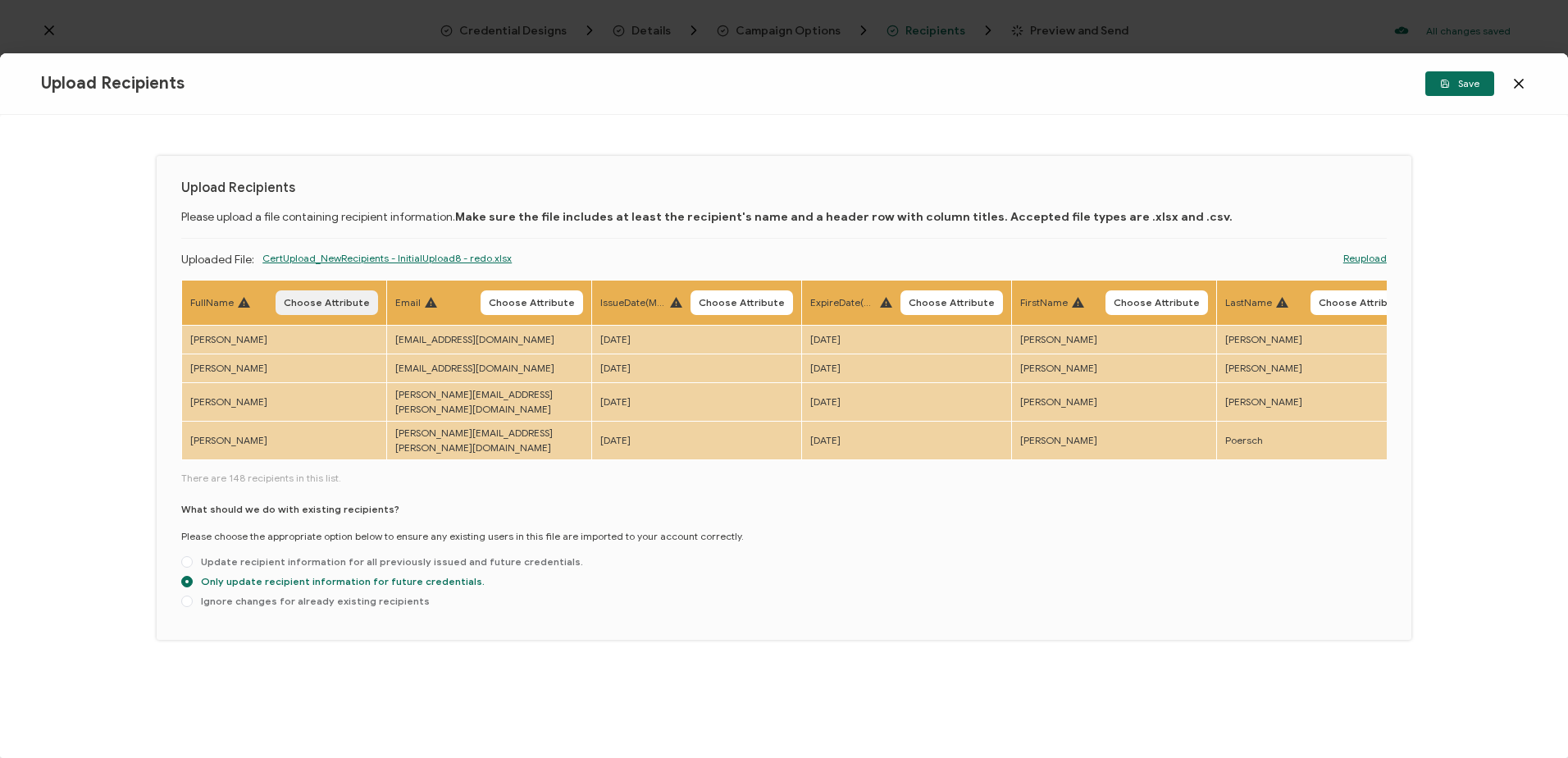
click at [310, 303] on span "Choose Attribute" at bounding box center [326, 303] width 86 height 10
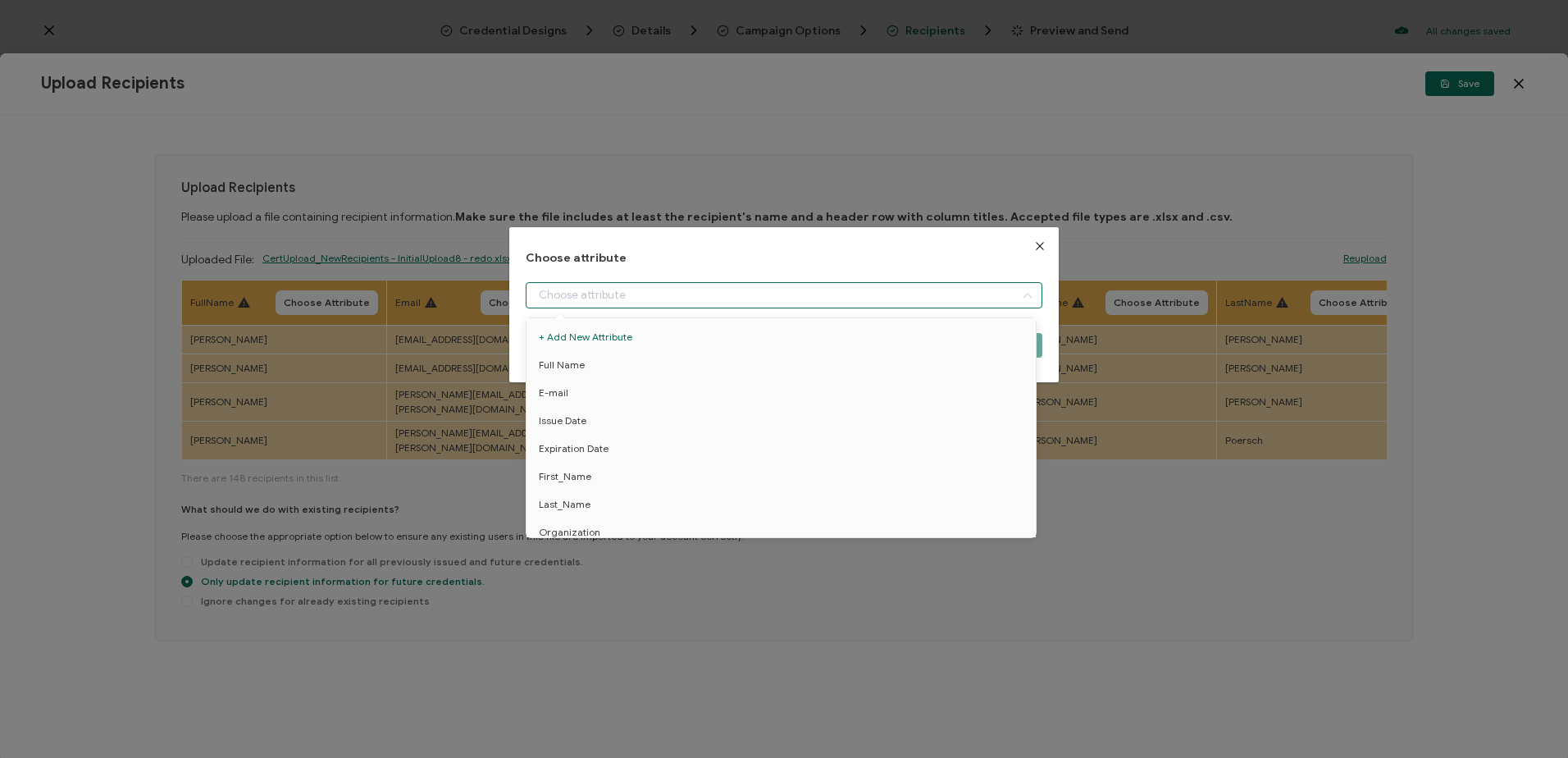
click at [674, 303] on input "dialog" at bounding box center [784, 295] width 516 height 26
drag, startPoint x: 579, startPoint y: 359, endPoint x: 746, endPoint y: 355, distance: 167.0
click at [581, 359] on span "Full Name" at bounding box center [562, 365] width 46 height 28
type input "Full Name"
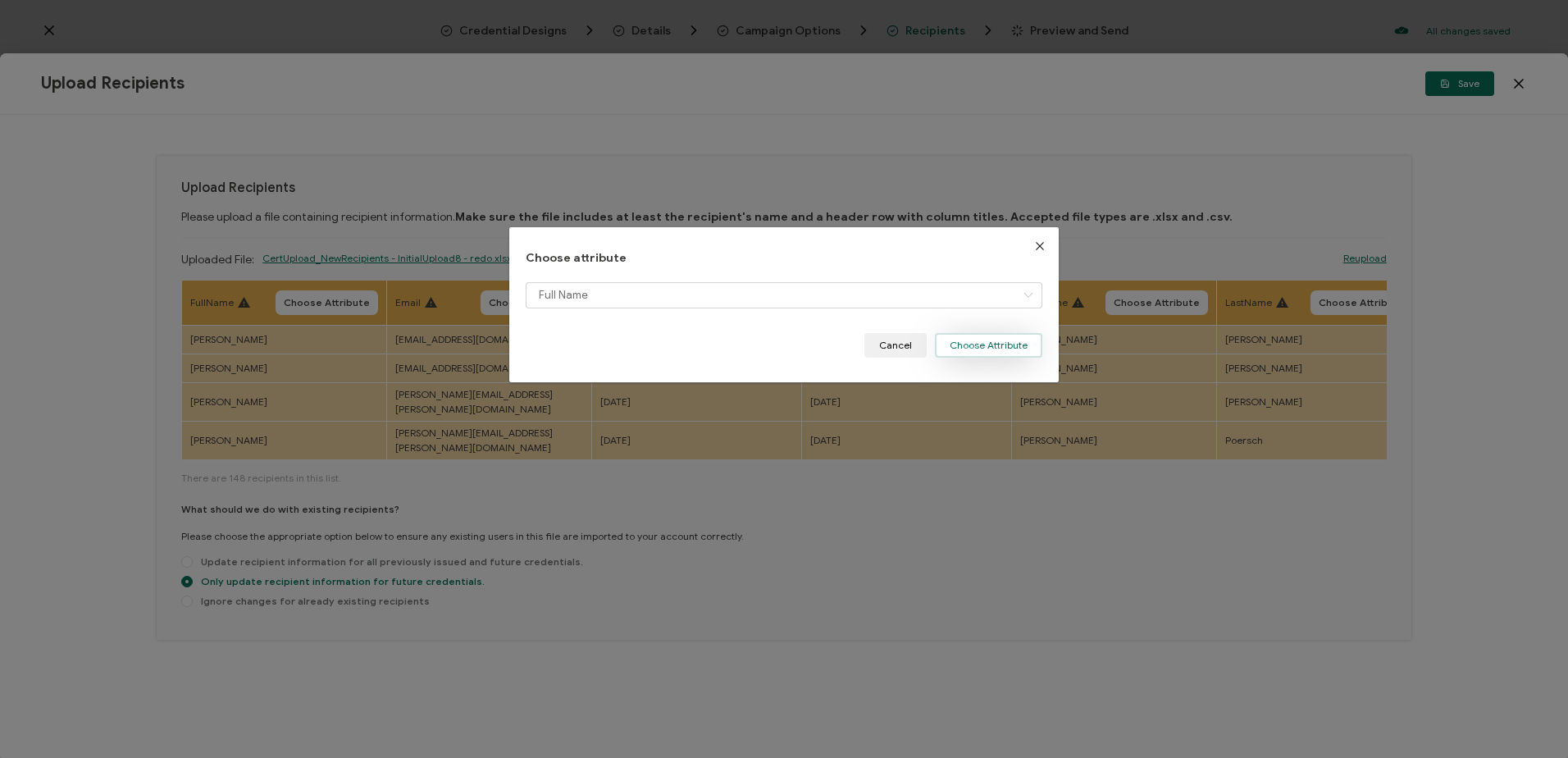
click at [970, 344] on button "Choose Attribute" at bounding box center [989, 346] width 107 height 25
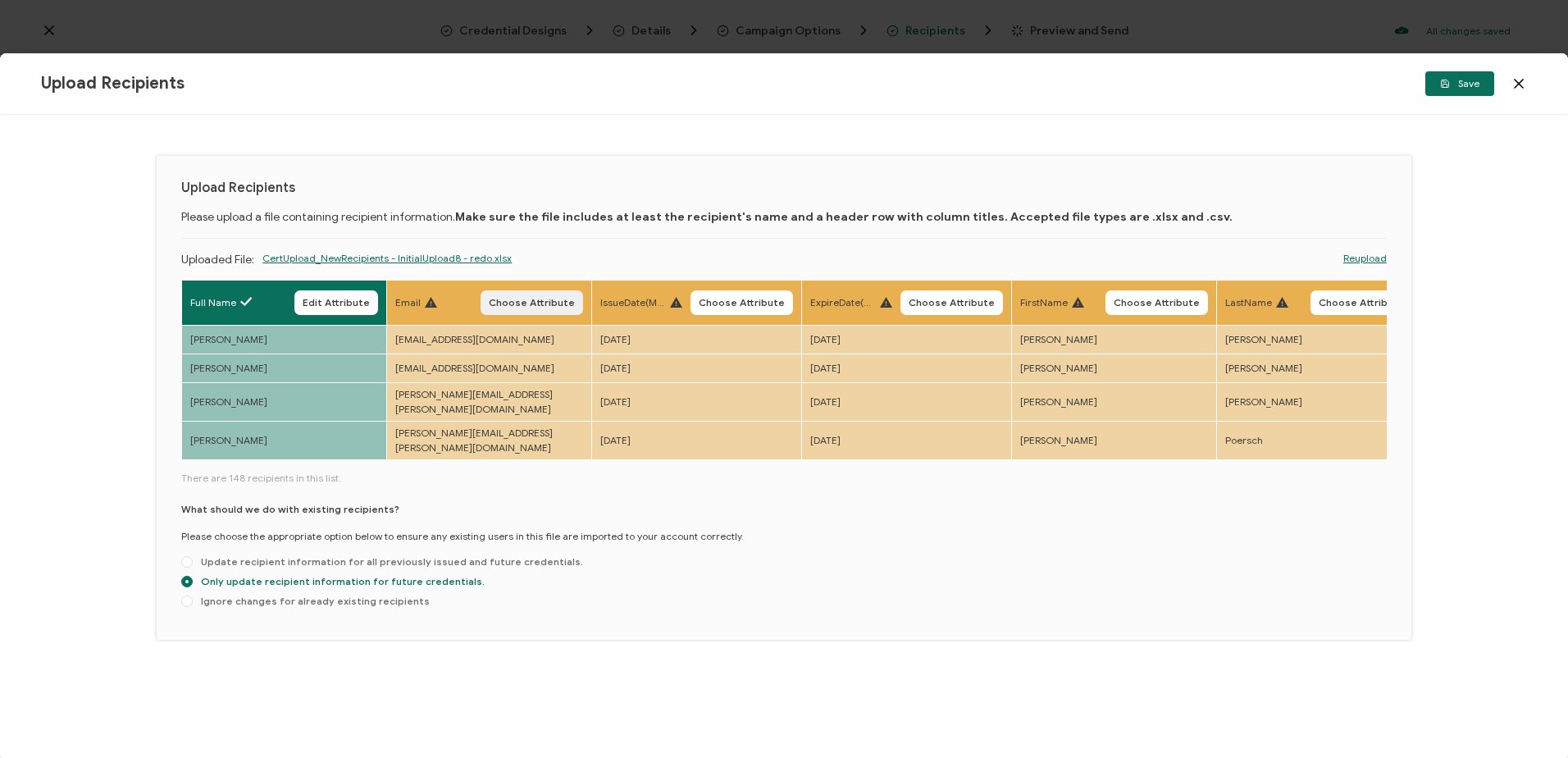
click at [531, 303] on span "Choose Attribute" at bounding box center [531, 303] width 86 height 10
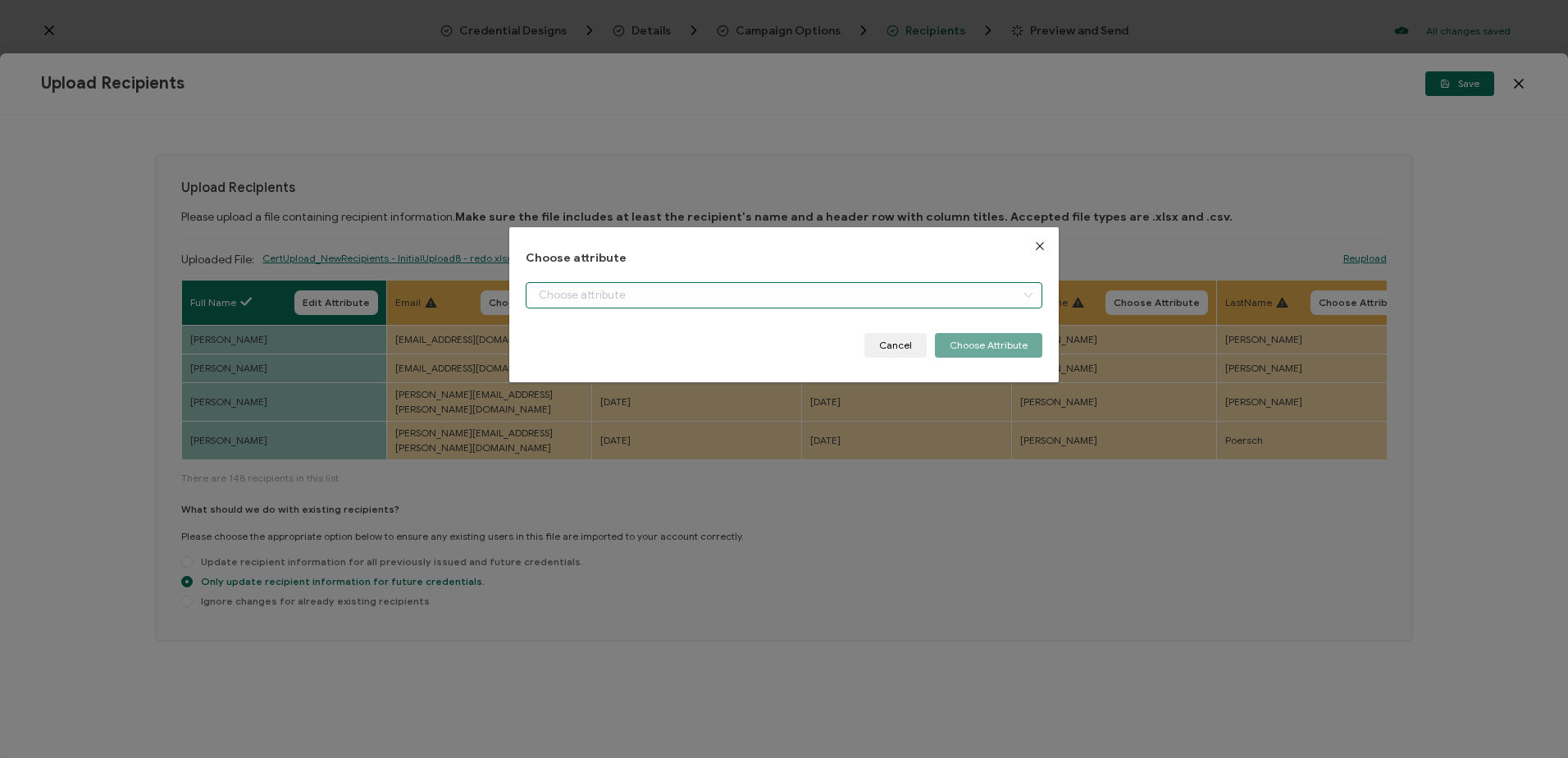
click at [584, 293] on input "dialog" at bounding box center [784, 295] width 516 height 26
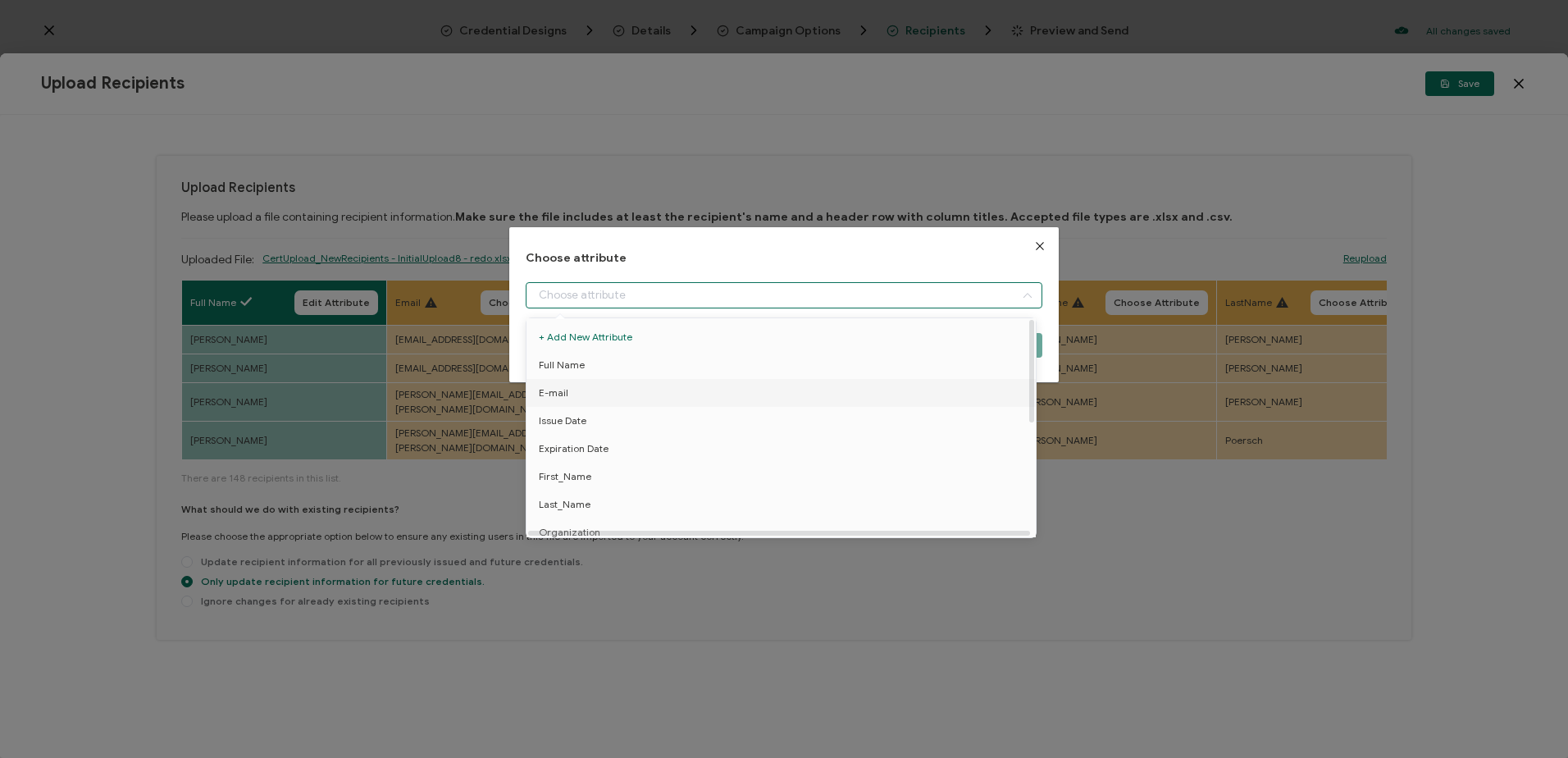
drag, startPoint x: 569, startPoint y: 389, endPoint x: 579, endPoint y: 391, distance: 10.2
click at [570, 391] on li "E-mail" at bounding box center [784, 393] width 523 height 28
type input "E-mail"
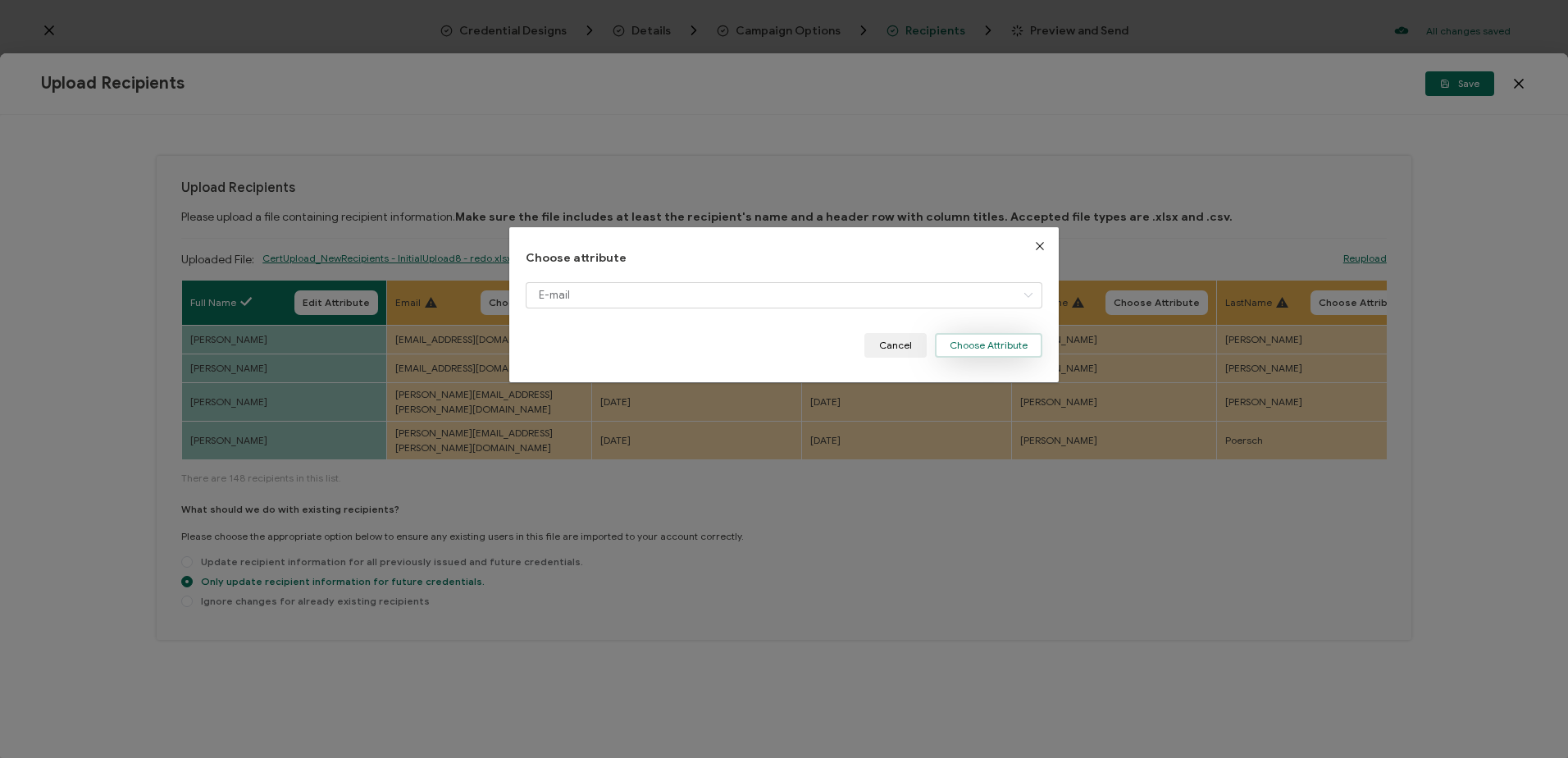
click at [975, 346] on button "Choose Attribute" at bounding box center [989, 346] width 107 height 25
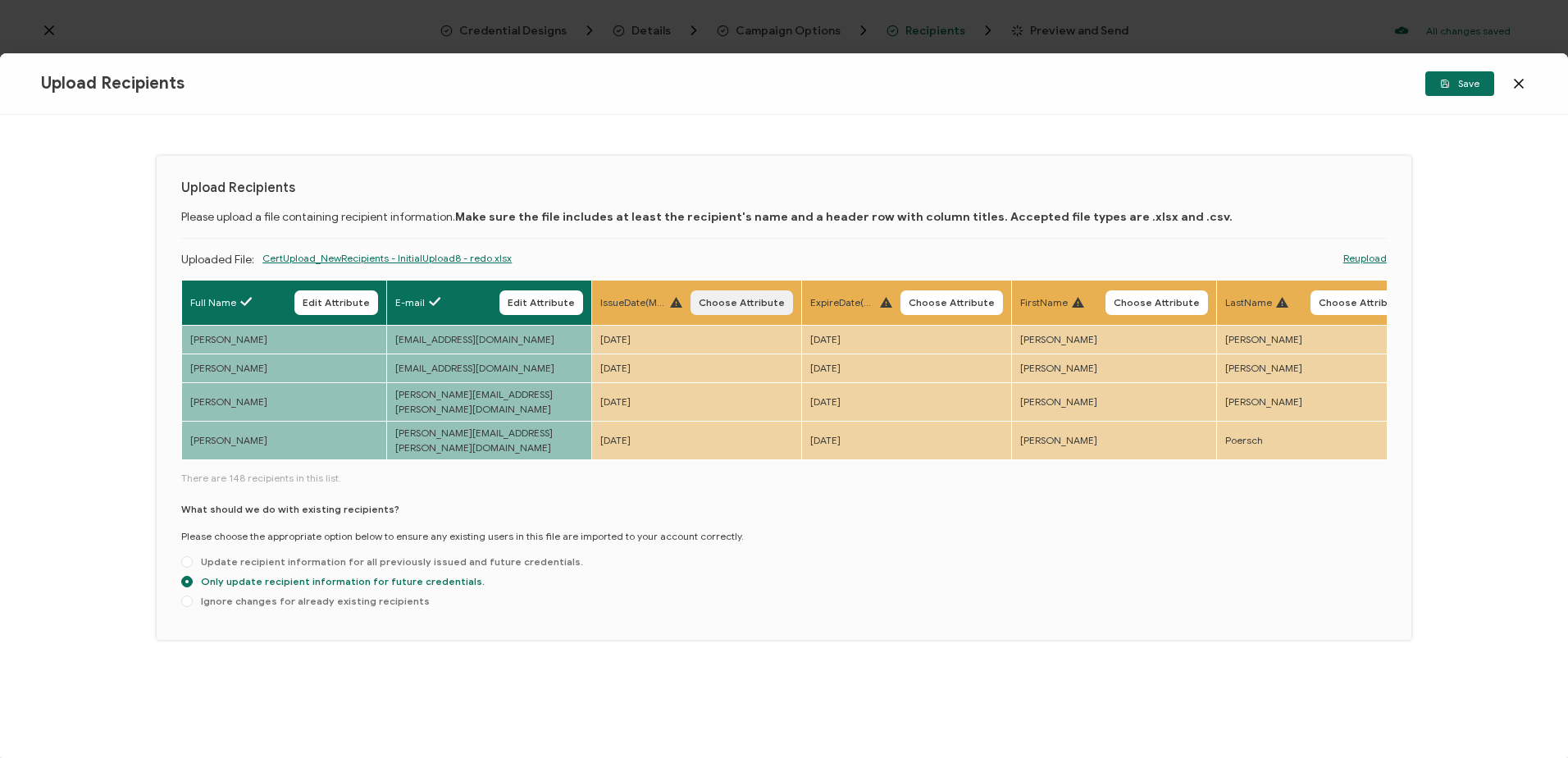
click at [733, 298] on span "Choose Attribute" at bounding box center [741, 303] width 86 height 10
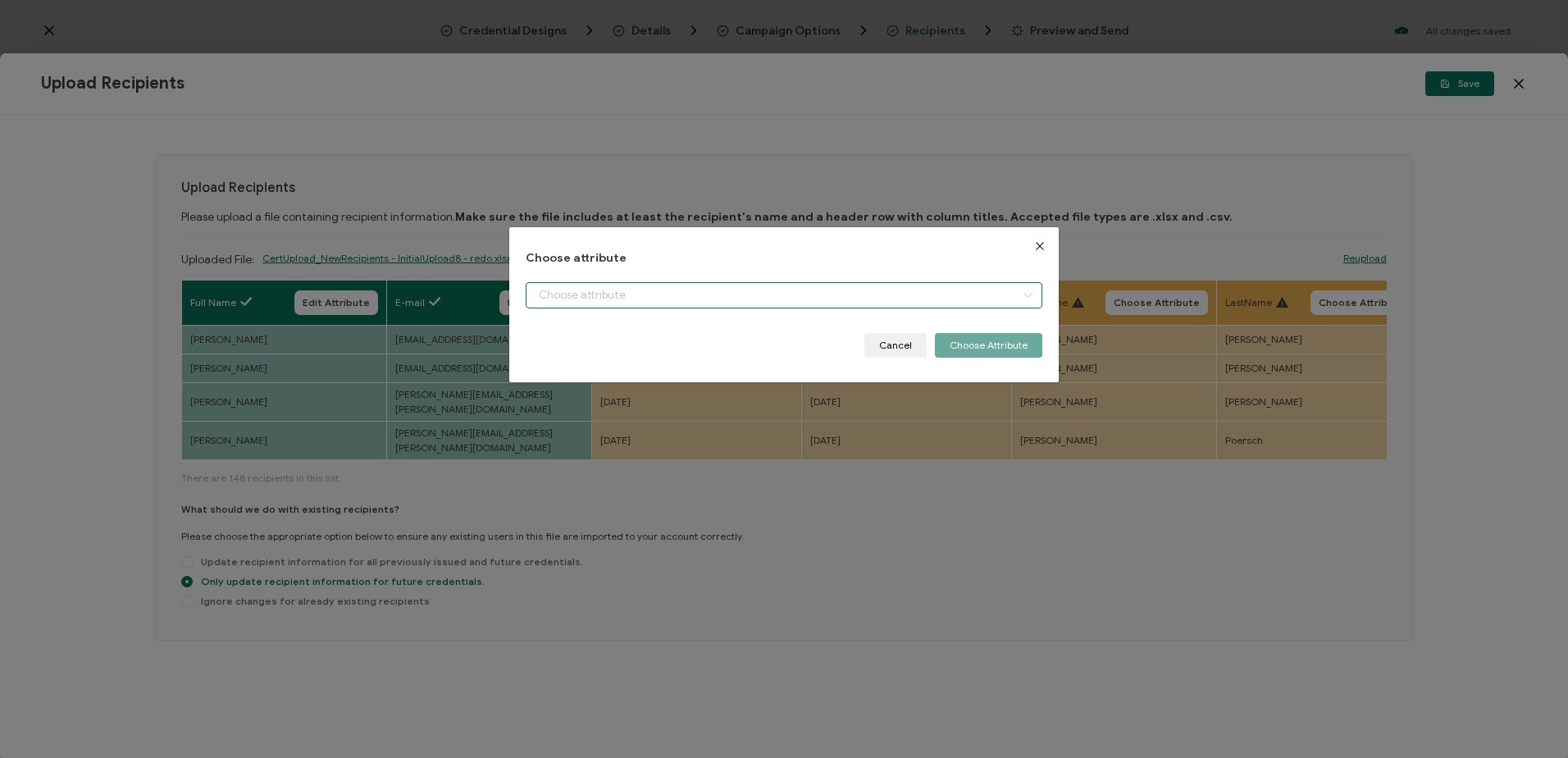
click at [614, 292] on input "dialog" at bounding box center [784, 295] width 516 height 26
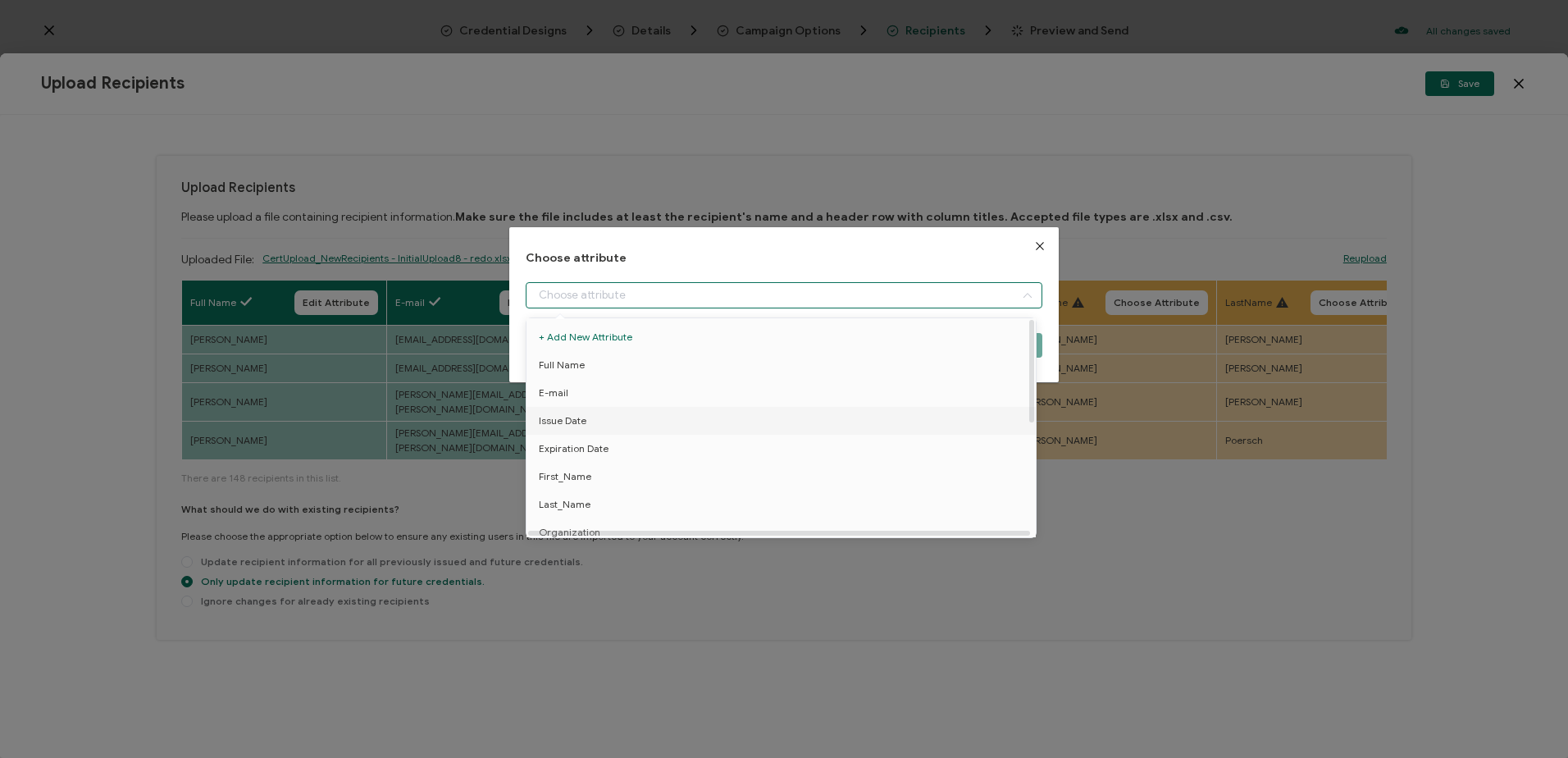
drag, startPoint x: 578, startPoint y: 415, endPoint x: 734, endPoint y: 409, distance: 156.1
click at [579, 415] on span "Issue Date" at bounding box center [563, 421] width 48 height 28
type input "Issue Date"
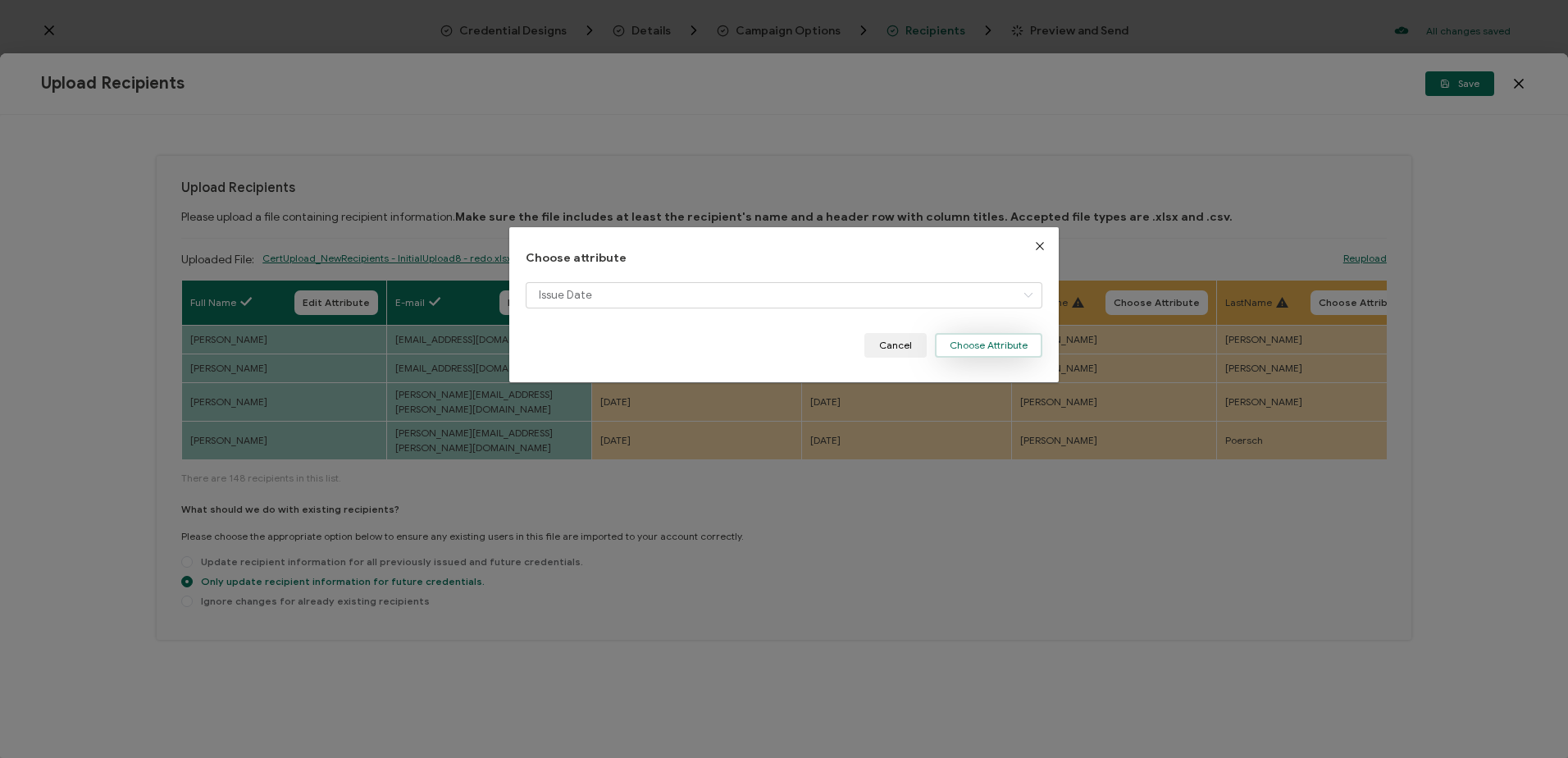
click at [975, 336] on button "Choose Attribute" at bounding box center [989, 346] width 107 height 25
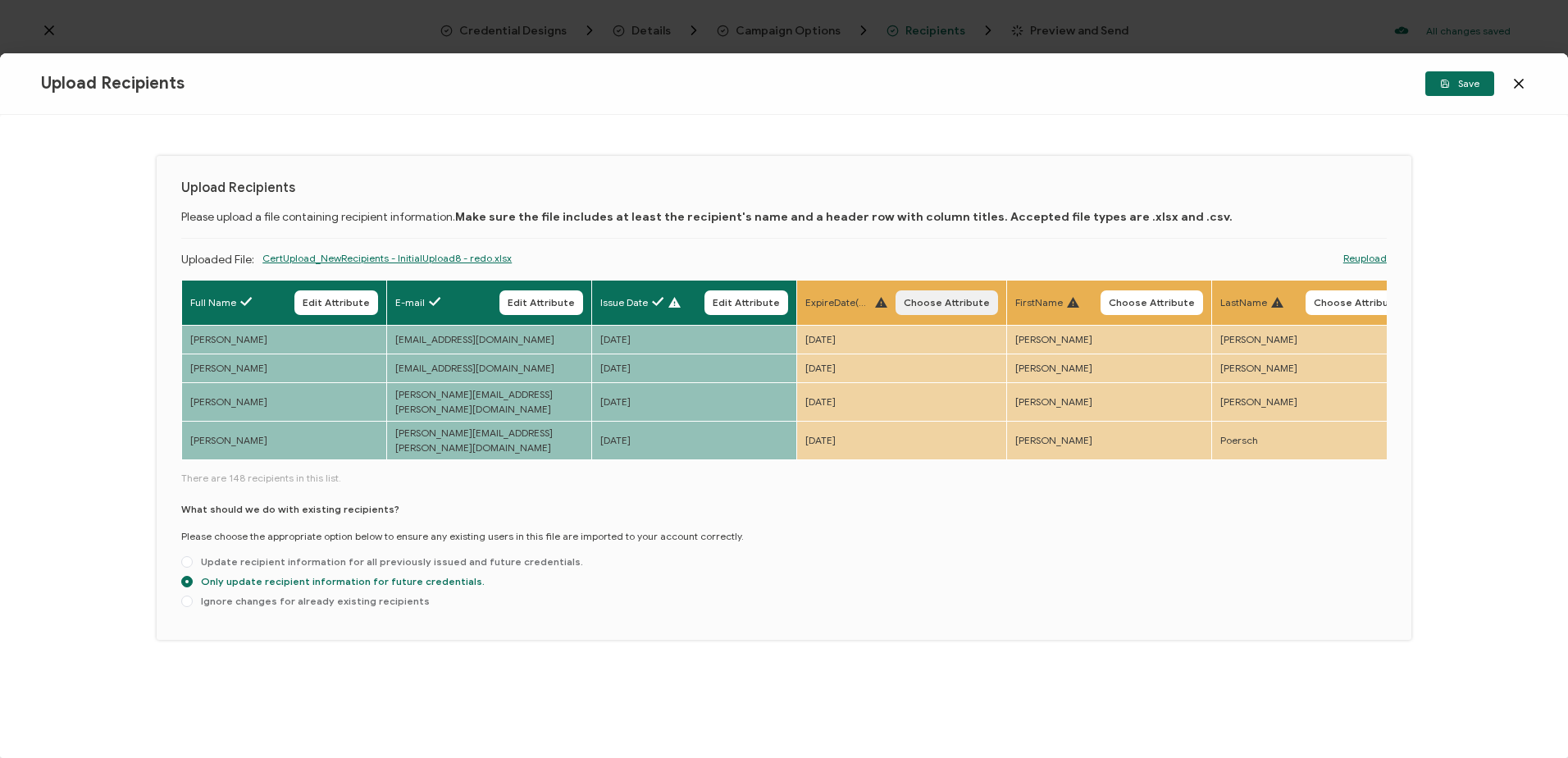
click at [956, 302] on span "Choose Attribute" at bounding box center [946, 303] width 86 height 10
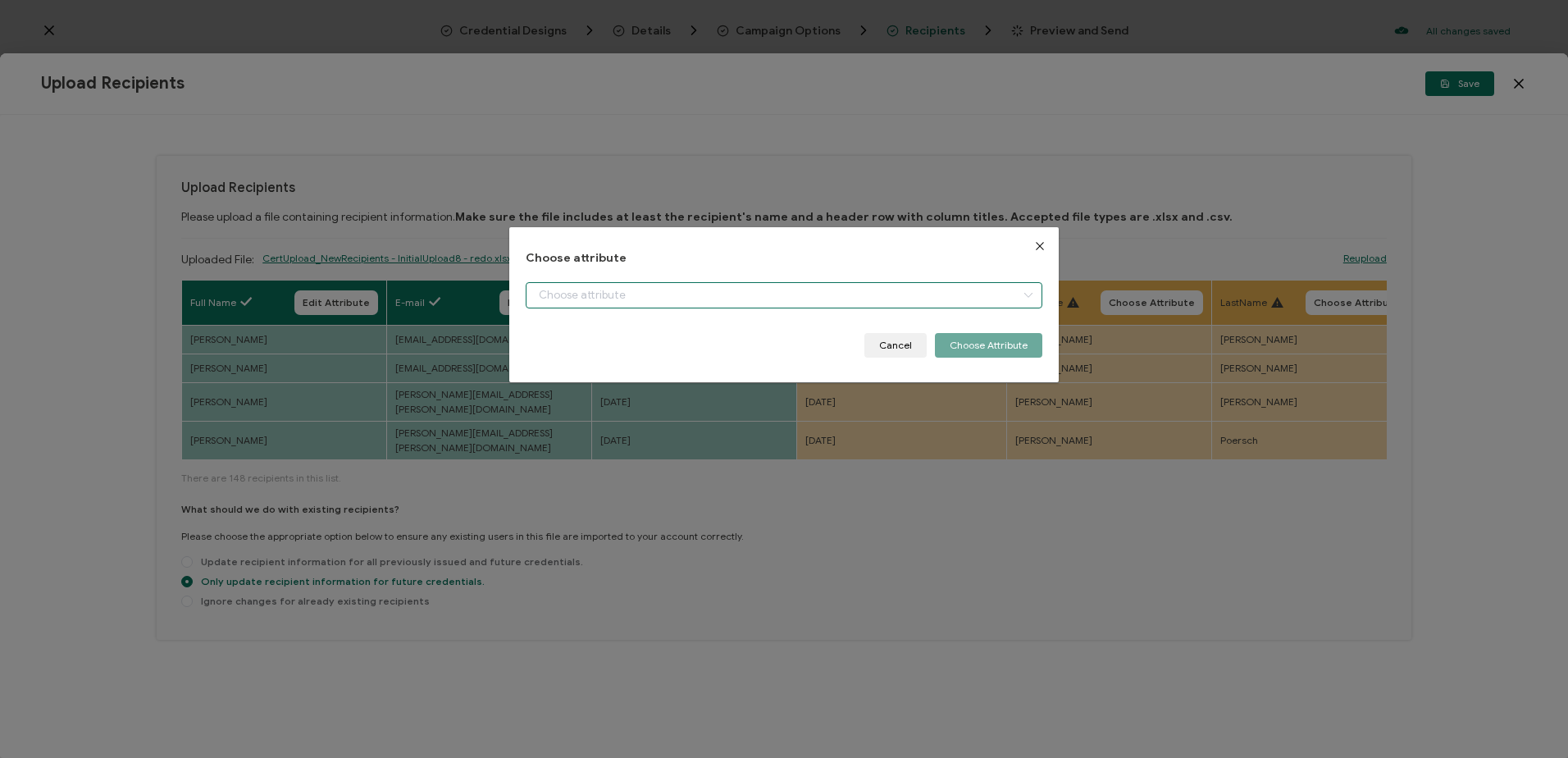
click at [700, 286] on input "dialog" at bounding box center [784, 295] width 516 height 26
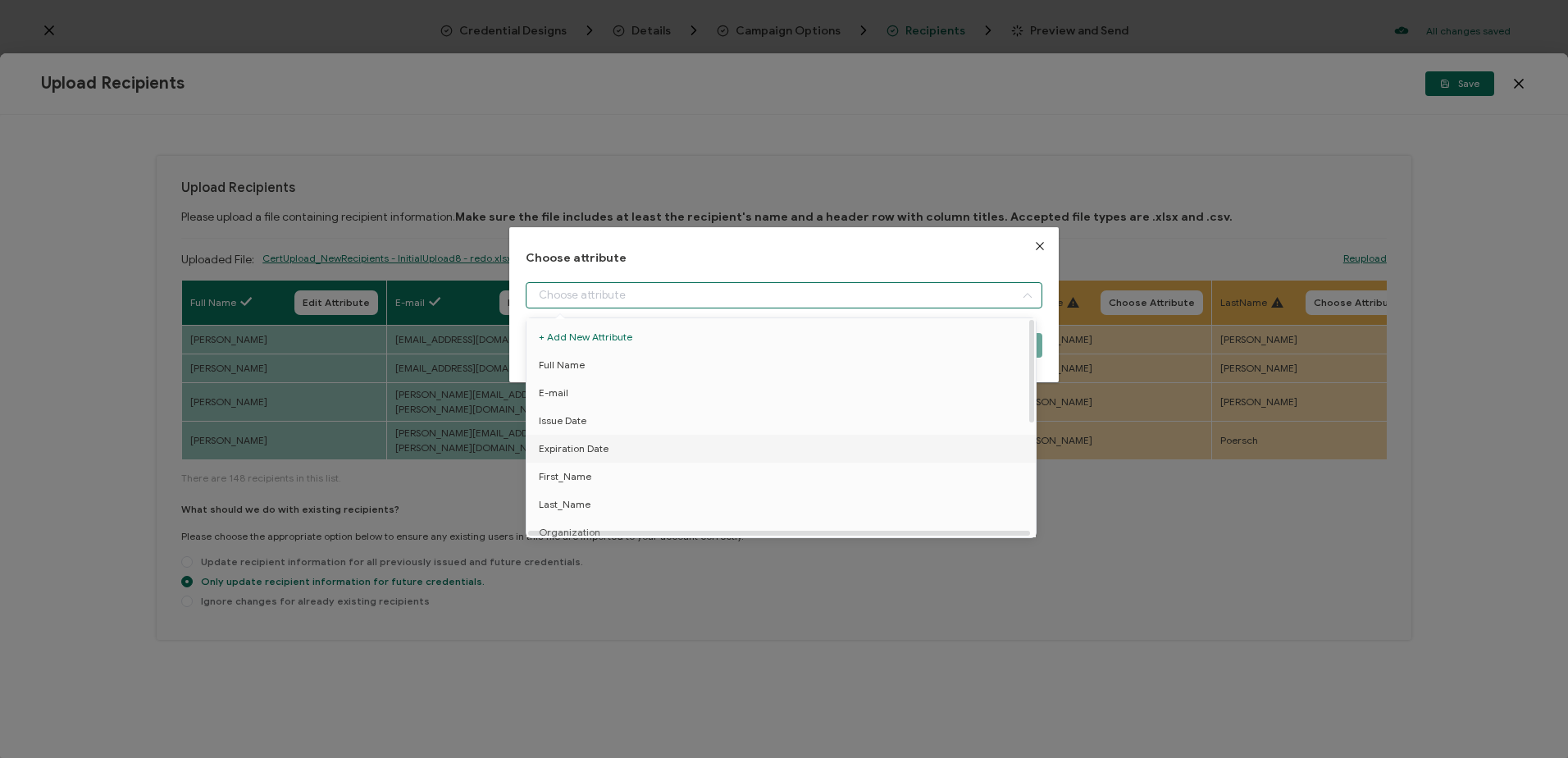
click at [590, 453] on span "Expiration Date" at bounding box center [574, 449] width 69 height 28
type input "Expiration Date"
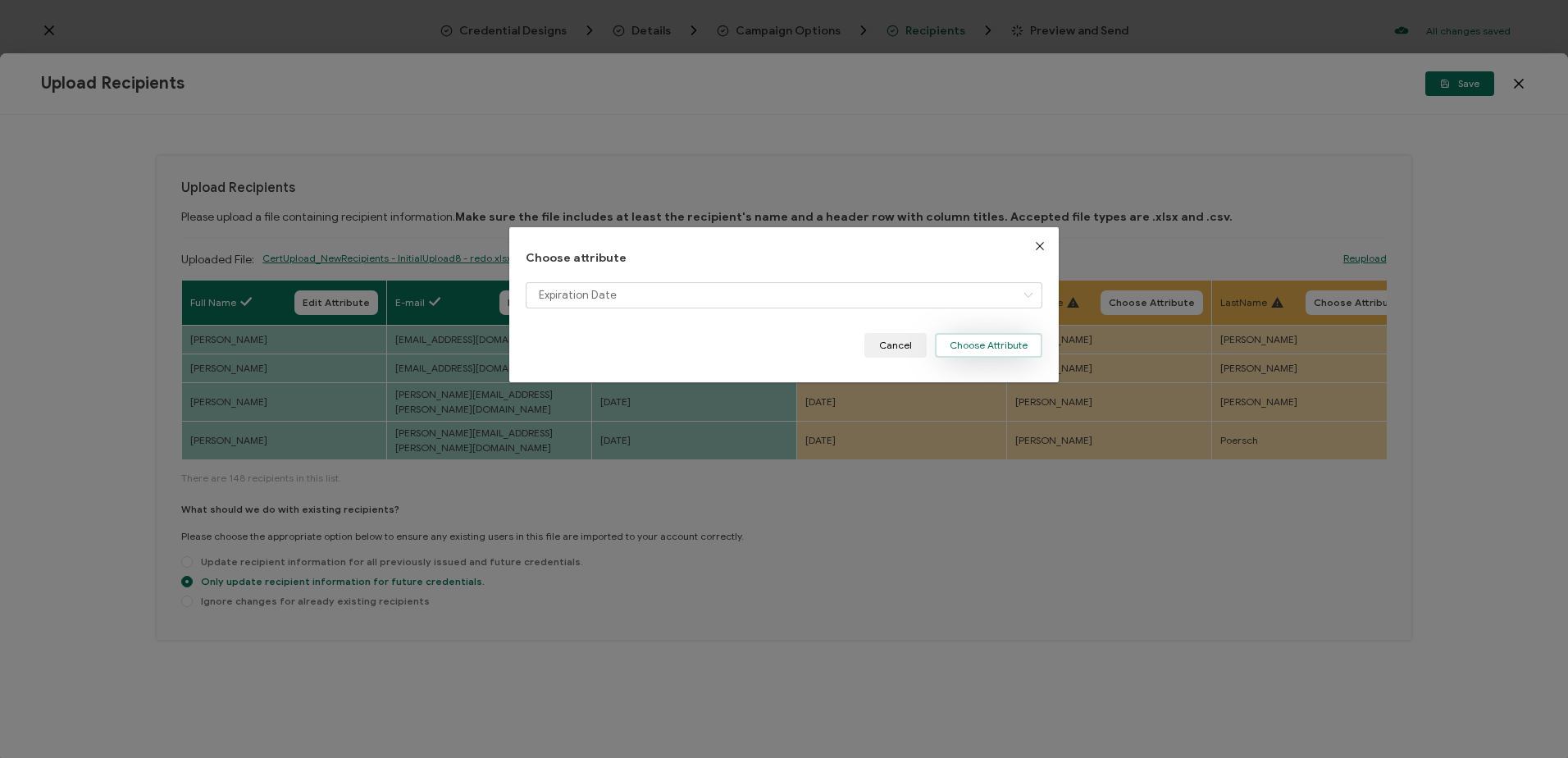
click at [1002, 349] on button "Choose Attribute" at bounding box center [989, 346] width 107 height 25
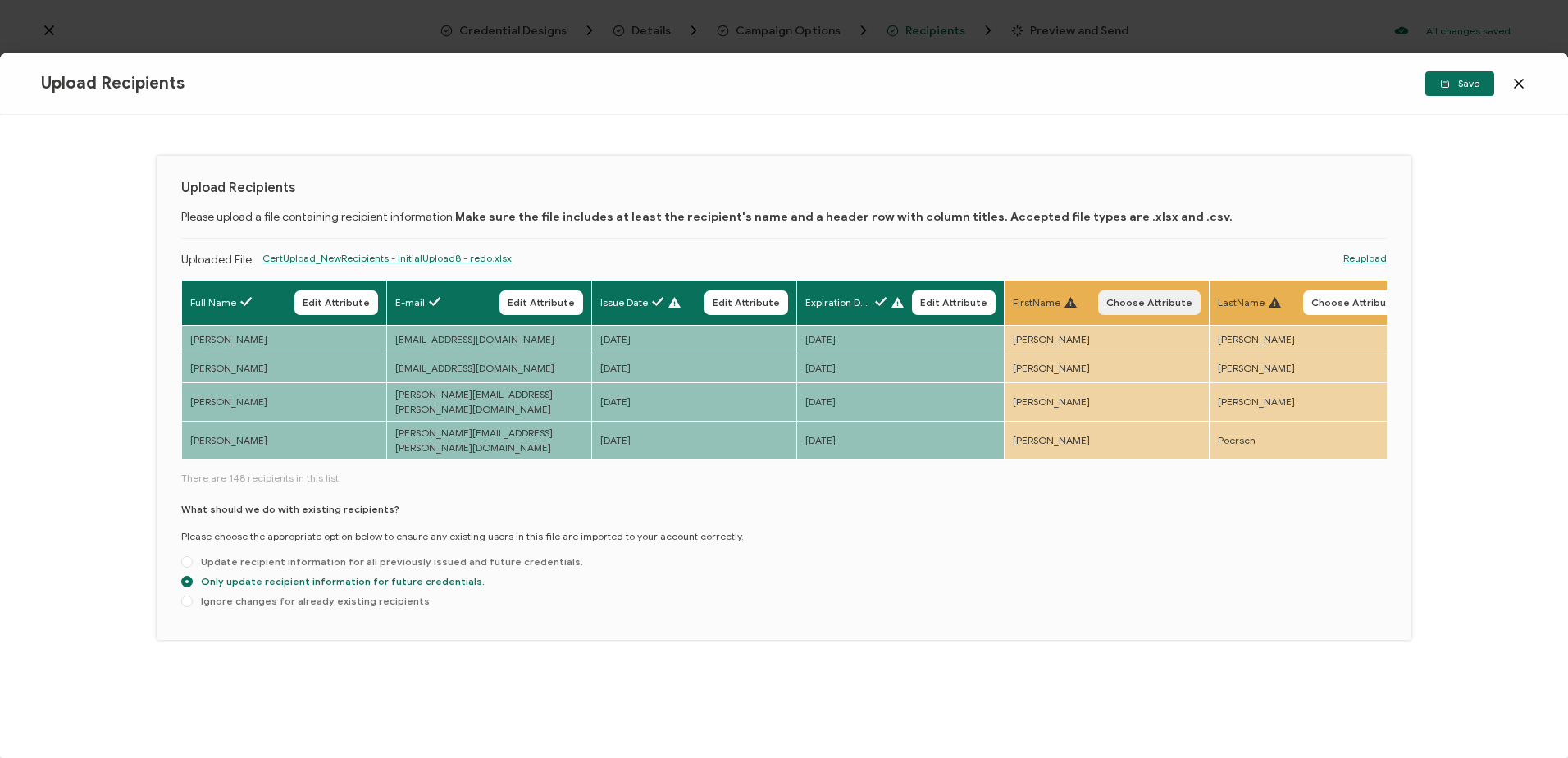
click at [1175, 303] on span "Choose Attribute" at bounding box center [1149, 303] width 86 height 10
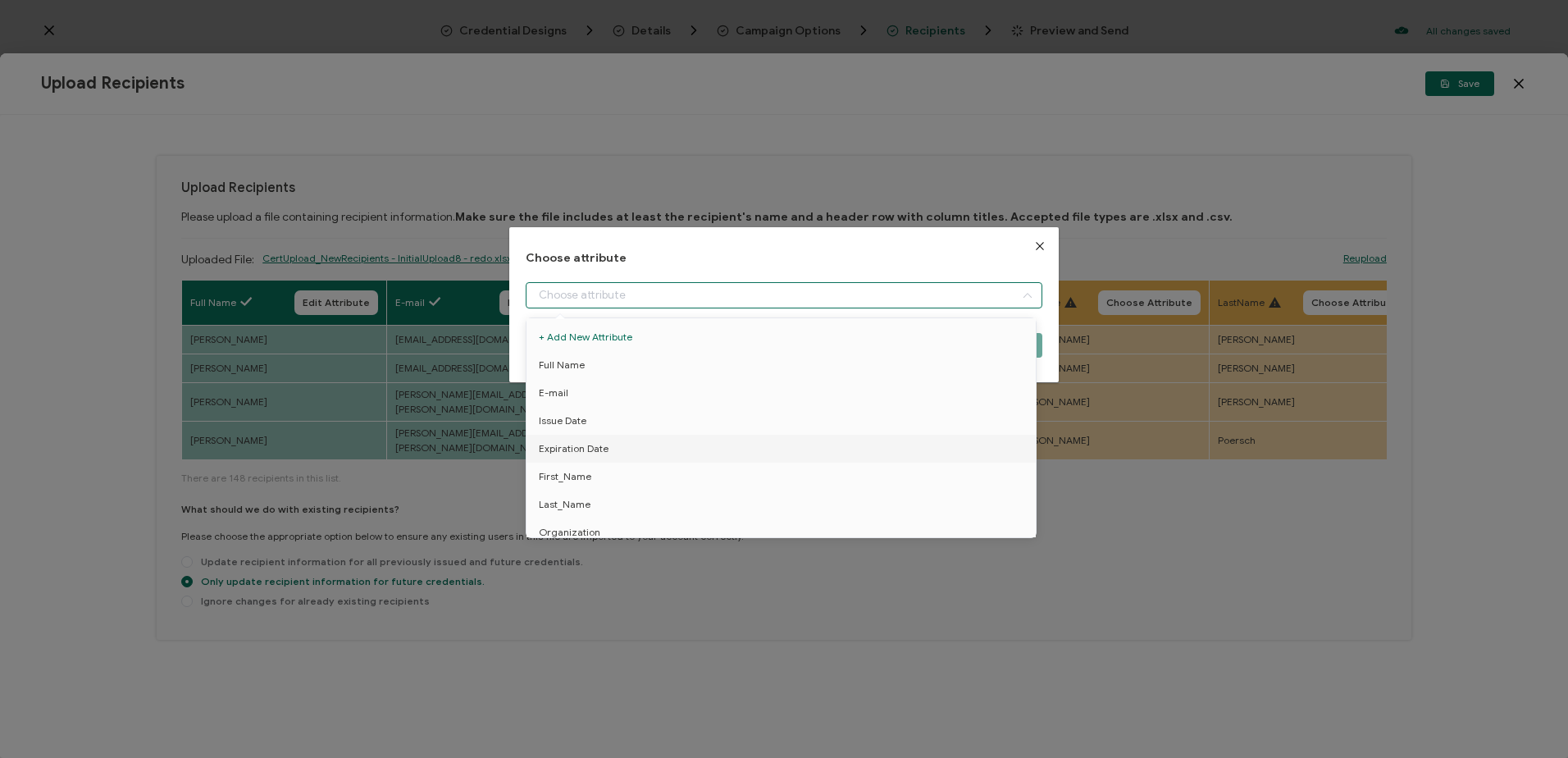
click at [797, 297] on input "dialog" at bounding box center [784, 295] width 516 height 26
click at [603, 396] on li "First_Name" at bounding box center [784, 394] width 523 height 28
type input "First_Name"
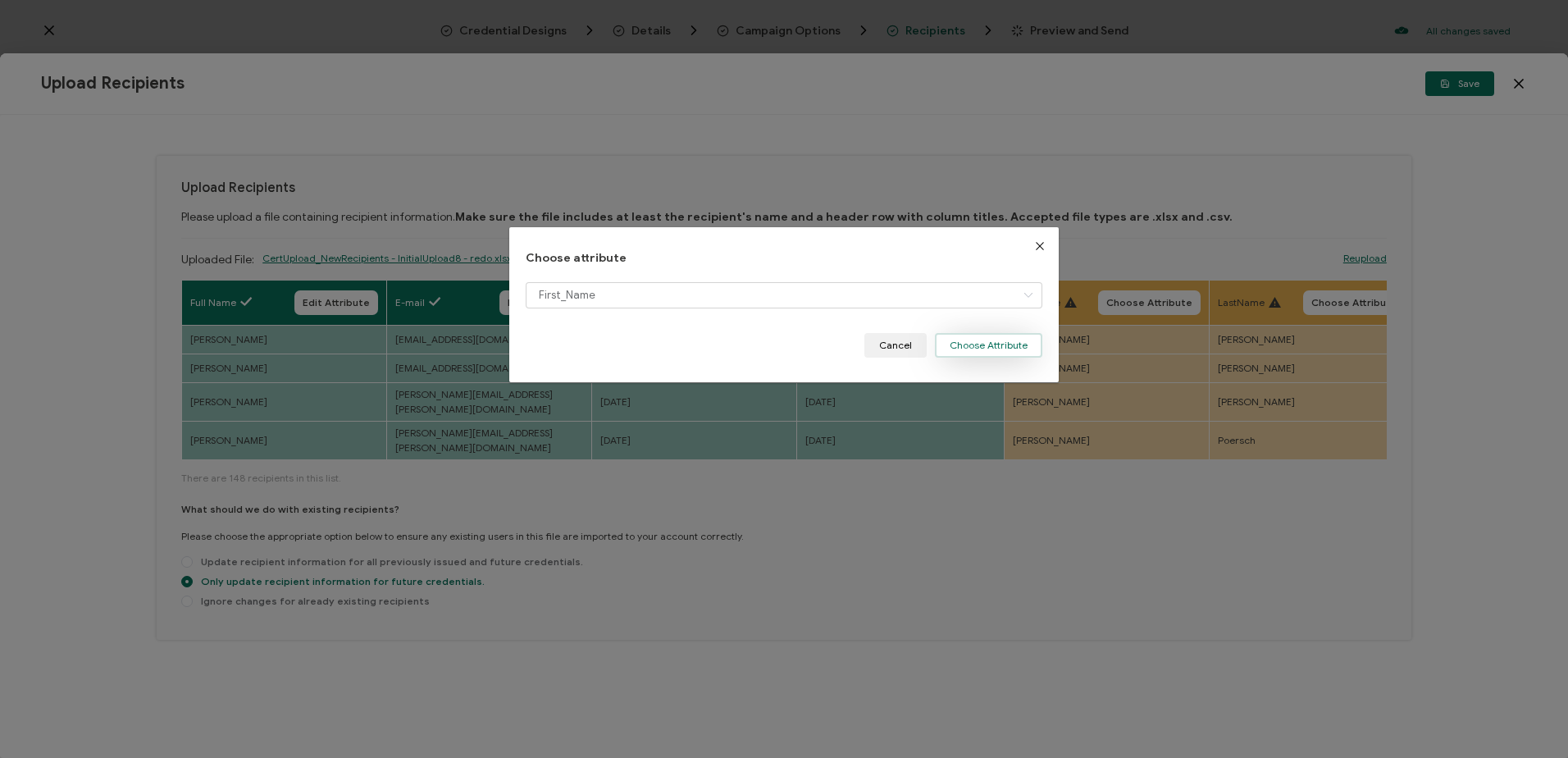
click at [989, 337] on button "Choose Attribute" at bounding box center [989, 346] width 107 height 25
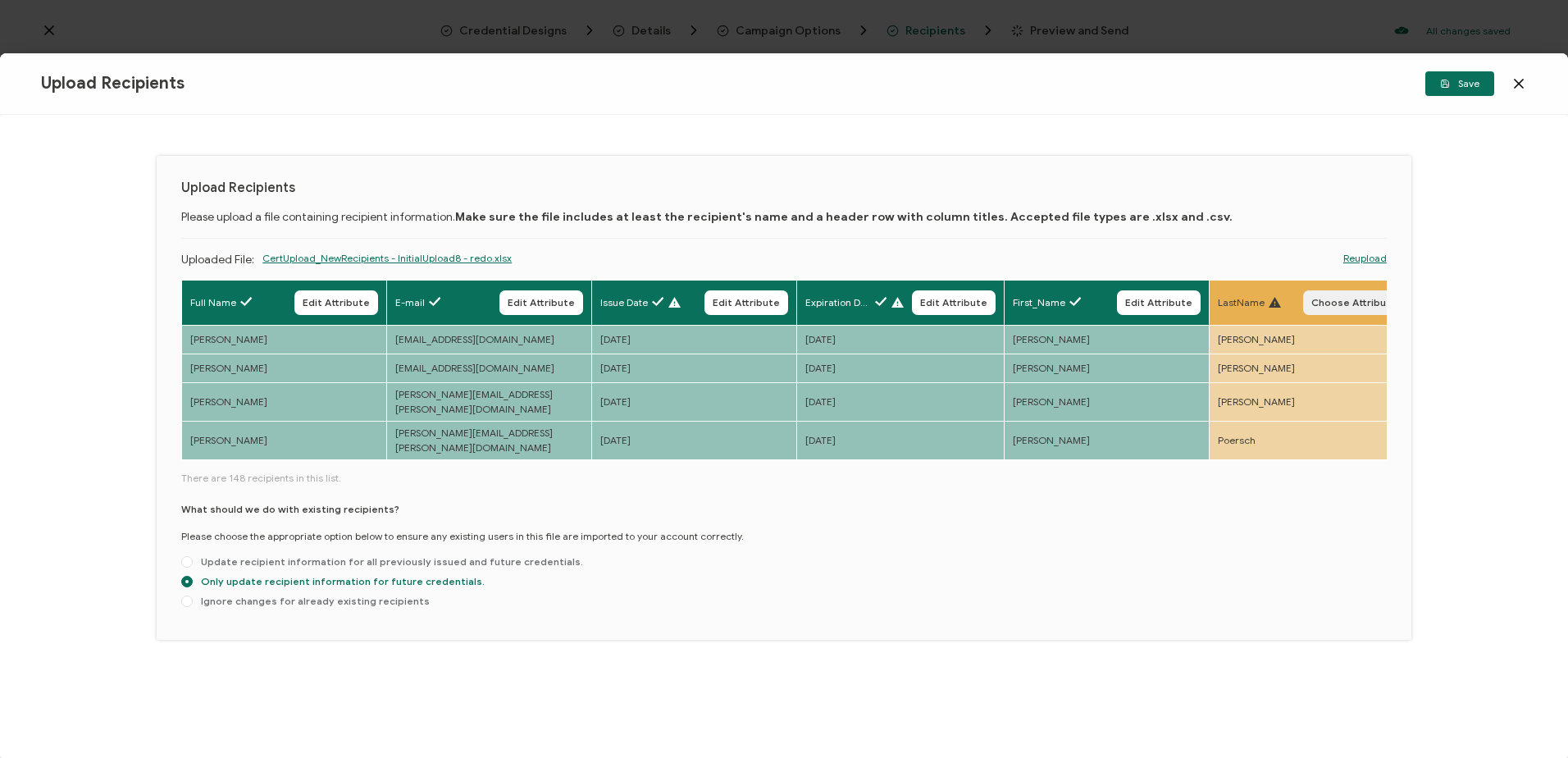
click at [1320, 303] on span "Choose Attribute" at bounding box center [1354, 303] width 86 height 10
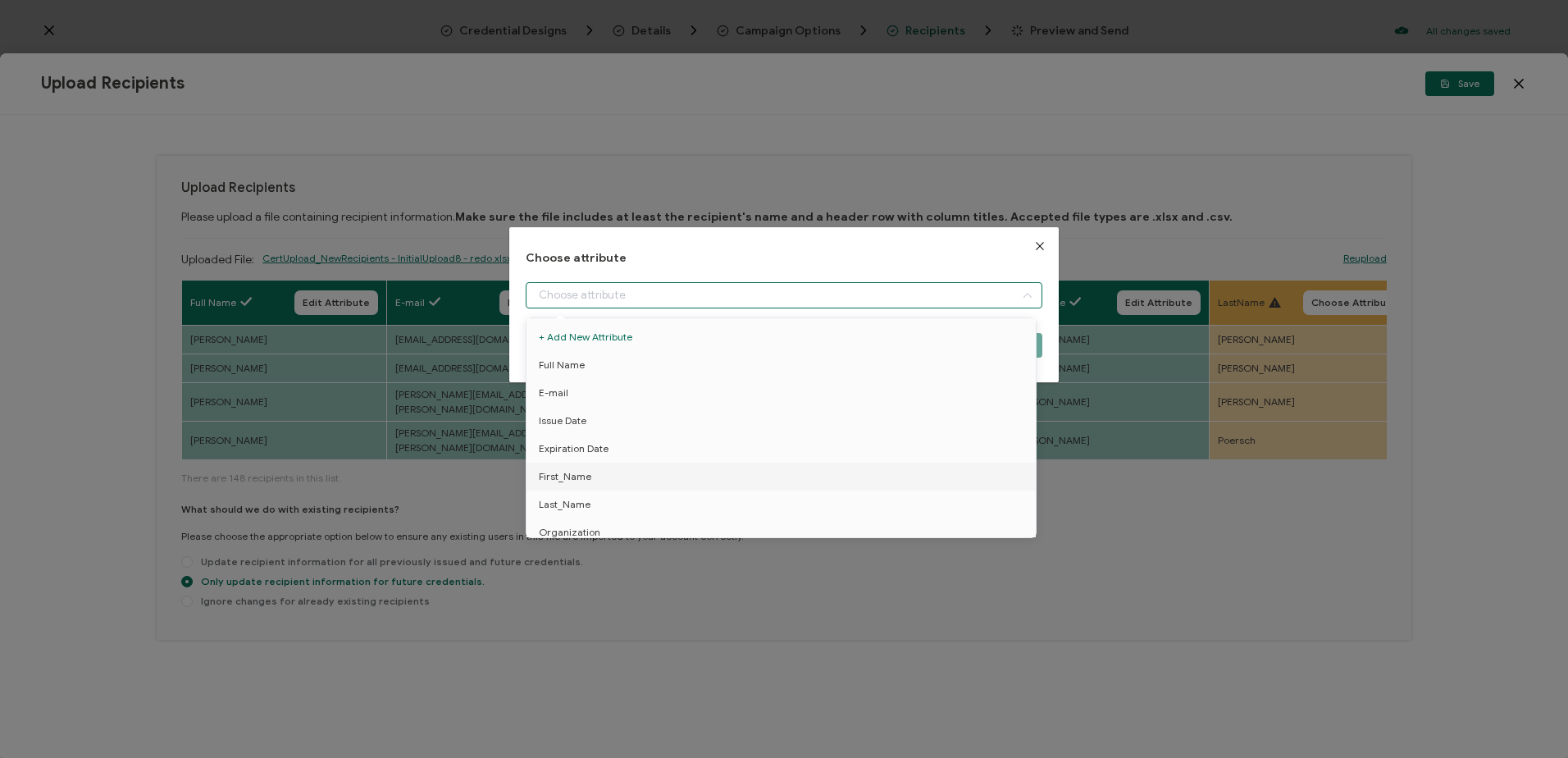
click at [794, 297] on input "dialog" at bounding box center [784, 295] width 516 height 26
click at [574, 345] on span "Last_Name" at bounding box center [565, 347] width 52 height 28
type input "Last_Name"
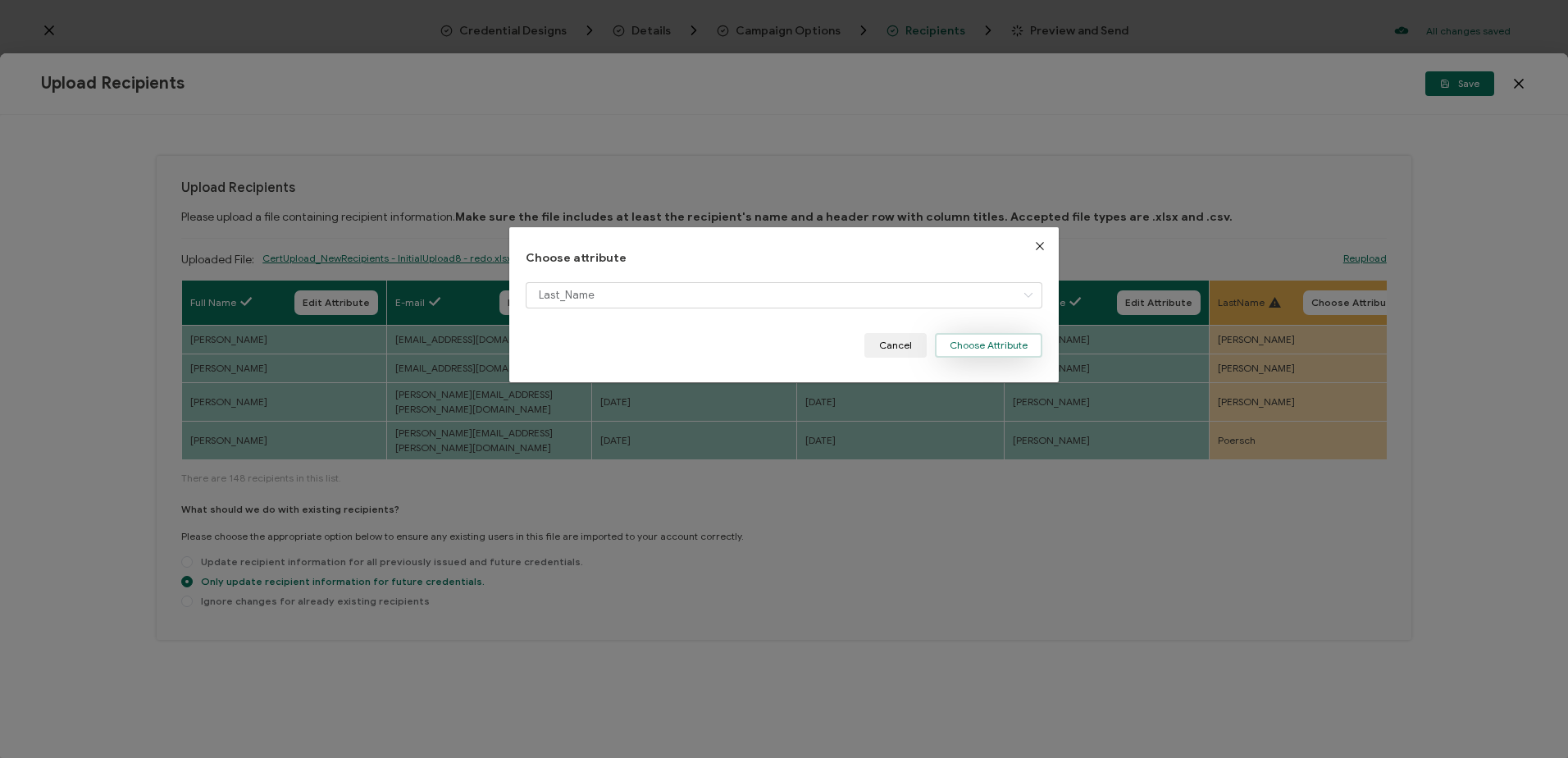
click at [989, 346] on button "Choose Attribute" at bounding box center [989, 346] width 107 height 25
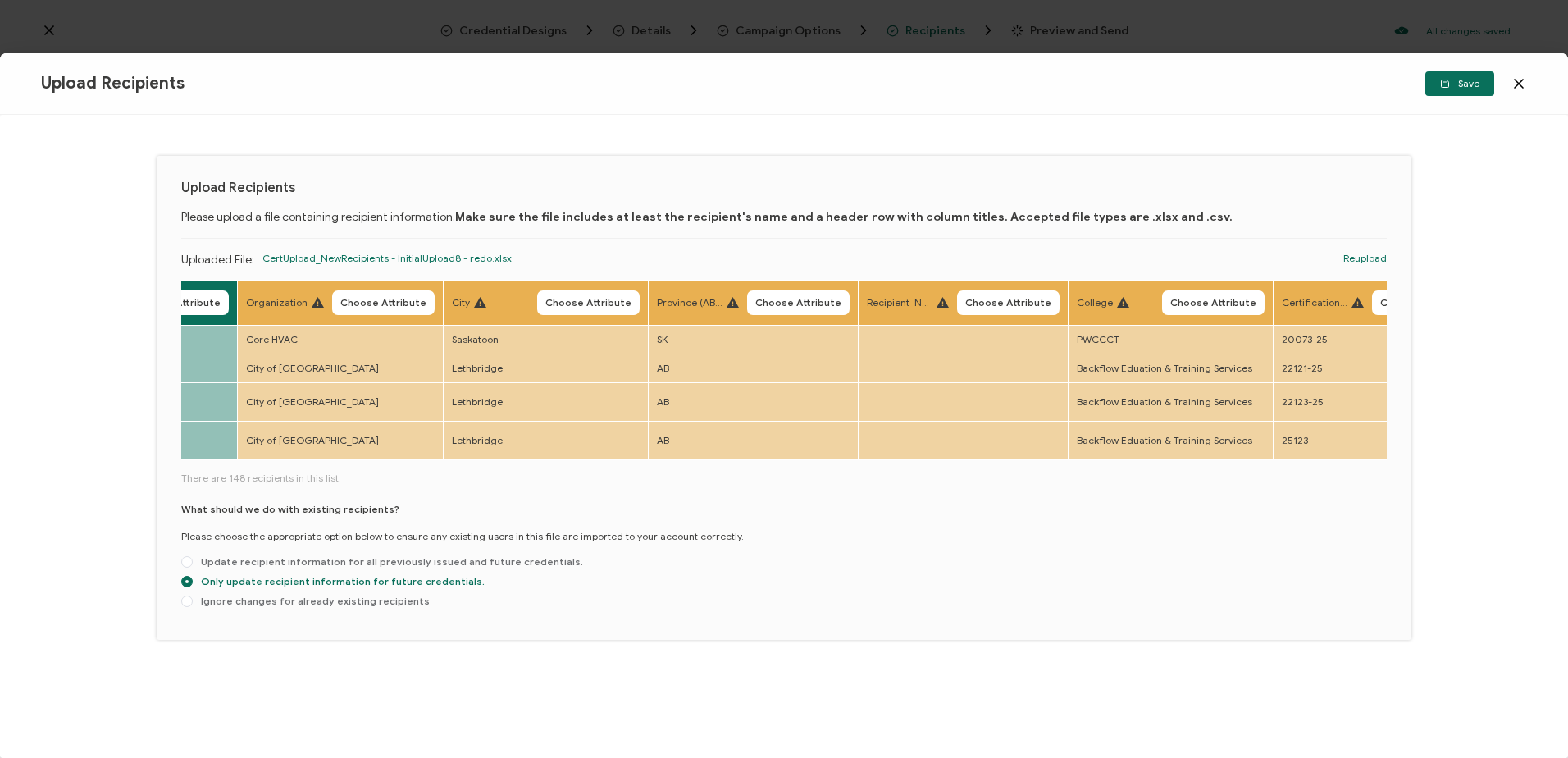
scroll to position [0, 1188]
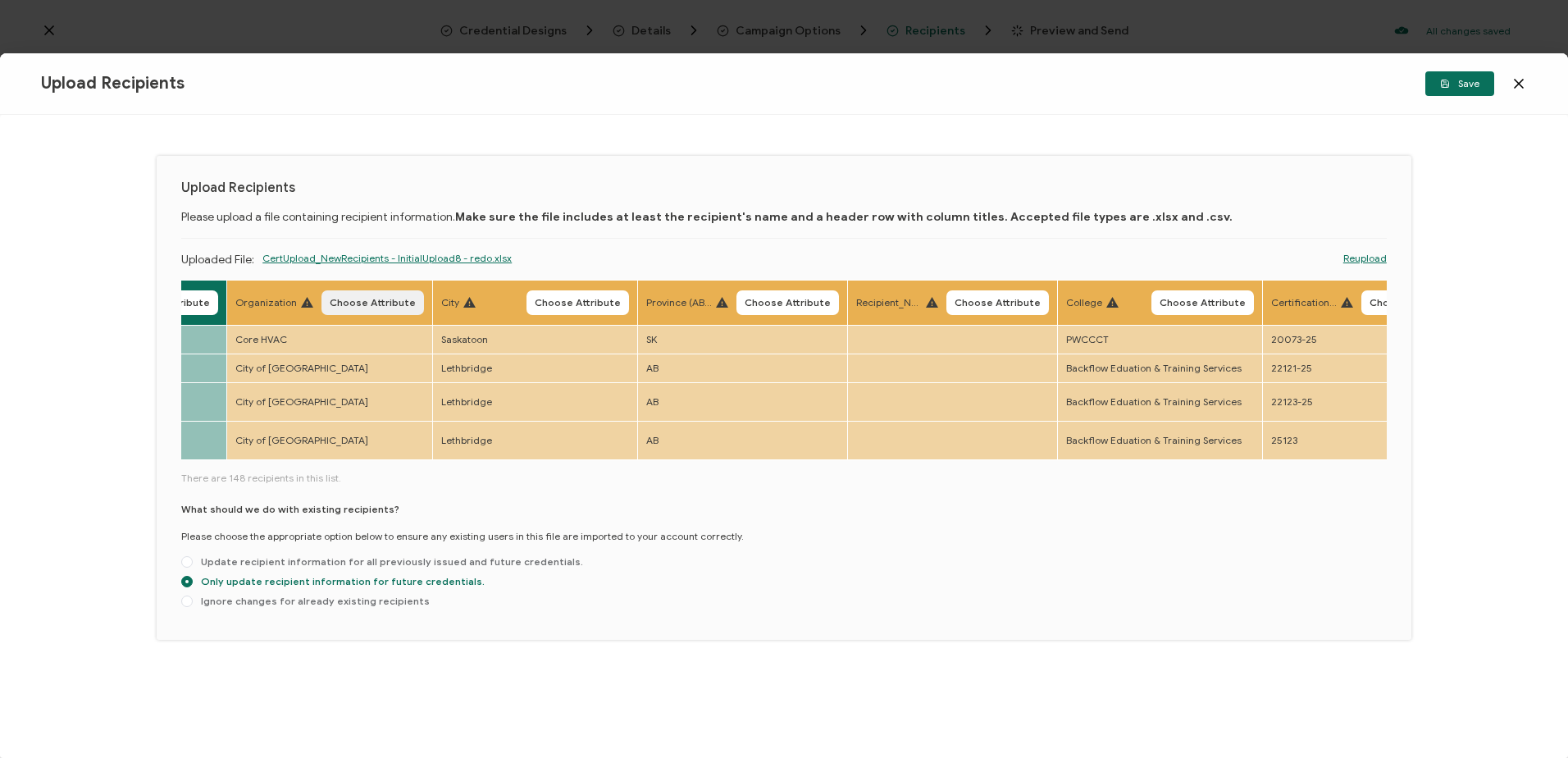
click at [382, 301] on span "Choose Attribute" at bounding box center [373, 303] width 86 height 10
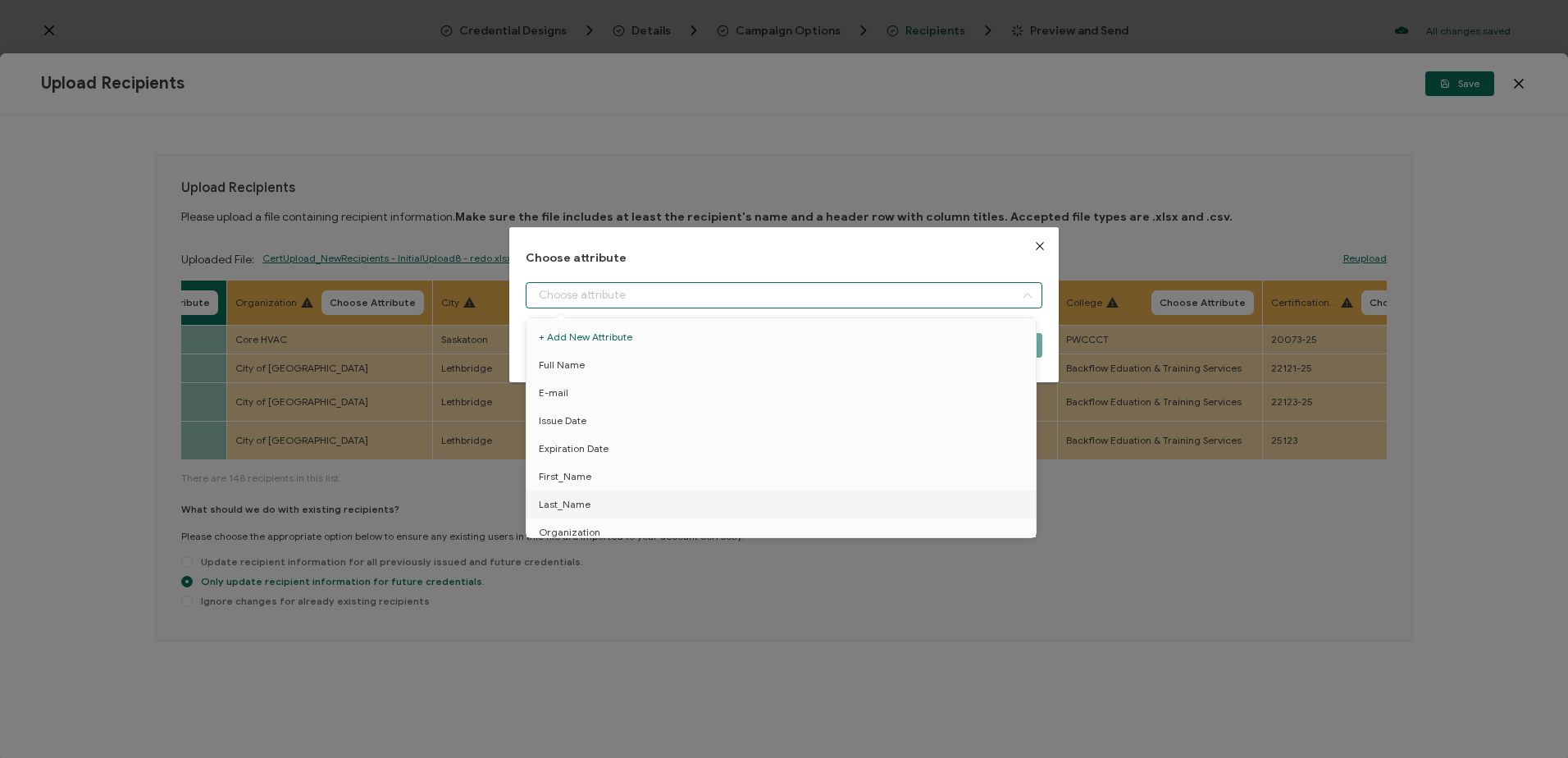
click at [667, 293] on input "dialog" at bounding box center [784, 295] width 516 height 26
click at [580, 362] on span "Organization" at bounding box center [570, 369] width 61 height 28
type input "Organization"
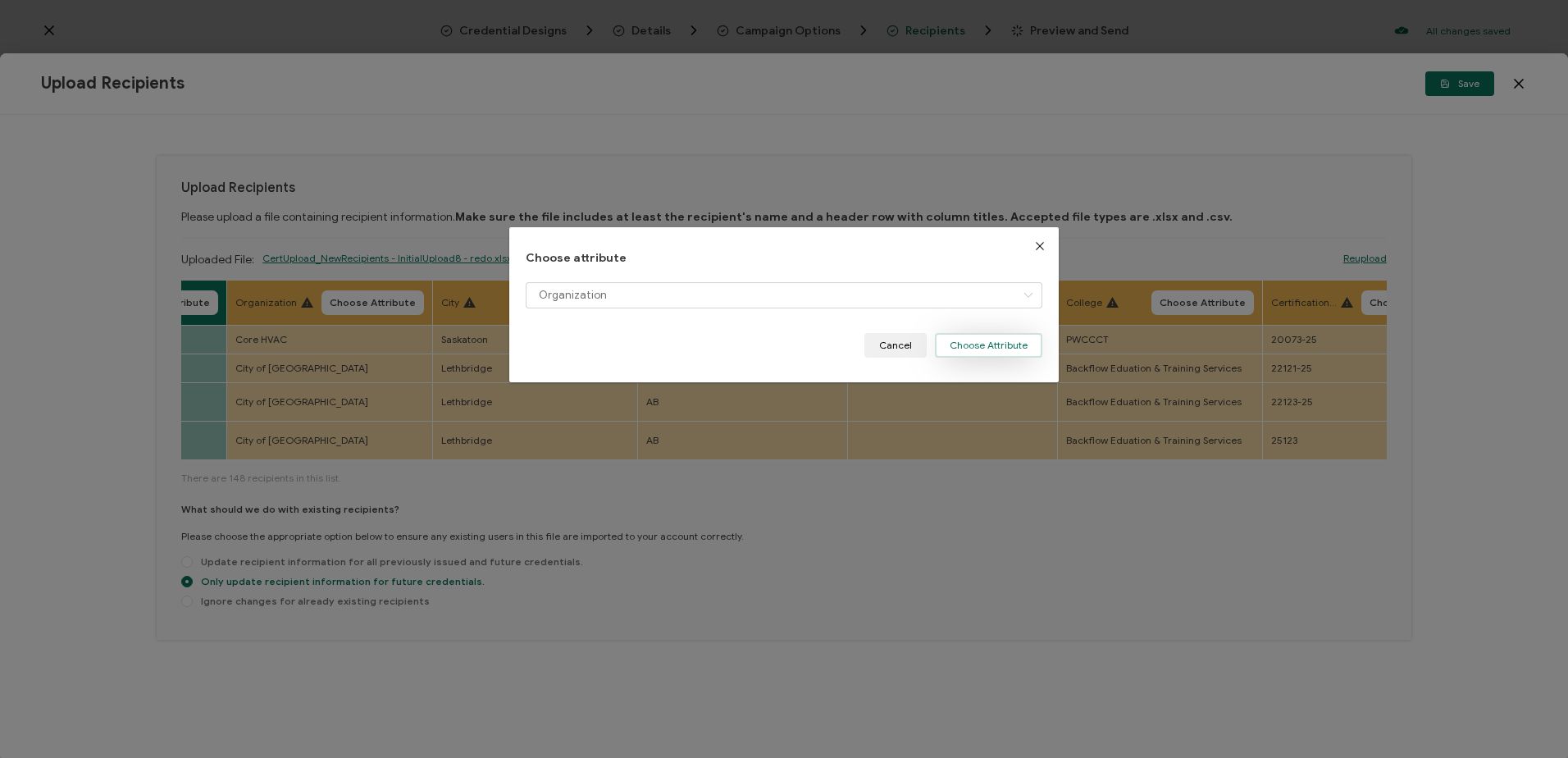
drag, startPoint x: 956, startPoint y: 346, endPoint x: 698, endPoint y: 319, distance: 259.4
click at [954, 346] on button "Choose Attribute" at bounding box center [989, 346] width 107 height 25
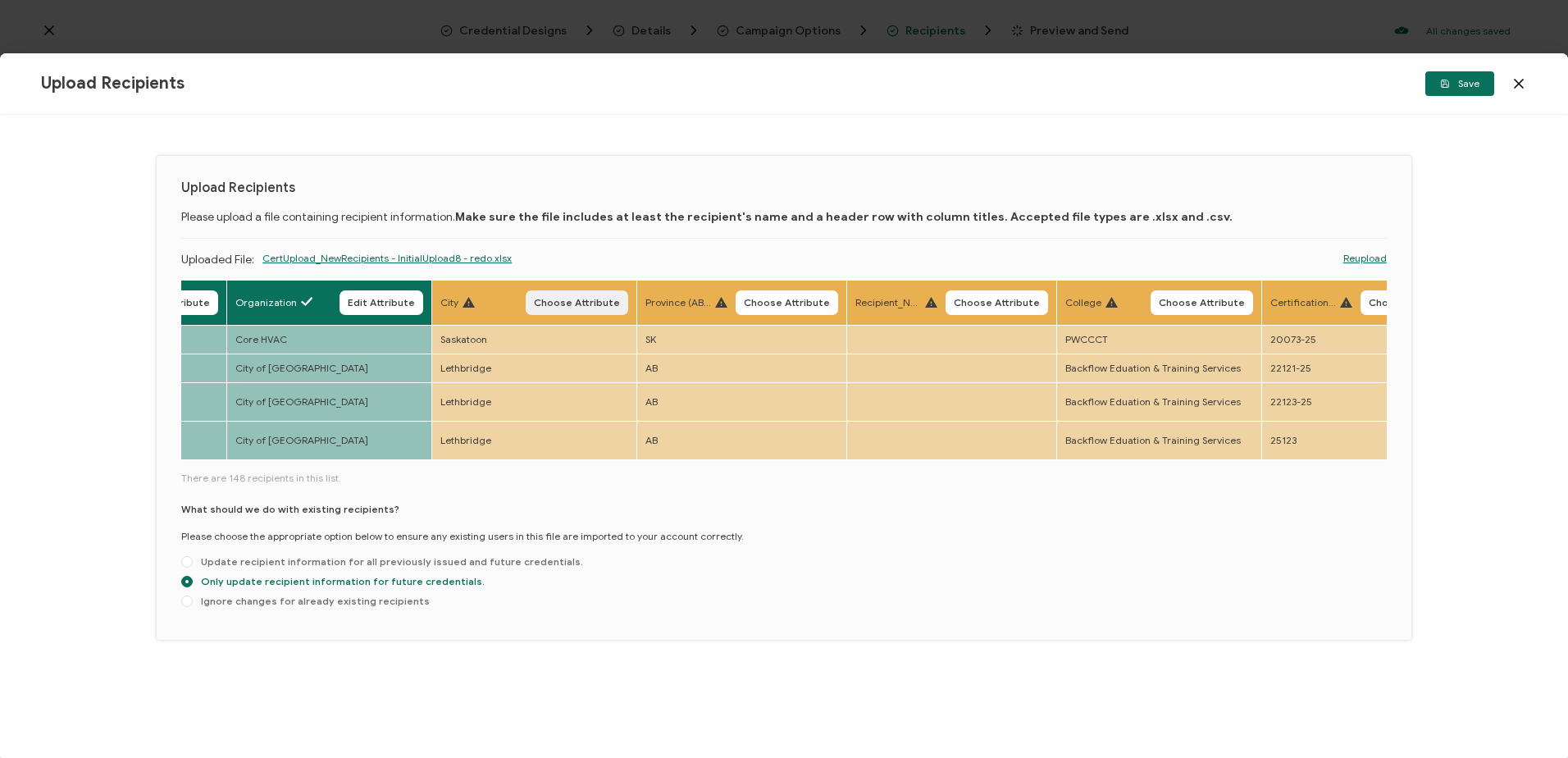
click at [565, 303] on span "Choose Attribute" at bounding box center [577, 303] width 86 height 10
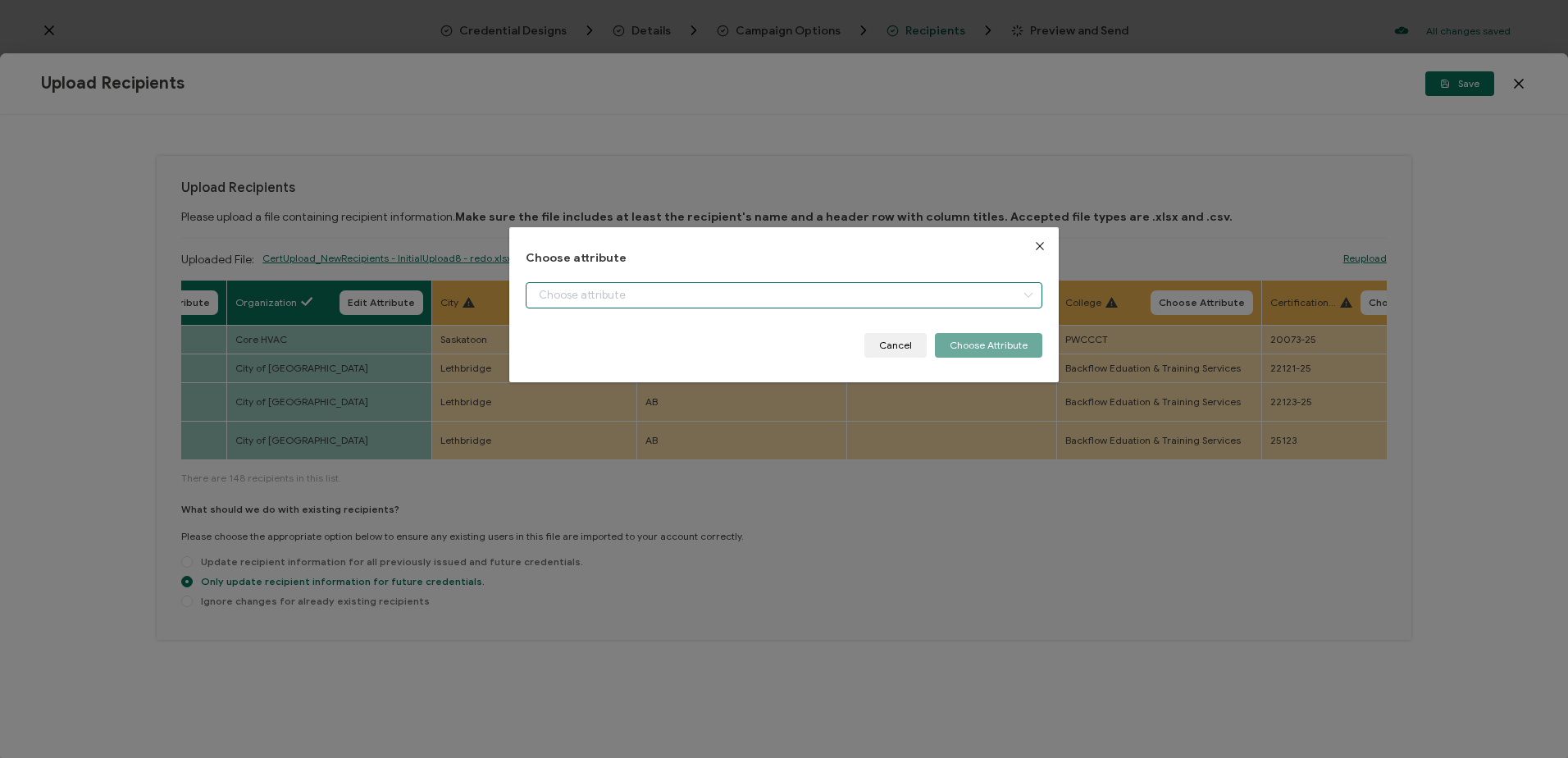
click at [560, 293] on input "dialog" at bounding box center [784, 295] width 516 height 26
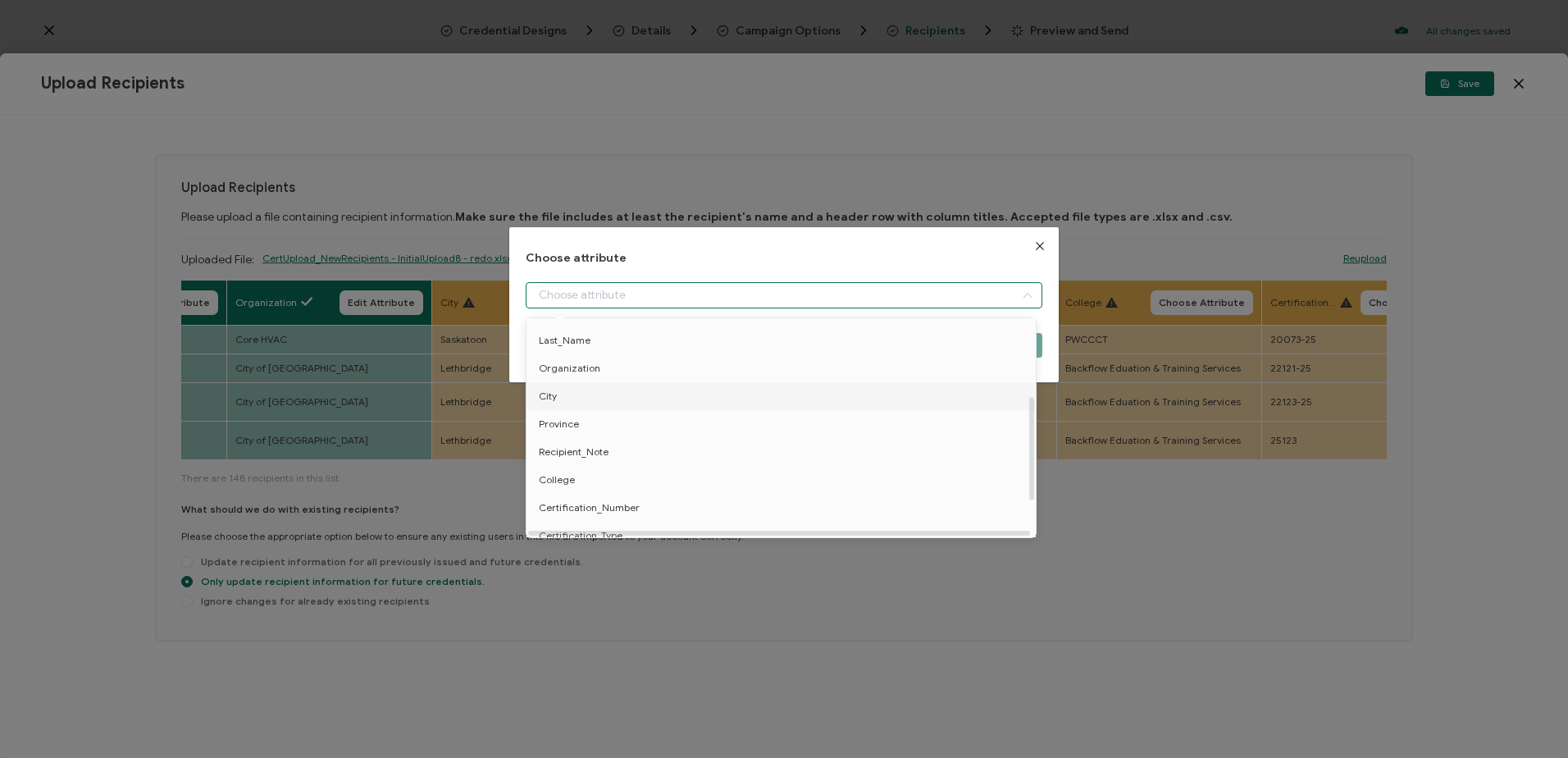
click at [588, 400] on li "City" at bounding box center [784, 396] width 523 height 28
type input "City"
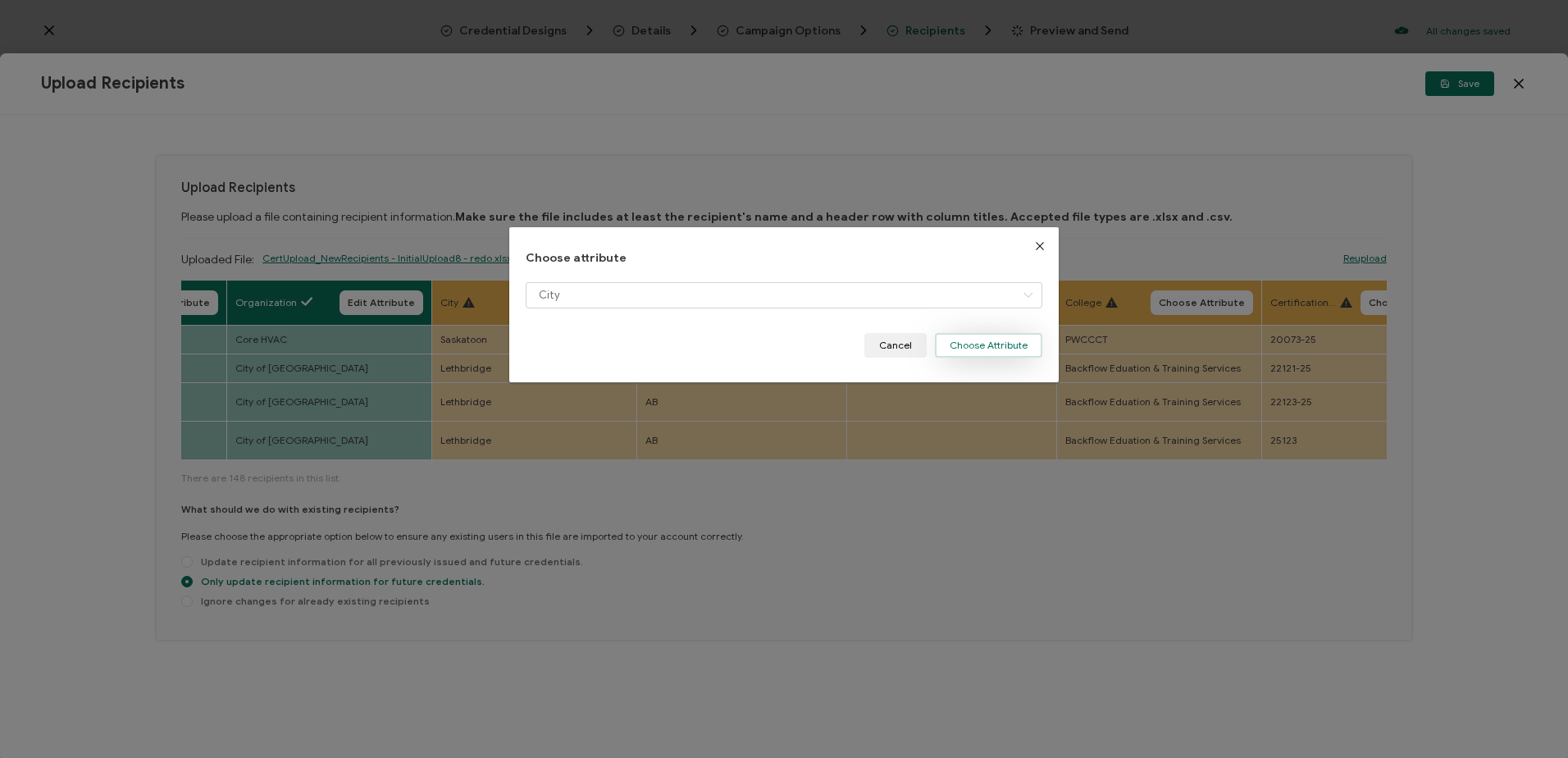
click at [972, 347] on button "Choose Attribute" at bounding box center [989, 346] width 107 height 25
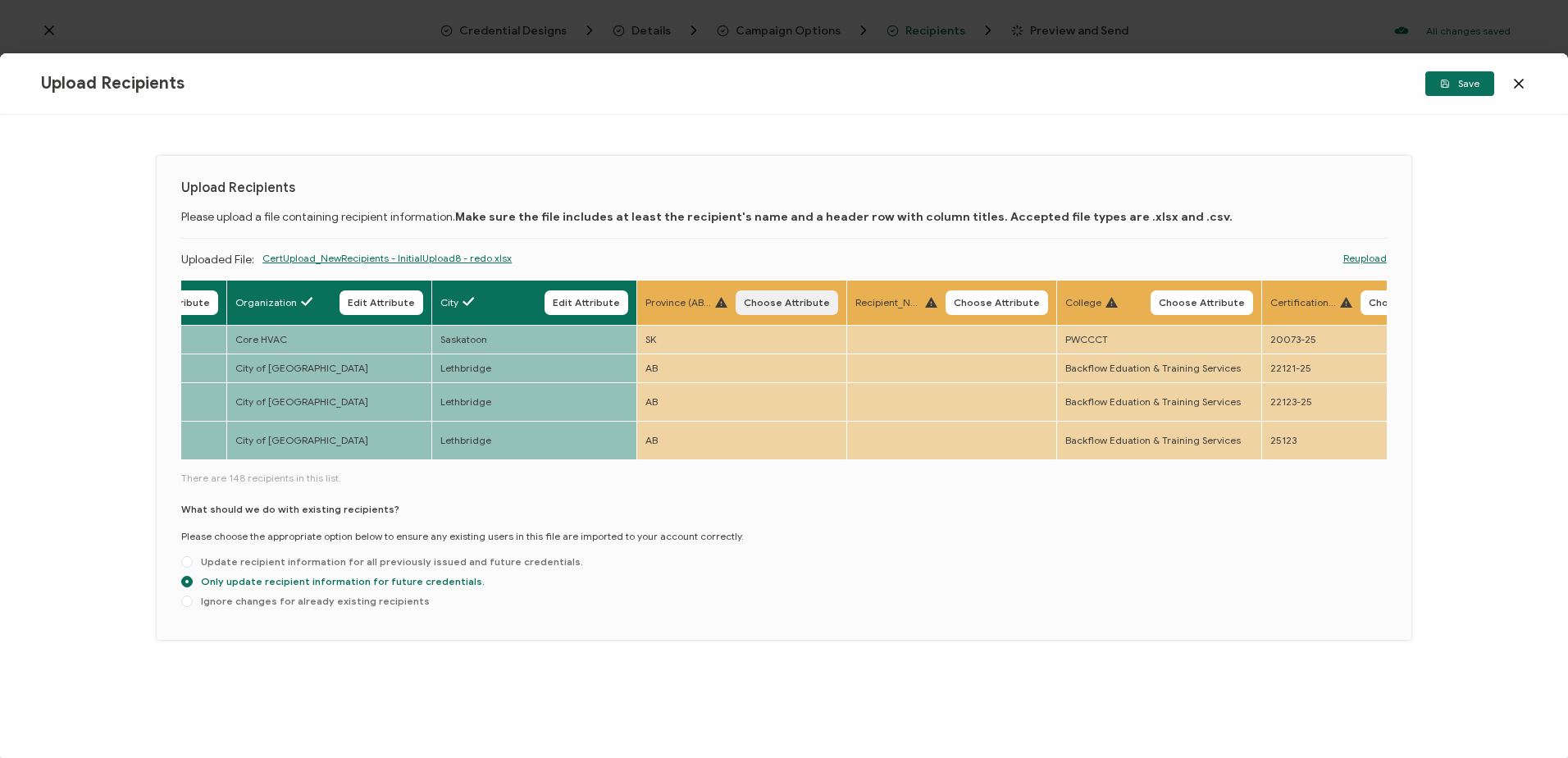
click at [796, 305] on span "Choose Attribute" at bounding box center [787, 303] width 86 height 10
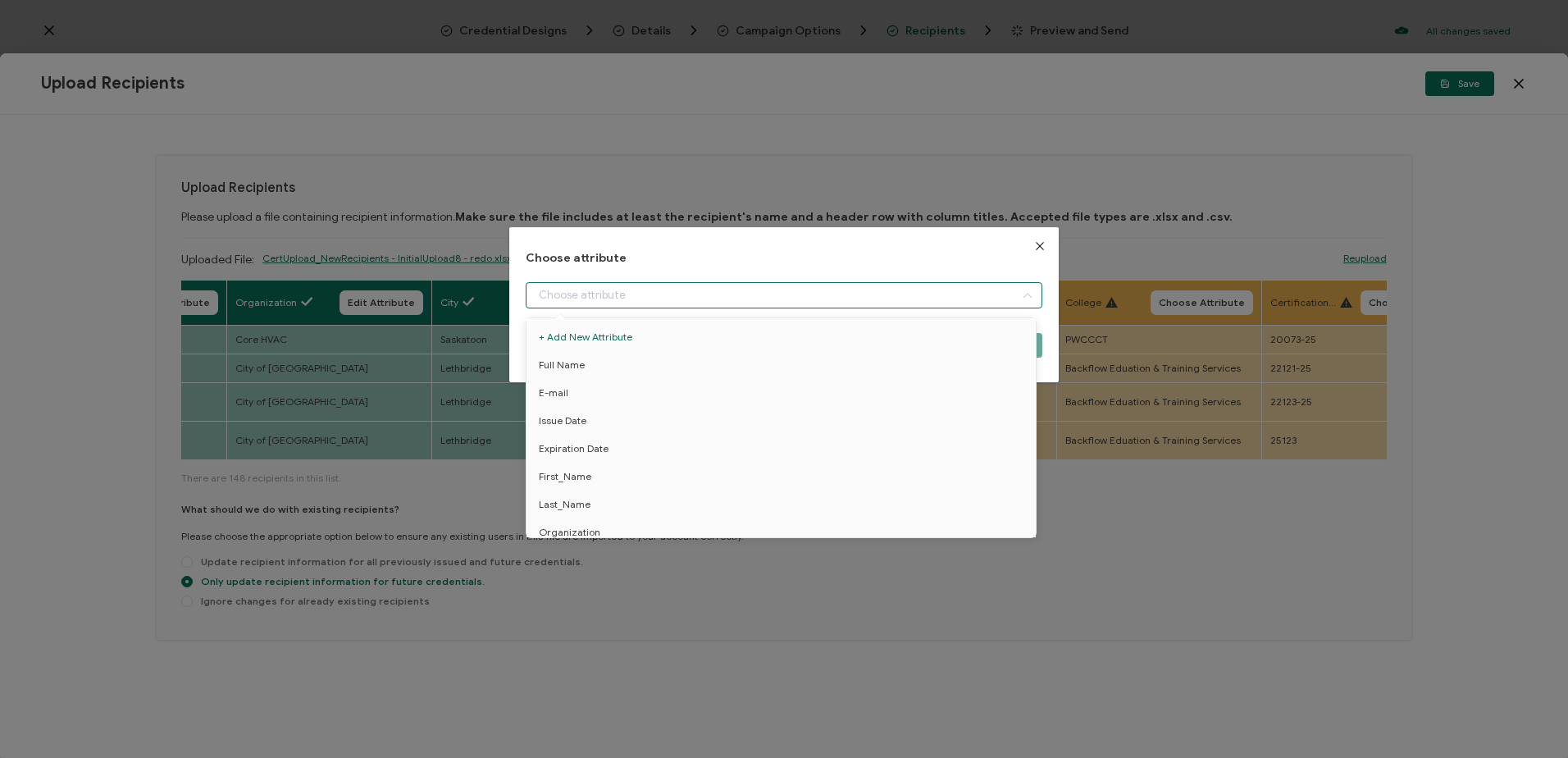
click at [673, 297] on input "dialog" at bounding box center [784, 295] width 516 height 26
click at [565, 395] on li "City" at bounding box center [784, 396] width 523 height 28
click at [589, 424] on li "Province" at bounding box center [784, 424] width 523 height 28
type input "Province"
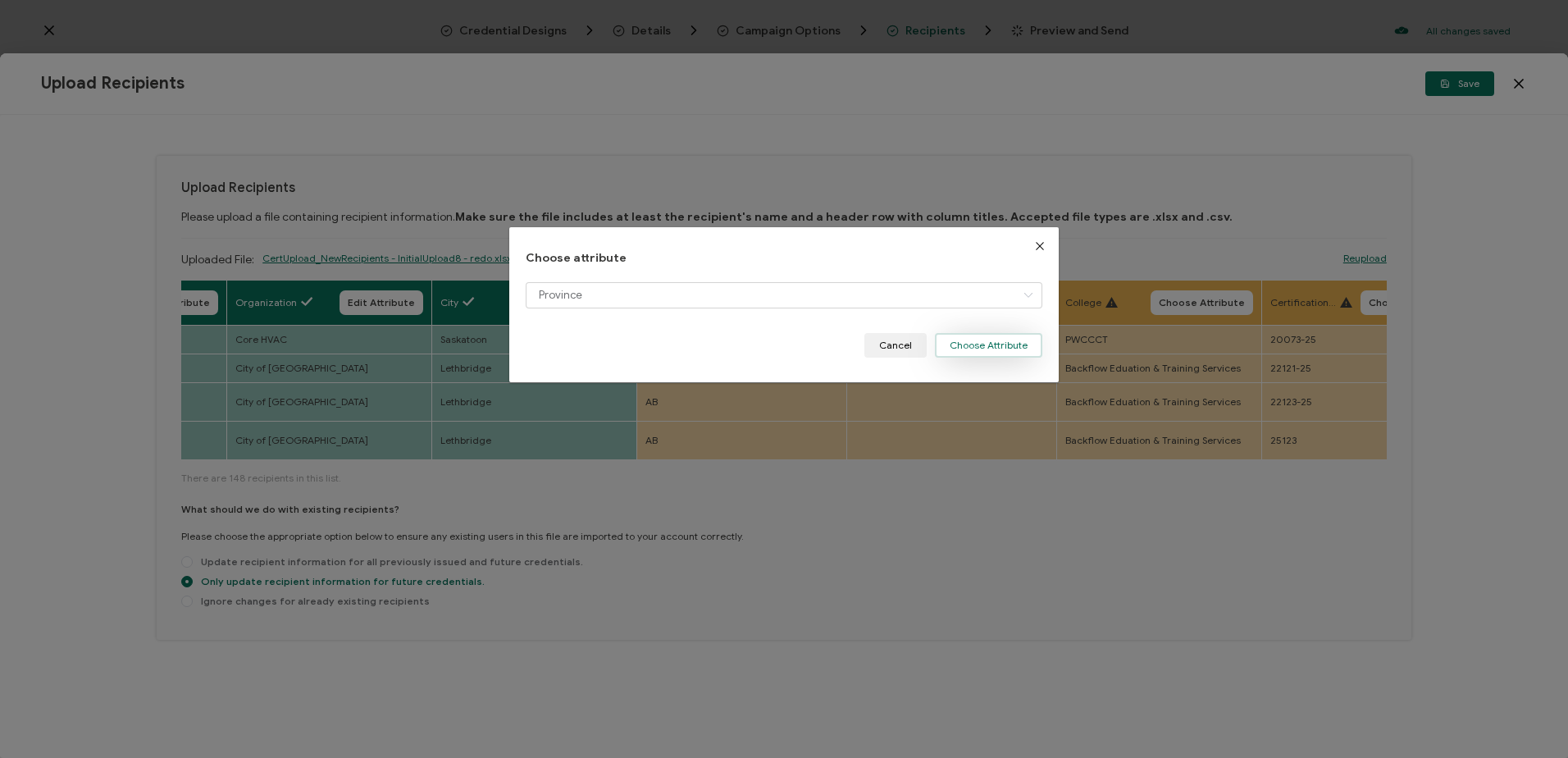
click at [985, 344] on button "Choose Attribute" at bounding box center [989, 346] width 107 height 25
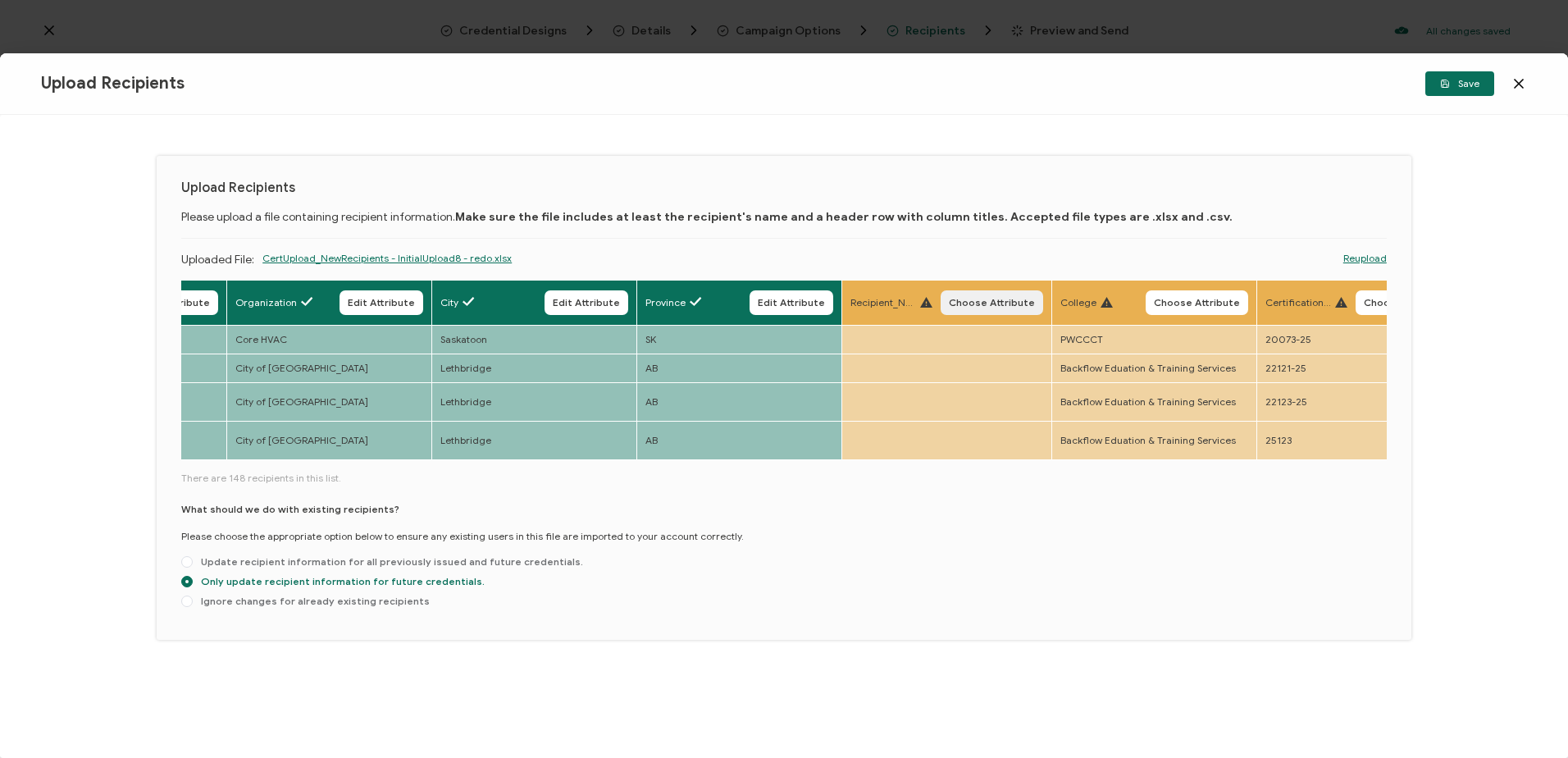
click at [995, 304] on span "Choose Attribute" at bounding box center [992, 303] width 86 height 10
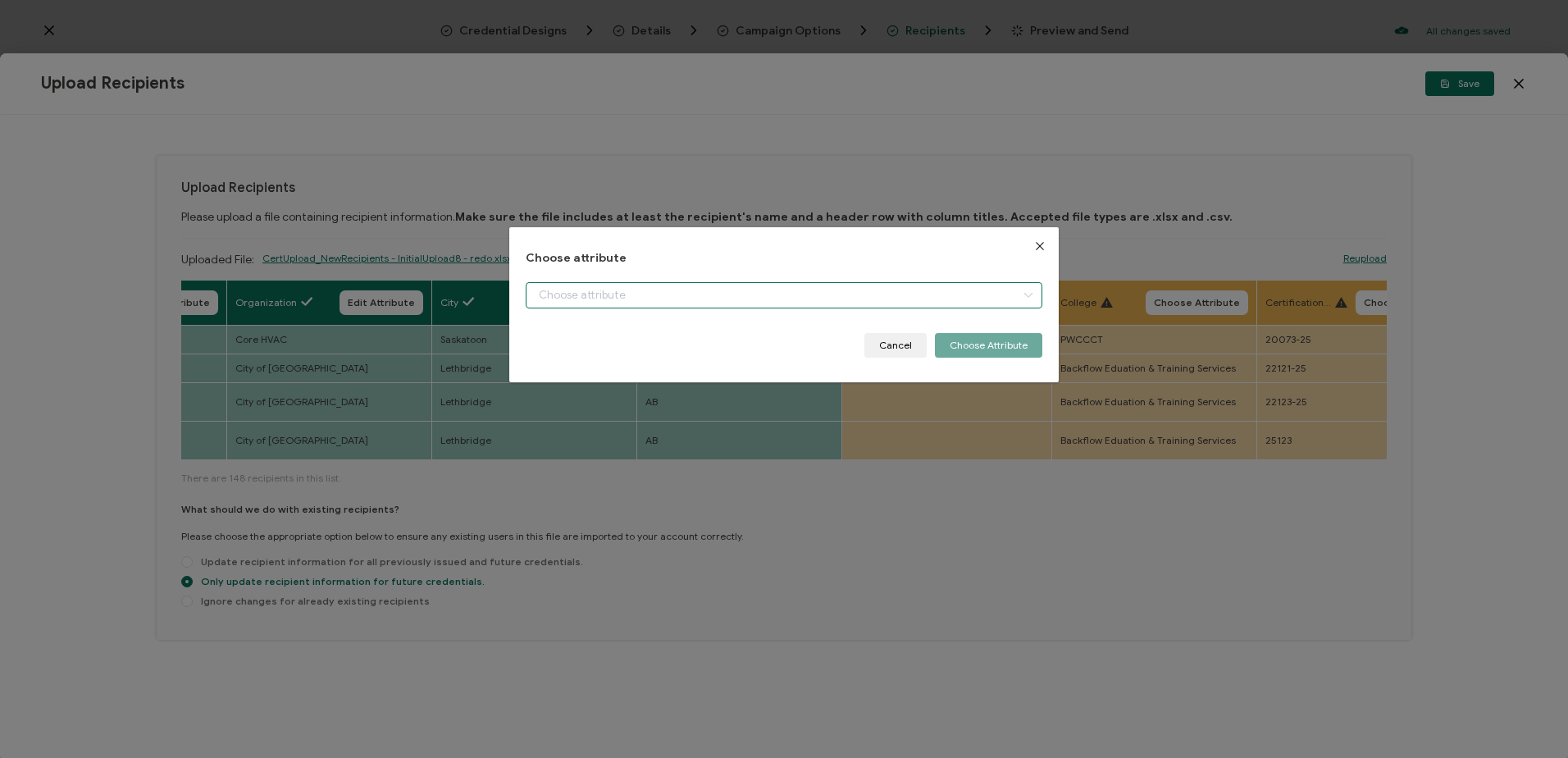
click at [744, 291] on input "dialog" at bounding box center [784, 295] width 516 height 26
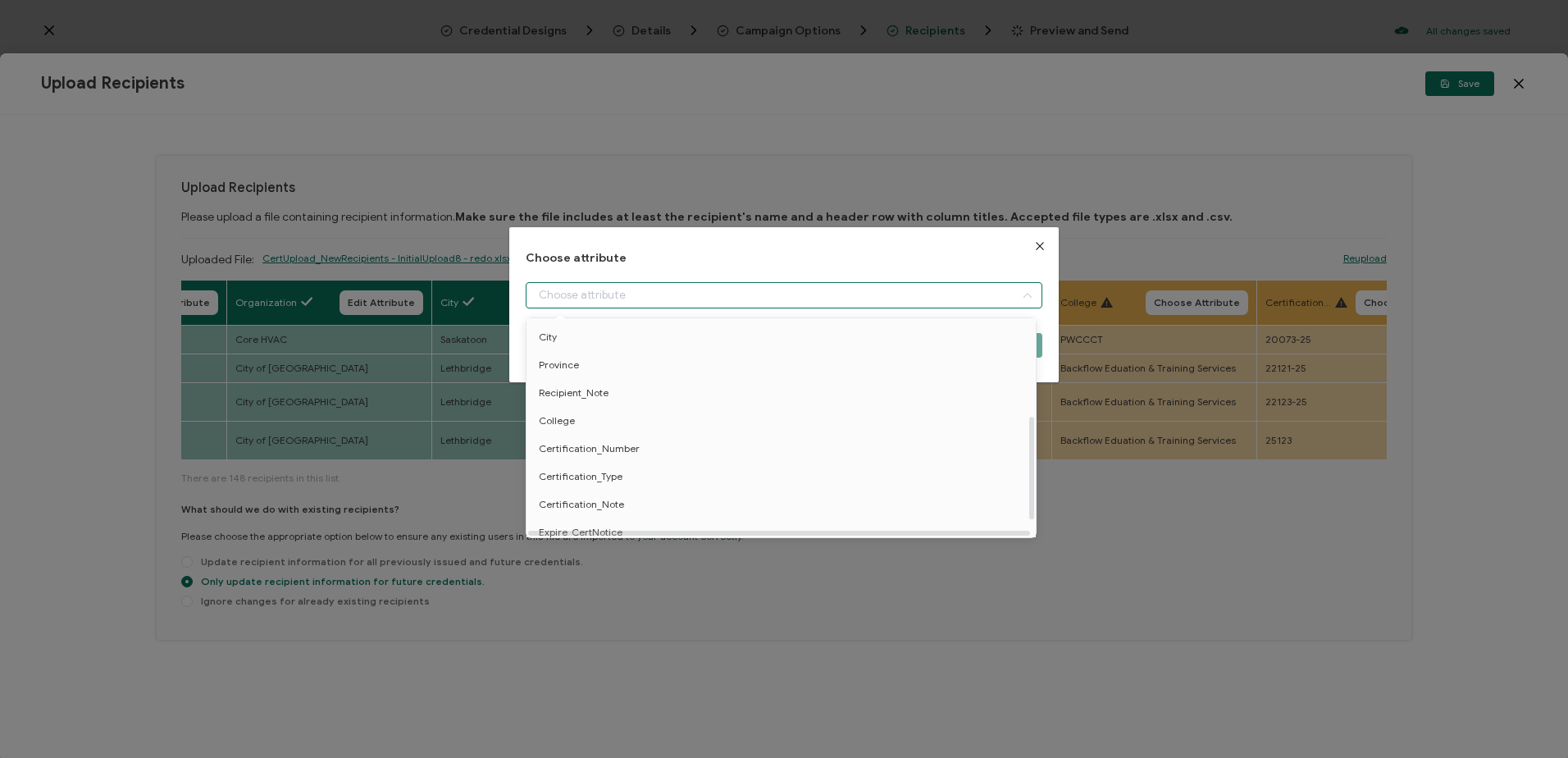
scroll to position [240, 0]
click at [593, 373] on span "Recipient_Note" at bounding box center [574, 384] width 69 height 28
type input "Recipient_Note"
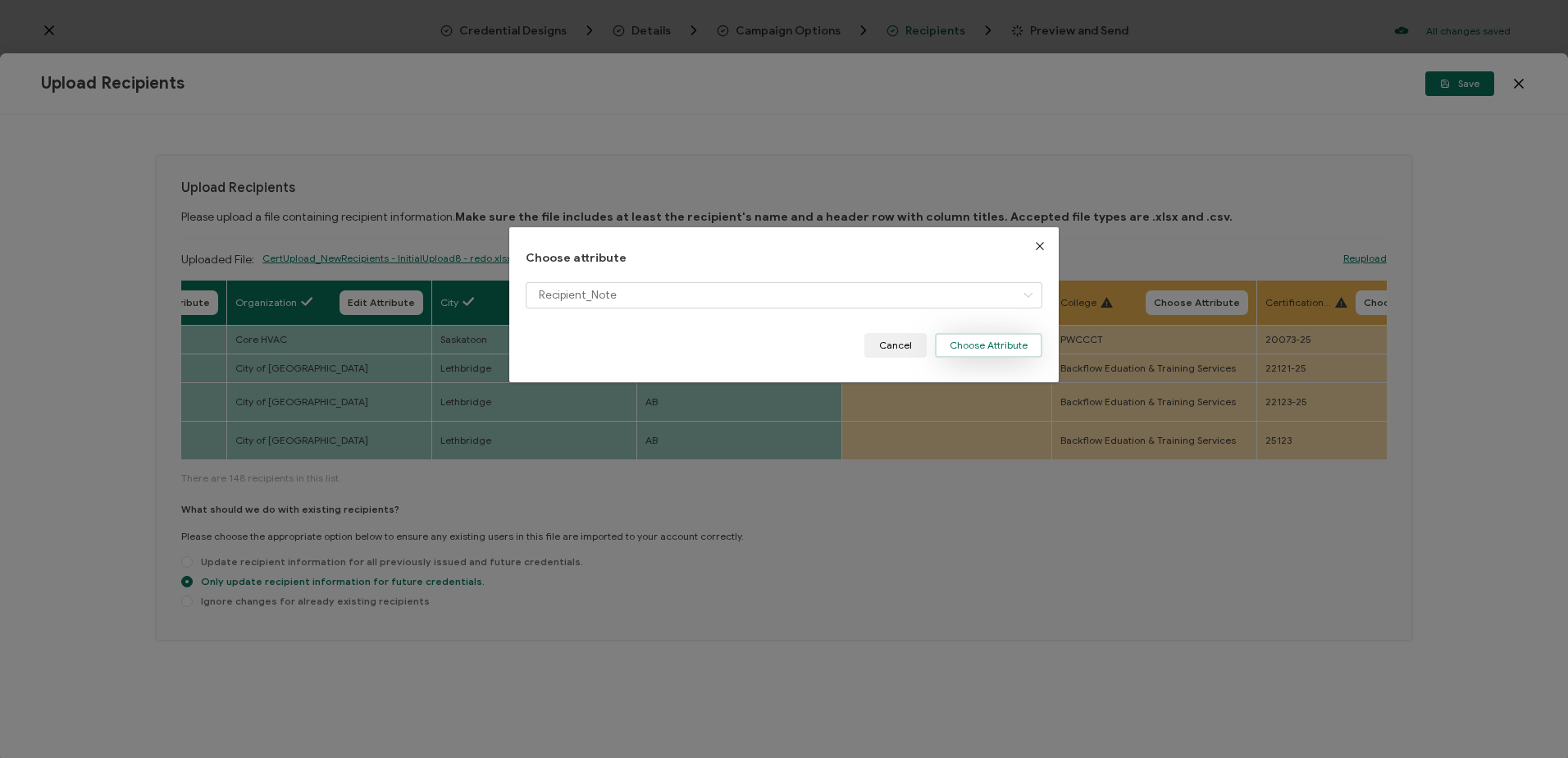
click at [983, 337] on button "Choose Attribute" at bounding box center [989, 346] width 107 height 25
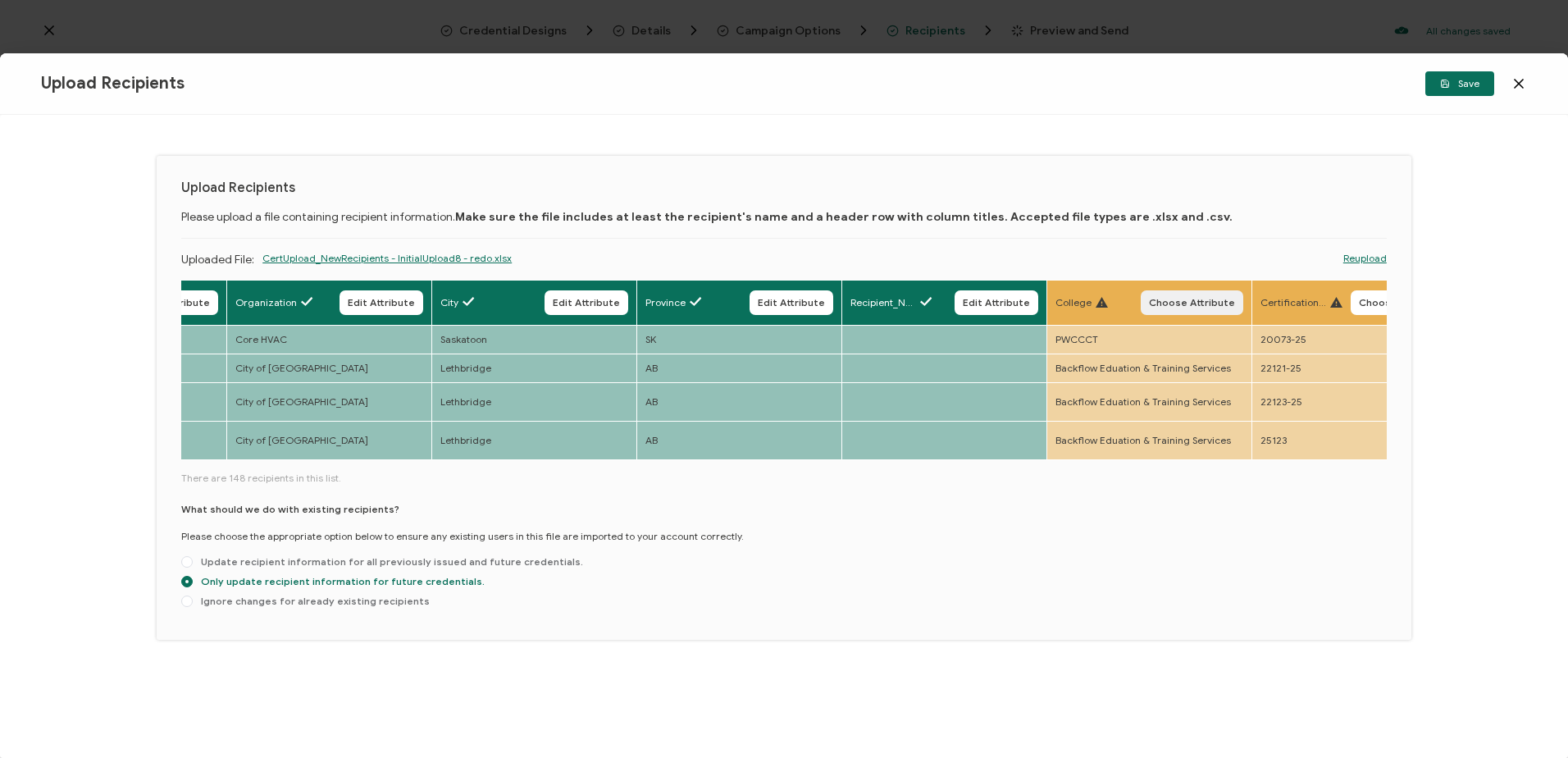
click at [1189, 310] on button "Choose Attribute" at bounding box center [1192, 303] width 102 height 25
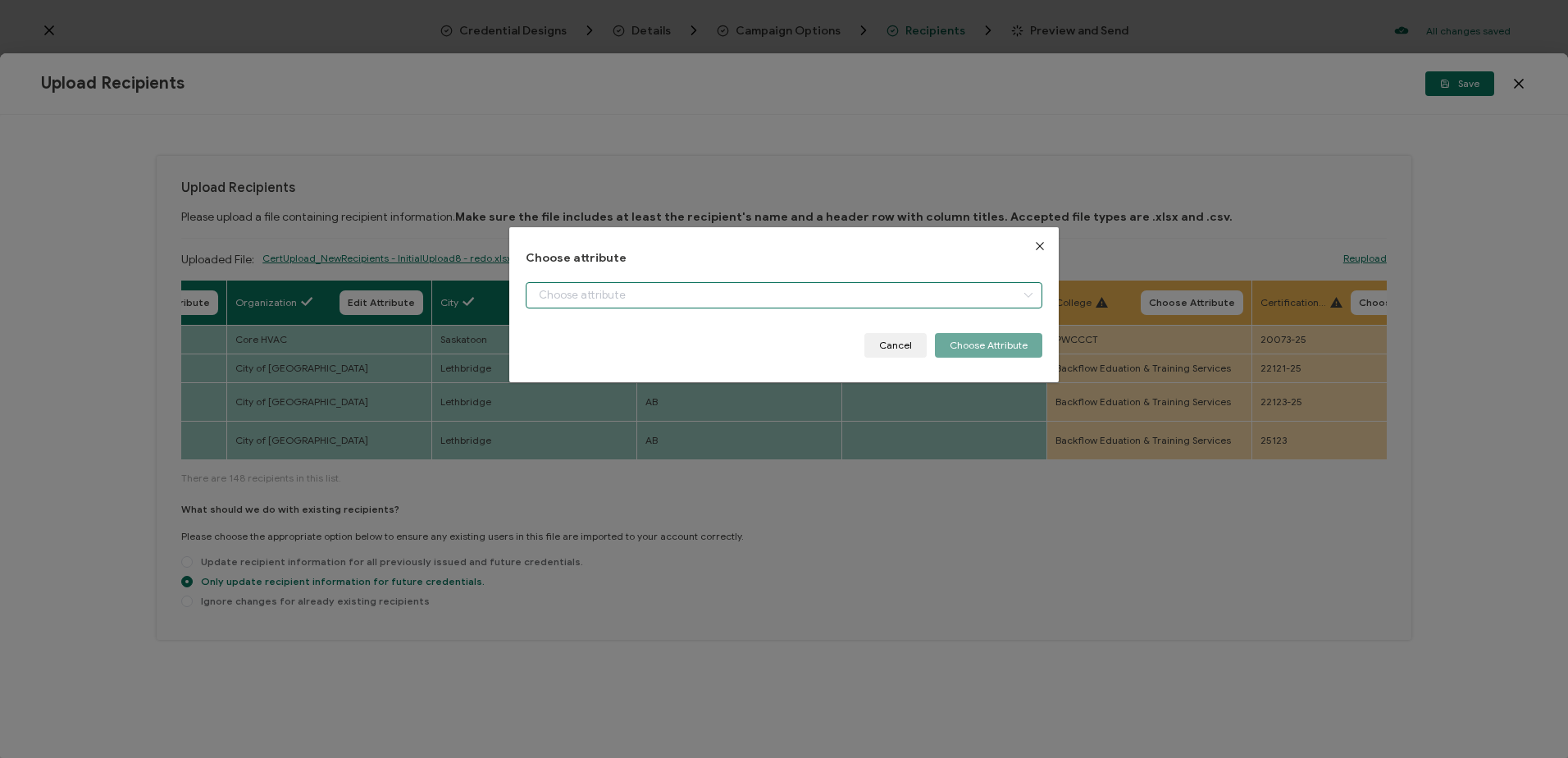
click at [697, 289] on input "dialog" at bounding box center [784, 295] width 516 height 26
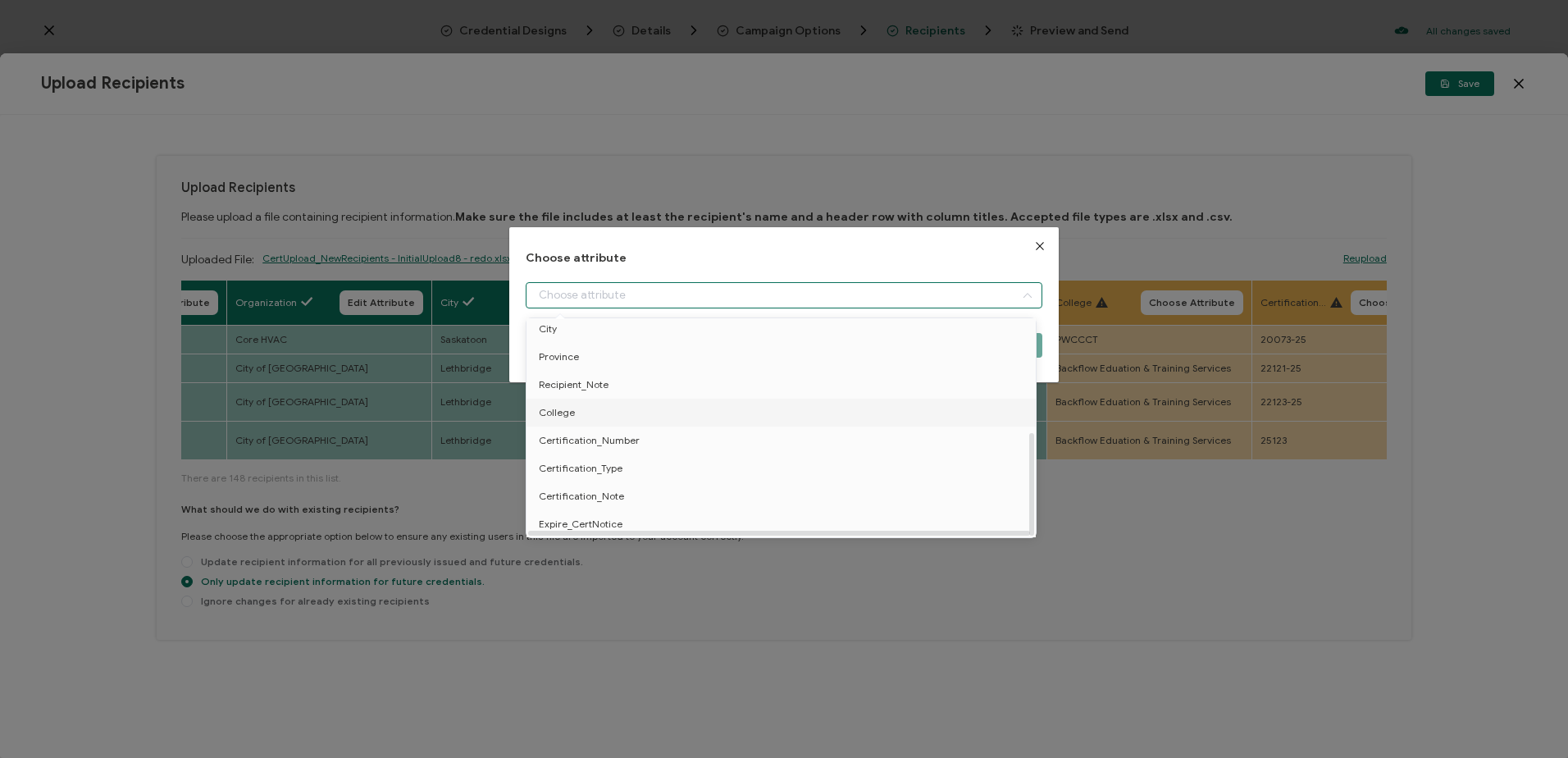
drag, startPoint x: 608, startPoint y: 404, endPoint x: 939, endPoint y: 359, distance: 334.0
click at [609, 404] on li "College" at bounding box center [784, 412] width 523 height 28
type input "College"
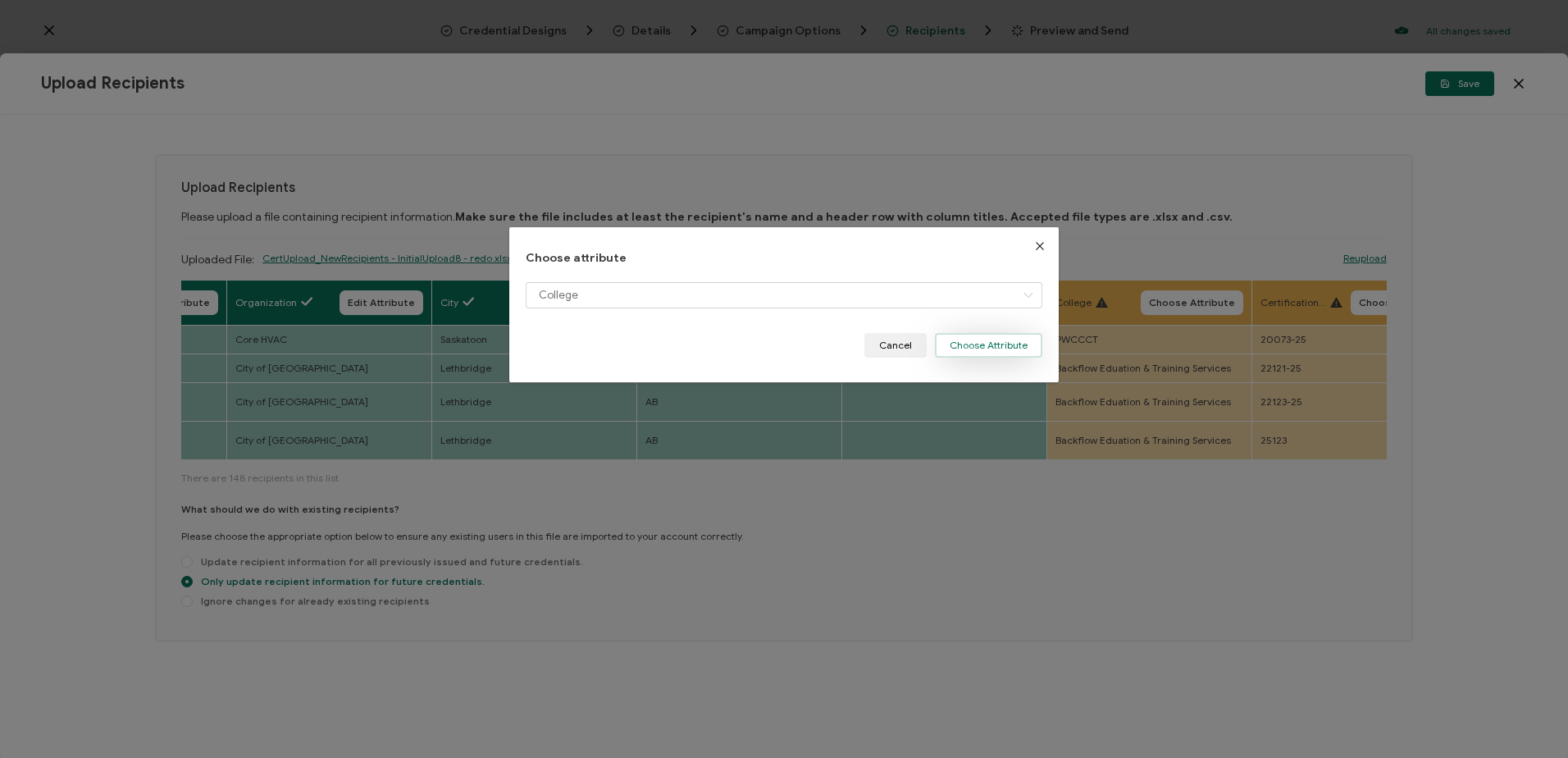
click at [960, 343] on button "Choose Attribute" at bounding box center [989, 346] width 107 height 25
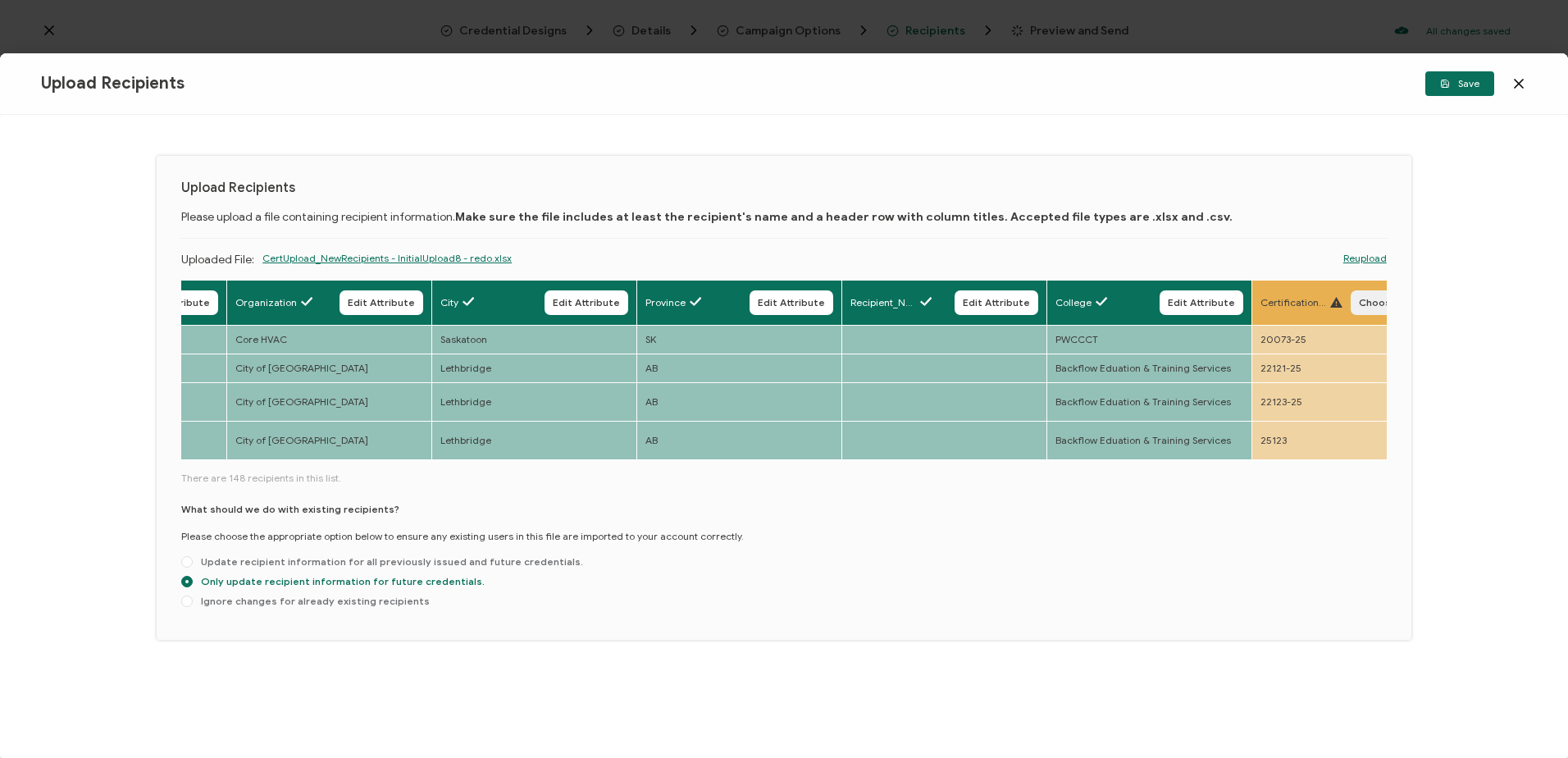
click at [1361, 298] on span "Choose Attribute" at bounding box center [1402, 303] width 86 height 10
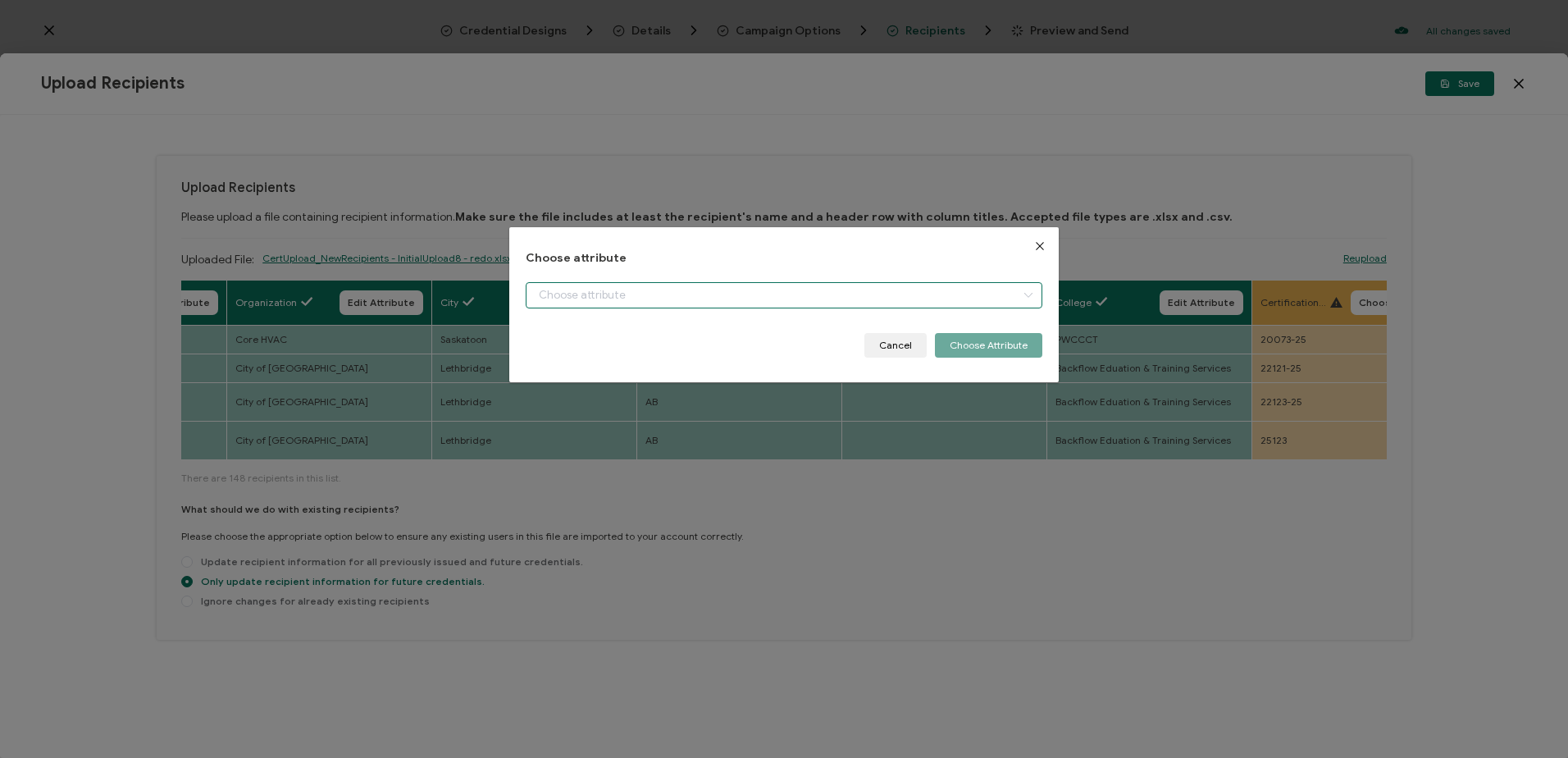
click at [777, 288] on input "dialog" at bounding box center [784, 295] width 516 height 26
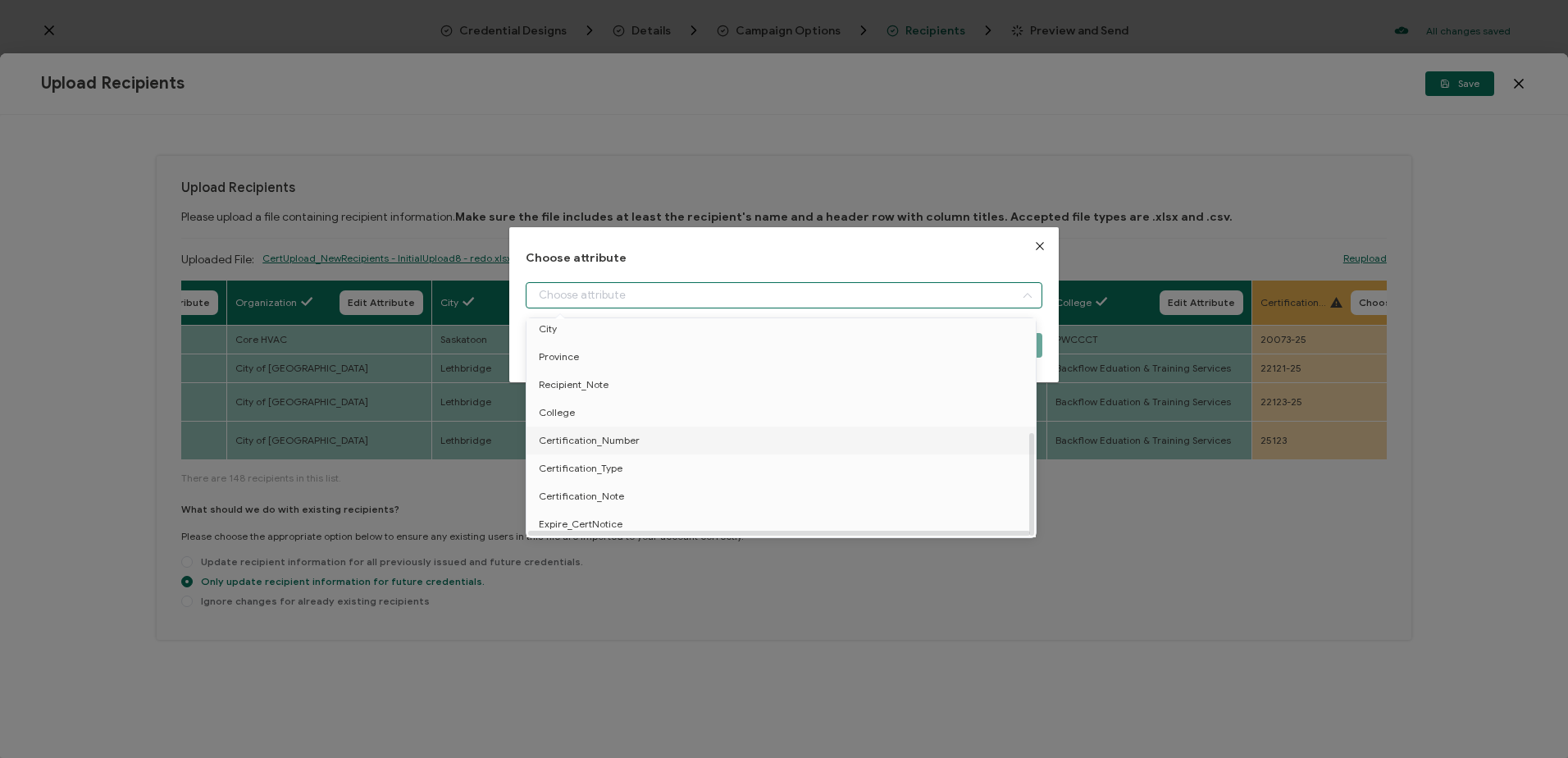
drag, startPoint x: 612, startPoint y: 436, endPoint x: 701, endPoint y: 439, distance: 89.1
click at [613, 436] on span "Certification_Number" at bounding box center [589, 441] width 101 height 28
type input "Certification_Number"
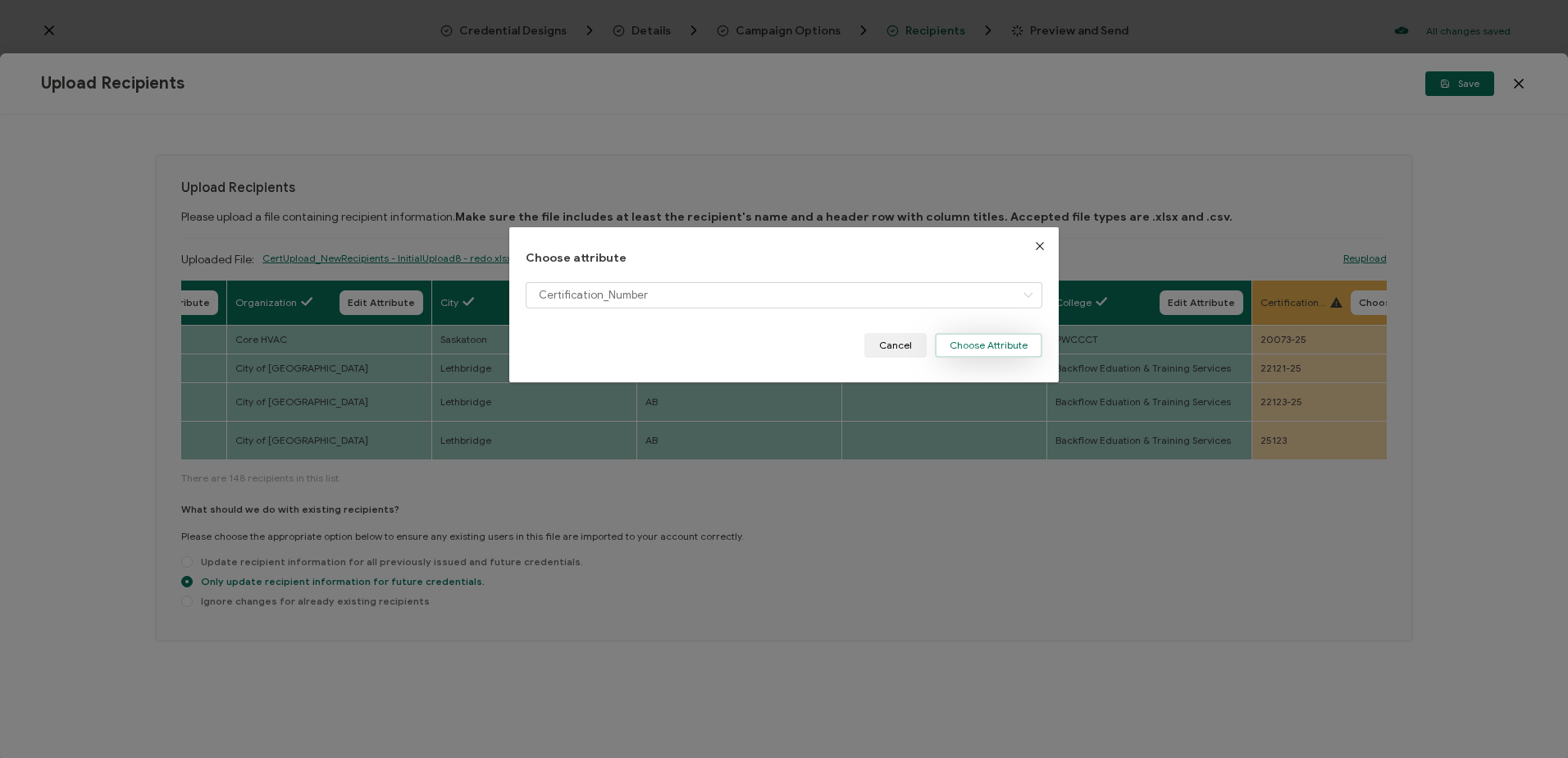
click at [977, 347] on button "Choose Attribute" at bounding box center [989, 346] width 107 height 25
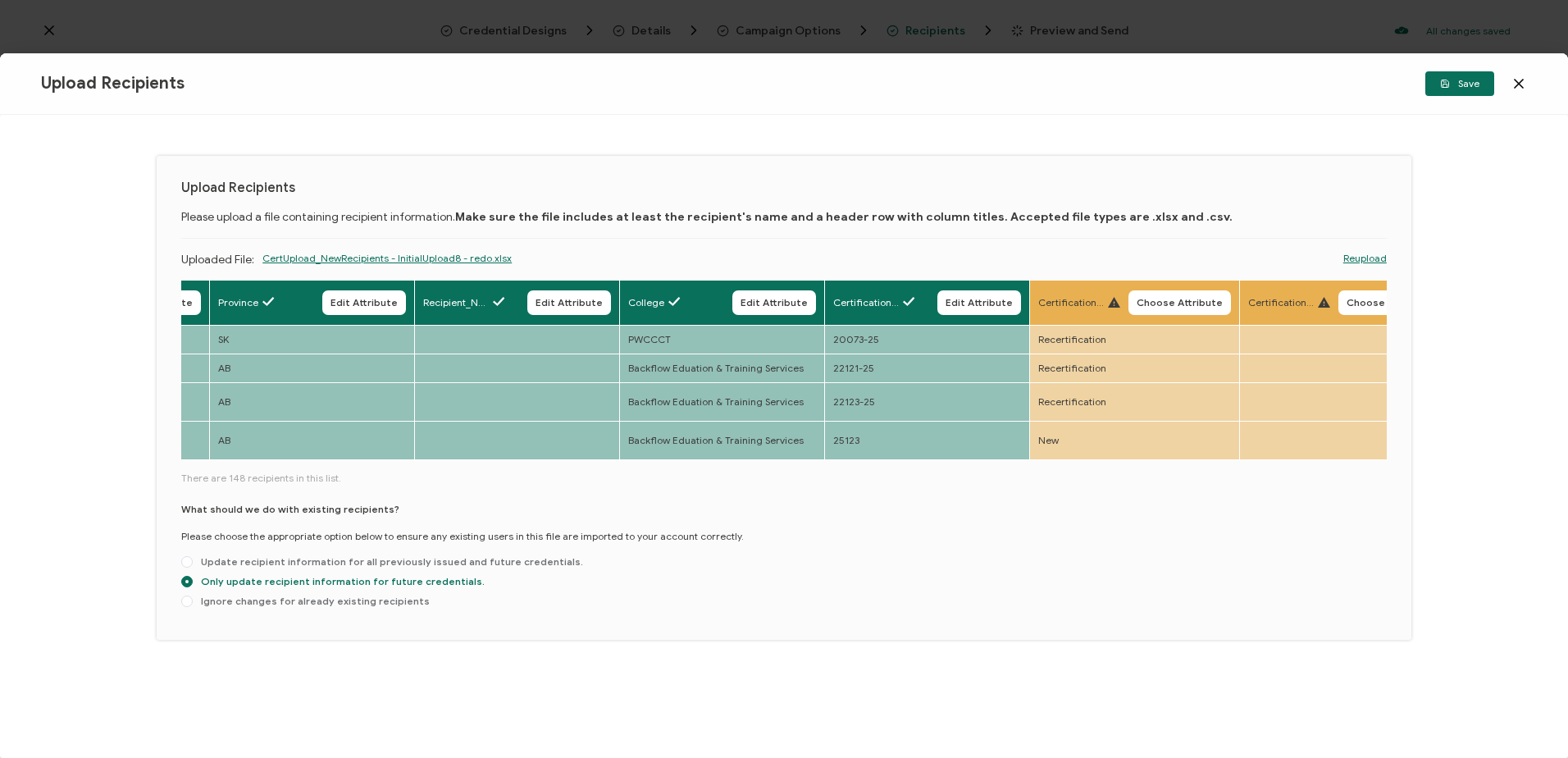
scroll to position [0, 1666]
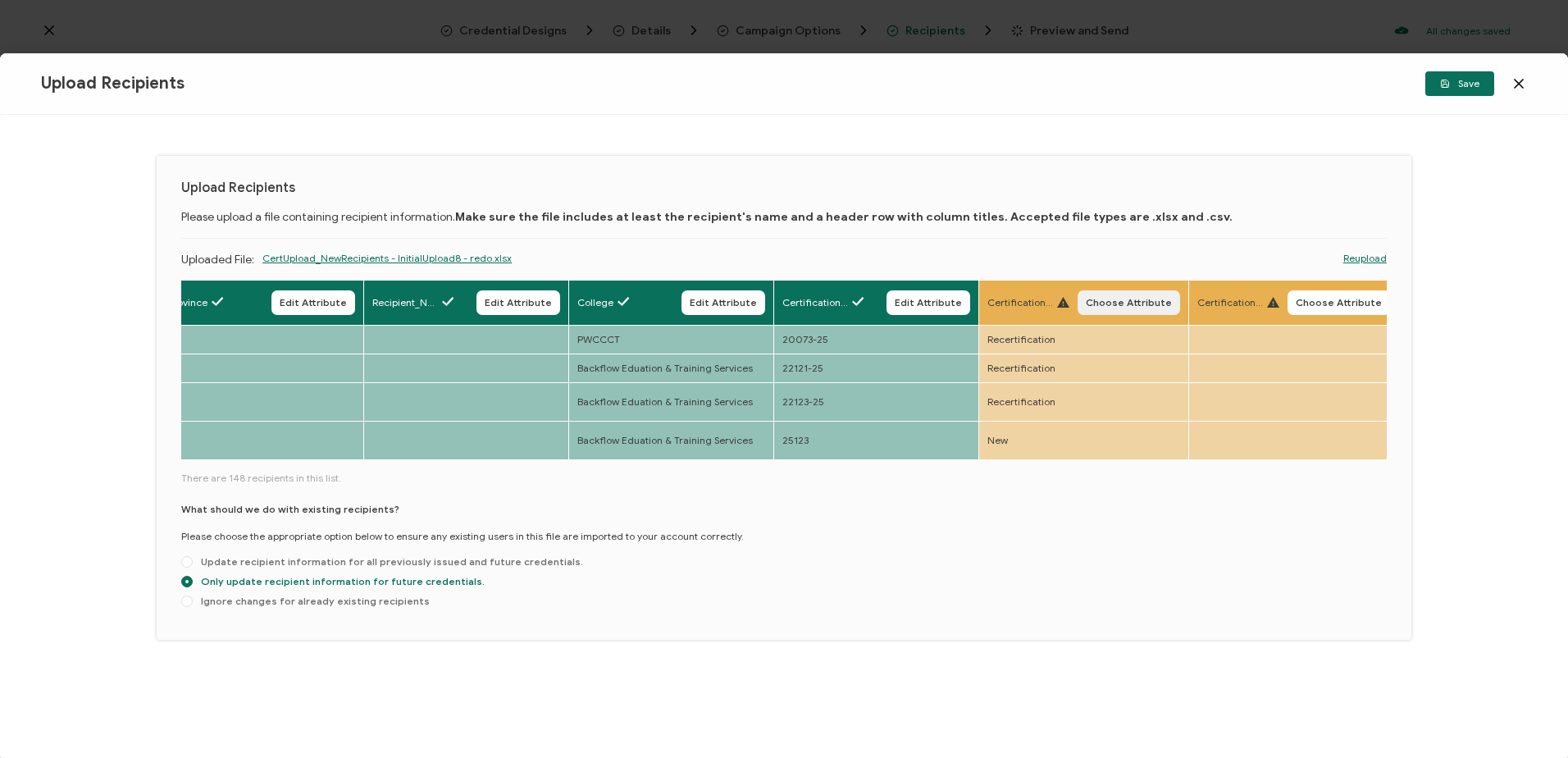
click at [1150, 298] on span "Choose Attribute" at bounding box center [1129, 303] width 86 height 10
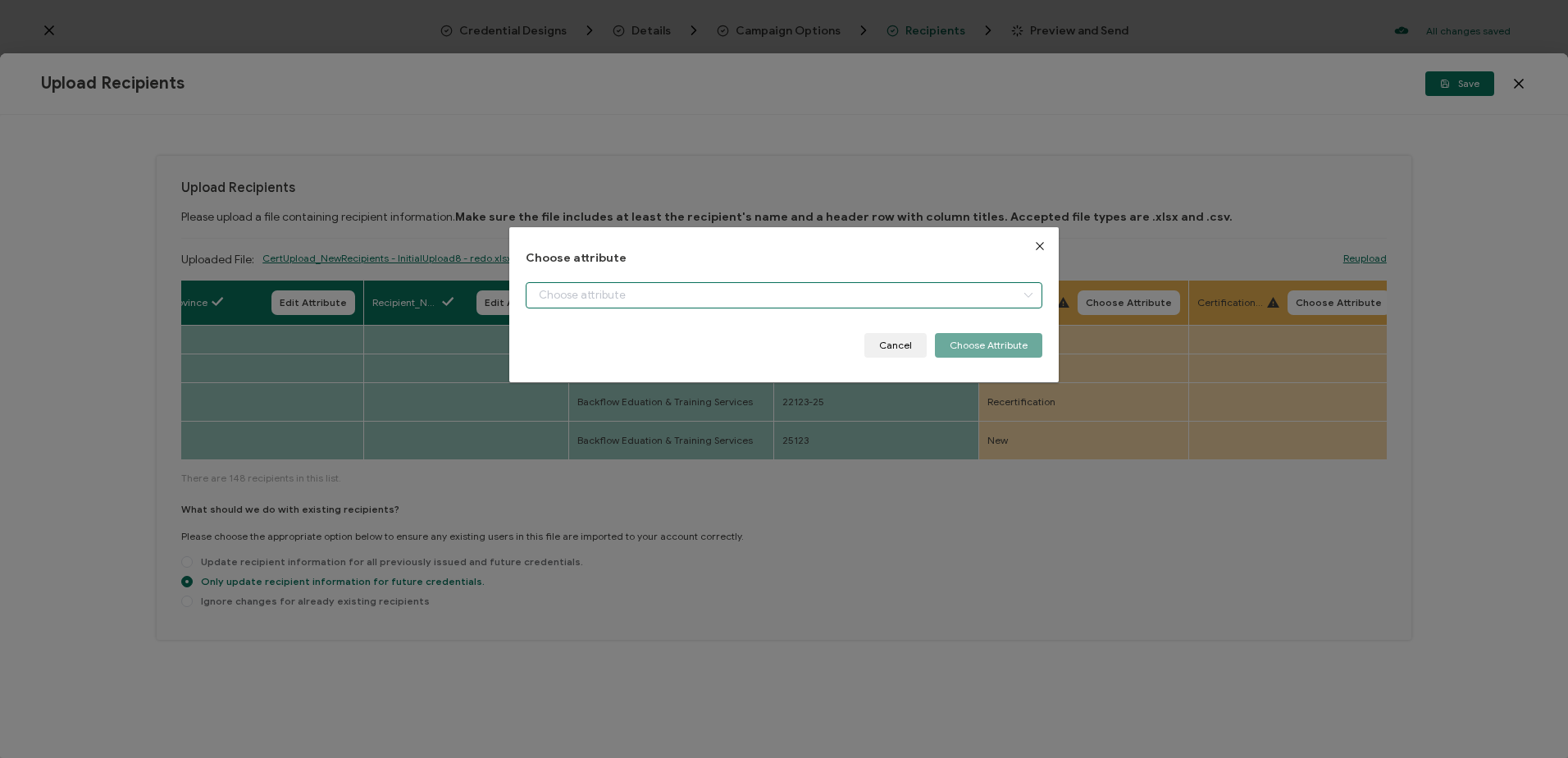
click at [647, 301] on input "dialog" at bounding box center [784, 295] width 516 height 26
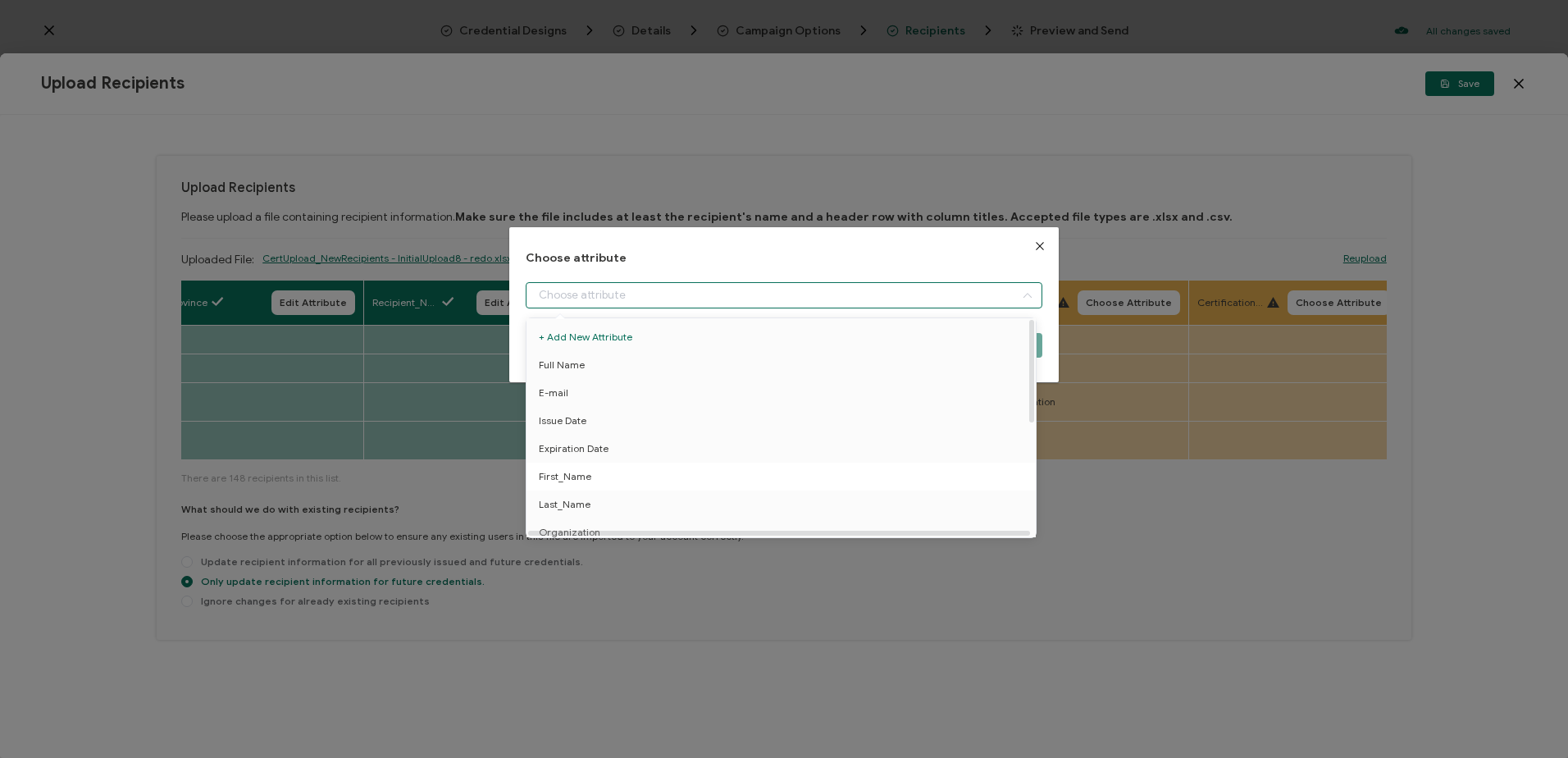
scroll to position [240, 0]
drag, startPoint x: 600, startPoint y: 462, endPoint x: 649, endPoint y: 465, distance: 49.1
click at [603, 462] on span "Certification_Type" at bounding box center [580, 469] width 83 height 28
type input "Certification_Type"
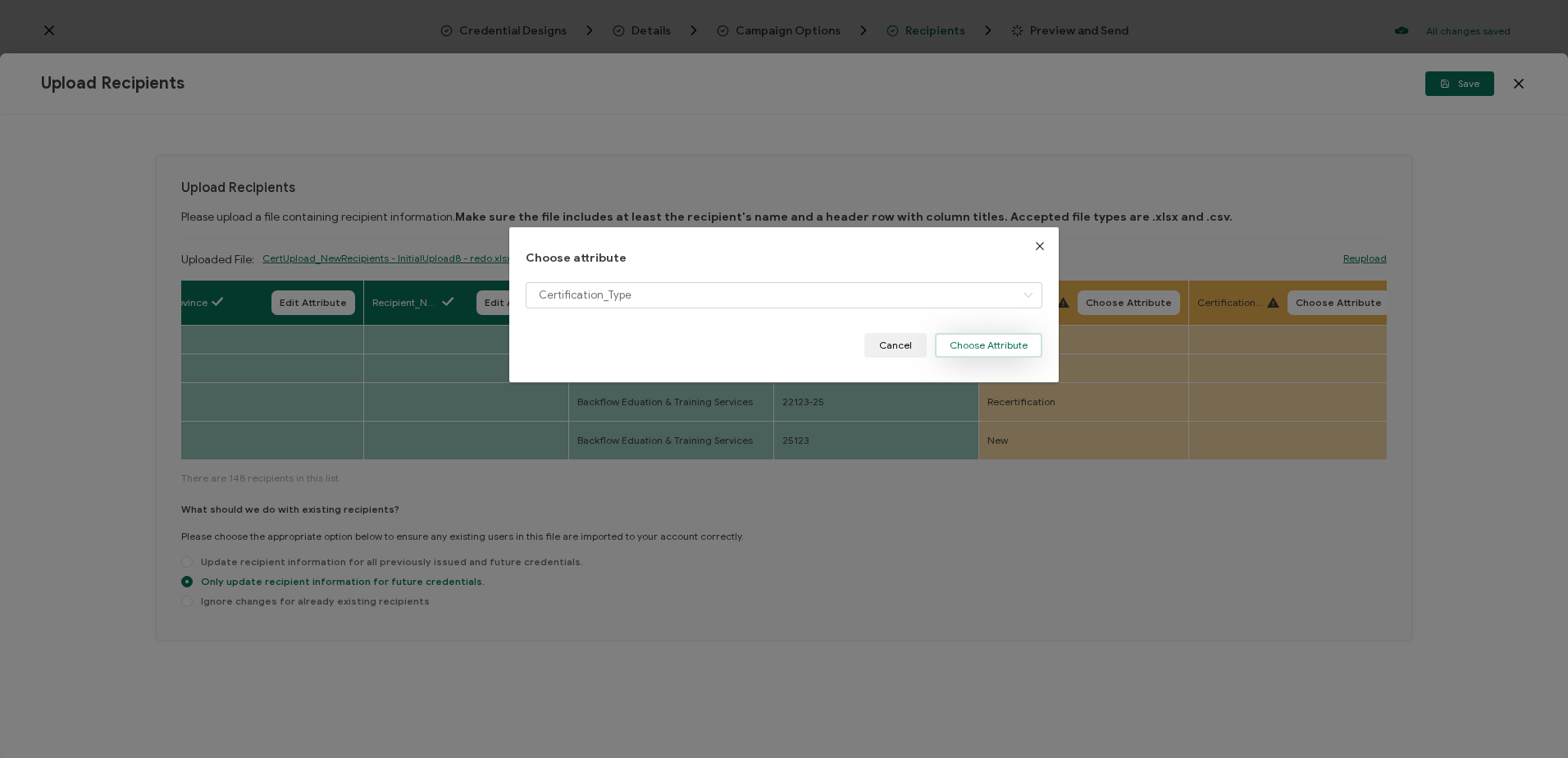
click at [1015, 345] on button "Choose Attribute" at bounding box center [989, 346] width 107 height 25
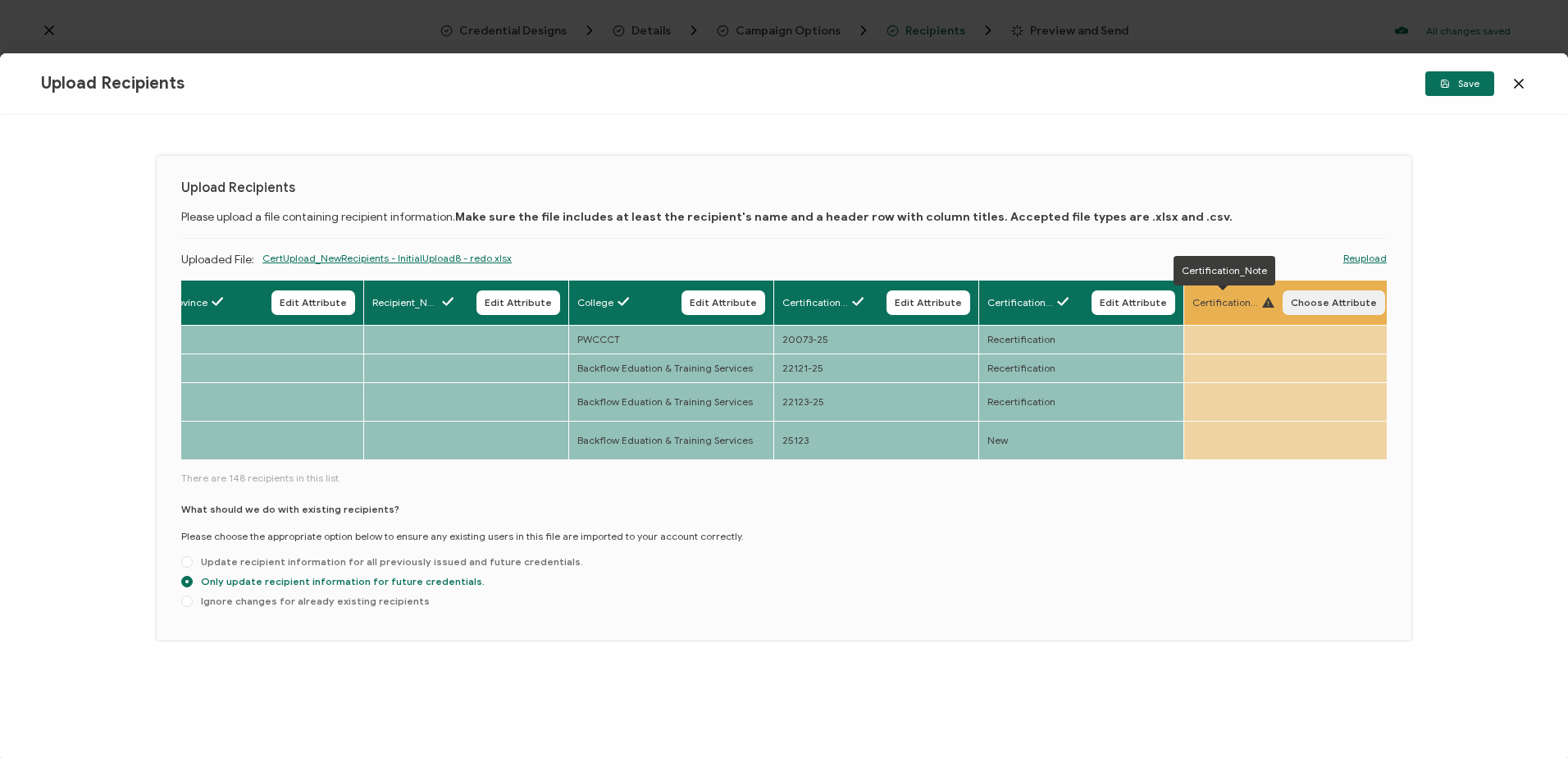
click at [1328, 300] on span "Choose Attribute" at bounding box center [1334, 303] width 86 height 10
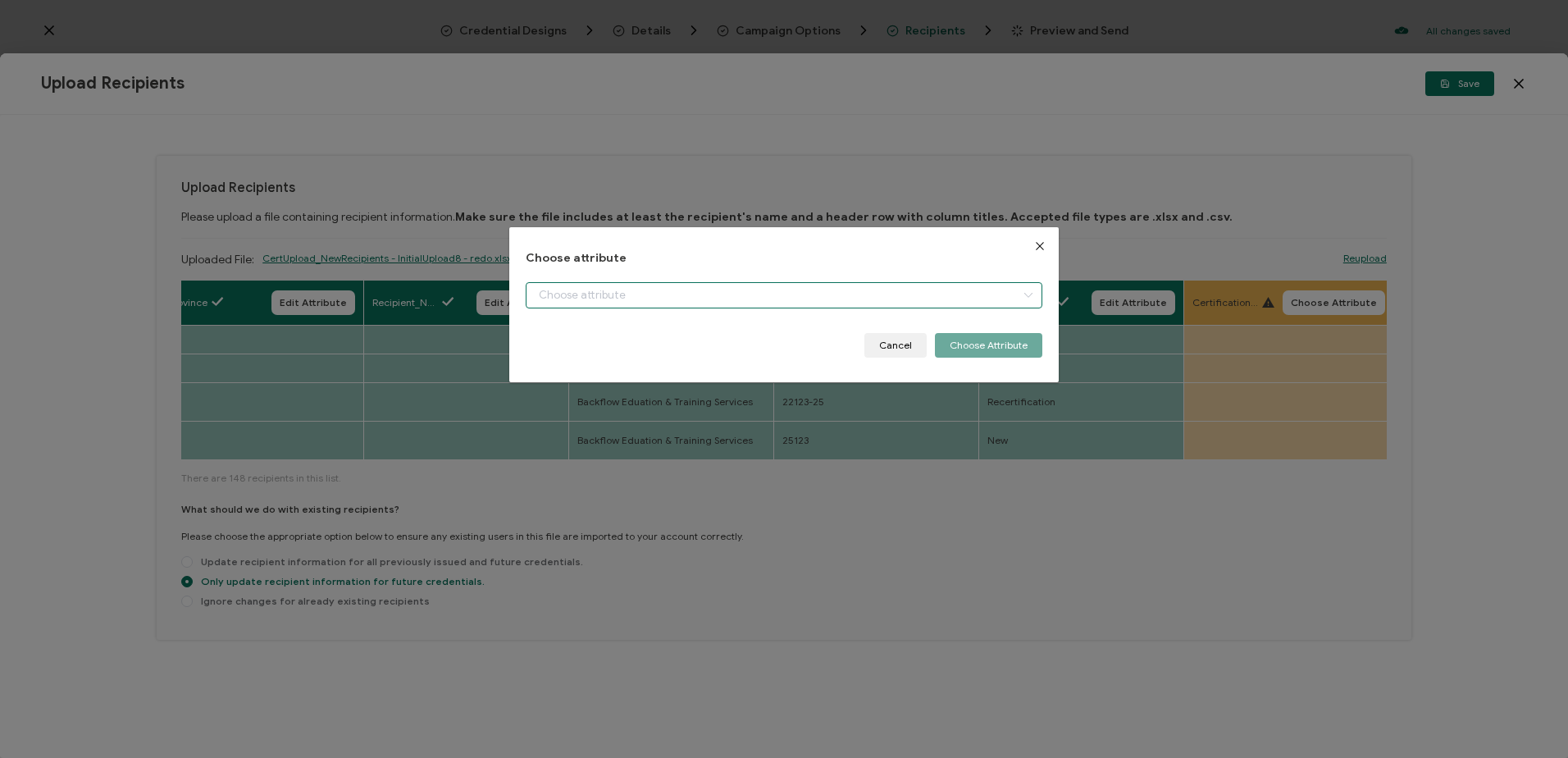
click at [877, 289] on input "dialog" at bounding box center [784, 295] width 516 height 26
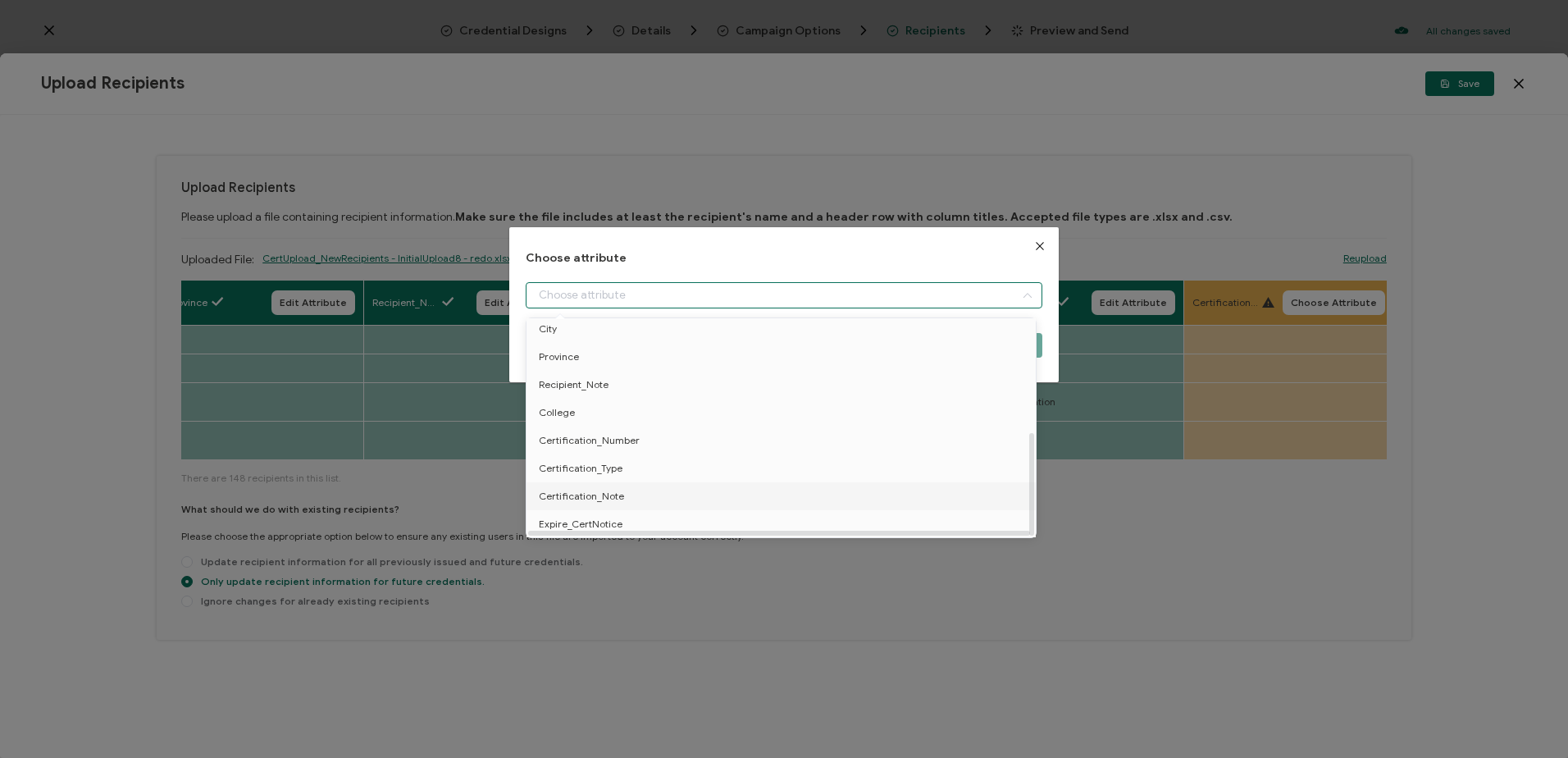
click at [630, 482] on li "Certification_Note" at bounding box center [784, 496] width 523 height 28
type input "Certification_Note"
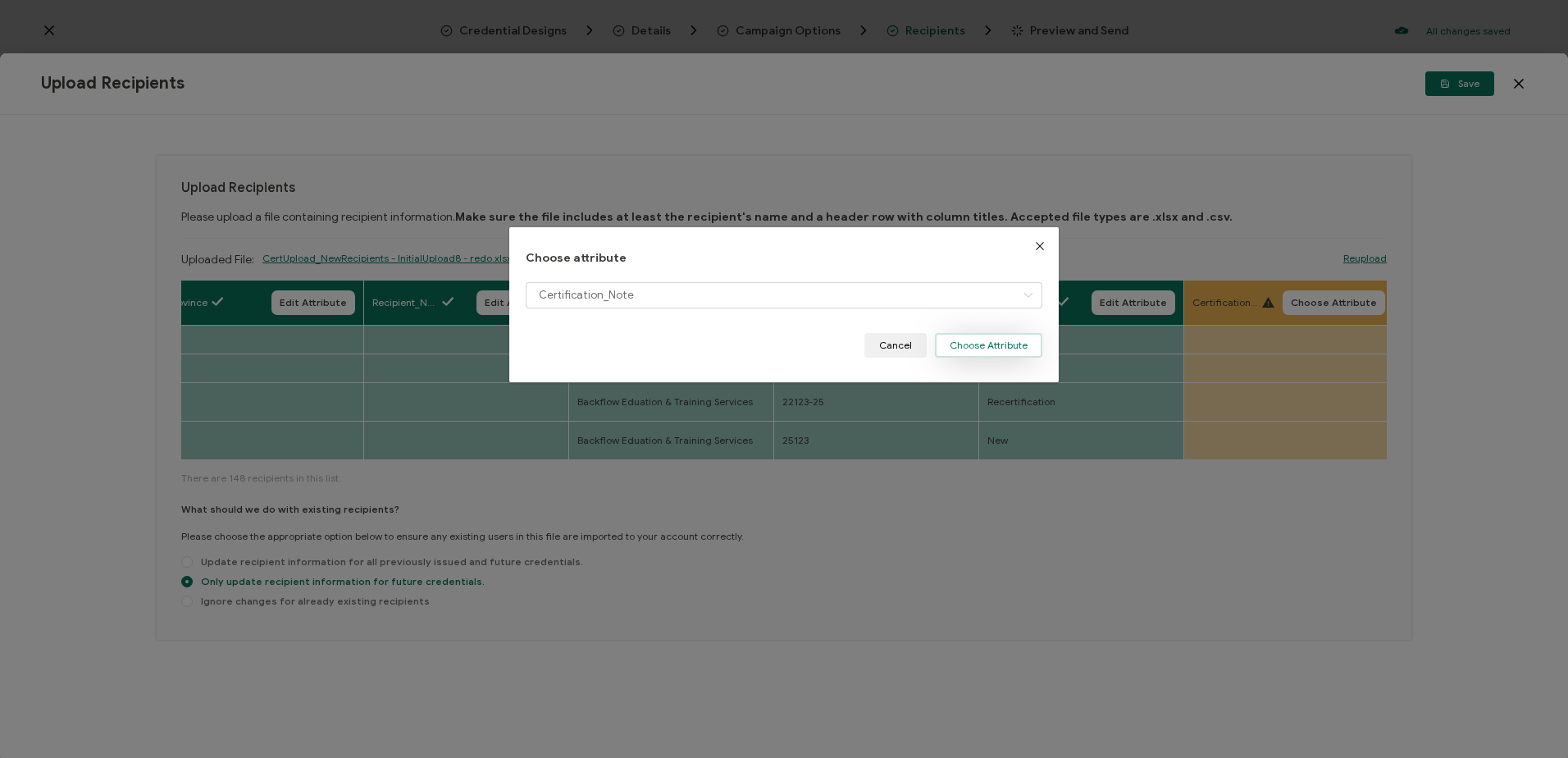
click at [957, 348] on button "Choose Attribute" at bounding box center [989, 346] width 107 height 25
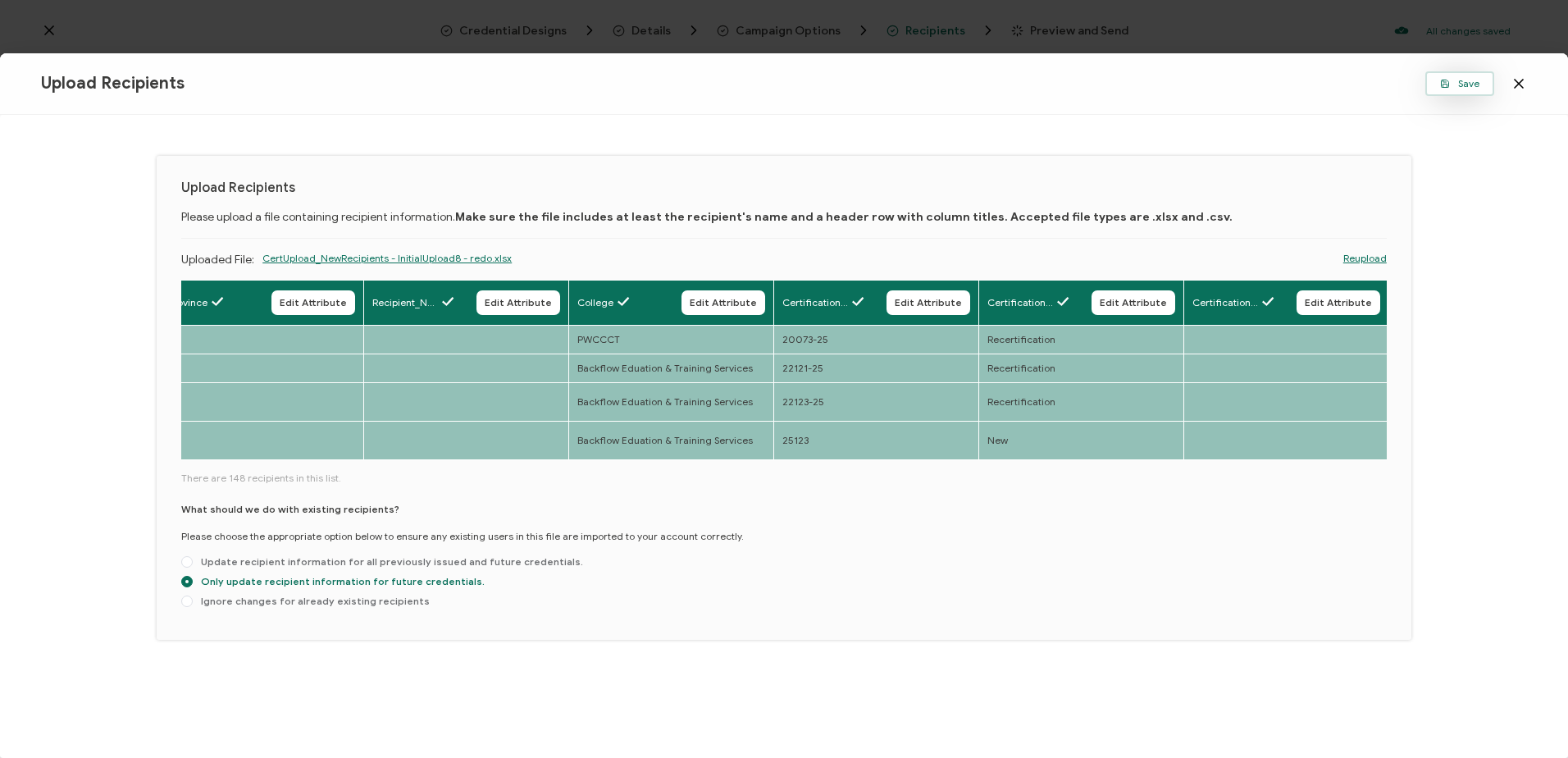
click at [1457, 83] on span "Save" at bounding box center [1460, 83] width 40 height 10
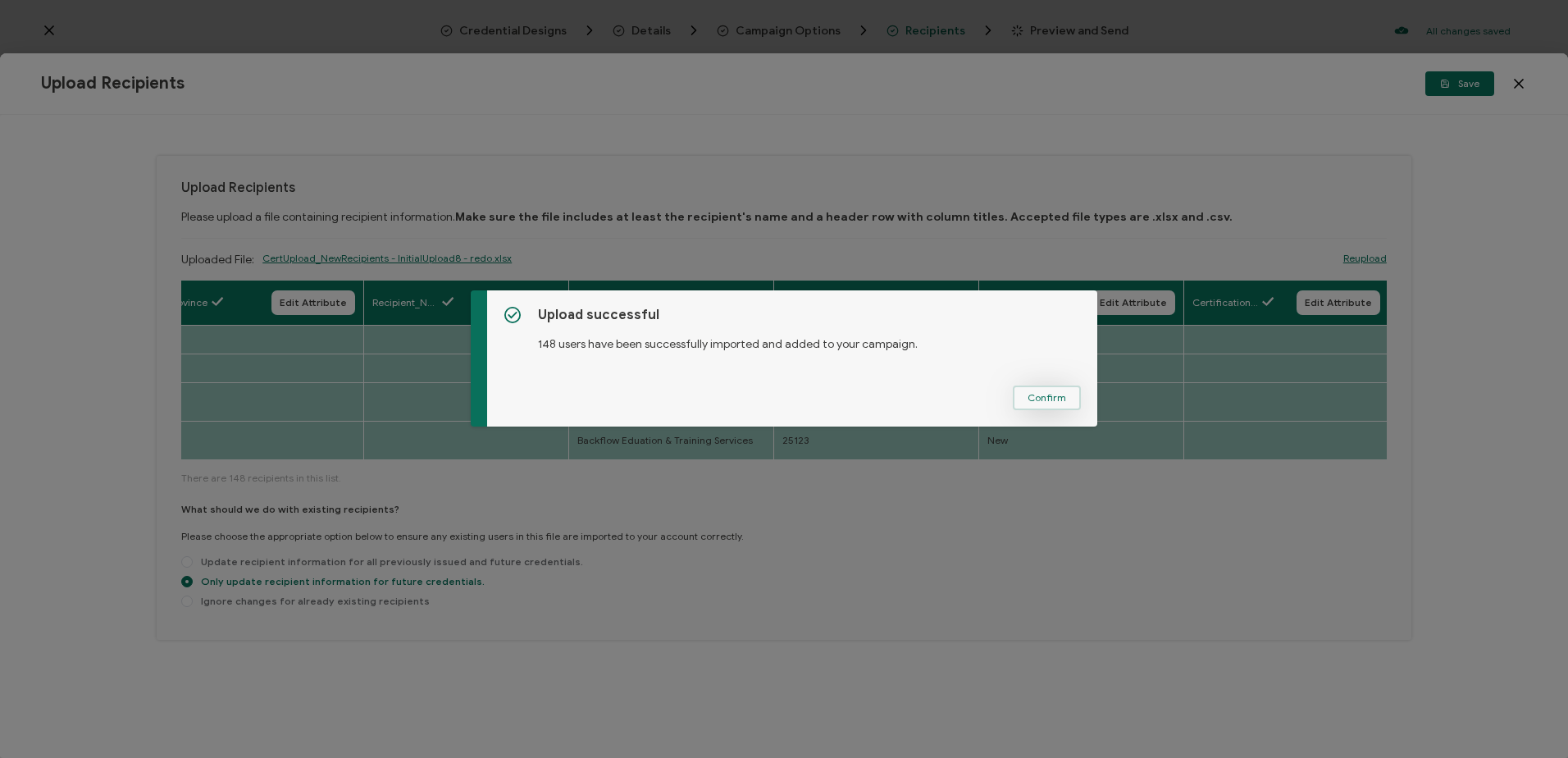
click at [1034, 394] on span "Confirm" at bounding box center [1046, 398] width 39 height 10
